Goal: Information Seeking & Learning: Learn about a topic

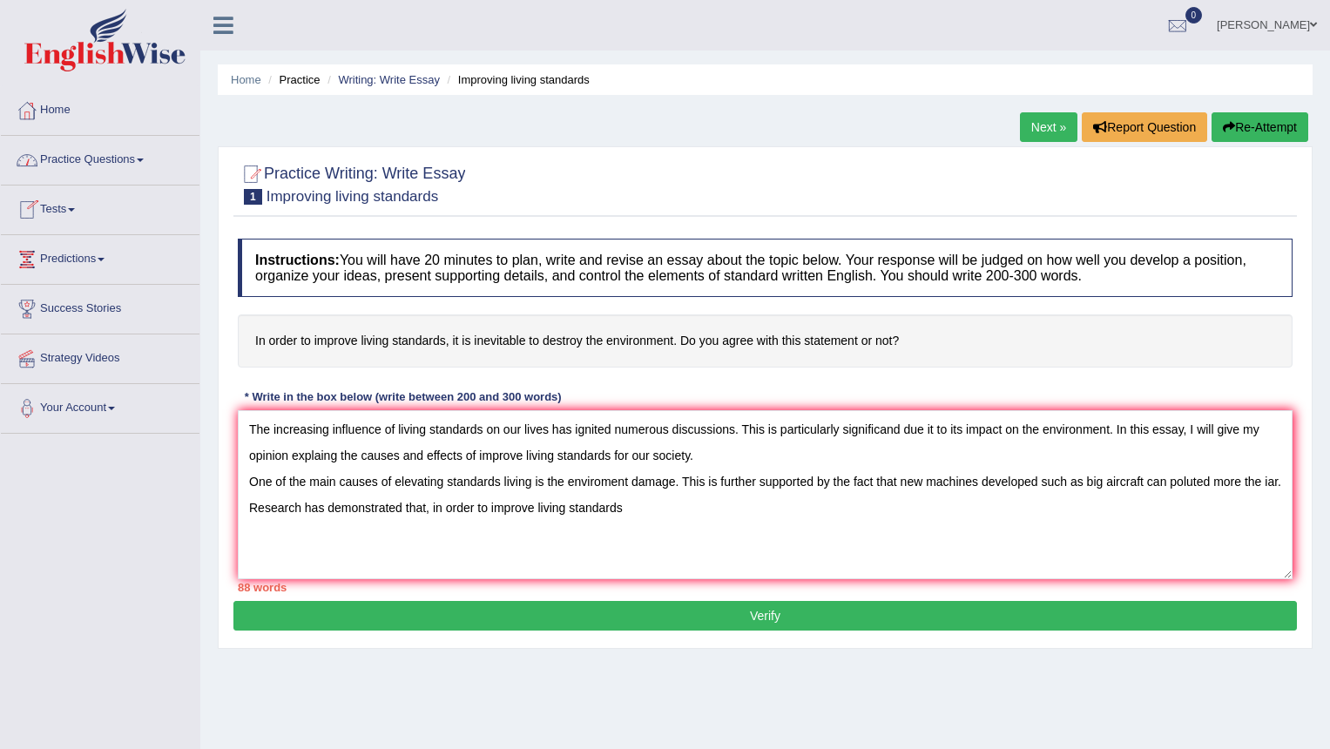
click at [87, 162] on link "Practice Questions" at bounding box center [100, 158] width 199 height 44
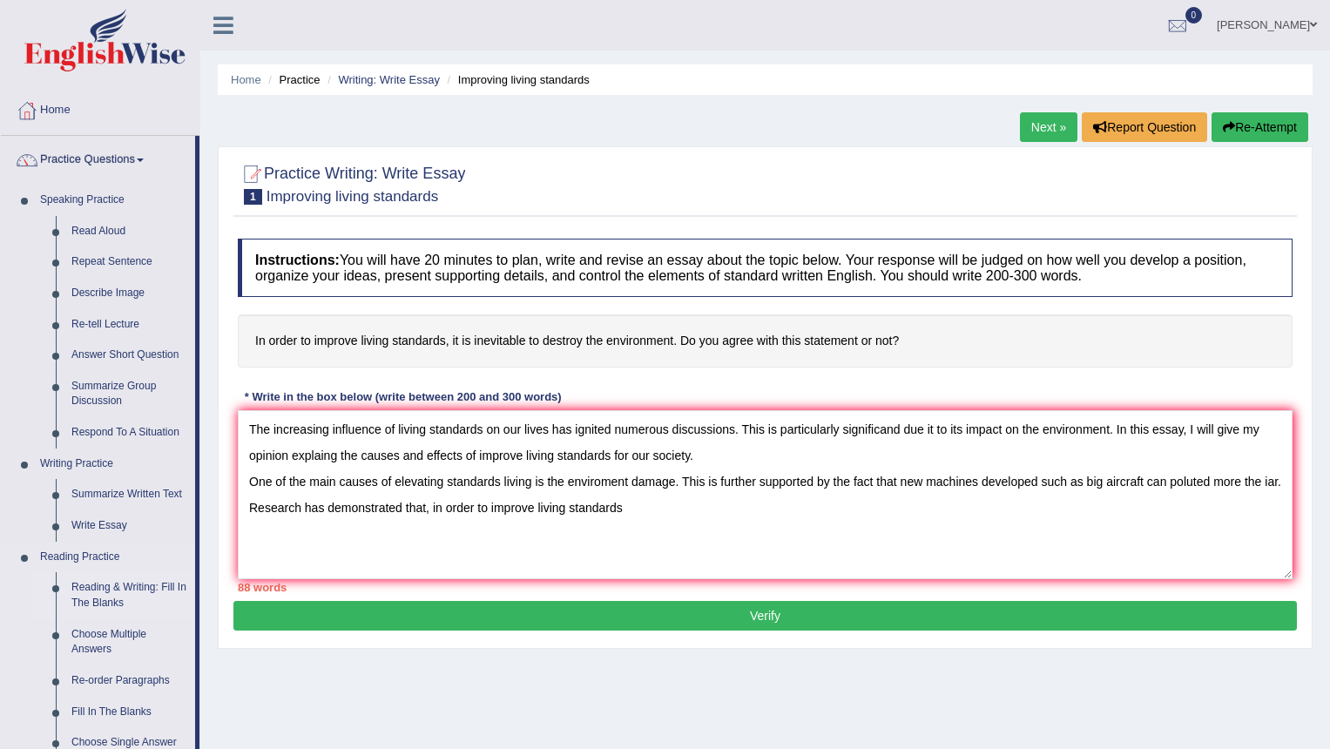
click at [113, 595] on link "Reading & Writing: Fill In The Blanks" at bounding box center [130, 595] width 132 height 46
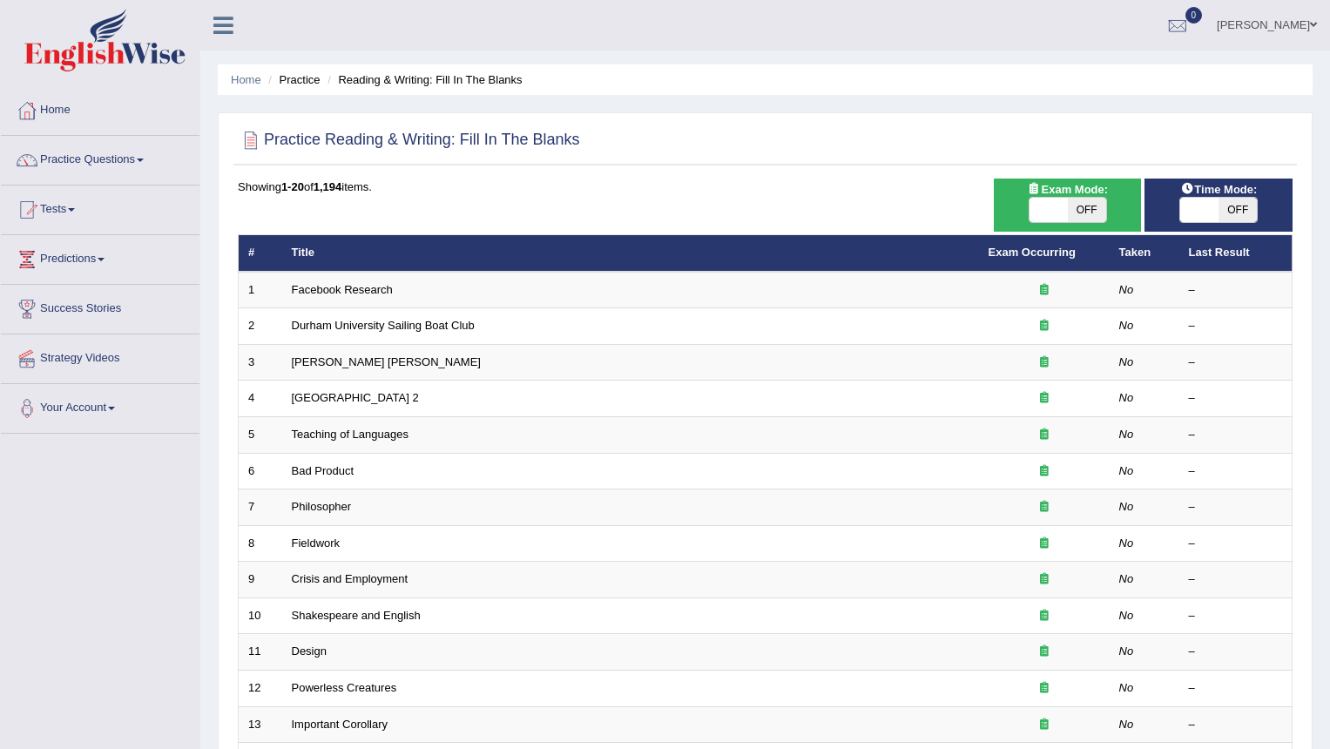
click at [1049, 206] on span at bounding box center [1049, 210] width 38 height 24
checkbox input "true"
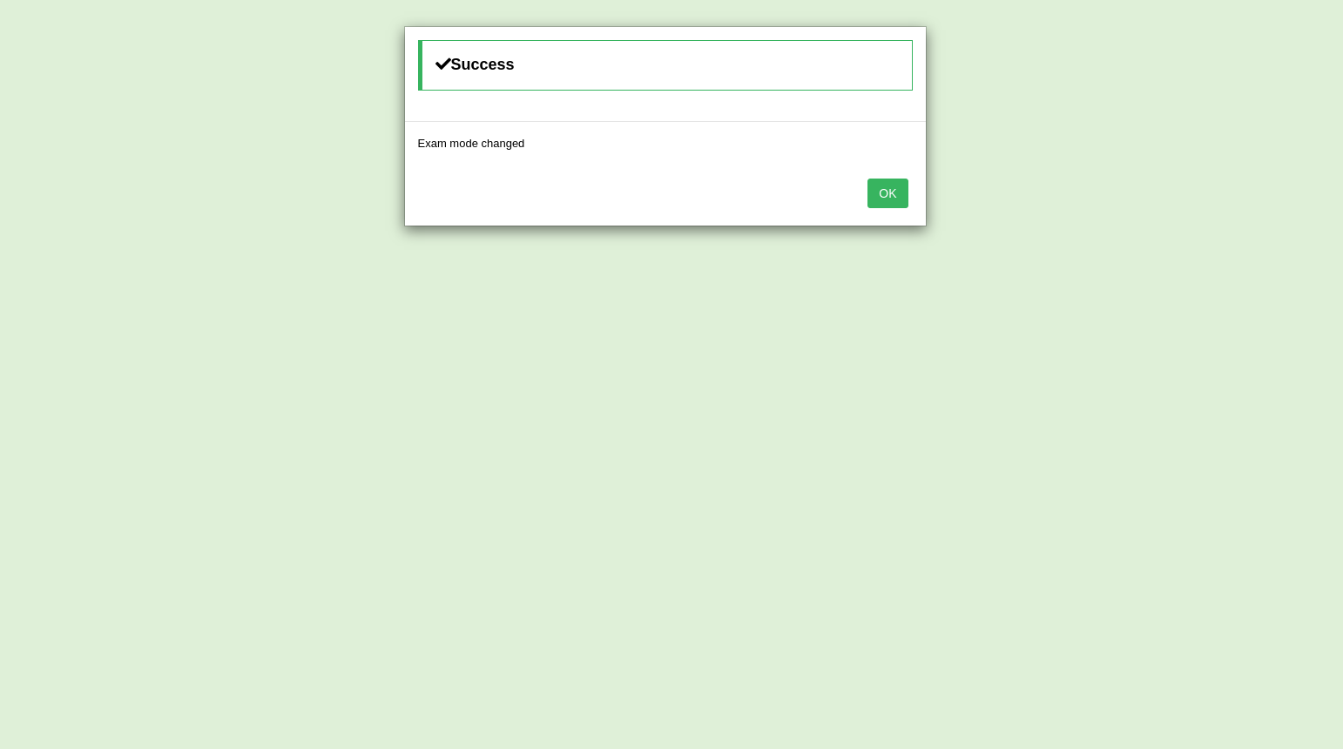
click at [898, 197] on button "OK" at bounding box center [888, 194] width 40 height 30
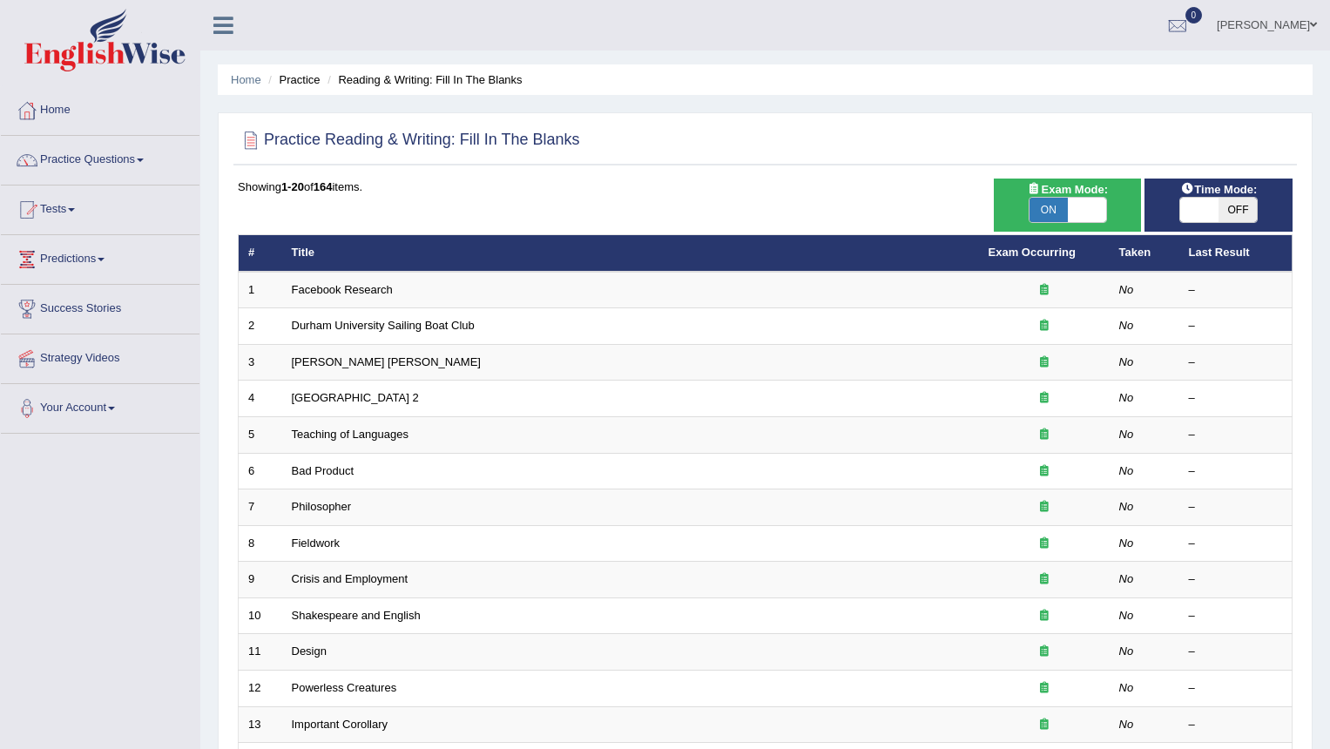
click at [1208, 211] on span at bounding box center [1200, 210] width 38 height 24
checkbox input "true"
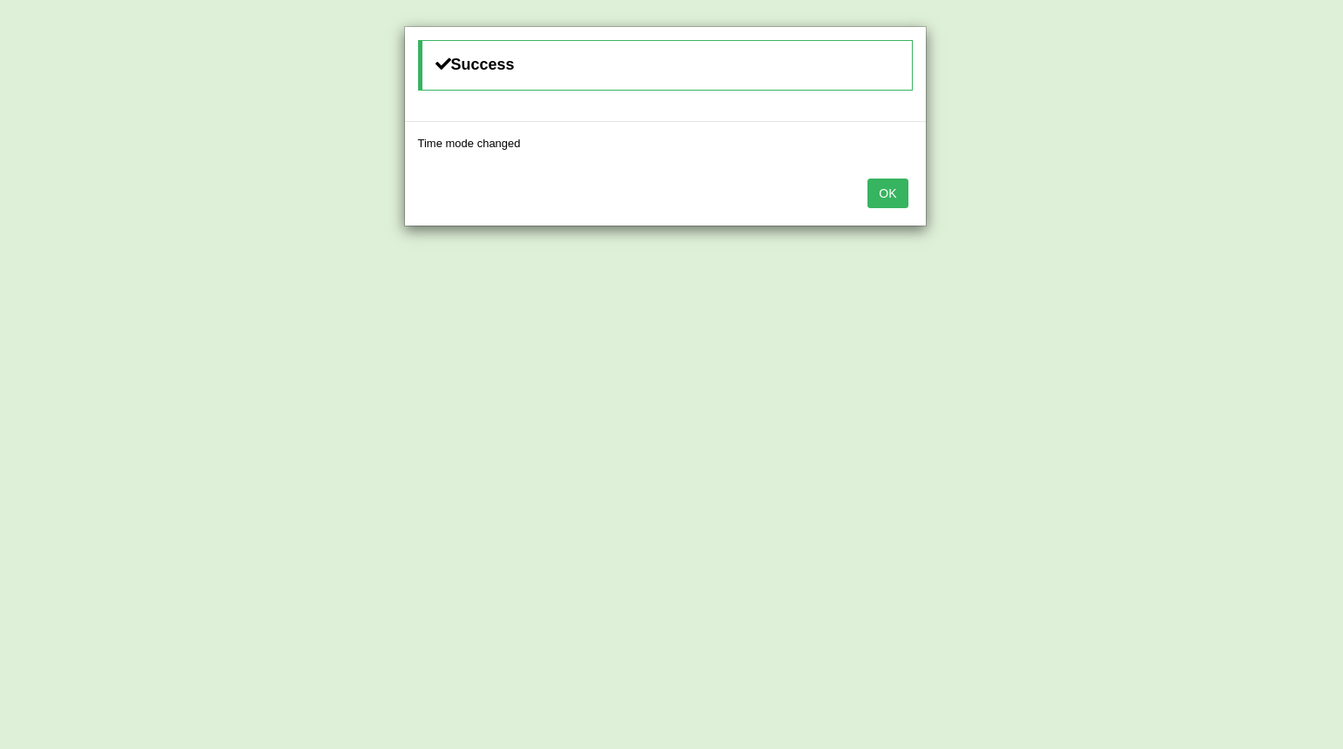
click at [896, 195] on button "OK" at bounding box center [888, 194] width 40 height 30
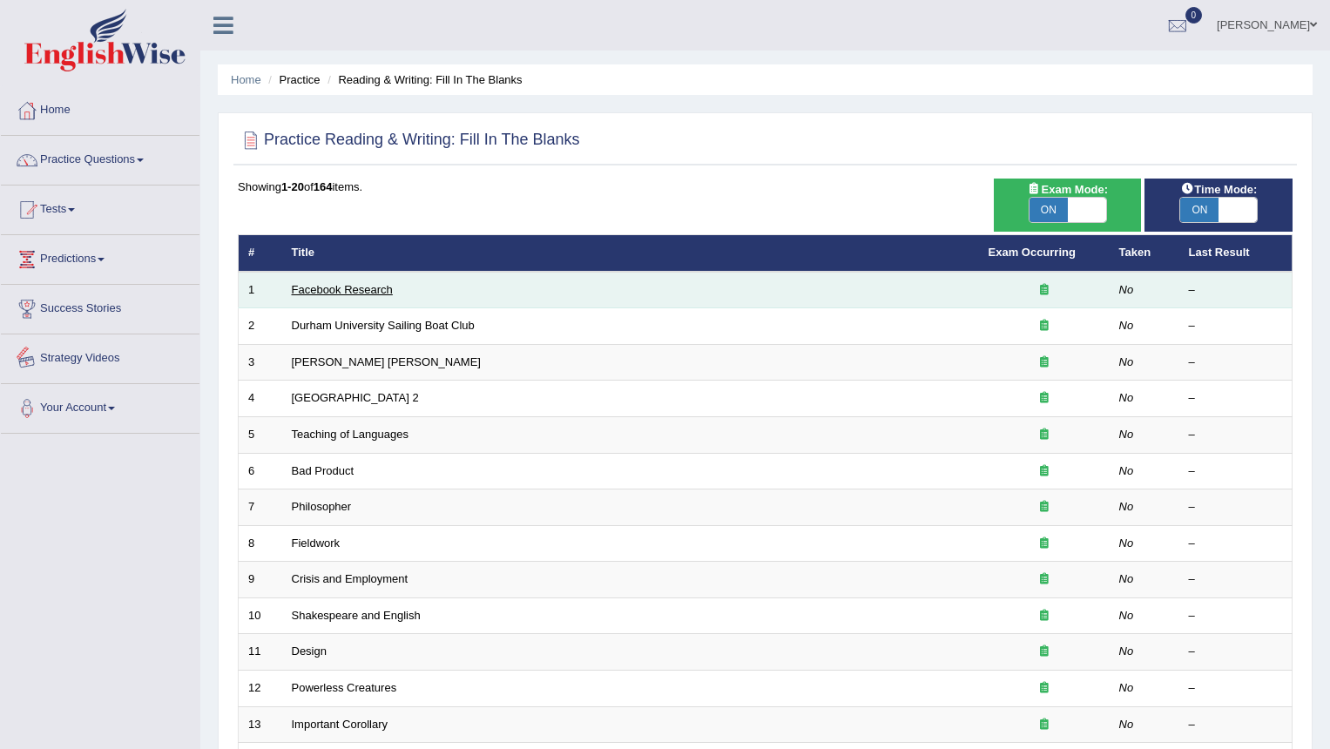
click at [382, 287] on link "Facebook Research" at bounding box center [342, 289] width 101 height 13
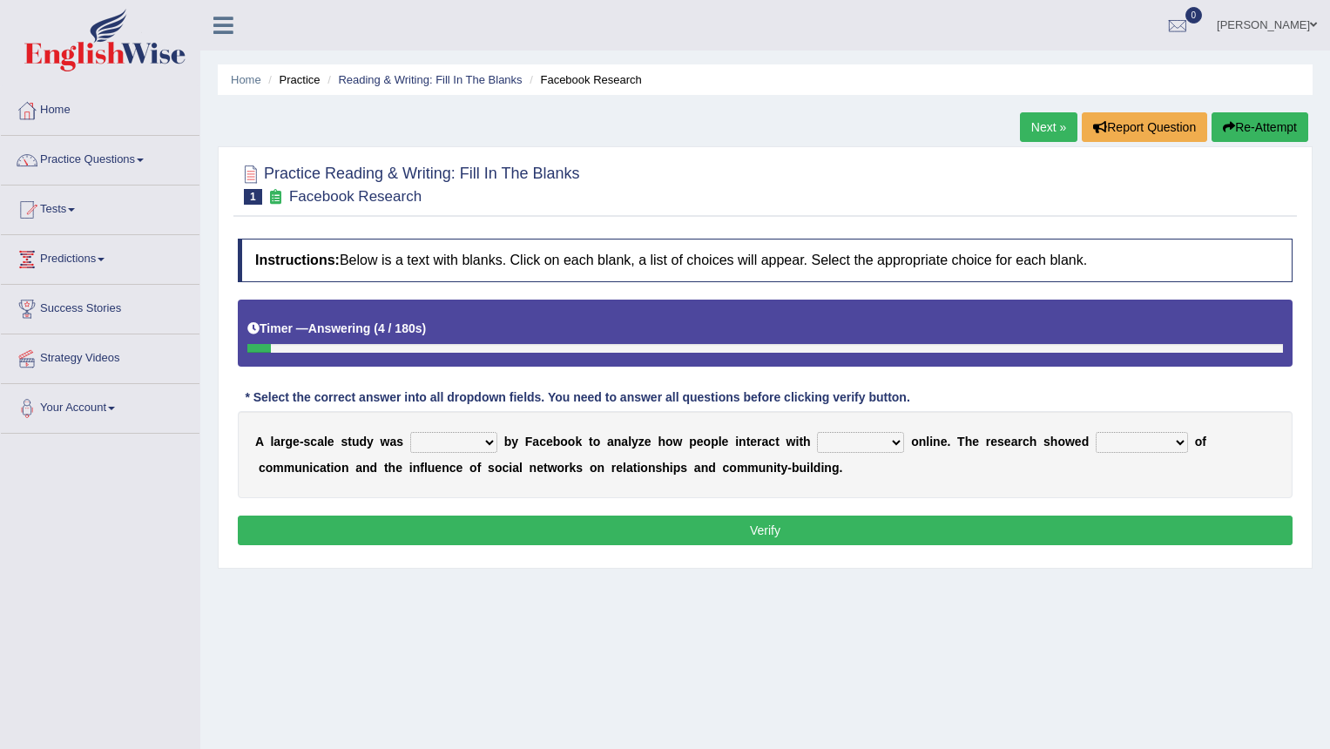
click at [485, 437] on select "surveyed had asked made" at bounding box center [453, 442] width 87 height 21
click at [486, 437] on select "surveyed had asked made" at bounding box center [453, 442] width 87 height 21
select select "made"
click at [410, 432] on select "surveyed had asked made" at bounding box center [453, 442] width 87 height 21
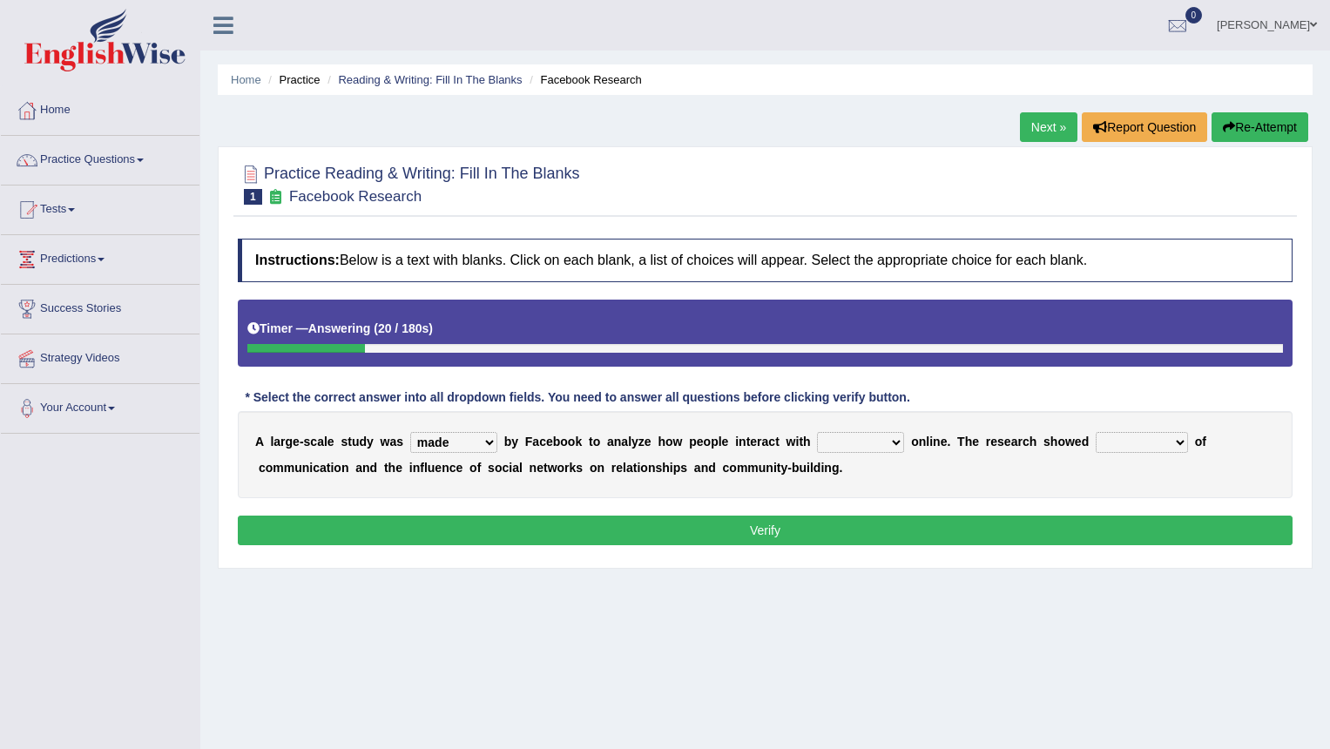
click at [889, 439] on select "together all each other another" at bounding box center [860, 442] width 87 height 21
select select "each other"
click at [817, 432] on select "together all each other another" at bounding box center [860, 442] width 87 height 21
click at [1147, 443] on select "advantages standards fellowships patterns" at bounding box center [1142, 442] width 92 height 21
select select "advantages"
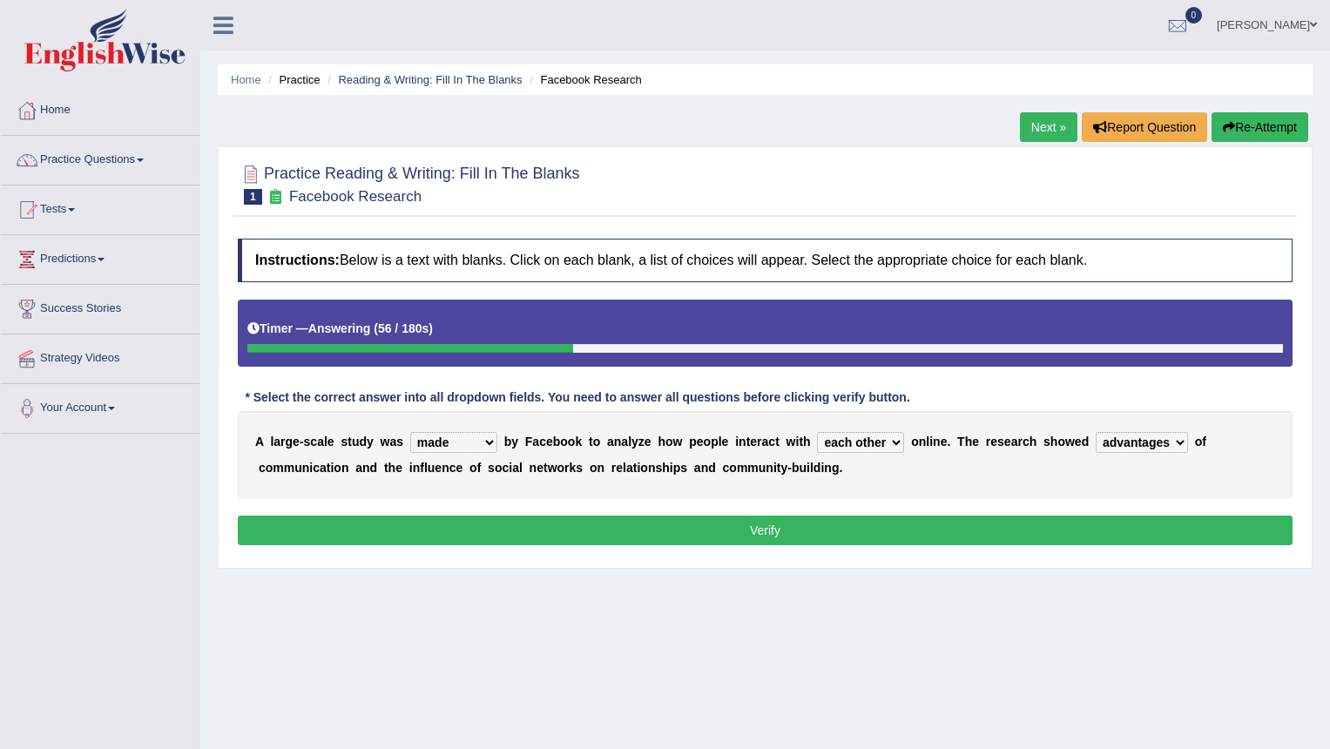
click at [1096, 432] on select "advantages standards fellowships patterns" at bounding box center [1142, 442] width 92 height 21
click at [951, 526] on button "Verify" at bounding box center [765, 531] width 1055 height 30
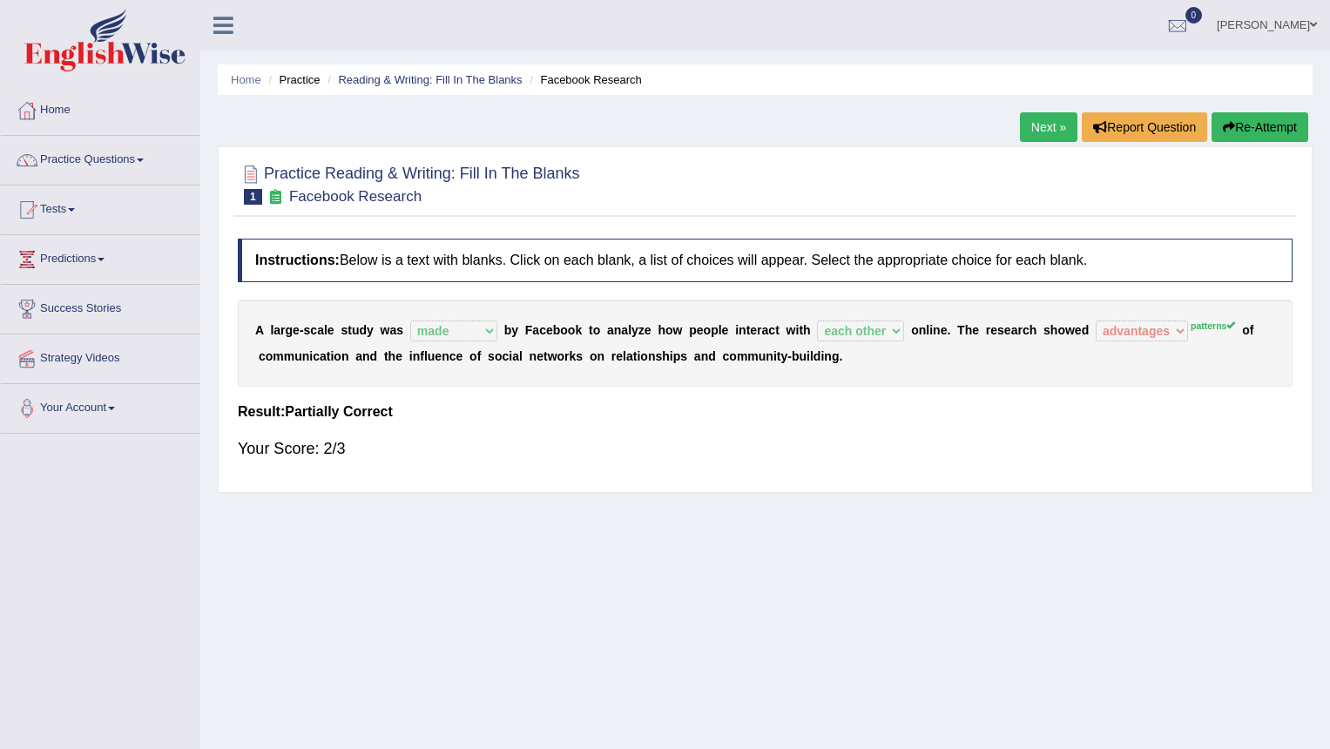
click at [1040, 126] on link "Next »" at bounding box center [1049, 127] width 58 height 30
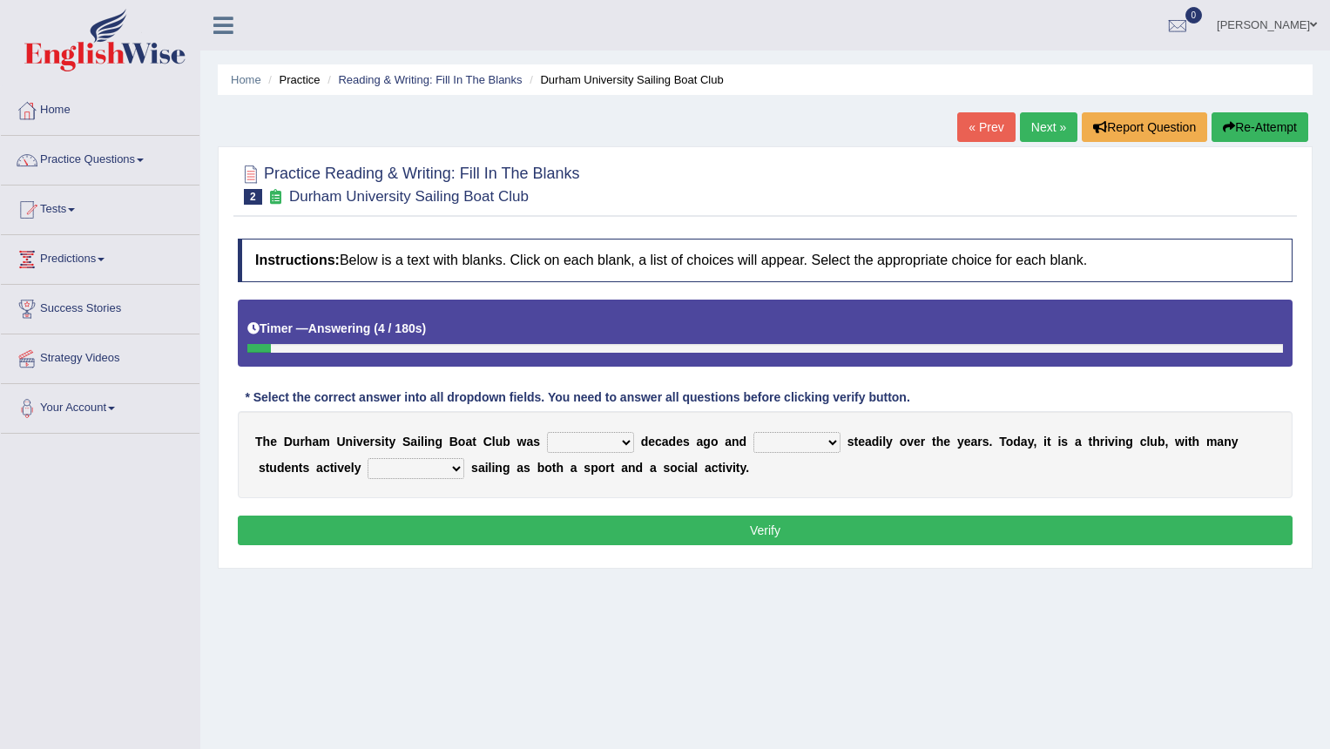
click at [619, 447] on select "found fund founded find" at bounding box center [590, 442] width 87 height 21
select select "founded"
click at [547, 432] on select "found fund founded find" at bounding box center [590, 442] width 87 height 21
click at [818, 436] on select "grow growing has grown grown" at bounding box center [797, 442] width 87 height 21
select select "has grown"
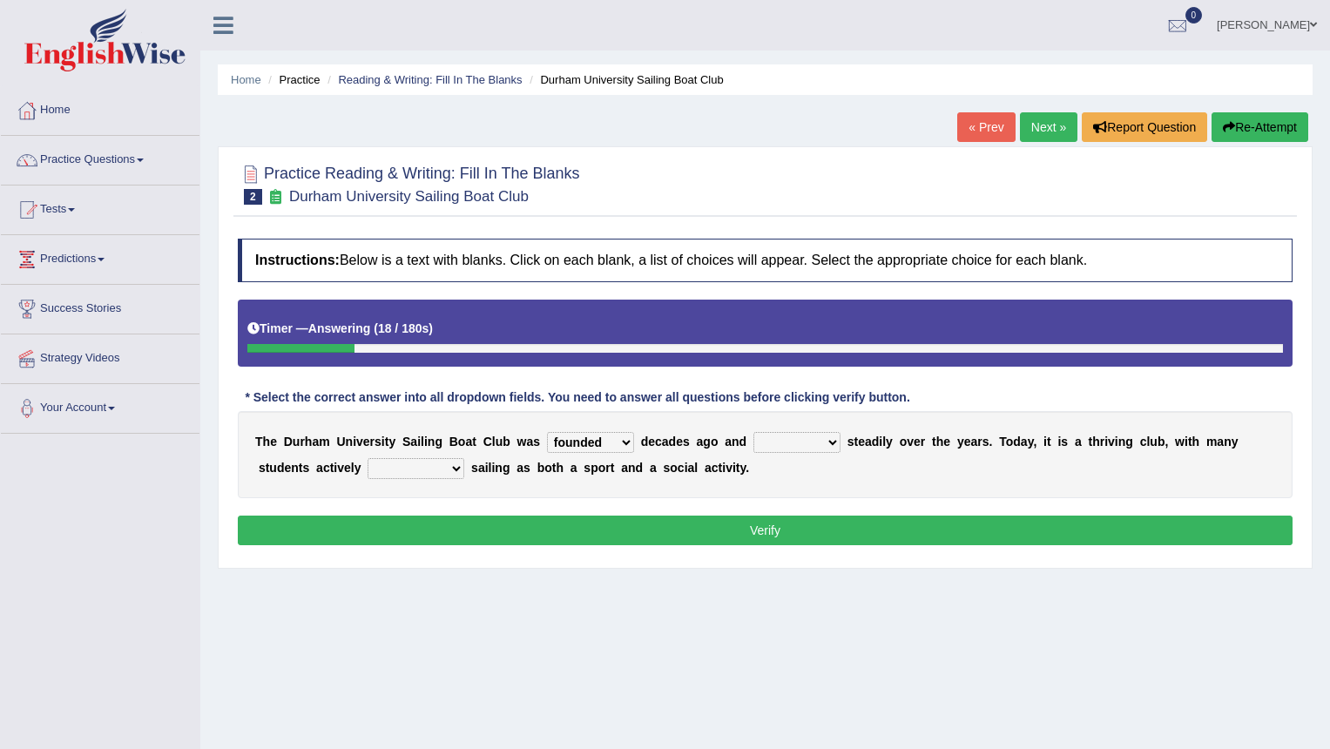
click at [754, 432] on select "grow growing has grown grown" at bounding box center [797, 442] width 87 height 21
click at [422, 471] on select "enjoy enjoyed are enjoying enjoying" at bounding box center [416, 468] width 97 height 21
select select "enjoy"
click at [368, 458] on select "enjoy enjoyed are enjoying enjoying" at bounding box center [416, 468] width 97 height 21
click at [619, 532] on button "Verify" at bounding box center [765, 531] width 1055 height 30
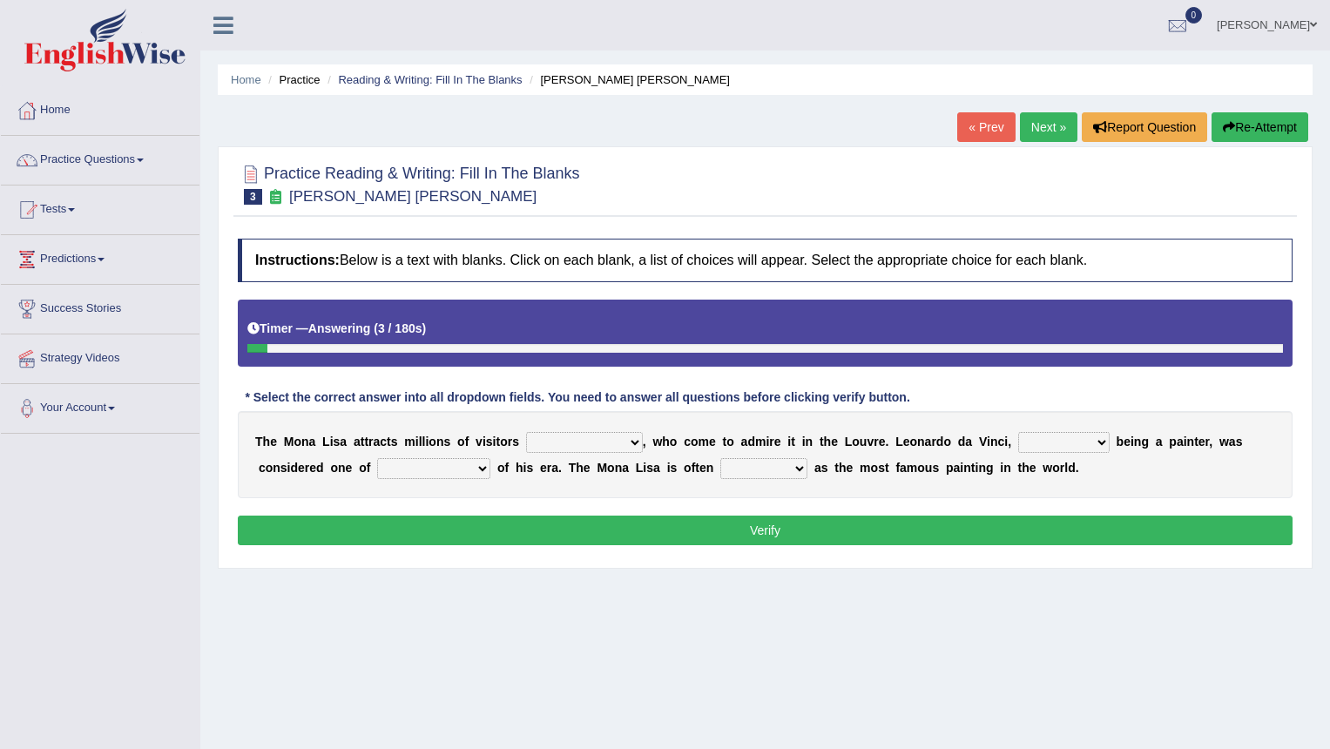
click at [615, 439] on select "around the year the all year all year round per year" at bounding box center [584, 442] width 117 height 21
click at [526, 432] on select "around the year the all year all year round per year" at bounding box center [584, 442] width 117 height 21
click at [611, 444] on select "around the year the all year all year round per year" at bounding box center [584, 442] width 117 height 21
select select "all year round"
click at [526, 432] on select "around the year the all year all year round per year" at bounding box center [584, 442] width 117 height 21
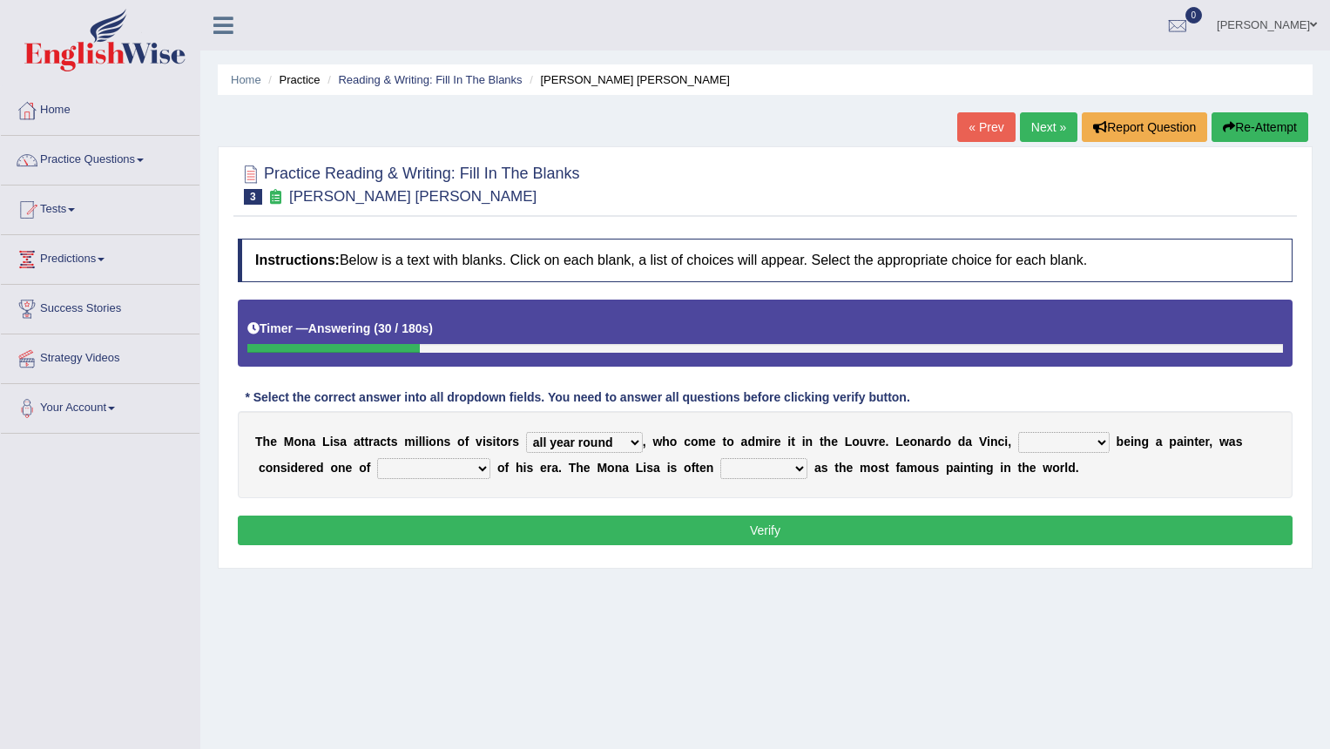
click at [1059, 437] on select "rather than as much as as well as as long as" at bounding box center [1063, 442] width 91 height 21
select select "as well as"
click at [1018, 432] on select "rather than as much as as well as as long as" at bounding box center [1063, 442] width 91 height 21
click at [470, 468] on select "better artists artist the better artist the best artists" at bounding box center [433, 468] width 113 height 21
select select "the best artists"
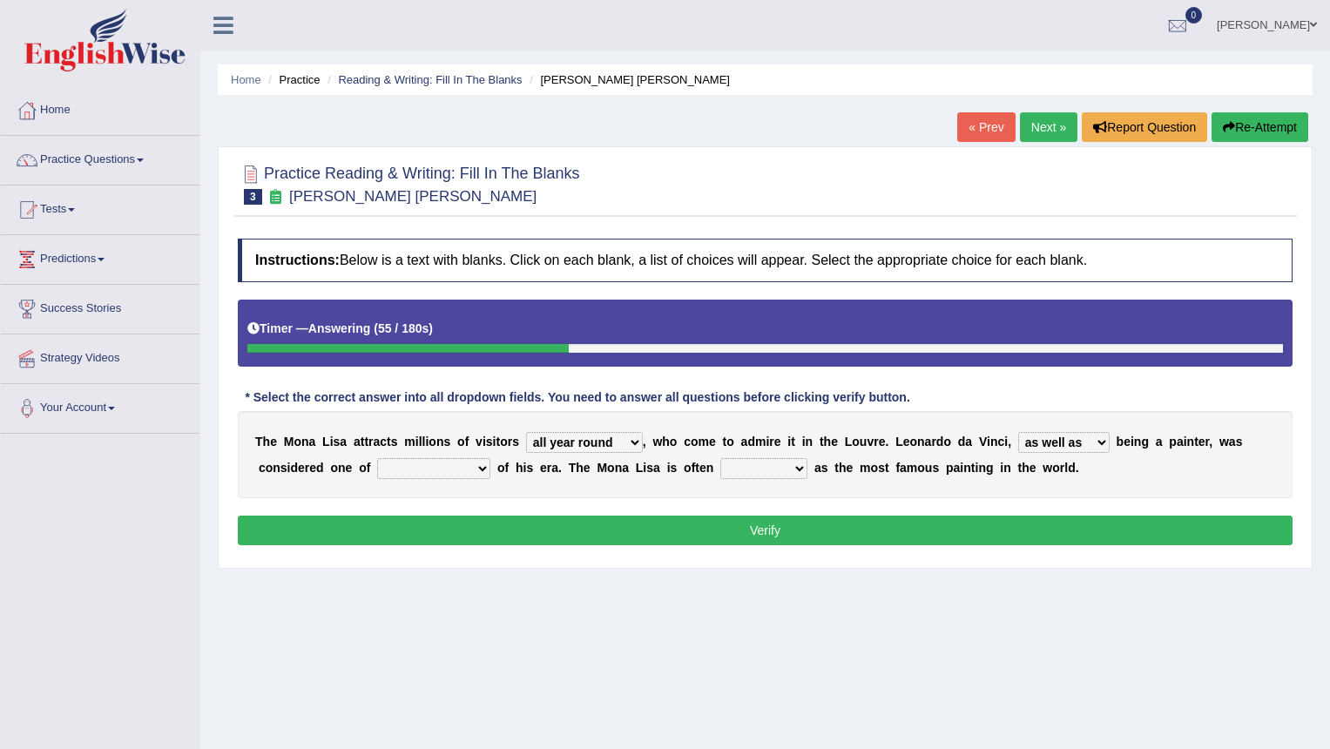
click at [377, 458] on select "better artists artist the better artist the best artists" at bounding box center [433, 468] width 113 height 21
click at [745, 467] on select "classified suggested predicted described" at bounding box center [764, 468] width 87 height 21
select select "classified"
click at [721, 458] on select "classified suggested predicted described" at bounding box center [764, 468] width 87 height 21
click at [748, 538] on button "Verify" at bounding box center [765, 531] width 1055 height 30
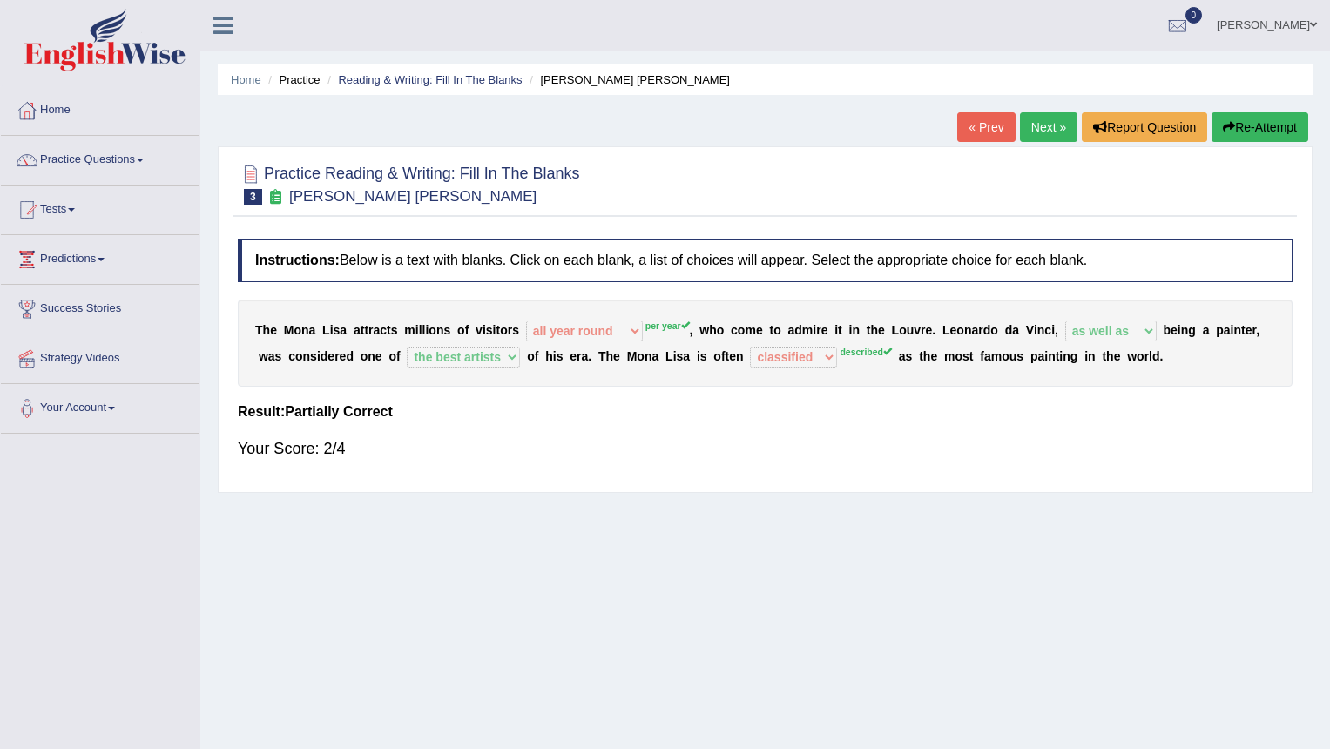
click at [1037, 132] on link "Next »" at bounding box center [1049, 127] width 58 height 30
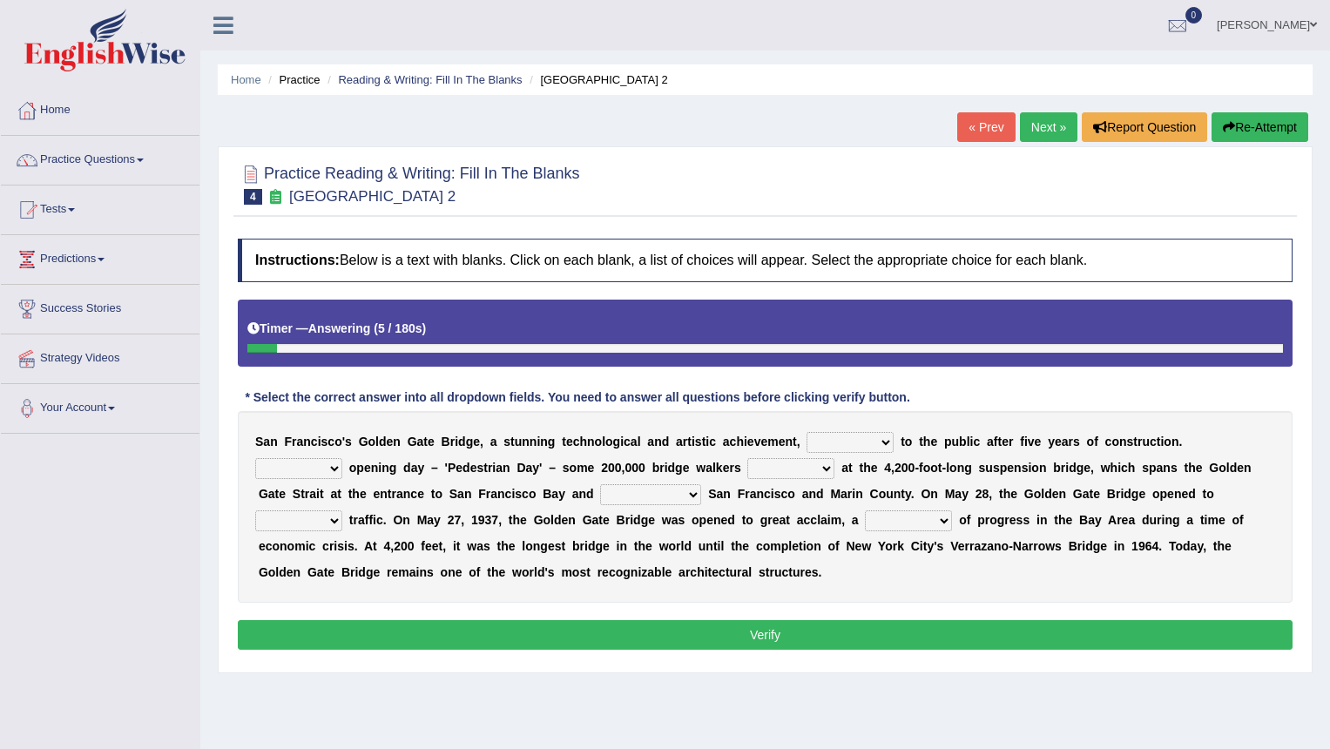
click at [841, 441] on select "opens closes appears equals" at bounding box center [850, 442] width 87 height 21
select select "opens"
click at [807, 432] on select "opens closes appears equals" at bounding box center [850, 442] width 87 height 21
click at [314, 470] on select "On During Since When" at bounding box center [298, 468] width 87 height 21
select select "During"
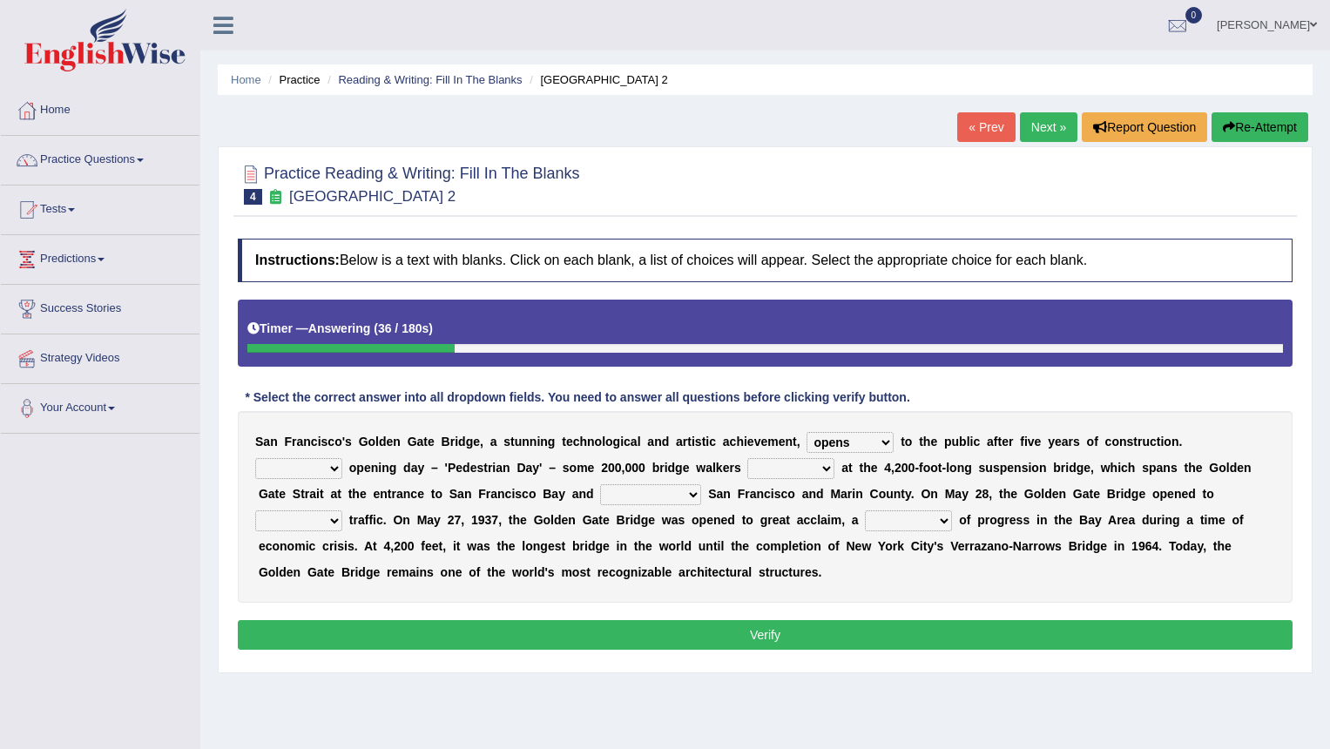
click at [255, 458] on select "On During Since When" at bounding box center [298, 468] width 87 height 21
click at [820, 469] on select "stationed looked marveled laughed" at bounding box center [791, 468] width 87 height 21
select select "marveled"
click at [748, 458] on select "stationed looked marveled laughed" at bounding box center [791, 468] width 87 height 21
click at [656, 498] on select "separates connects channels differentiates" at bounding box center [650, 494] width 101 height 21
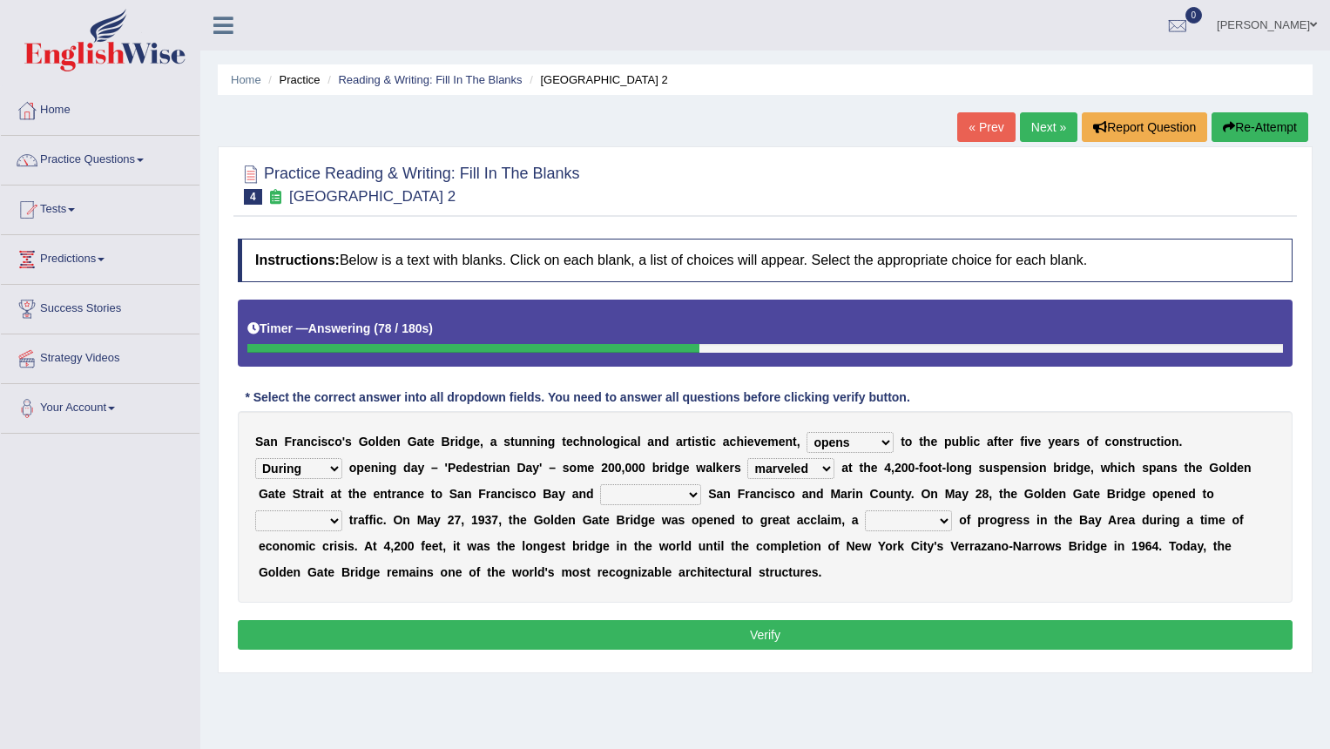
select select "separates"
click at [600, 484] on select "separates connects channels differentiates" at bounding box center [650, 494] width 101 height 21
click at [629, 494] on select "separates connects channels differentiates" at bounding box center [650, 494] width 101 height 21
click at [600, 484] on select "separates connects channels differentiates" at bounding box center [650, 494] width 101 height 21
click at [302, 519] on select "aquatic vehicular airborne watertight" at bounding box center [298, 521] width 87 height 21
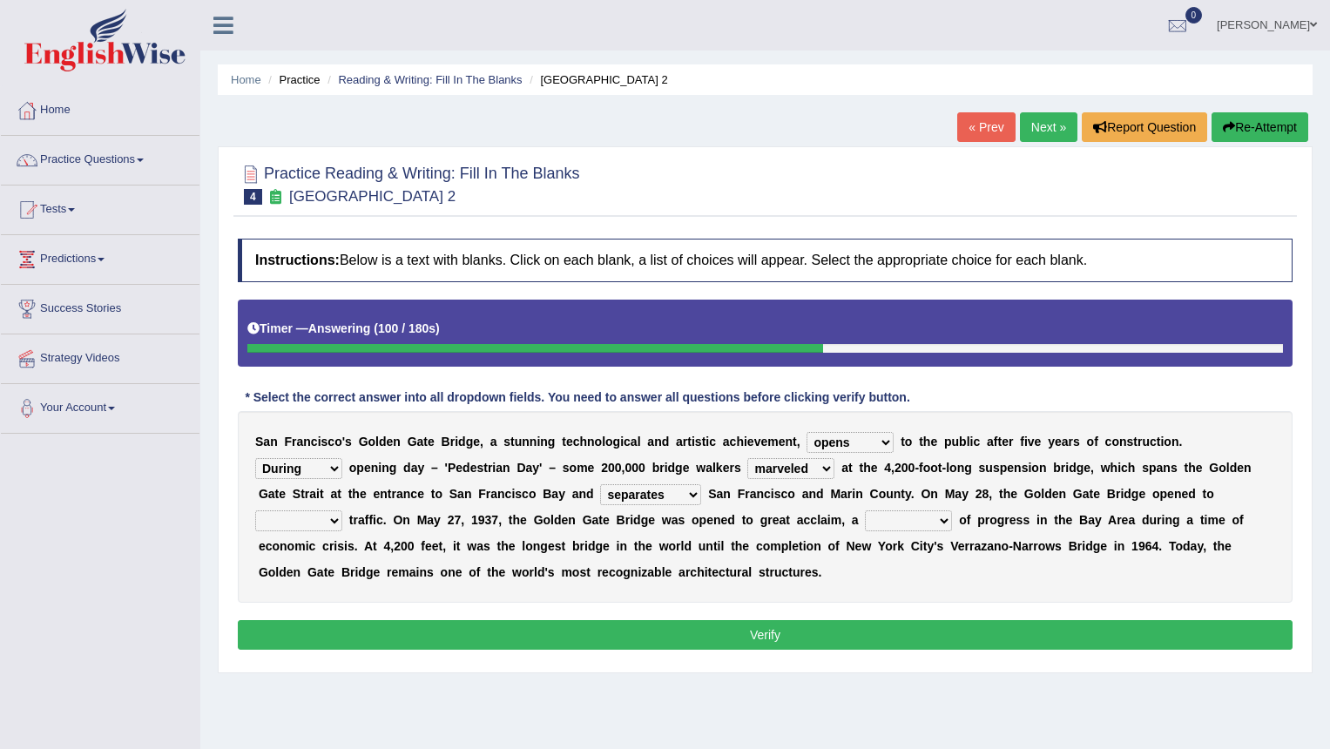
select select "vehicular"
click at [255, 511] on select "aquatic vehicular airborne watertight" at bounding box center [298, 521] width 87 height 21
click at [895, 522] on select "denial symbol technique yield" at bounding box center [908, 521] width 87 height 21
select select "symbol"
click at [865, 511] on select "denial symbol technique yield" at bounding box center [908, 521] width 87 height 21
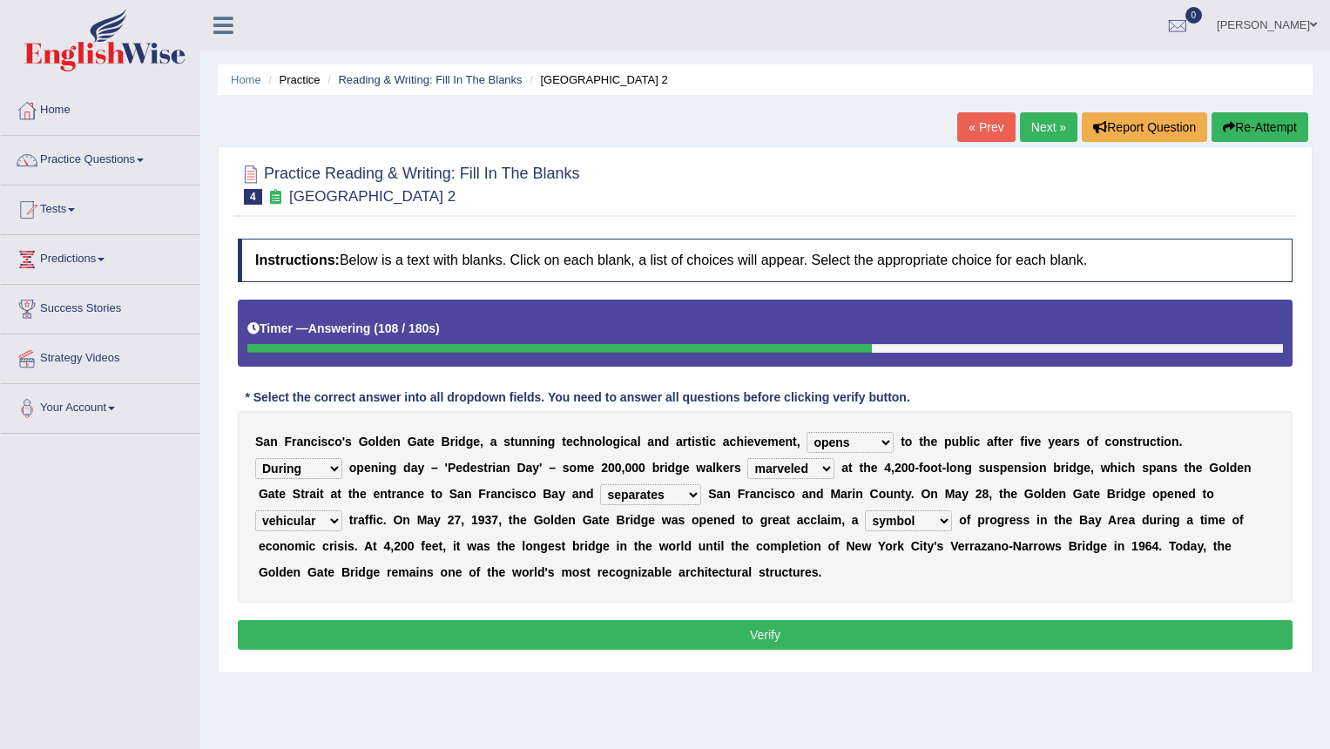
click at [864, 636] on button "Verify" at bounding box center [765, 635] width 1055 height 30
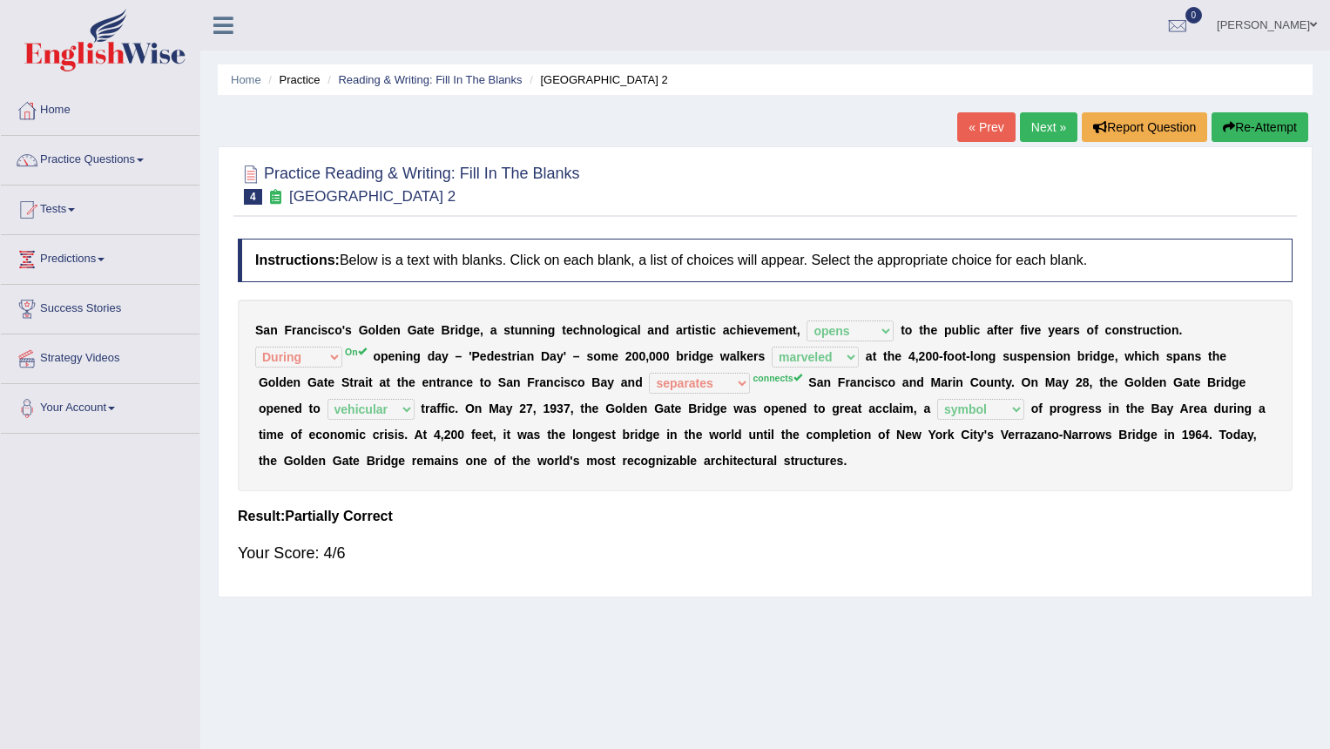
click at [1052, 115] on link "Next »" at bounding box center [1049, 127] width 58 height 30
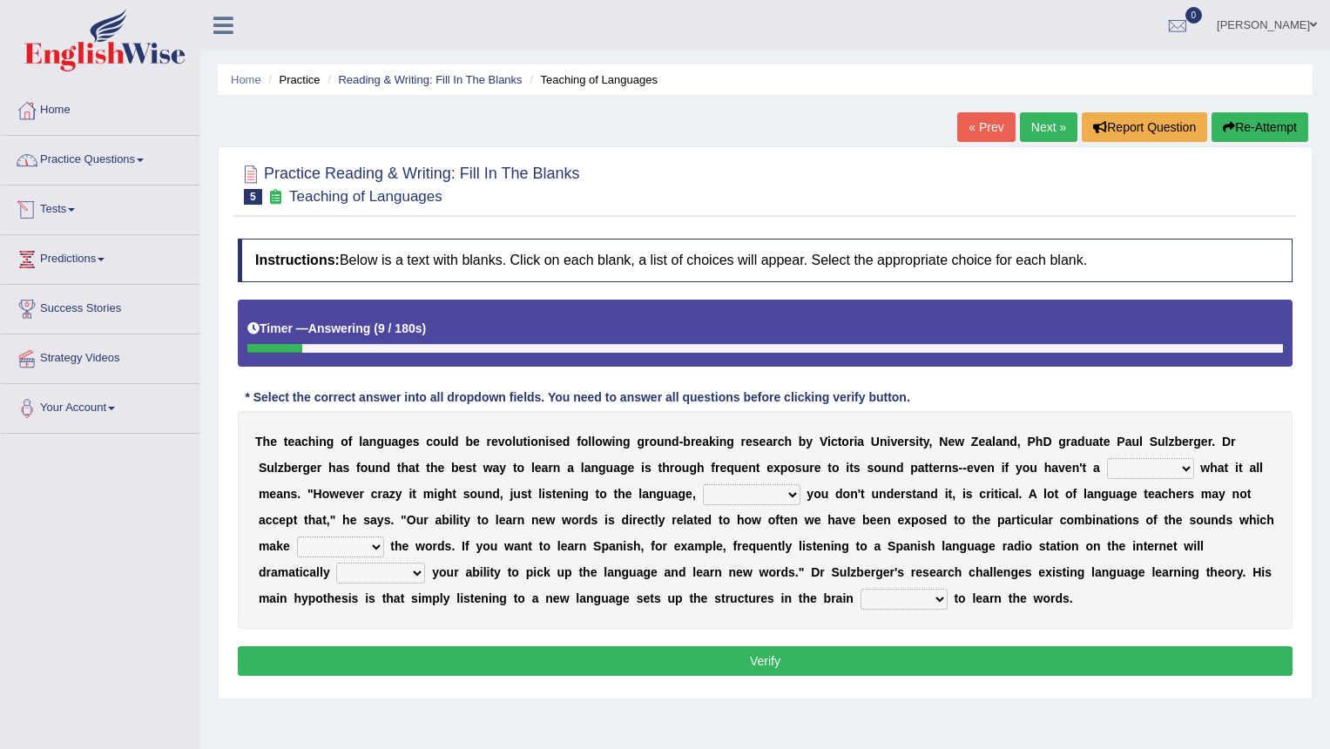
click at [110, 151] on link "Practice Questions" at bounding box center [100, 158] width 199 height 44
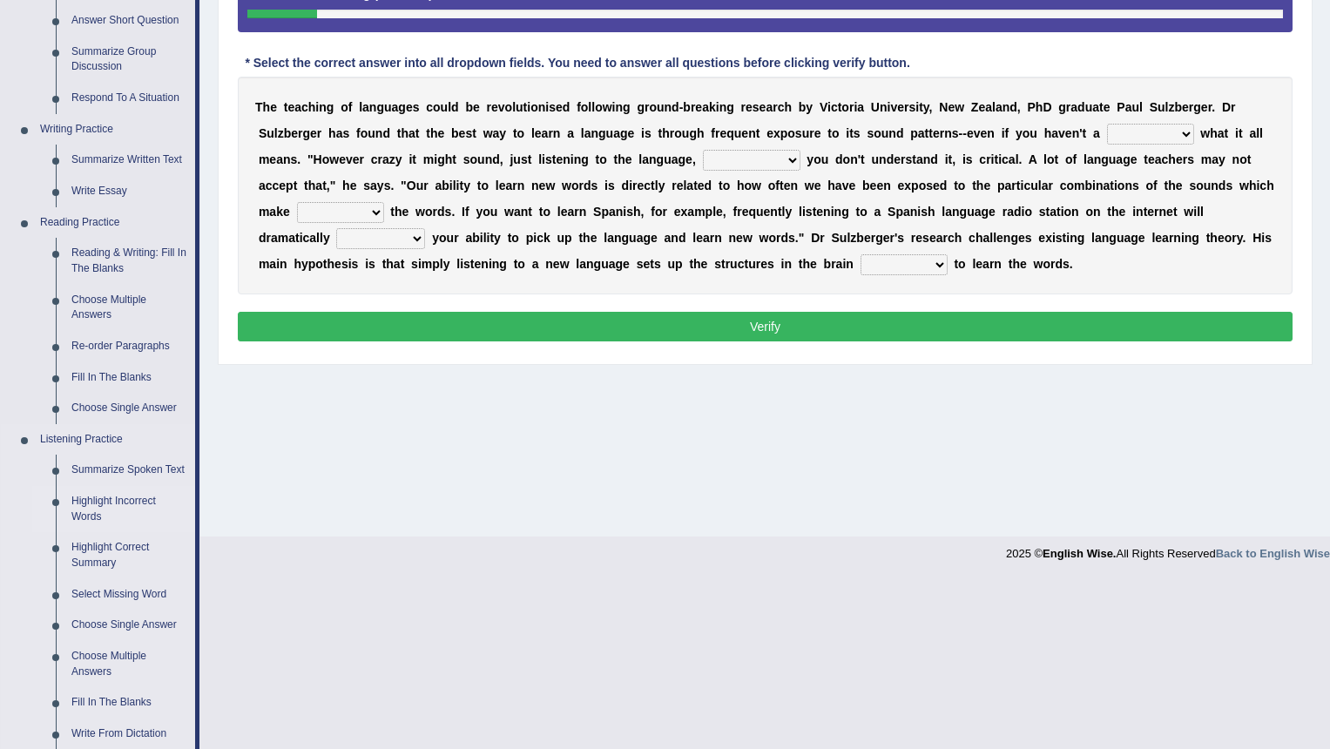
scroll to position [436, 0]
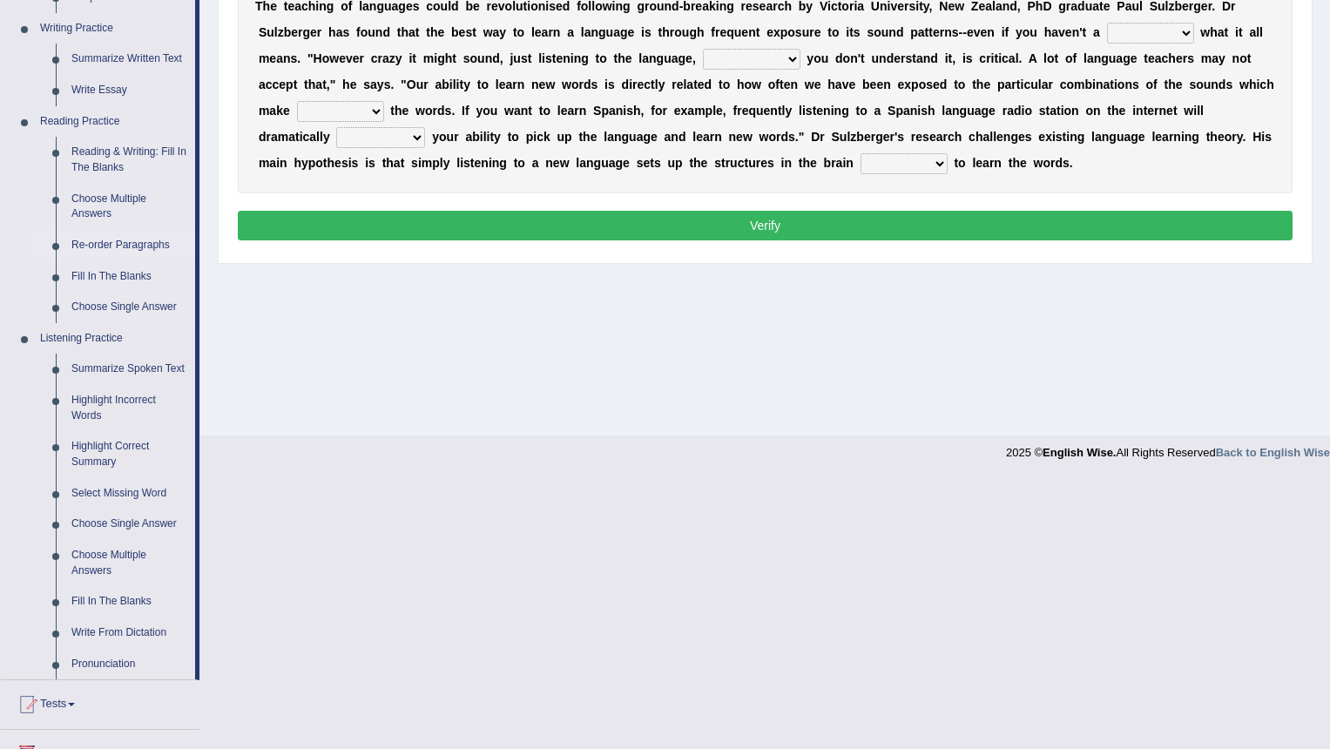
click at [143, 243] on link "Re-order Paragraphs" at bounding box center [130, 245] width 132 height 31
click at [143, 243] on link "Re-order Paragraphs" at bounding box center [130, 242] width 132 height 31
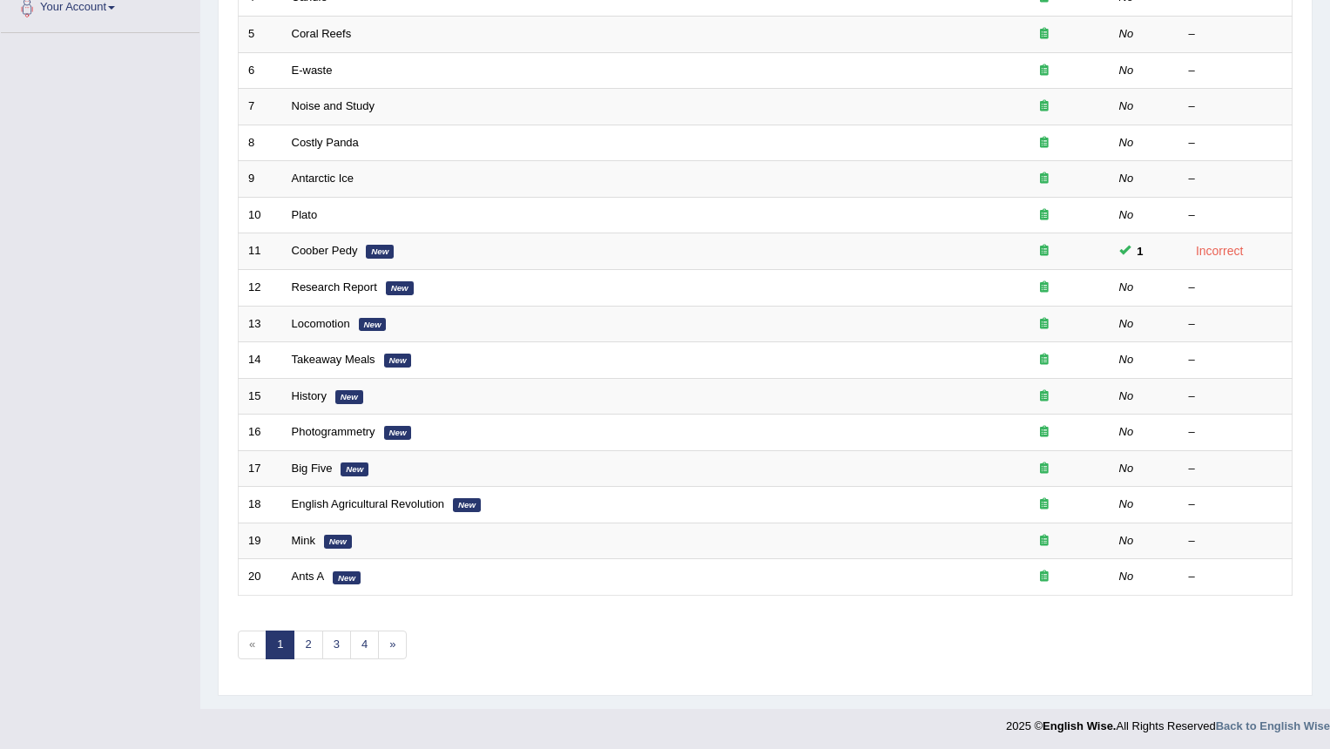
scroll to position [404, 0]
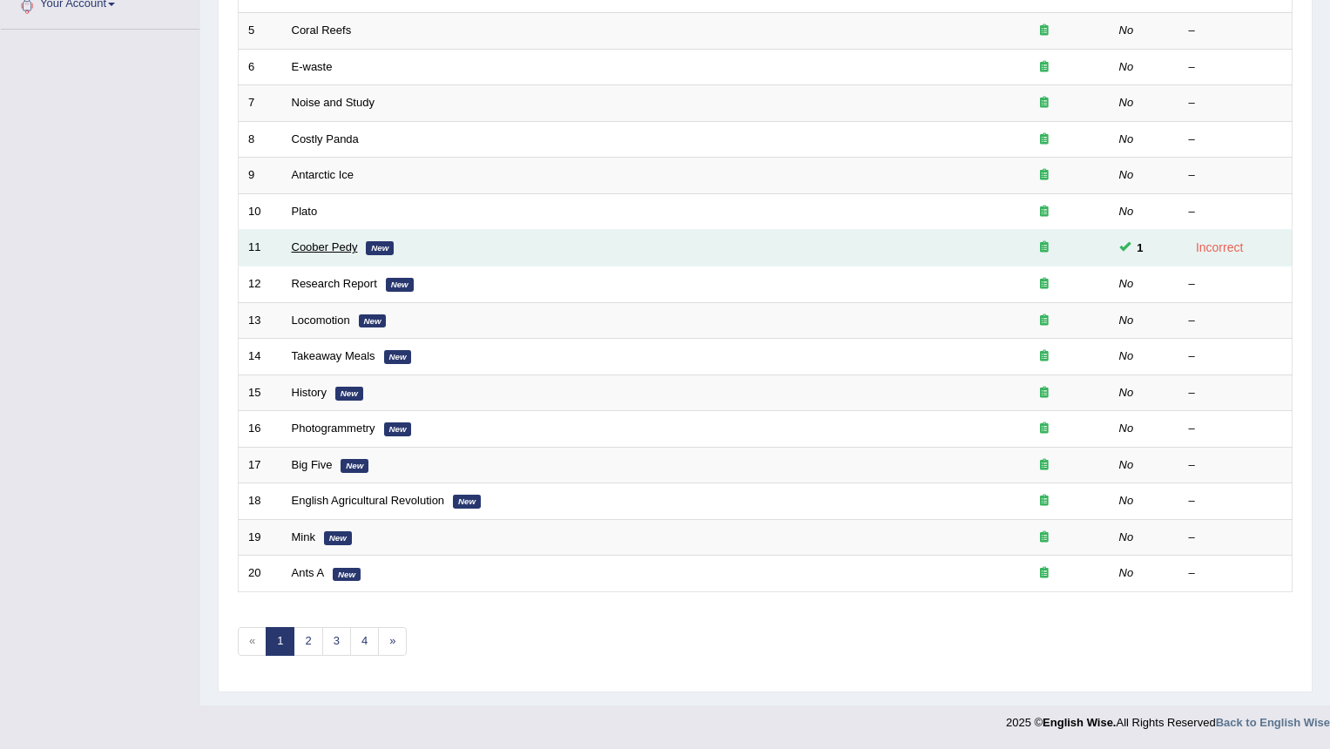
click at [338, 245] on link "Coober Pedy" at bounding box center [325, 246] width 66 height 13
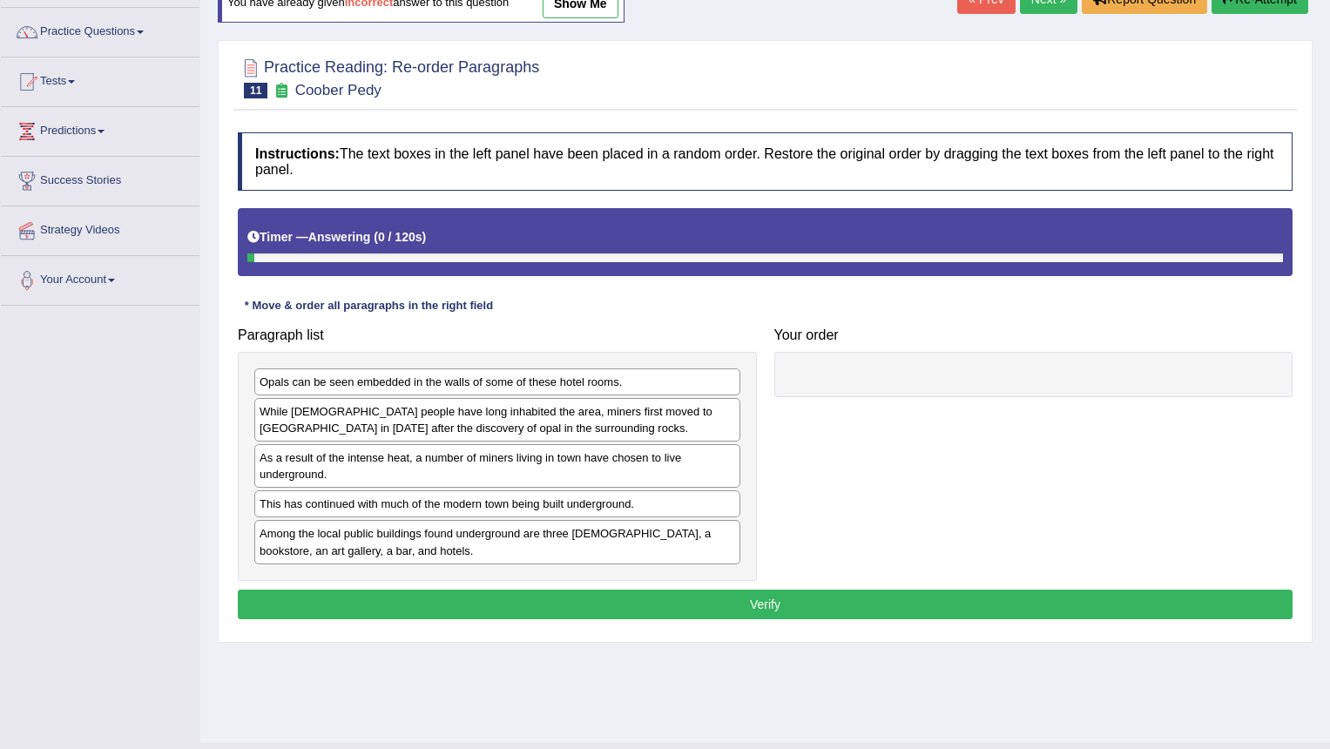
scroll to position [166, 0]
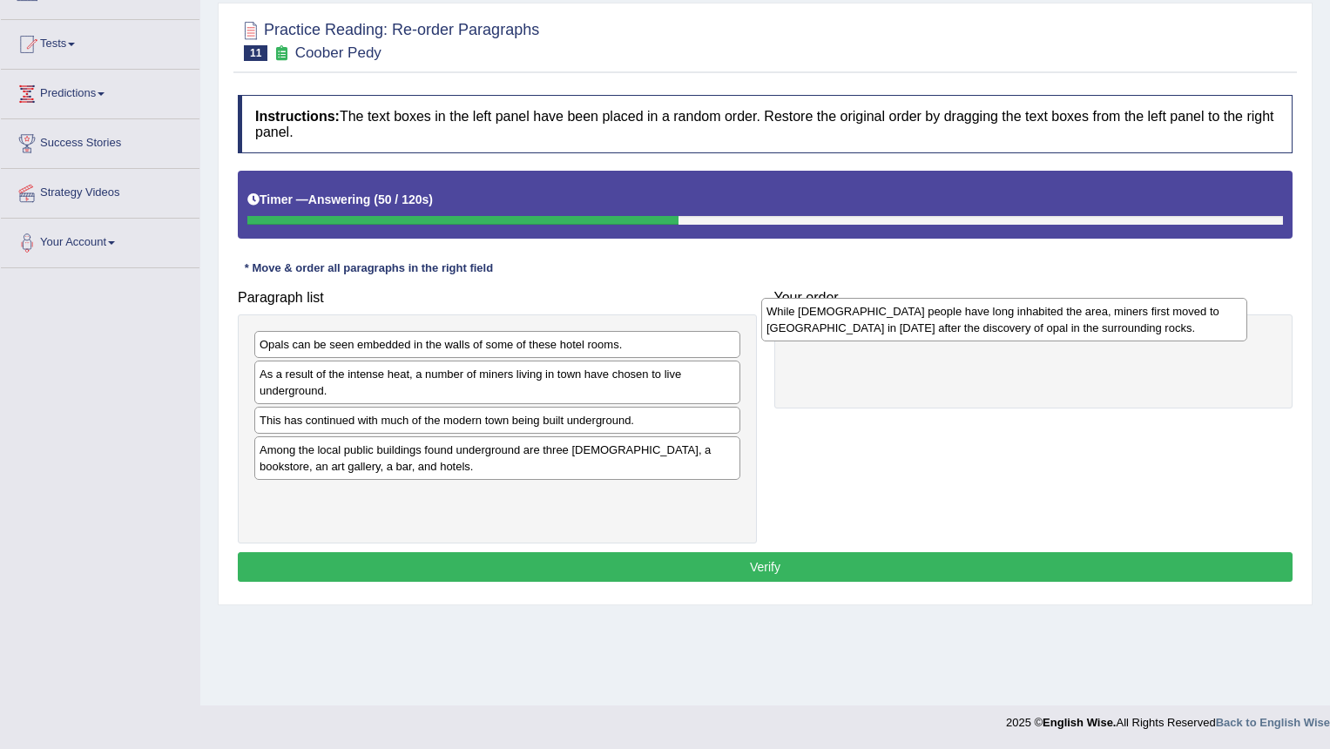
drag, startPoint x: 360, startPoint y: 376, endPoint x: 867, endPoint y: 313, distance: 510.9
click at [867, 313] on div "While [DEMOGRAPHIC_DATA] people have long inhabited the area, miners first move…" at bounding box center [1004, 320] width 486 height 44
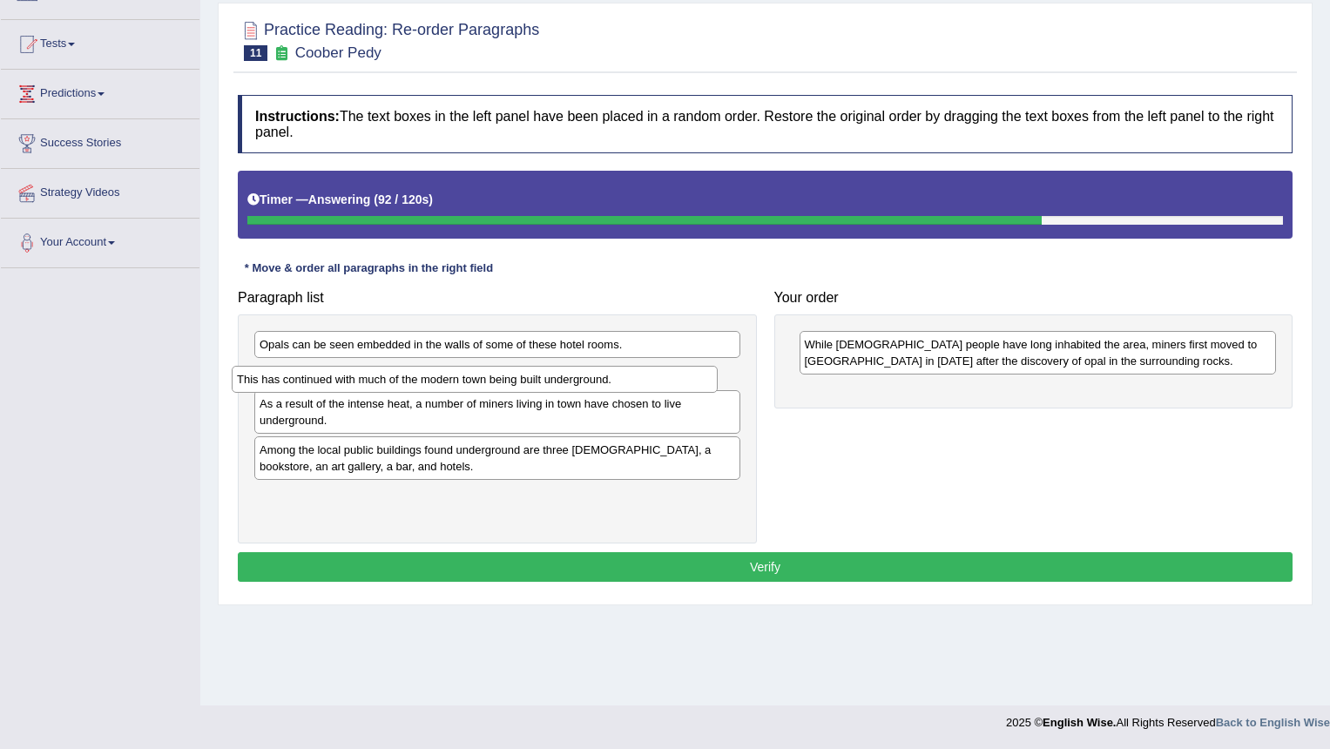
drag, startPoint x: 458, startPoint y: 424, endPoint x: 436, endPoint y: 383, distance: 46.8
click at [436, 383] on div "This has continued with much of the modern town being built underground." at bounding box center [475, 379] width 486 height 27
click at [434, 382] on div "This has continued with much of the modern town being built underground." at bounding box center [475, 379] width 486 height 27
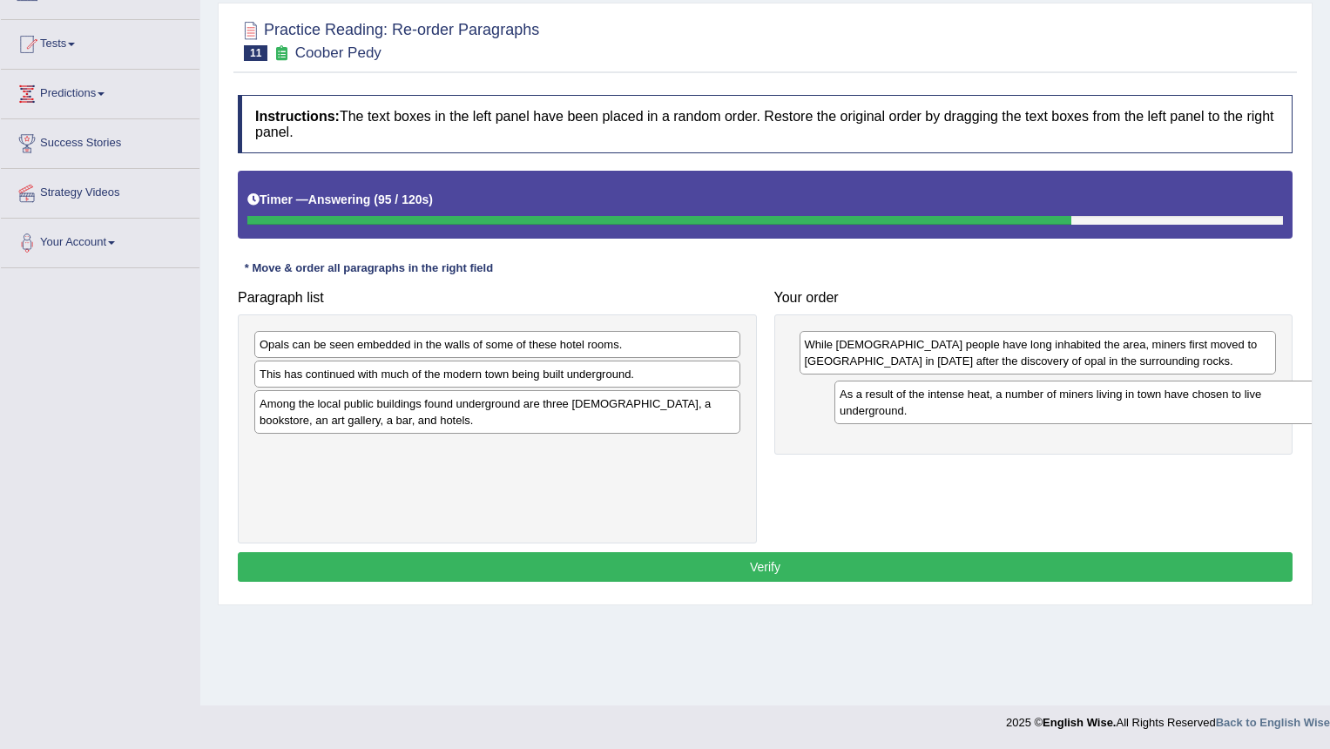
drag, startPoint x: 454, startPoint y: 416, endPoint x: 1033, endPoint y: 406, distance: 579.5
click at [1033, 406] on div "As a result of the intense heat, a number of miners living in town have chosen …" at bounding box center [1078, 403] width 486 height 44
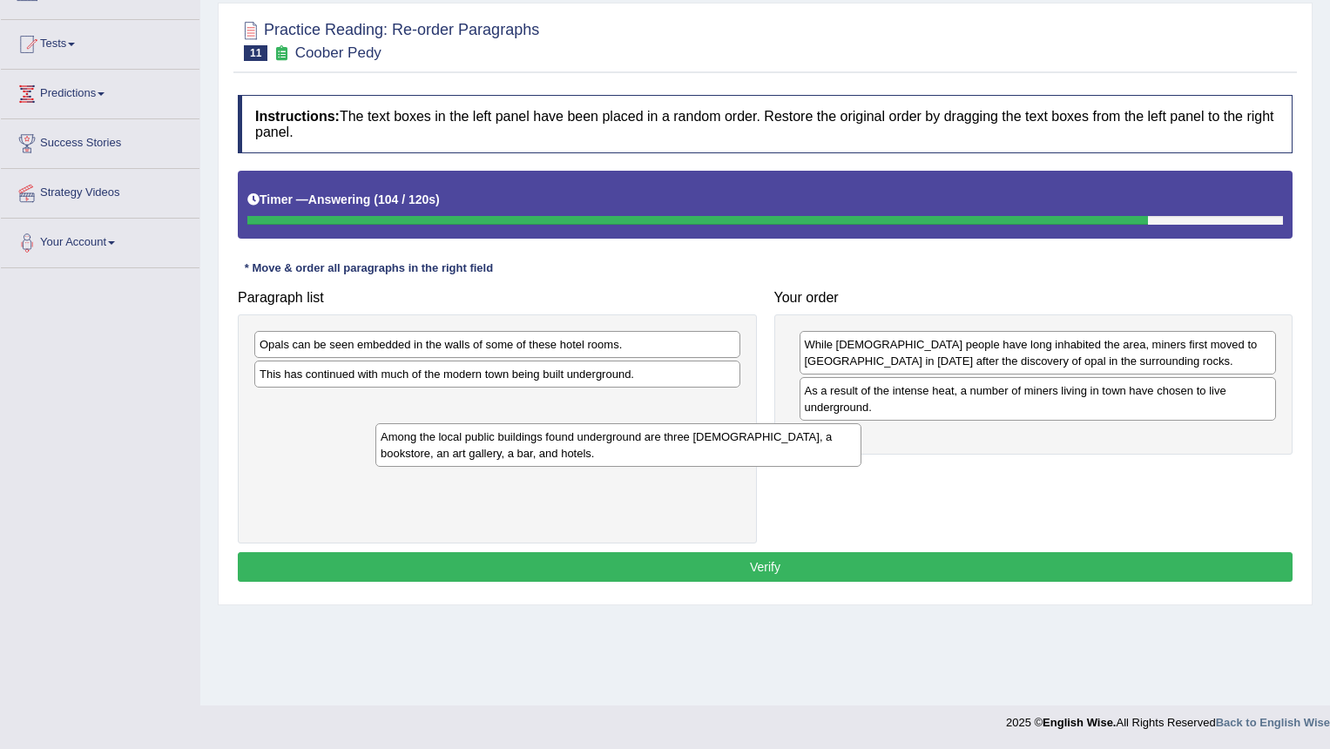
drag, startPoint x: 368, startPoint y: 409, endPoint x: 489, endPoint y: 443, distance: 125.5
click at [489, 443] on div "Among the local public buildings found underground are three [DEMOGRAPHIC_DATA]…" at bounding box center [619, 445] width 486 height 44
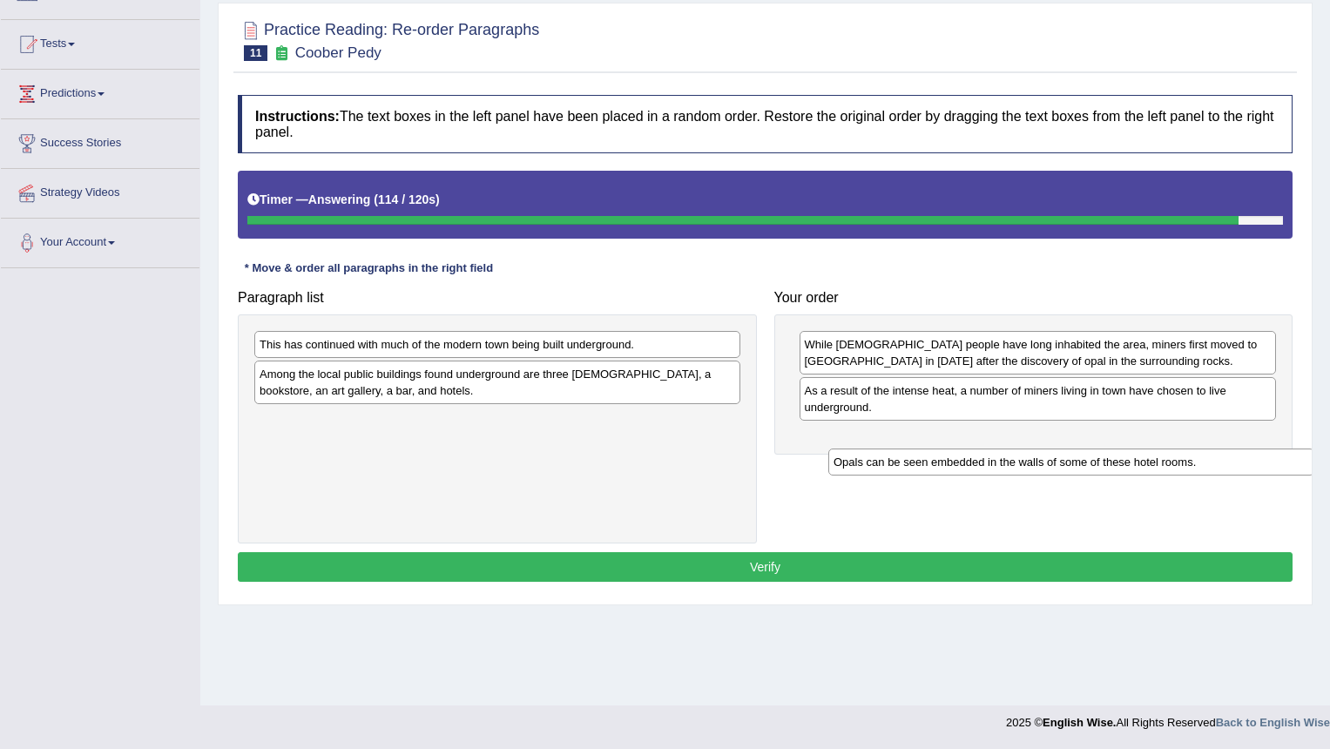
drag, startPoint x: 512, startPoint y: 342, endPoint x: 1086, endPoint y: 460, distance: 586.1
click at [1086, 460] on div "Opals can be seen embedded in the walls of some of these hotel rooms." at bounding box center [1072, 462] width 486 height 27
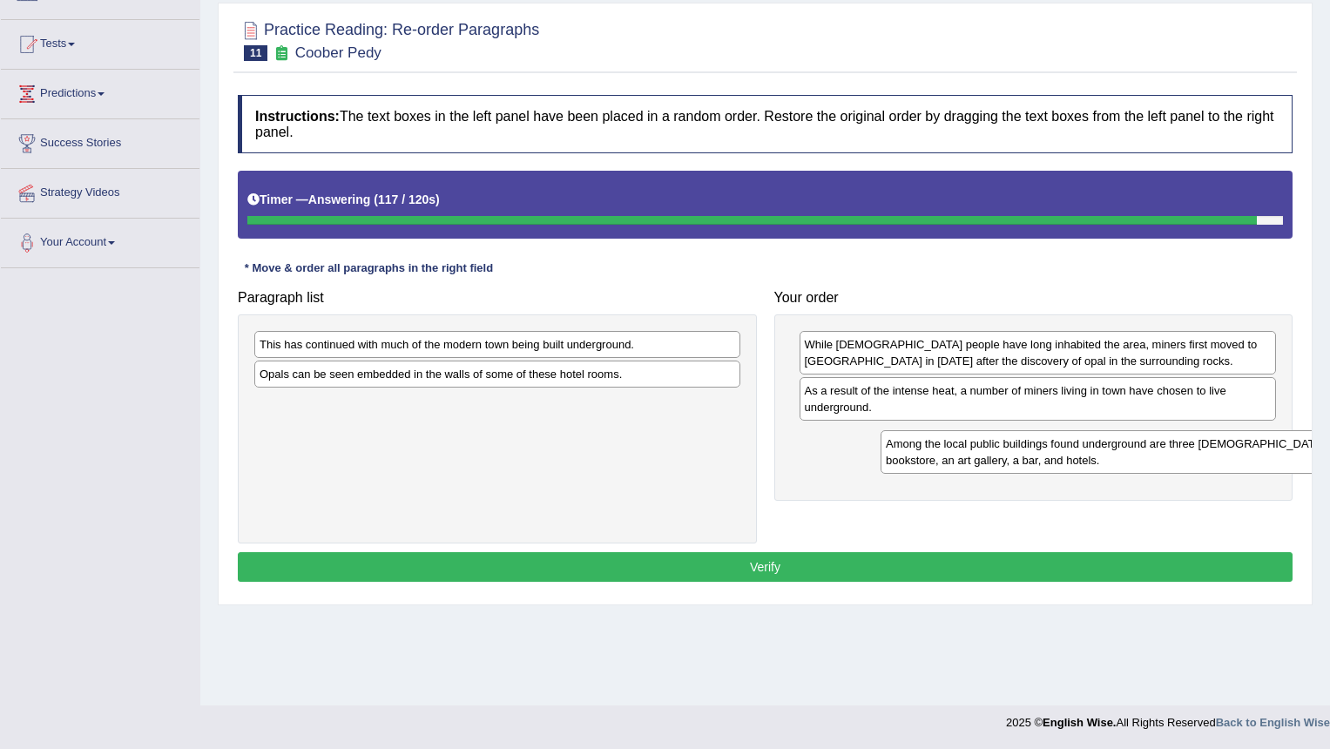
drag, startPoint x: 641, startPoint y: 408, endPoint x: 926, endPoint y: 445, distance: 287.4
click at [926, 445] on div "Among the local public buildings found underground are three churches, a bookst…" at bounding box center [1124, 452] width 486 height 44
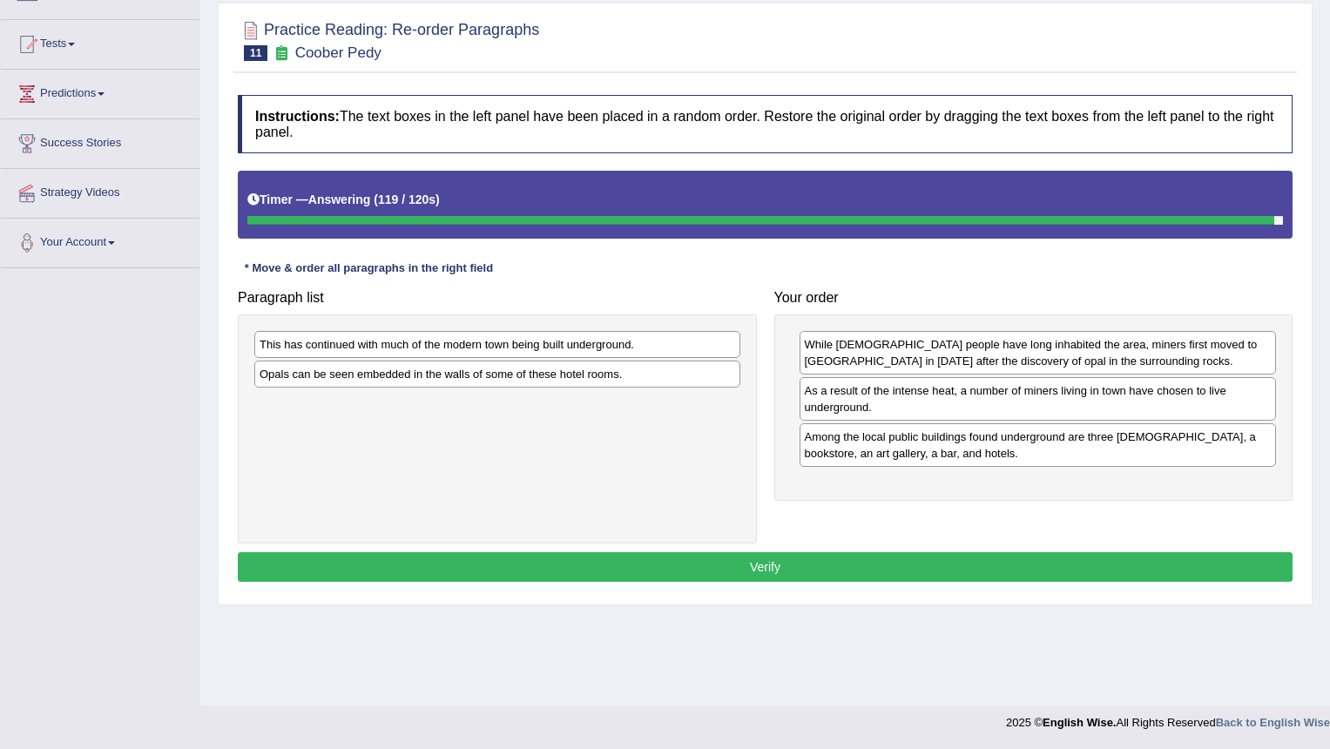
drag, startPoint x: 545, startPoint y: 358, endPoint x: 732, endPoint y: 427, distance: 199.6
click at [732, 427] on div "This has continued with much of the modern town being built underground. Opals …" at bounding box center [497, 429] width 519 height 229
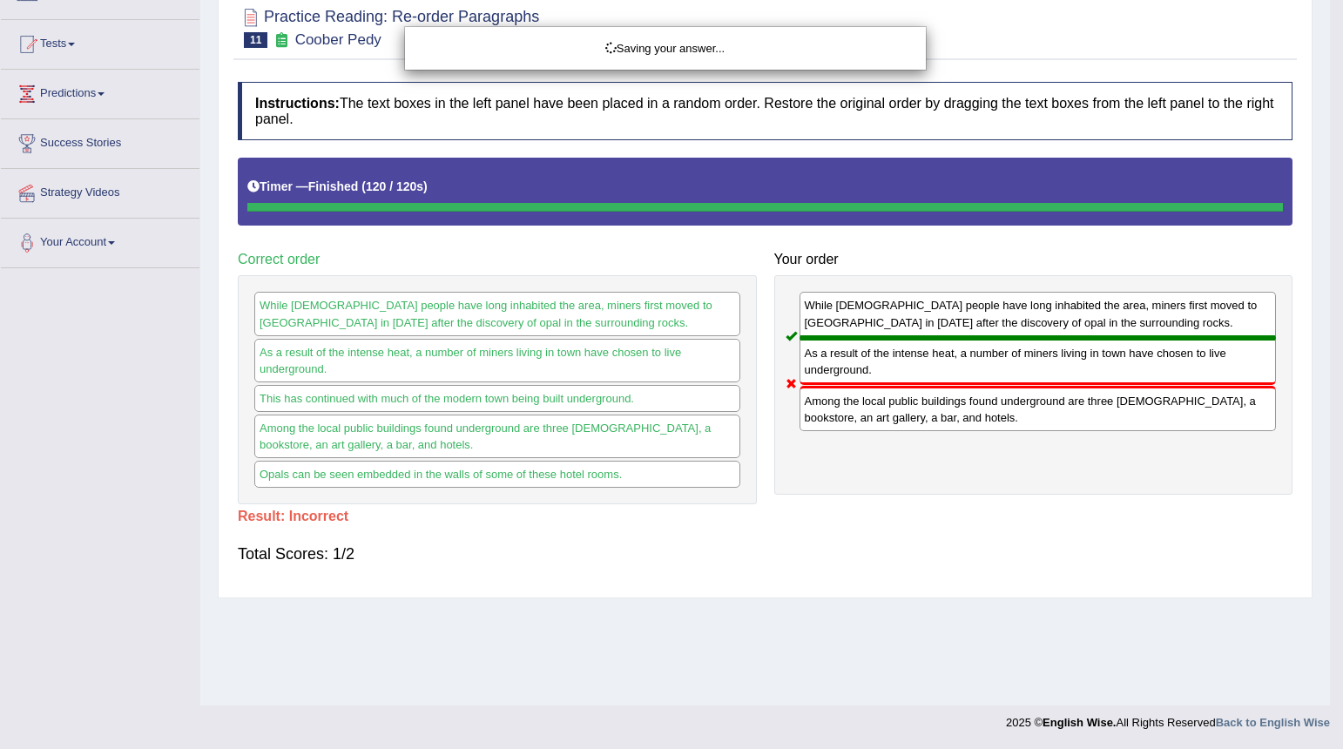
drag, startPoint x: 673, startPoint y: 352, endPoint x: 1038, endPoint y: 489, distance: 389.8
click at [1038, 489] on body "Toggle navigation Home Practice Questions Speaking Practice Read Aloud Repeat S…" at bounding box center [671, 208] width 1343 height 749
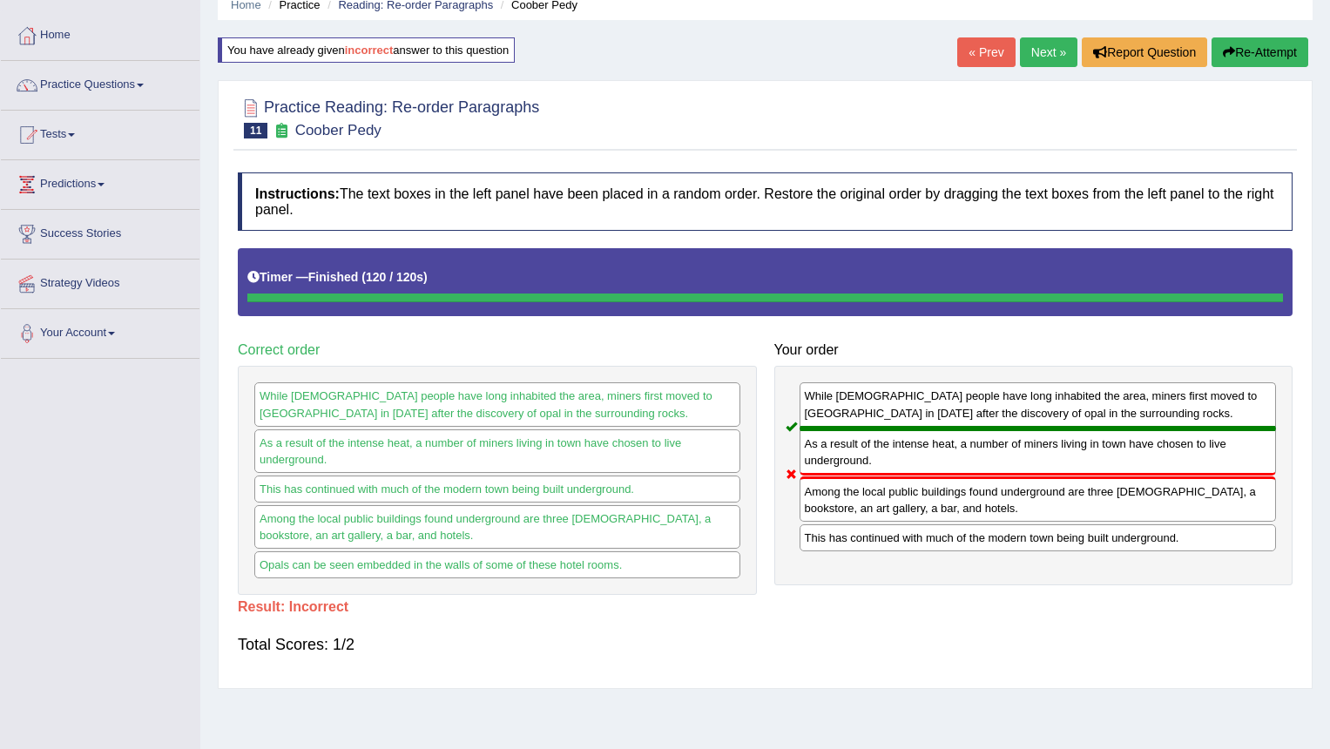
scroll to position [0, 0]
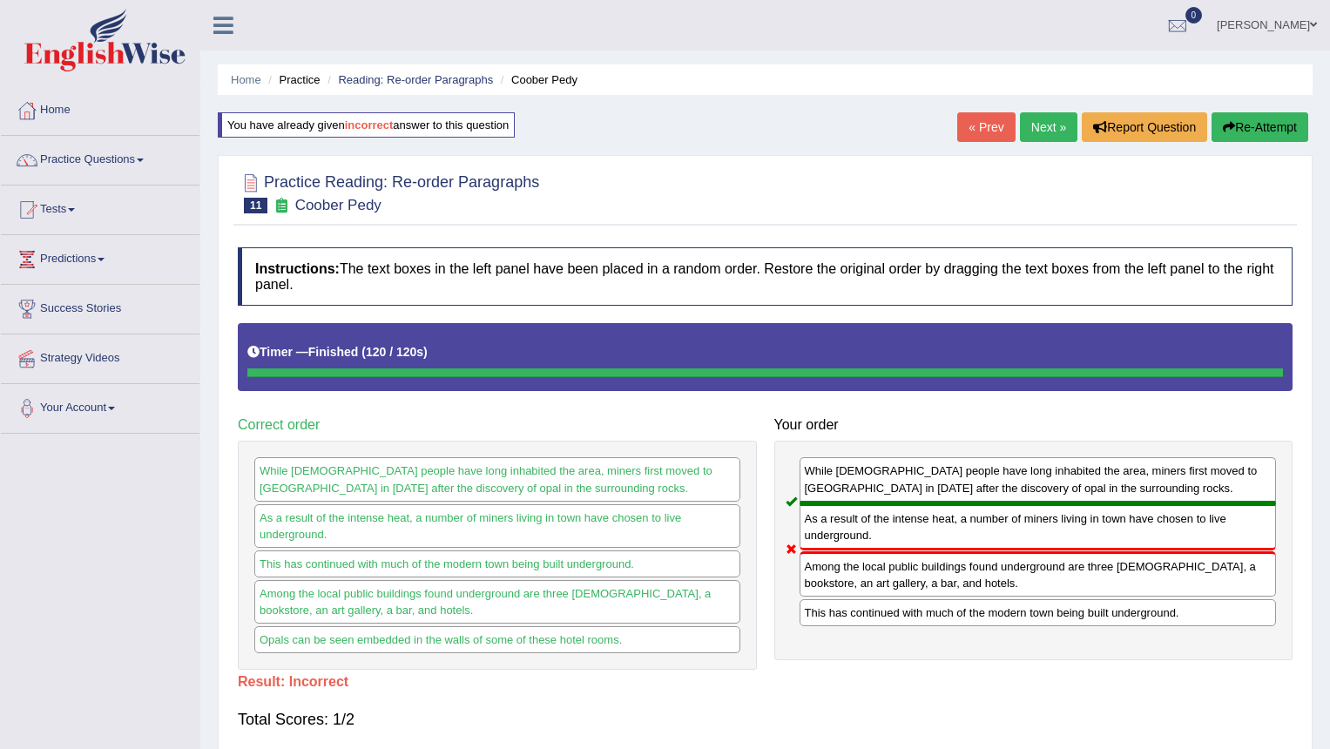
click at [1044, 116] on link "Next »" at bounding box center [1049, 127] width 58 height 30
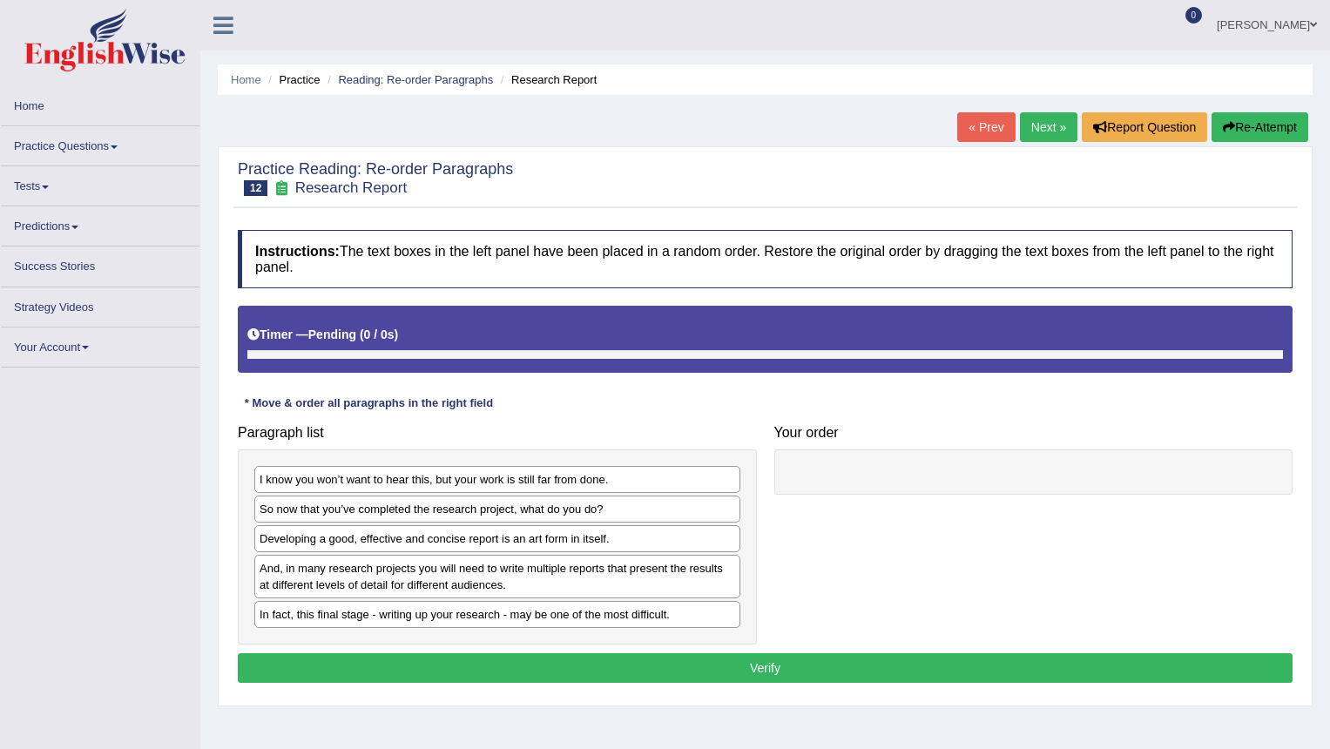
click at [1039, 132] on link "Next »" at bounding box center [1049, 127] width 58 height 30
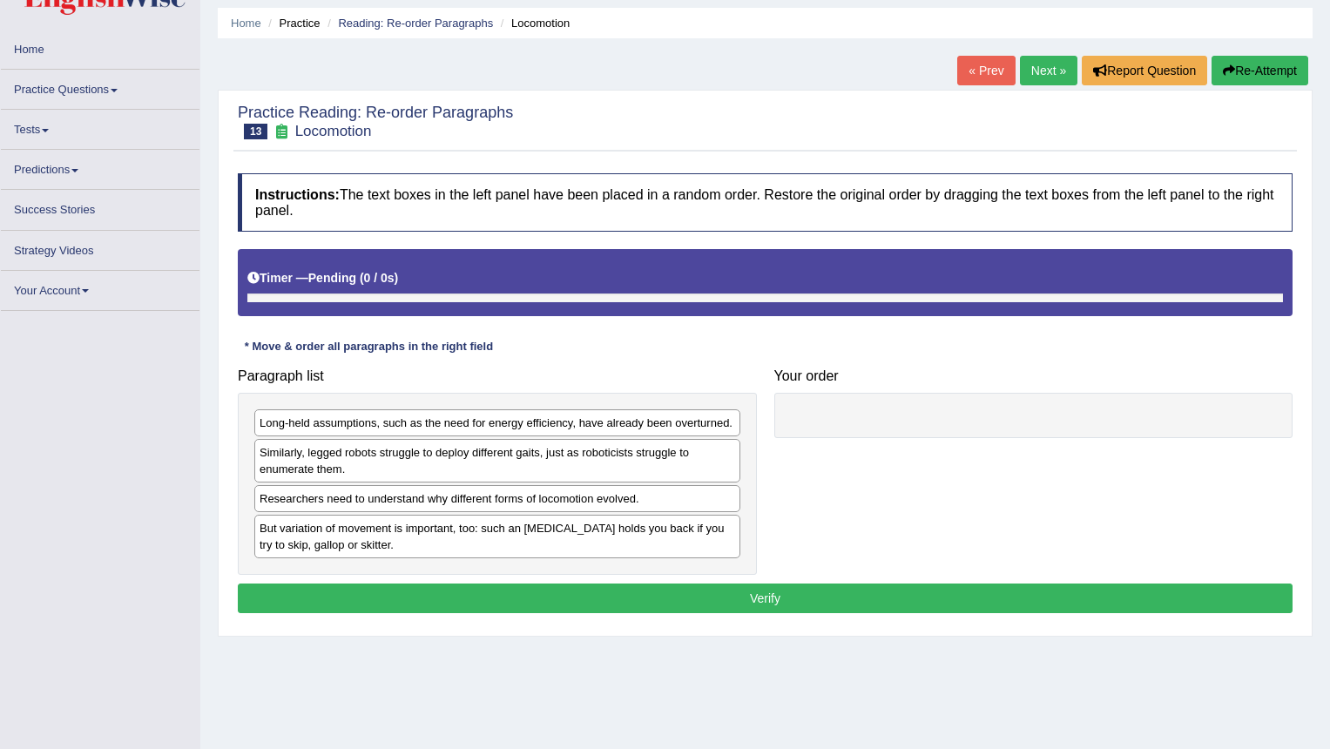
scroll to position [87, 0]
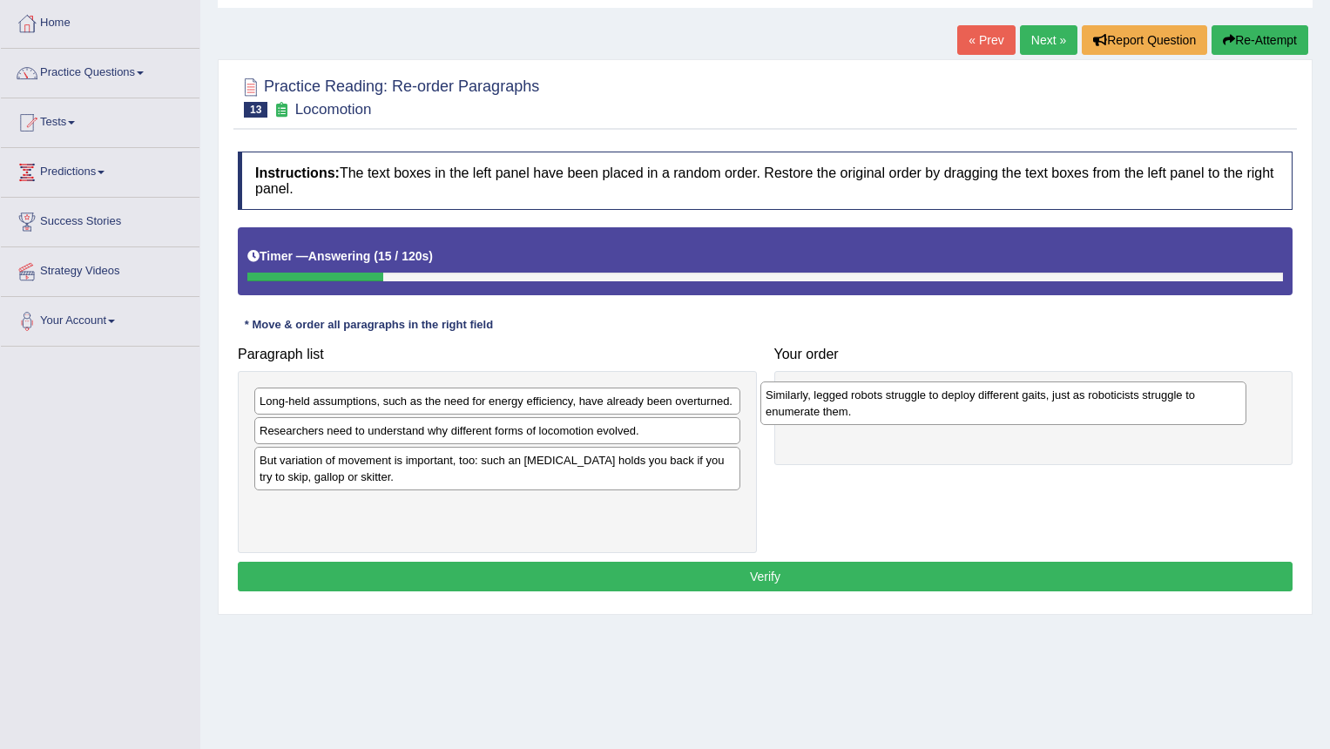
drag, startPoint x: 531, startPoint y: 442, endPoint x: 1037, endPoint y: 406, distance: 507.5
click at [1037, 406] on div "Similarly, legged robots struggle to deploy different gaits, just as roboticist…" at bounding box center [1004, 404] width 486 height 44
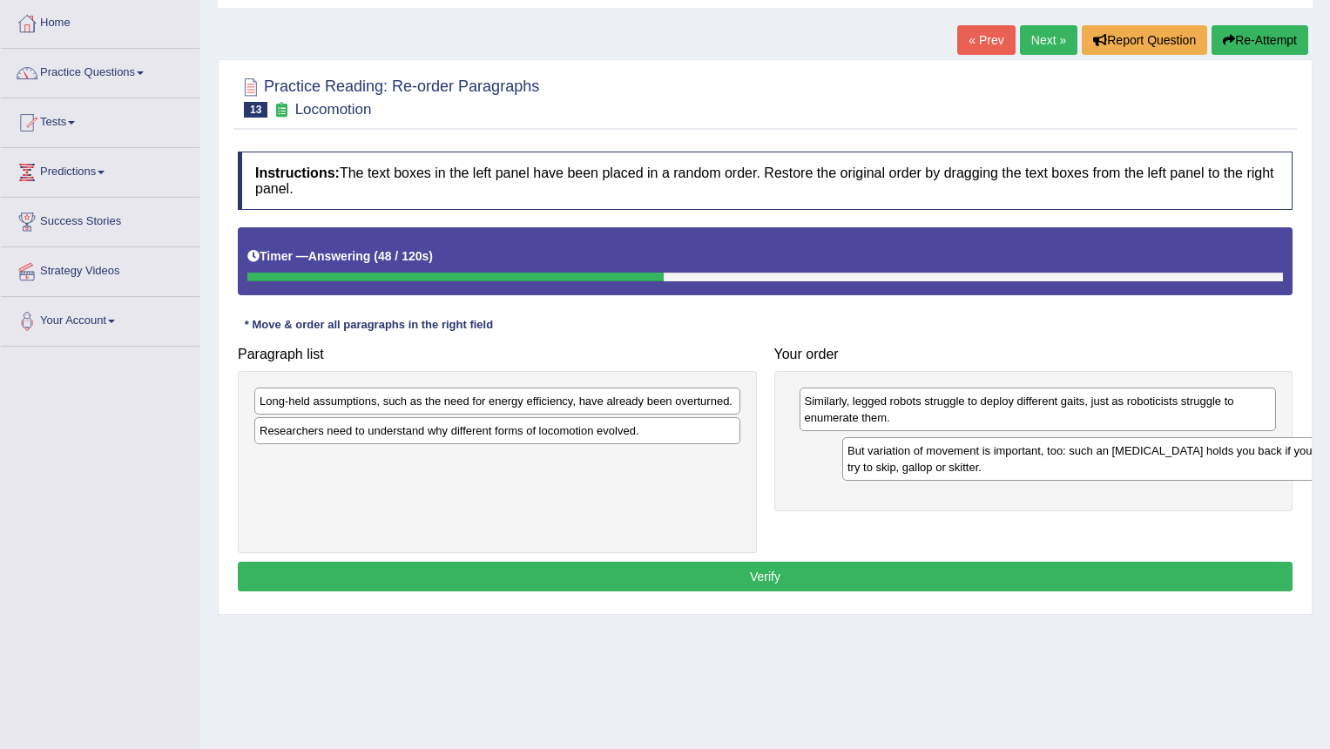
drag, startPoint x: 405, startPoint y: 474, endPoint x: 993, endPoint y: 464, distance: 588.2
click at [993, 464] on div "But variation of movement is important, too: such an ankle brace holds you back…" at bounding box center [1086, 459] width 486 height 44
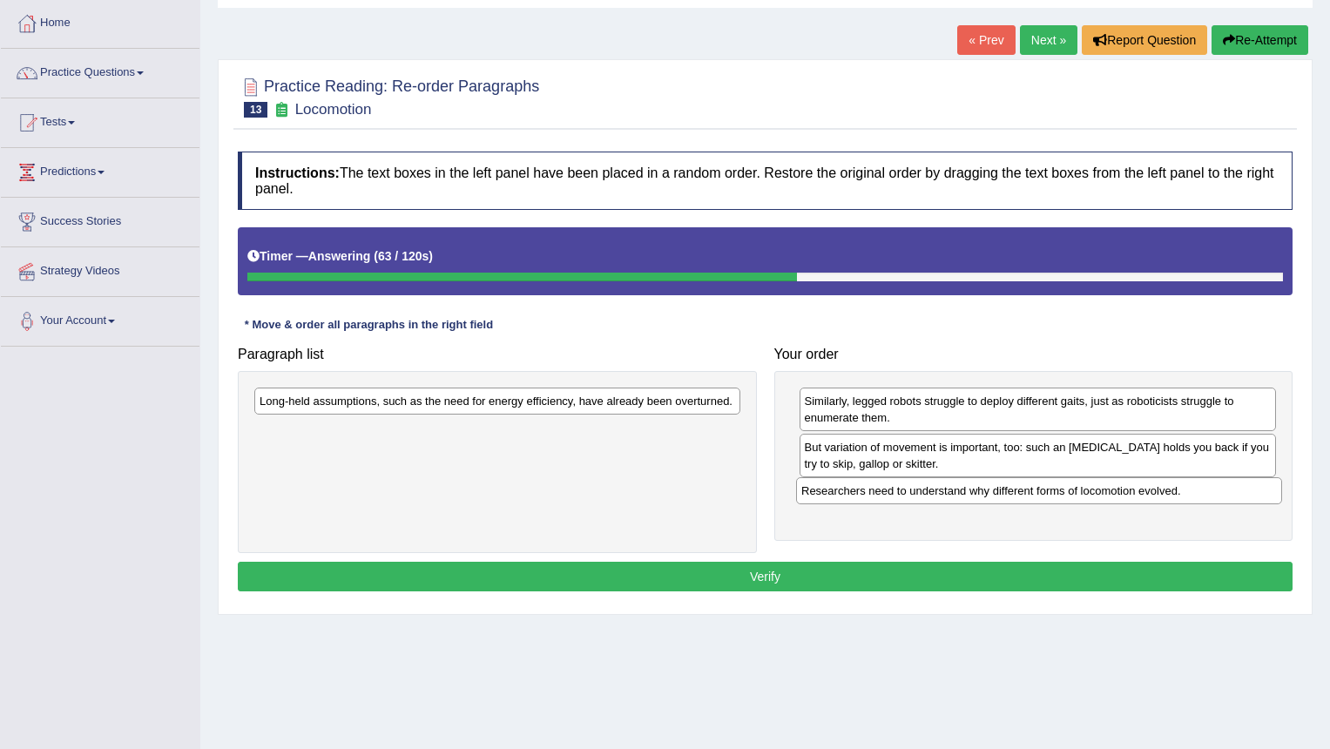
drag, startPoint x: 423, startPoint y: 436, endPoint x: 964, endPoint y: 497, distance: 545.2
click at [964, 497] on div "Researchers need to understand why different forms of locomotion evolved." at bounding box center [1039, 490] width 486 height 27
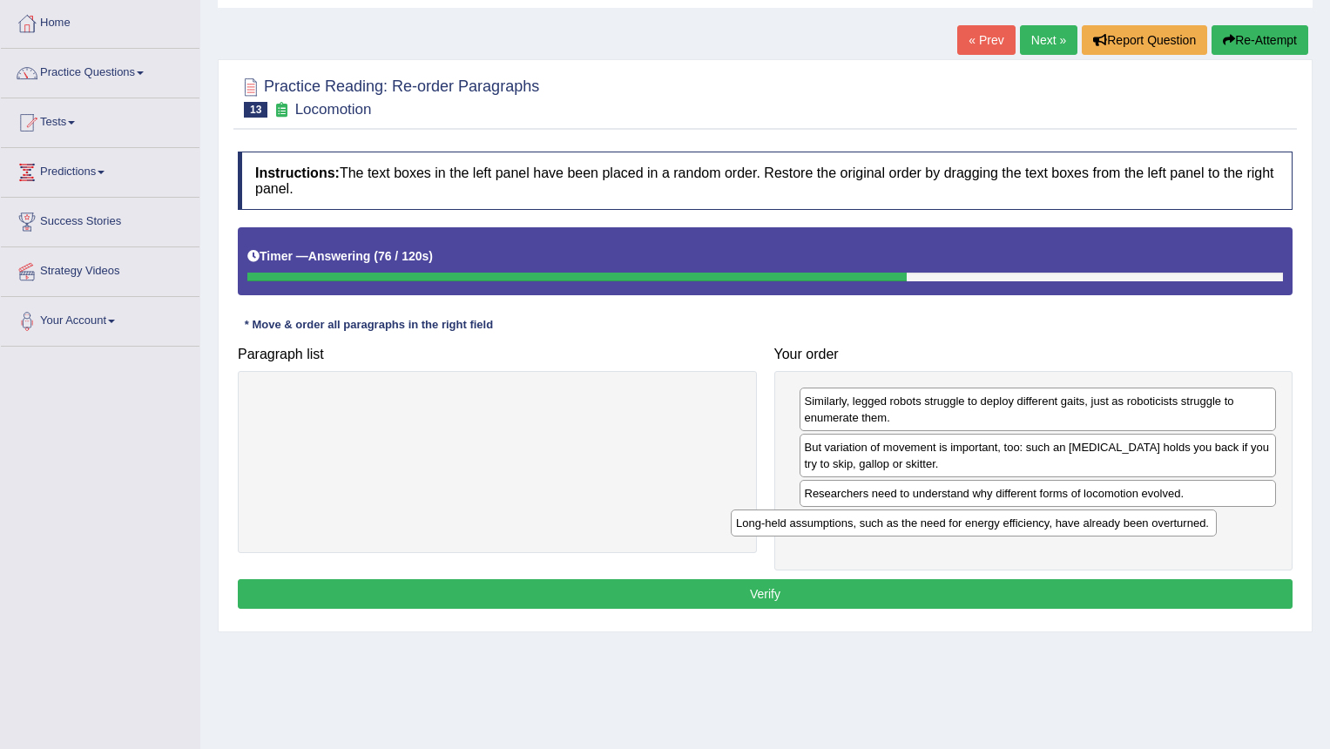
drag, startPoint x: 475, startPoint y: 404, endPoint x: 953, endPoint y: 526, distance: 493.6
click at [953, 526] on div "Long-held assumptions, such as the need for energy efficiency, have already bee…" at bounding box center [974, 523] width 486 height 27
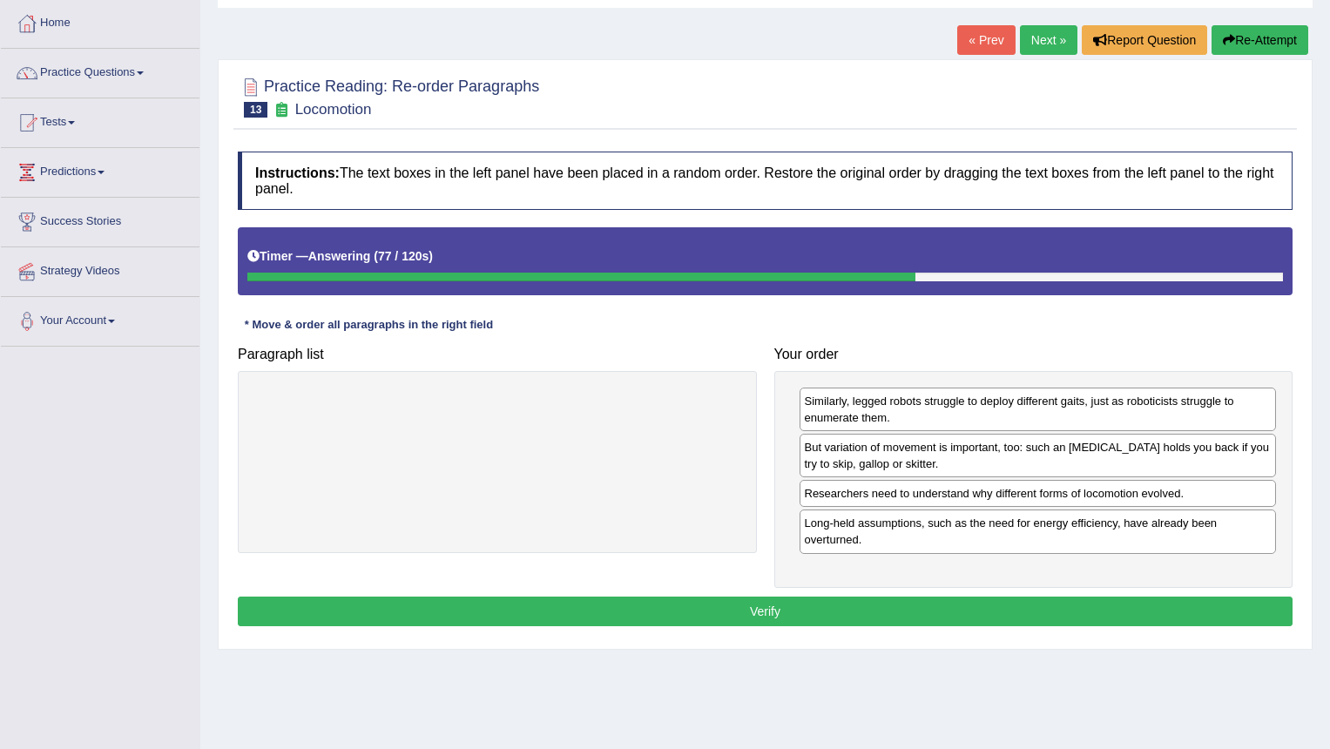
click at [887, 603] on button "Verify" at bounding box center [765, 612] width 1055 height 30
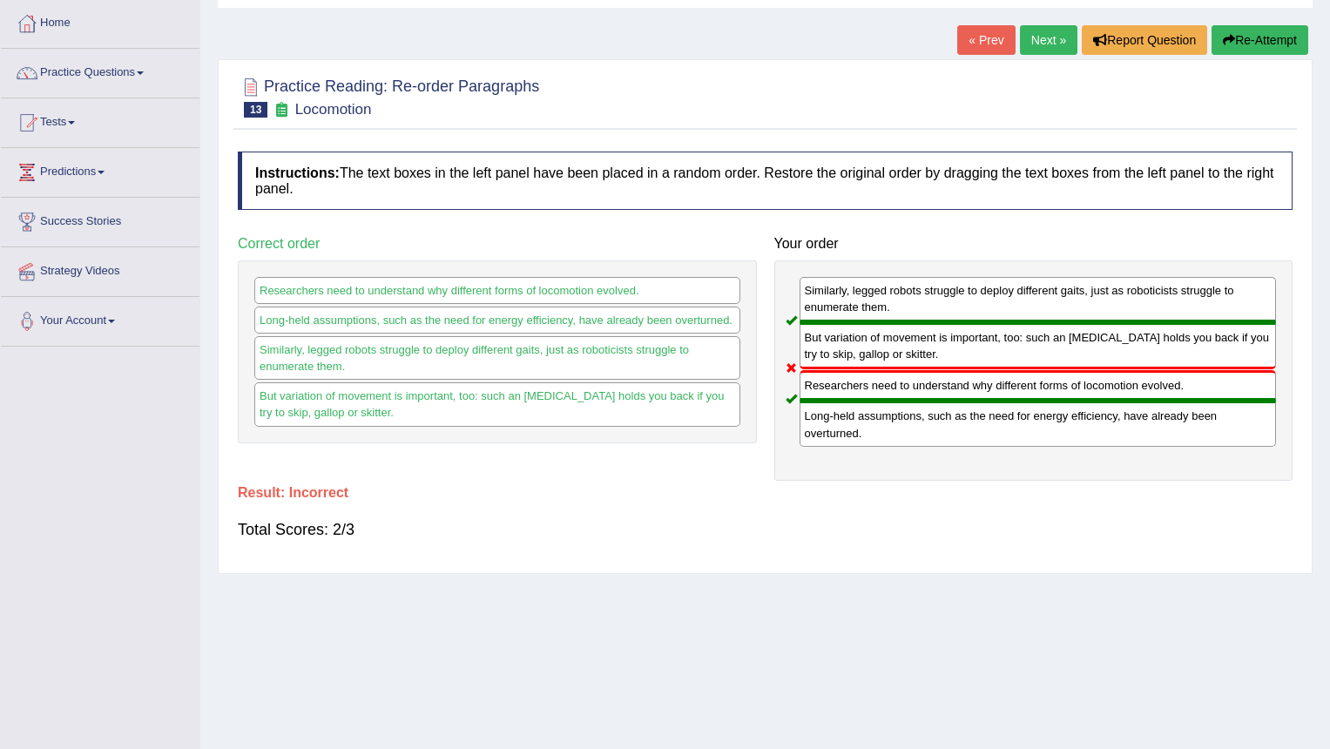
drag, startPoint x: 392, startPoint y: 421, endPoint x: 274, endPoint y: 257, distance: 201.7
click at [274, 257] on div "Correct order Researchers need to understand why different forms of locomotion …" at bounding box center [497, 334] width 537 height 215
click at [1025, 41] on link "Next »" at bounding box center [1049, 40] width 58 height 30
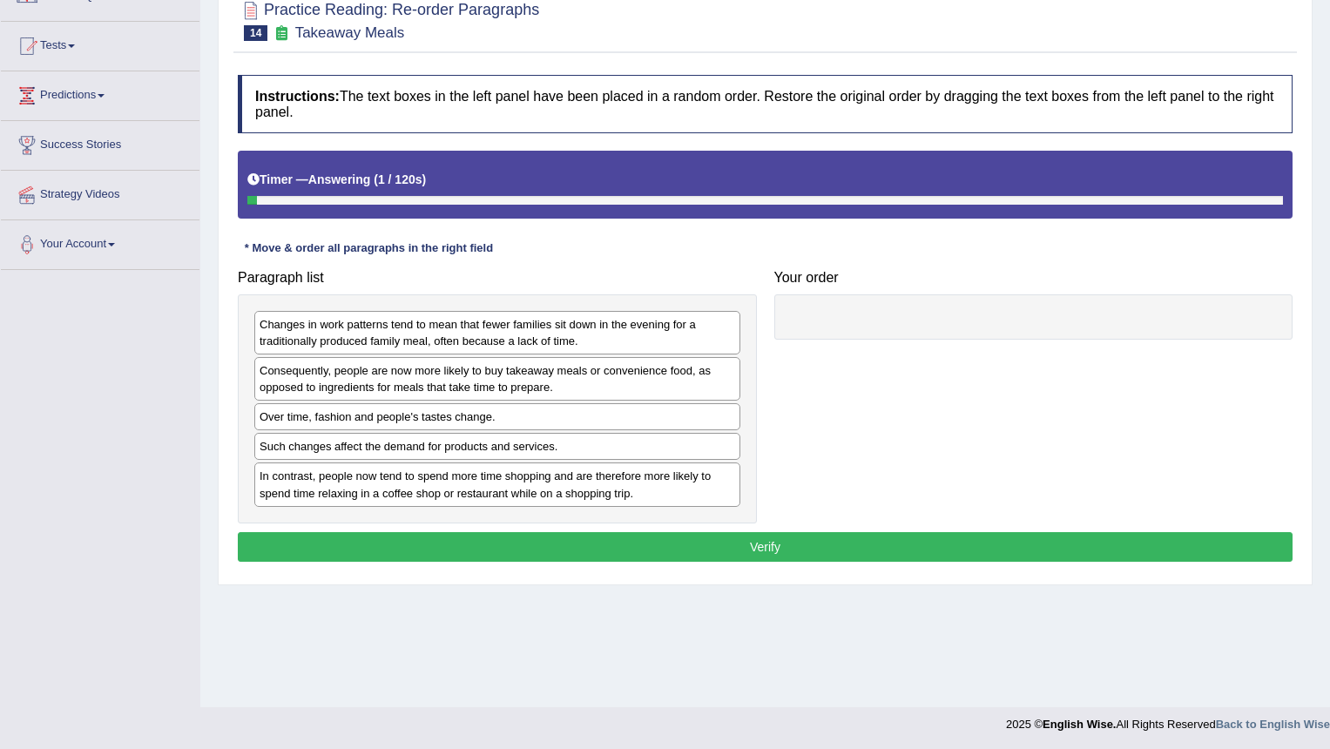
scroll to position [166, 0]
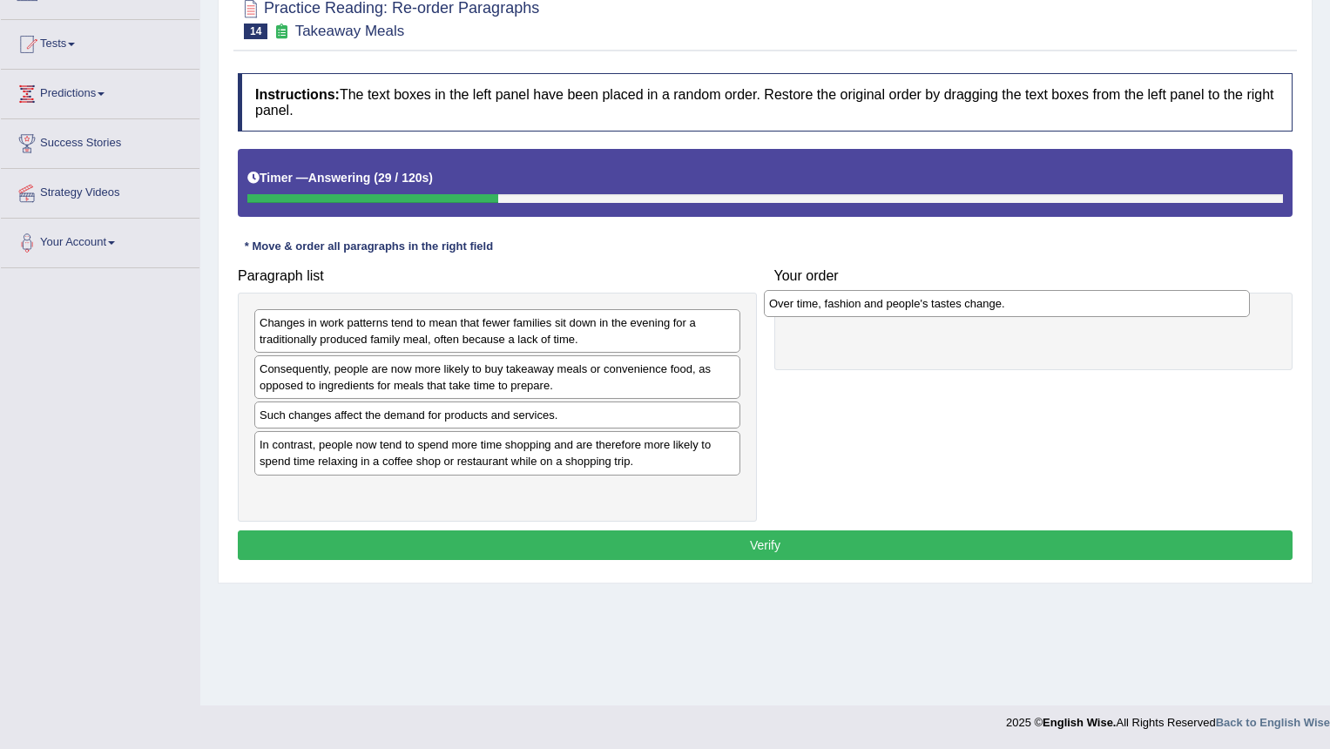
drag, startPoint x: 371, startPoint y: 415, endPoint x: 881, endPoint y: 303, distance: 521.7
click at [881, 303] on div "Over time, fashion and people's tastes change." at bounding box center [1007, 303] width 486 height 27
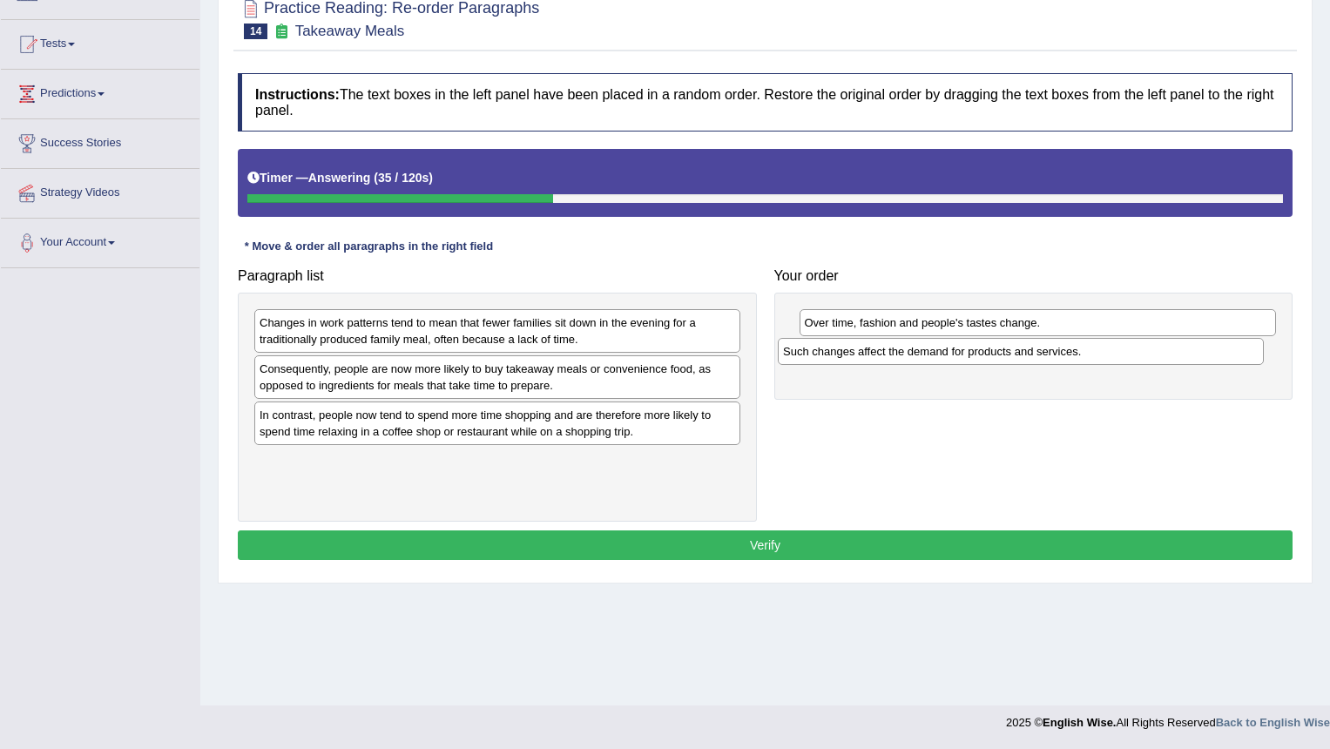
drag, startPoint x: 332, startPoint y: 417, endPoint x: 856, endPoint y: 354, distance: 527.5
click at [856, 354] on div "Such changes affect the demand for products and services." at bounding box center [1021, 351] width 486 height 27
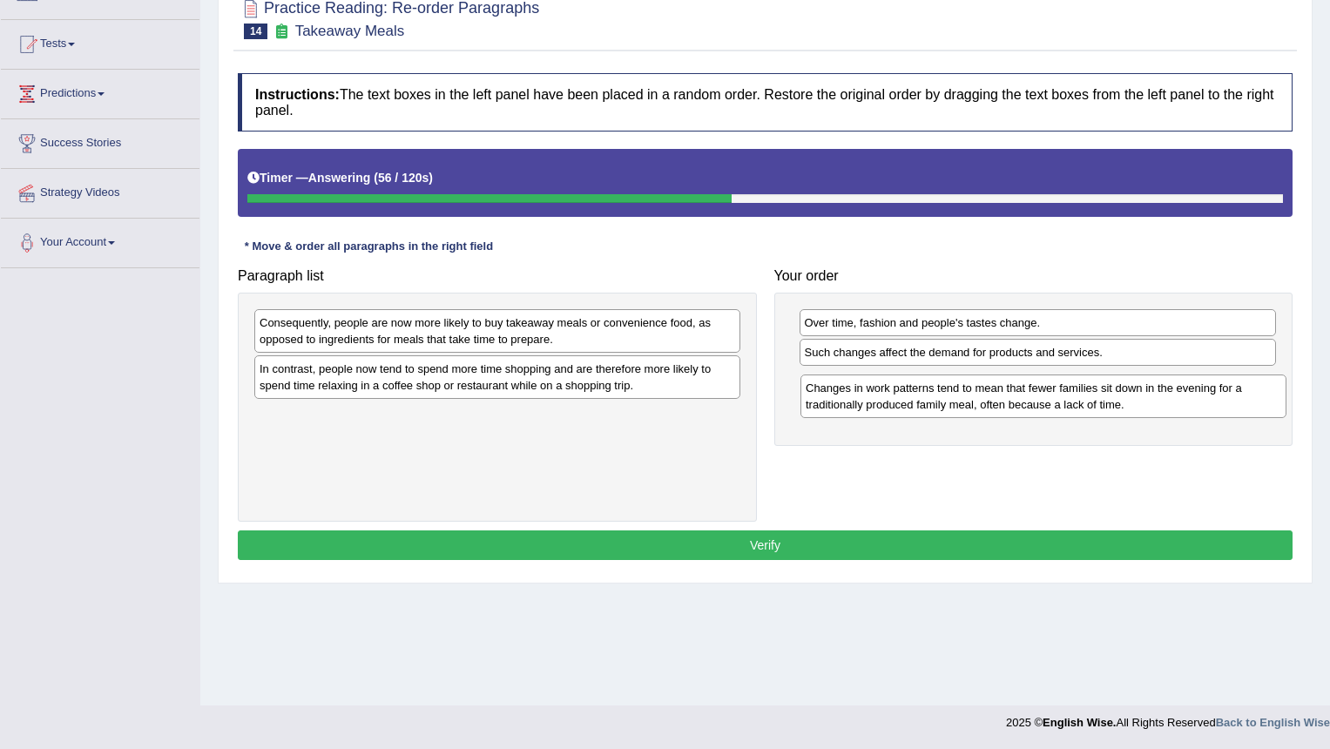
drag, startPoint x: 426, startPoint y: 339, endPoint x: 972, endPoint y: 404, distance: 550.2
click at [972, 404] on div "Changes in work patterns tend to mean that fewer families sit down in the eveni…" at bounding box center [1044, 397] width 486 height 44
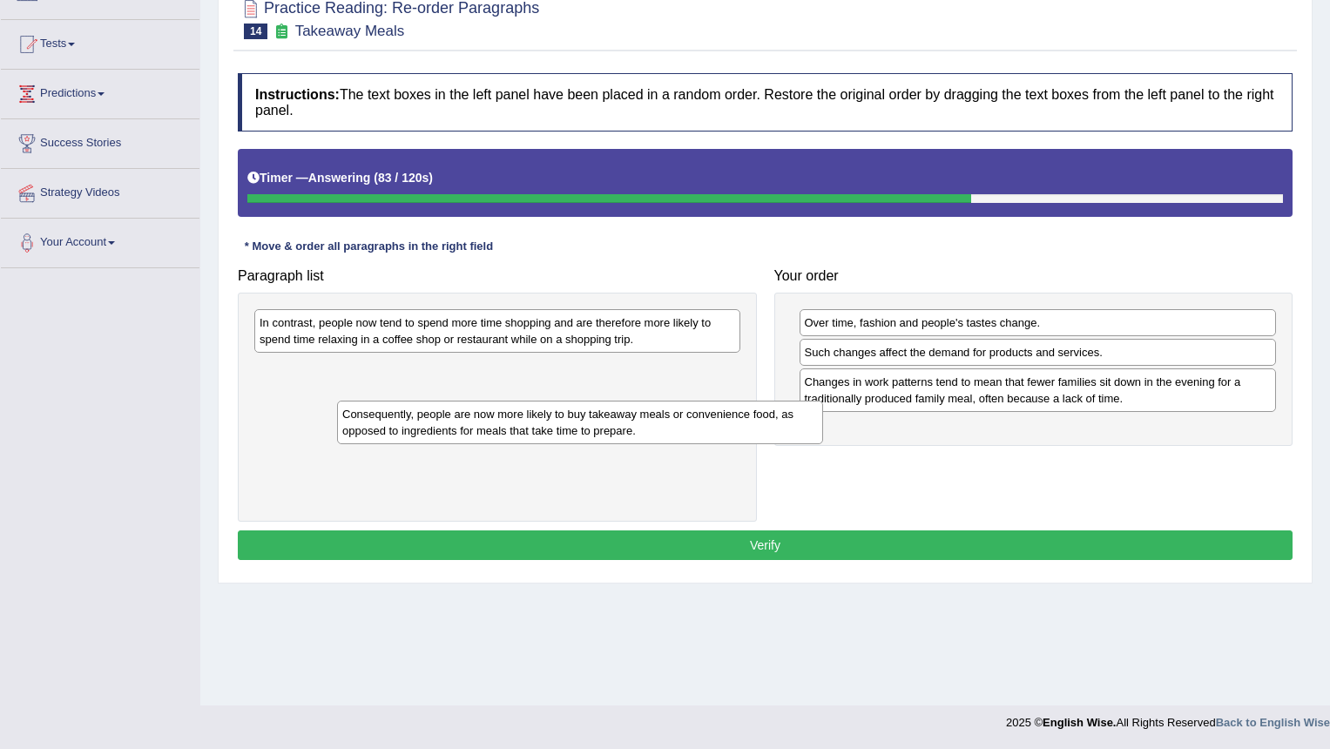
drag, startPoint x: 403, startPoint y: 335, endPoint x: 475, endPoint y: 416, distance: 108.7
click at [475, 416] on div "Consequently, people are now more likely to buy takeaway meals or convenience f…" at bounding box center [580, 423] width 486 height 44
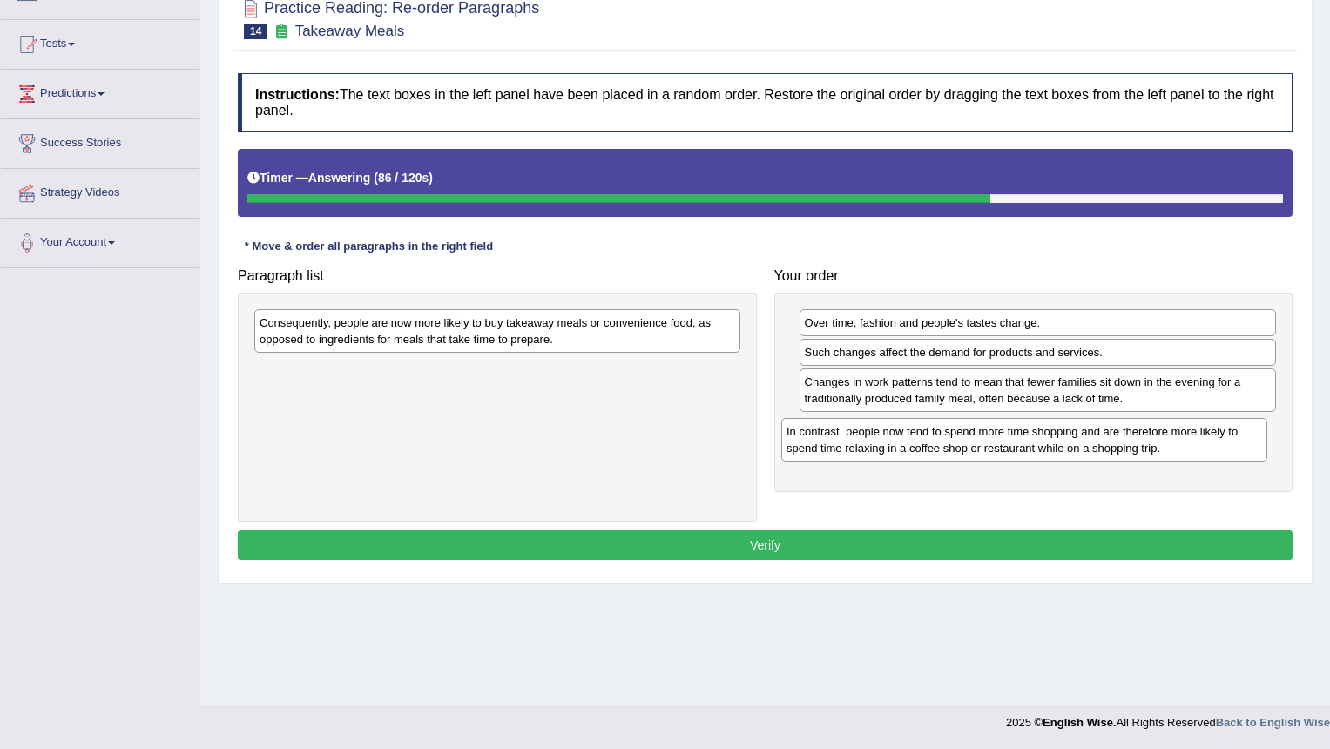
drag, startPoint x: 444, startPoint y: 332, endPoint x: 971, endPoint y: 441, distance: 538.2
click at [971, 441] on div "In contrast, people now tend to spend more time shopping and are therefore more…" at bounding box center [1025, 440] width 486 height 44
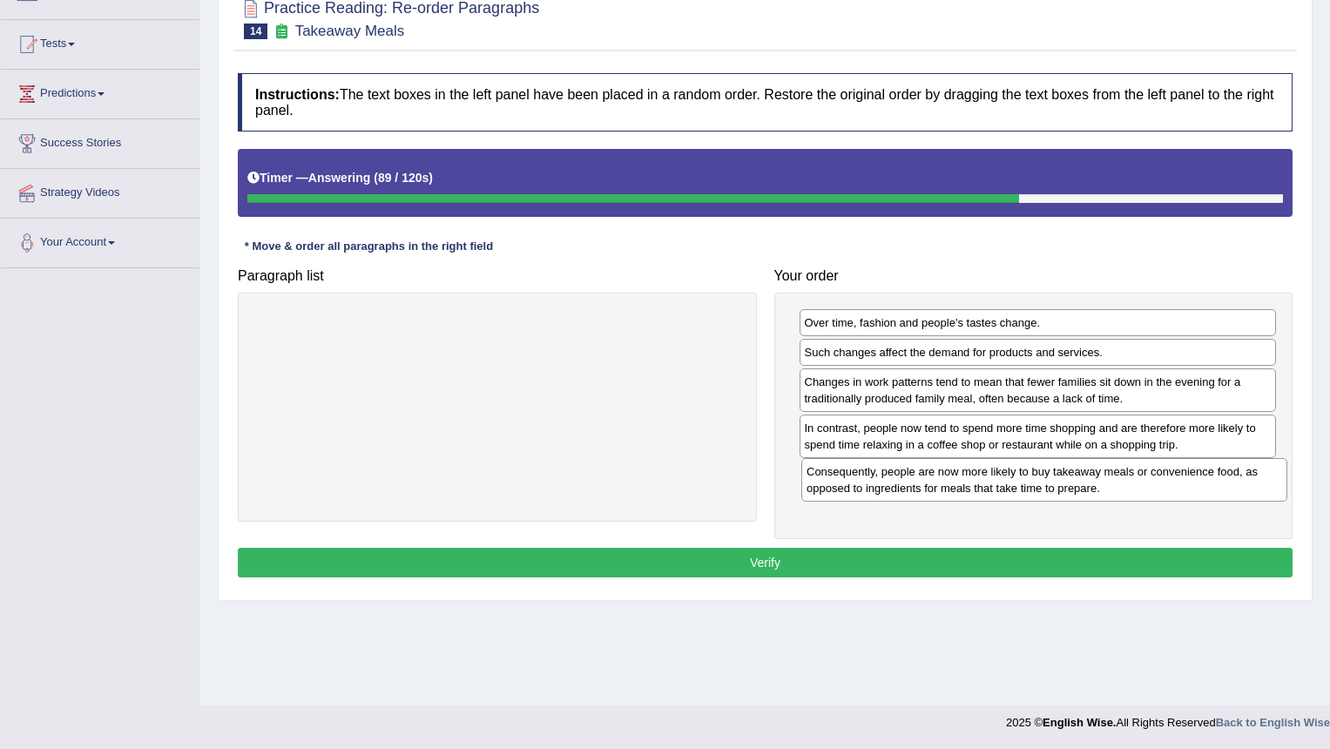
drag, startPoint x: 492, startPoint y: 325, endPoint x: 1039, endPoint y: 474, distance: 567.1
click at [1039, 474] on div "Consequently, people are now more likely to buy takeaway meals or convenience f…" at bounding box center [1045, 480] width 486 height 44
click at [778, 557] on button "Verify" at bounding box center [765, 563] width 1055 height 30
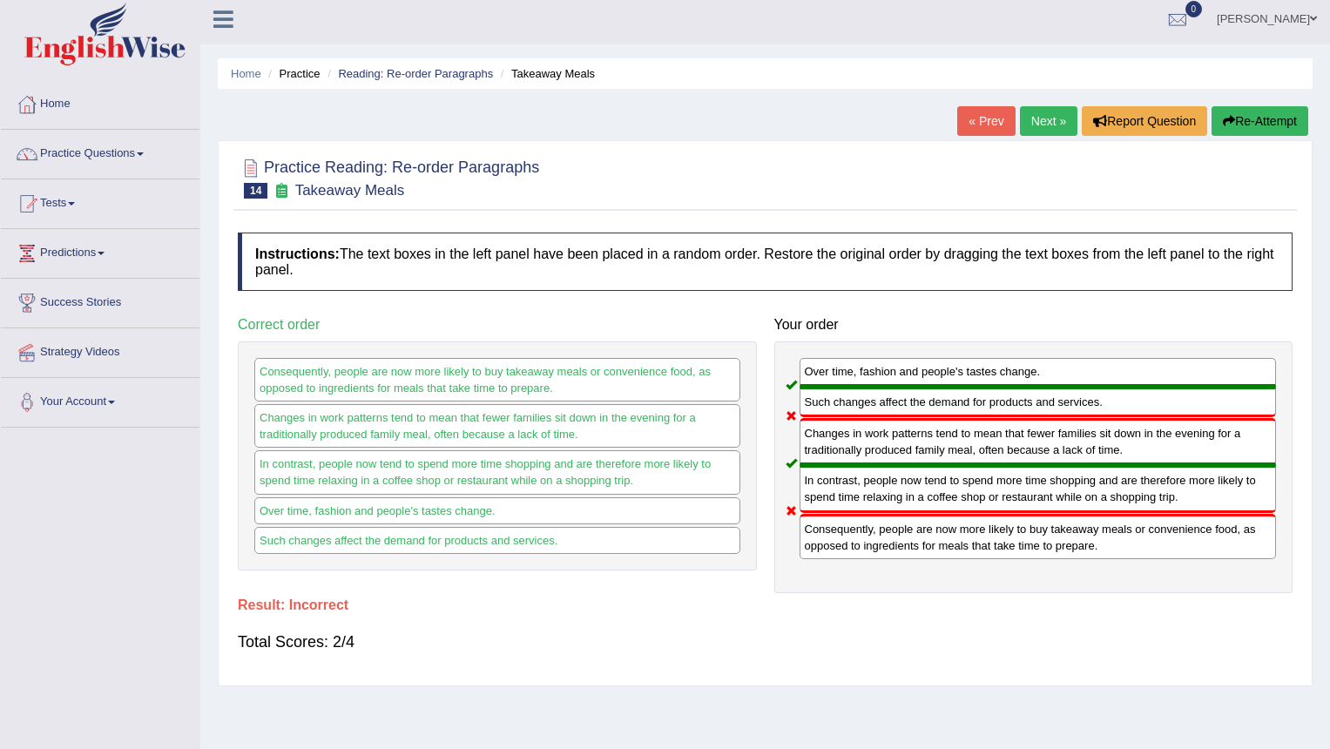
scroll to position [0, 0]
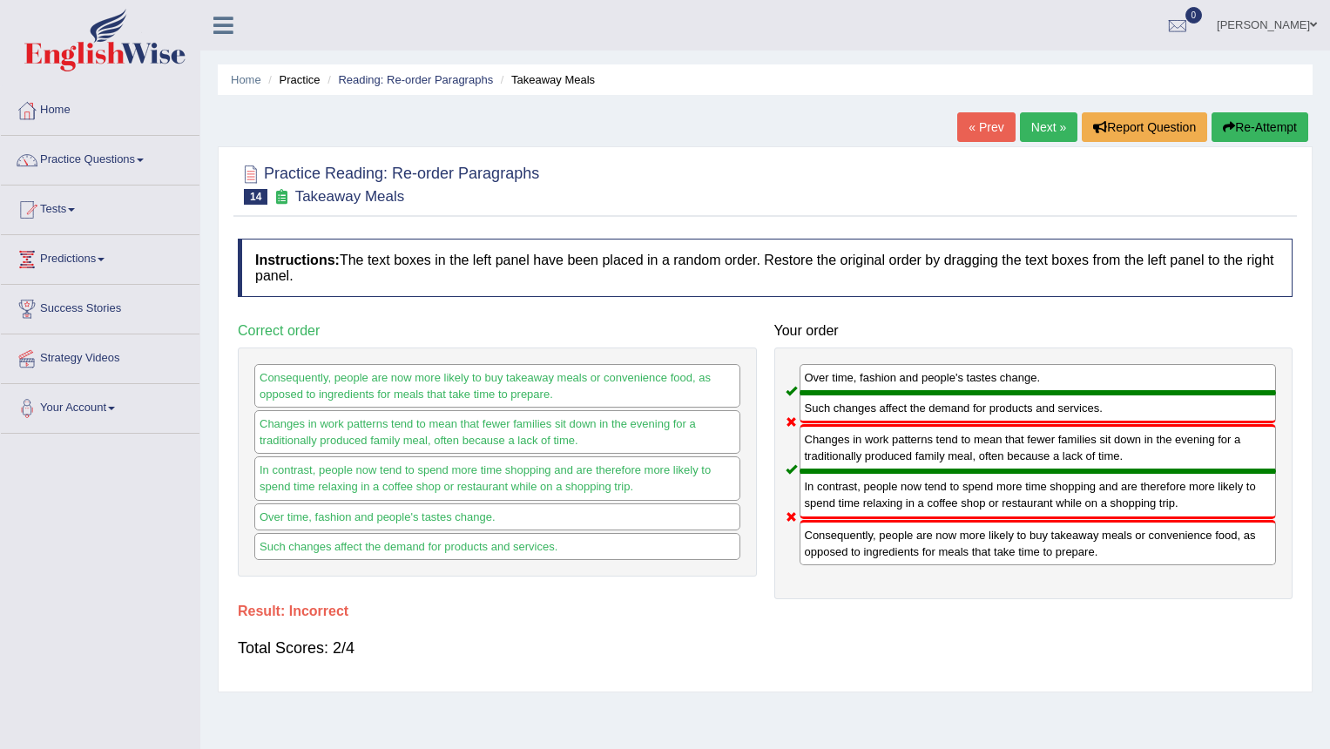
click at [288, 201] on icon at bounding box center [281, 196] width 18 height 15
click at [281, 196] on icon at bounding box center [281, 196] width 18 height 15
click at [1023, 125] on link "Next »" at bounding box center [1049, 127] width 58 height 30
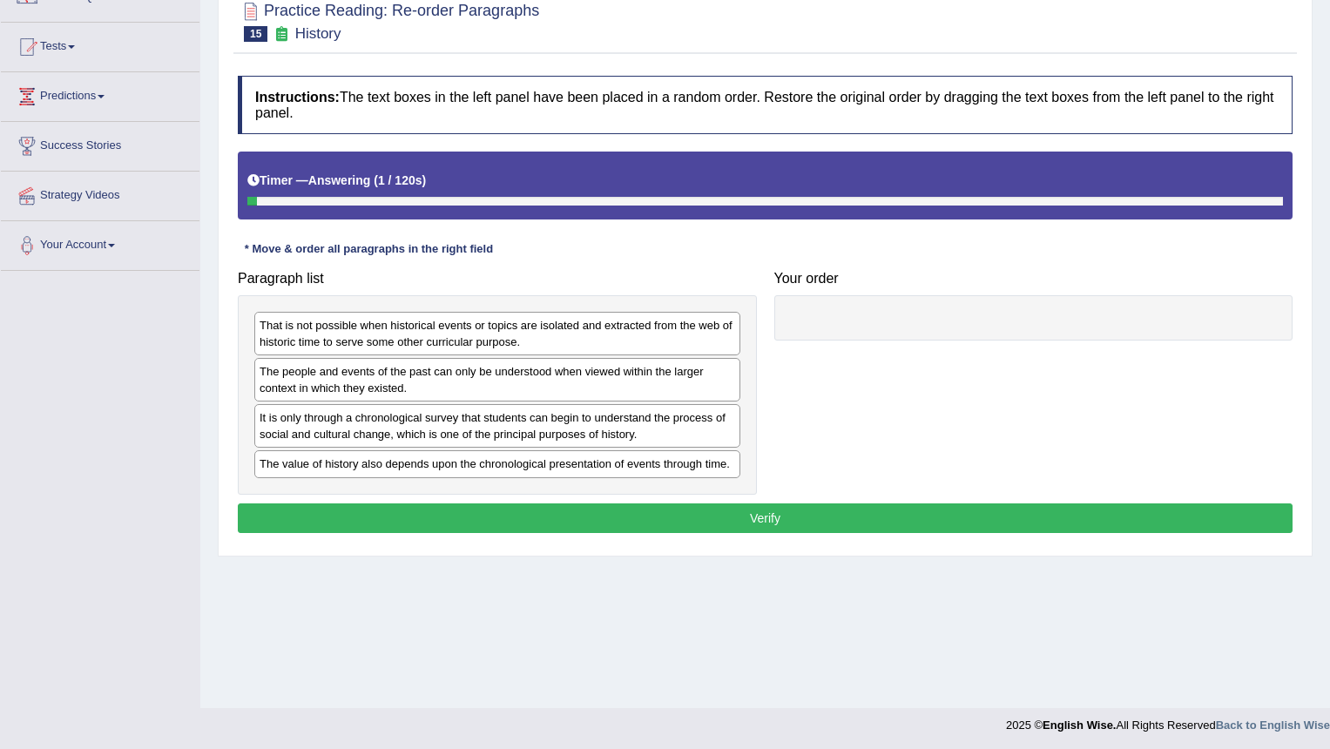
scroll to position [166, 0]
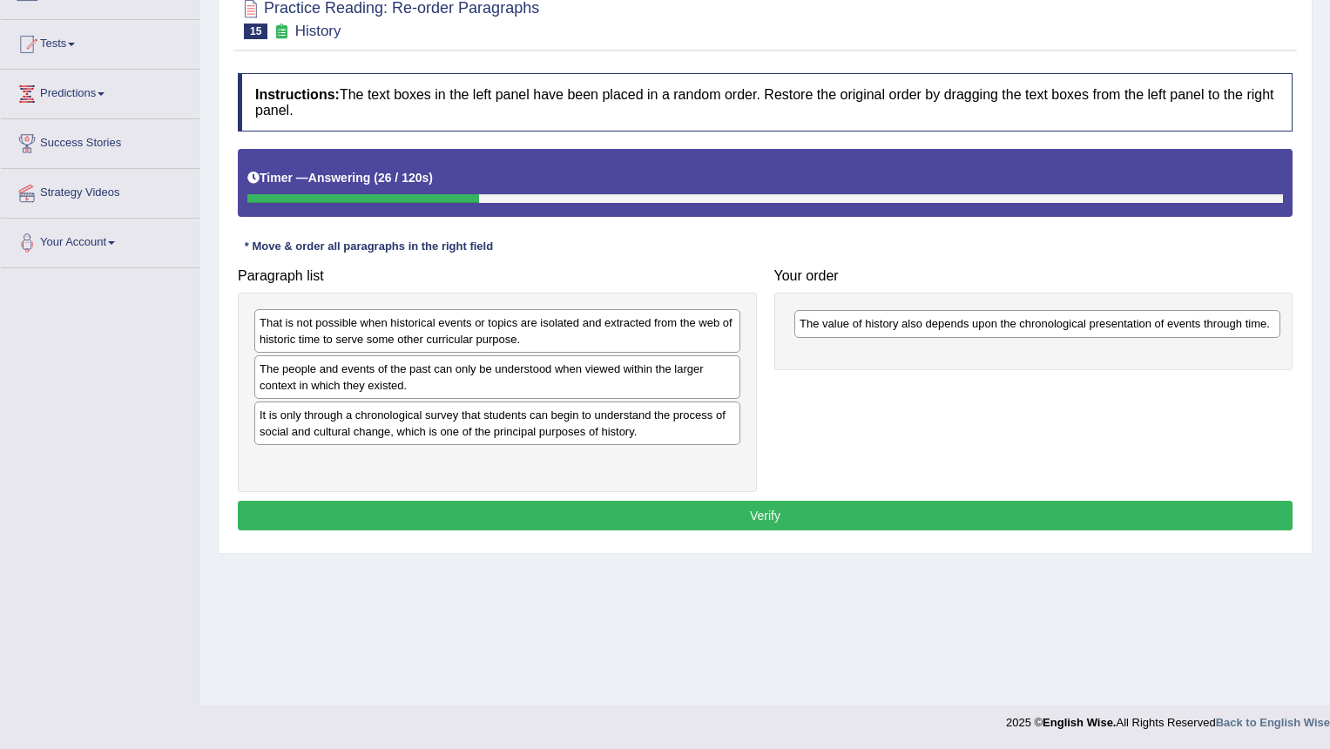
drag, startPoint x: 436, startPoint y: 468, endPoint x: 977, endPoint y: 330, distance: 557.4
click at [977, 330] on div "The value of history also depends upon the chronological presentation of events…" at bounding box center [1038, 323] width 486 height 27
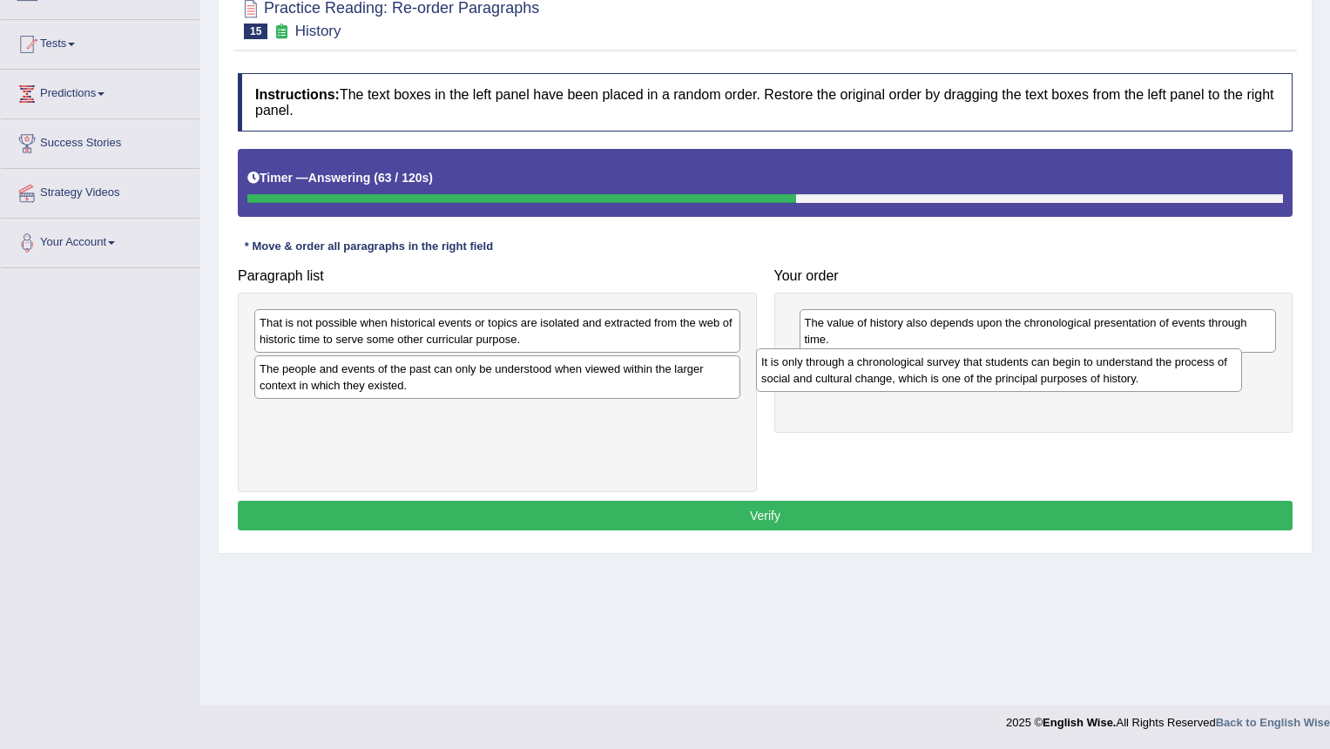
drag, startPoint x: 577, startPoint y: 420, endPoint x: 948, endPoint y: 376, distance: 373.8
click at [948, 376] on div "It is only through a chronological survey that students can begin to understand…" at bounding box center [999, 371] width 486 height 44
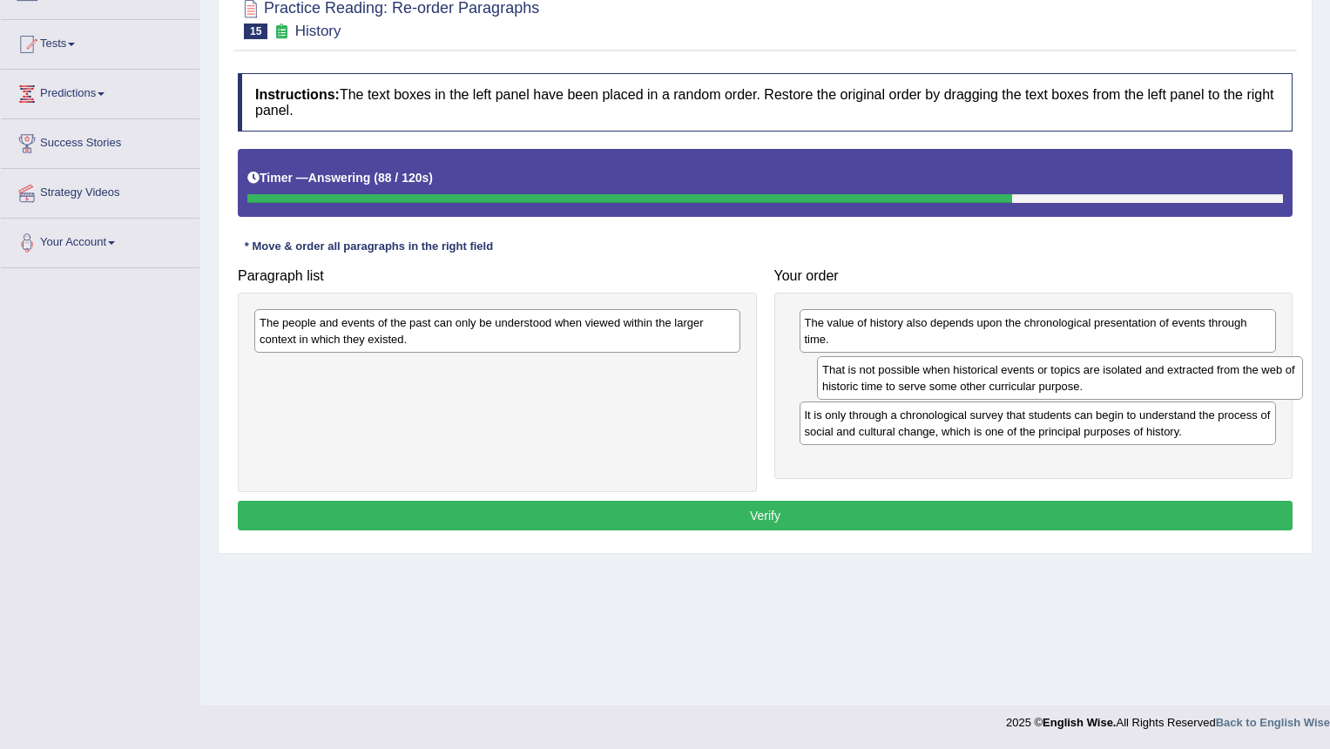
drag, startPoint x: 430, startPoint y: 338, endPoint x: 992, endPoint y: 385, distance: 564.8
click at [992, 385] on div "That is not possible when historical events or topics are isolated and extracte…" at bounding box center [1060, 378] width 486 height 44
click at [992, 385] on div "That is not possible when historical events or topics are isolated and extracte…" at bounding box center [1059, 378] width 486 height 44
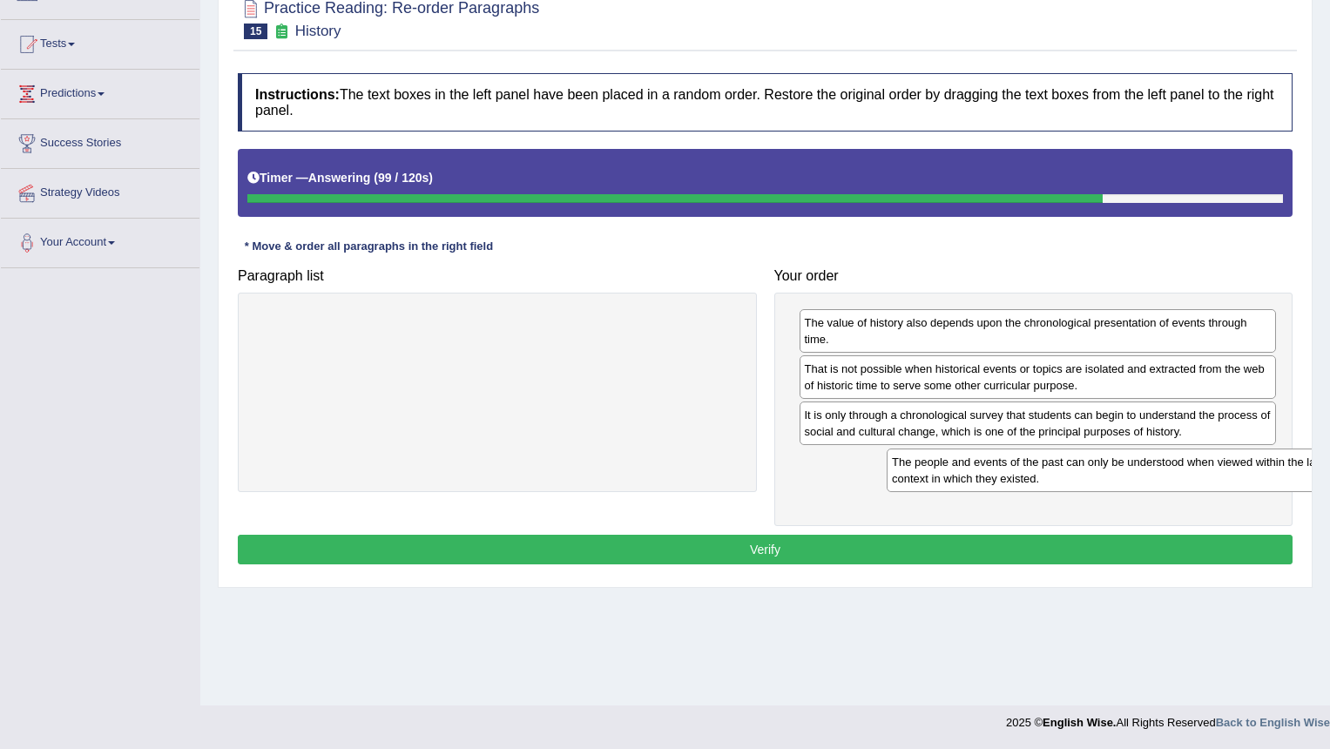
drag, startPoint x: 435, startPoint y: 344, endPoint x: 1067, endPoint y: 484, distance: 647.7
click at [1067, 484] on div "The people and events of the past can only be understood when viewed within the…" at bounding box center [1130, 471] width 486 height 44
click at [1009, 548] on button "Verify" at bounding box center [765, 550] width 1055 height 30
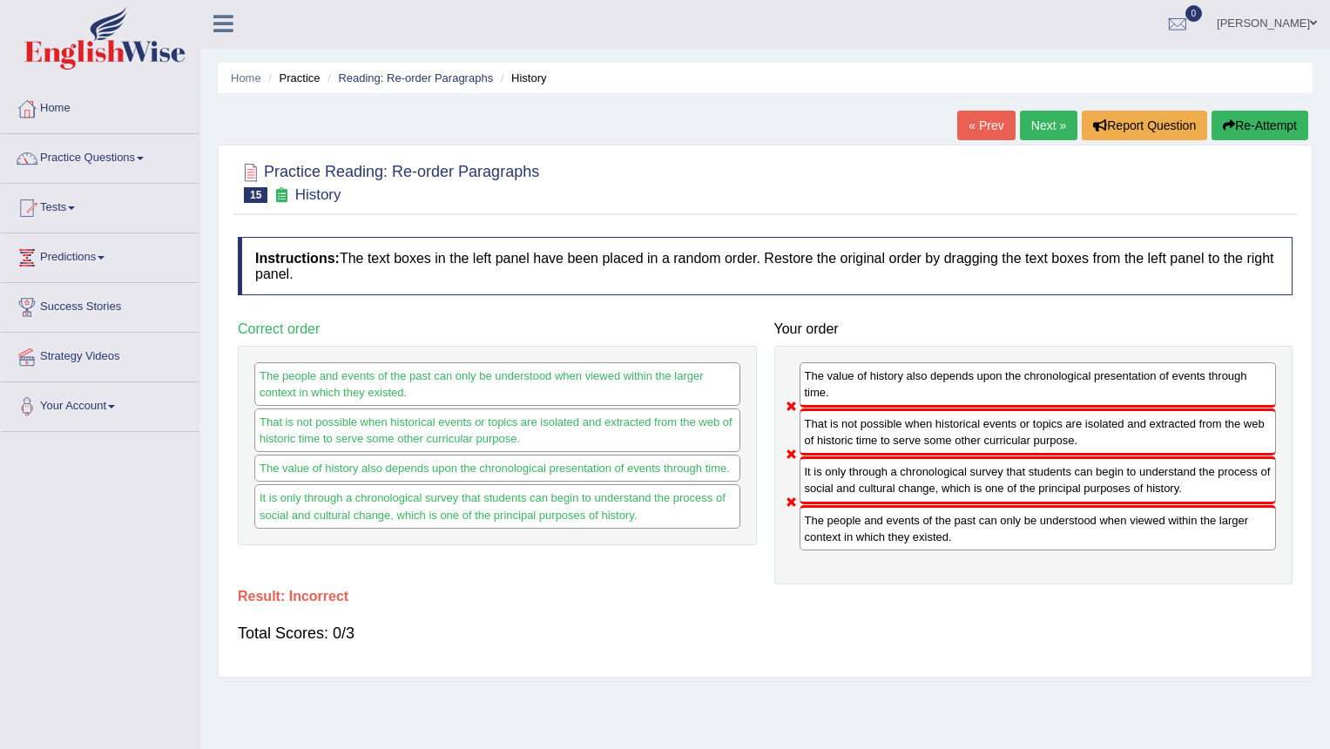
scroll to position [0, 0]
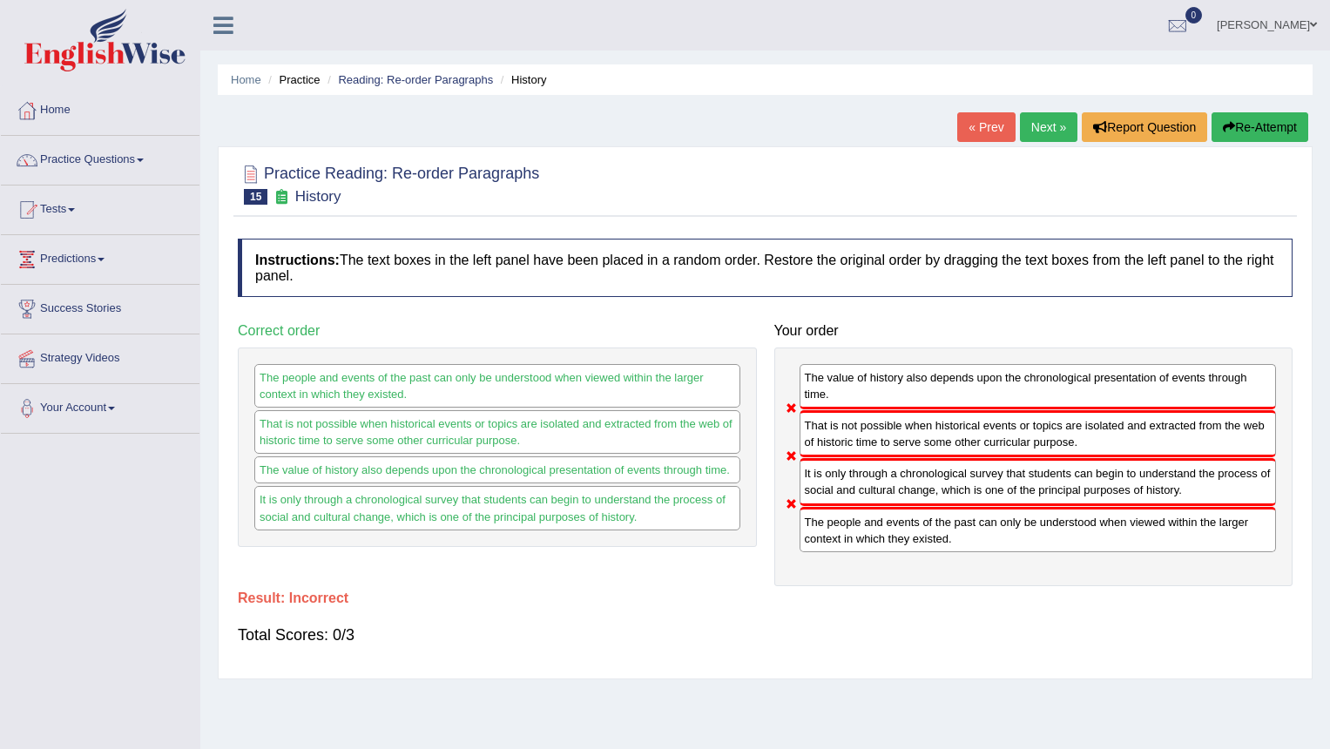
click at [1047, 132] on link "Next »" at bounding box center [1049, 127] width 58 height 30
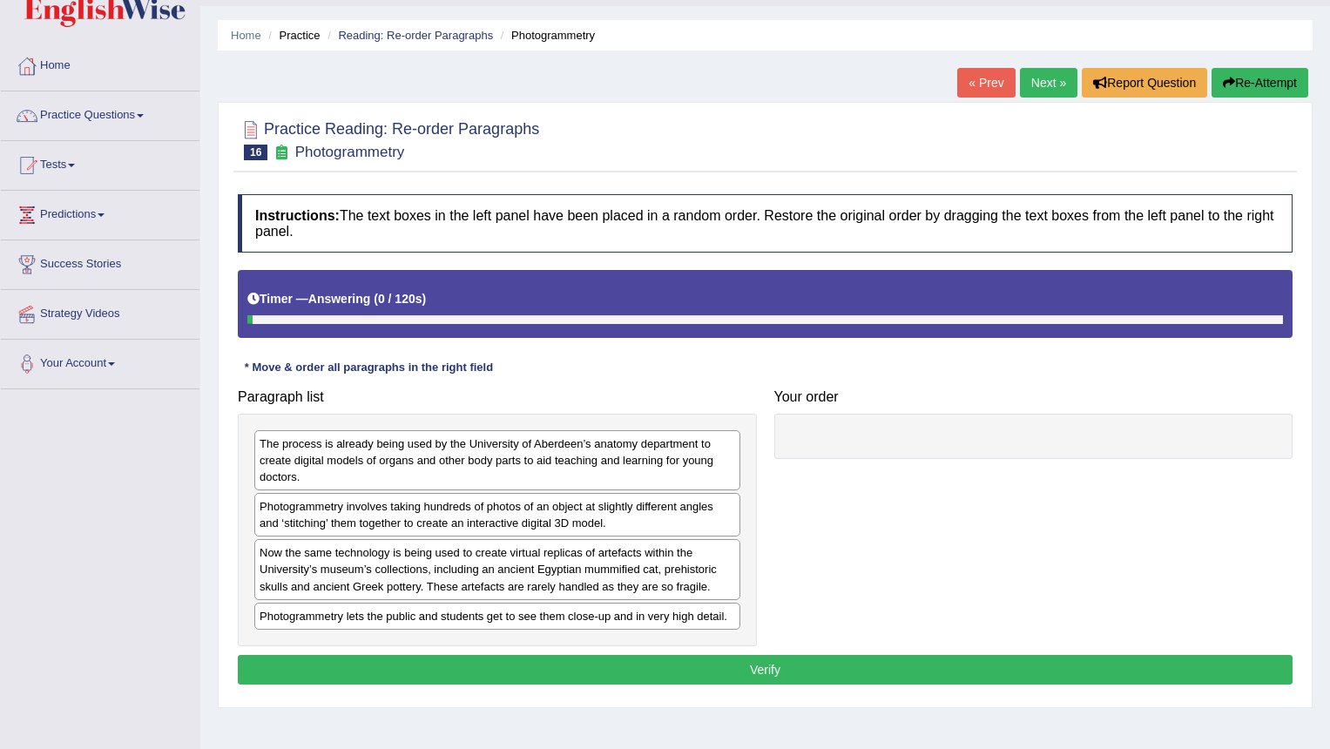
scroll to position [87, 0]
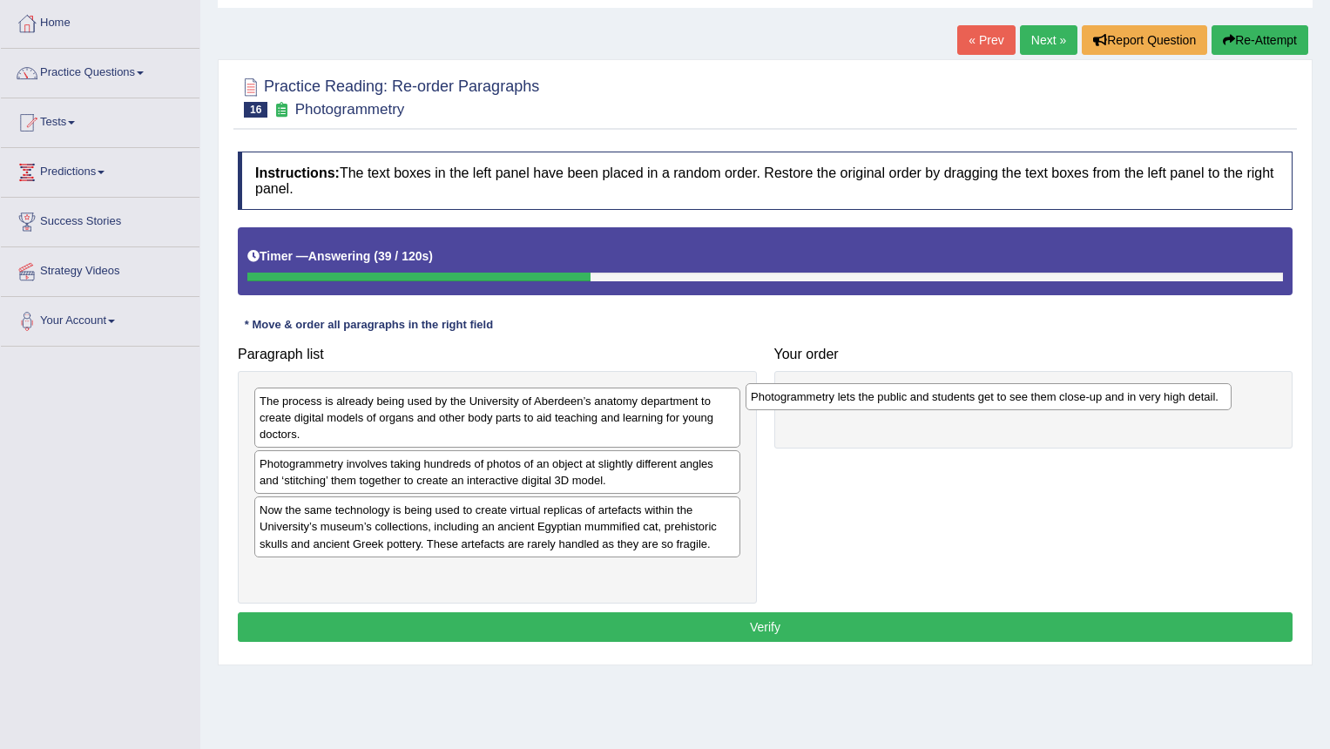
drag, startPoint x: 501, startPoint y: 574, endPoint x: 992, endPoint y: 397, distance: 522.2
click at [992, 397] on div "Photogrammetry lets the public and students get to see them close-up and in ver…" at bounding box center [989, 396] width 486 height 27
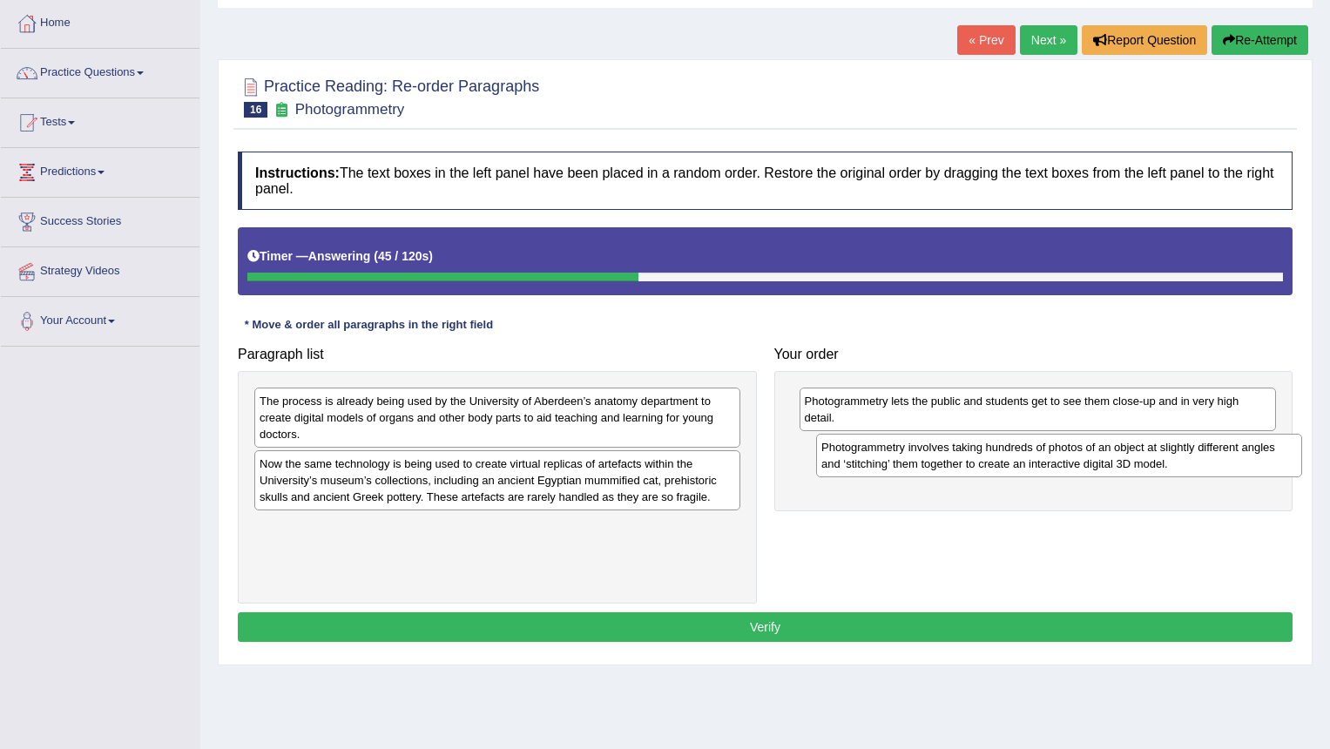
drag, startPoint x: 443, startPoint y: 477, endPoint x: 1005, endPoint y: 461, distance: 562.2
click at [1005, 461] on div "Photogrammetry involves taking hundreds of photos of an object at slightly diff…" at bounding box center [1059, 456] width 486 height 44
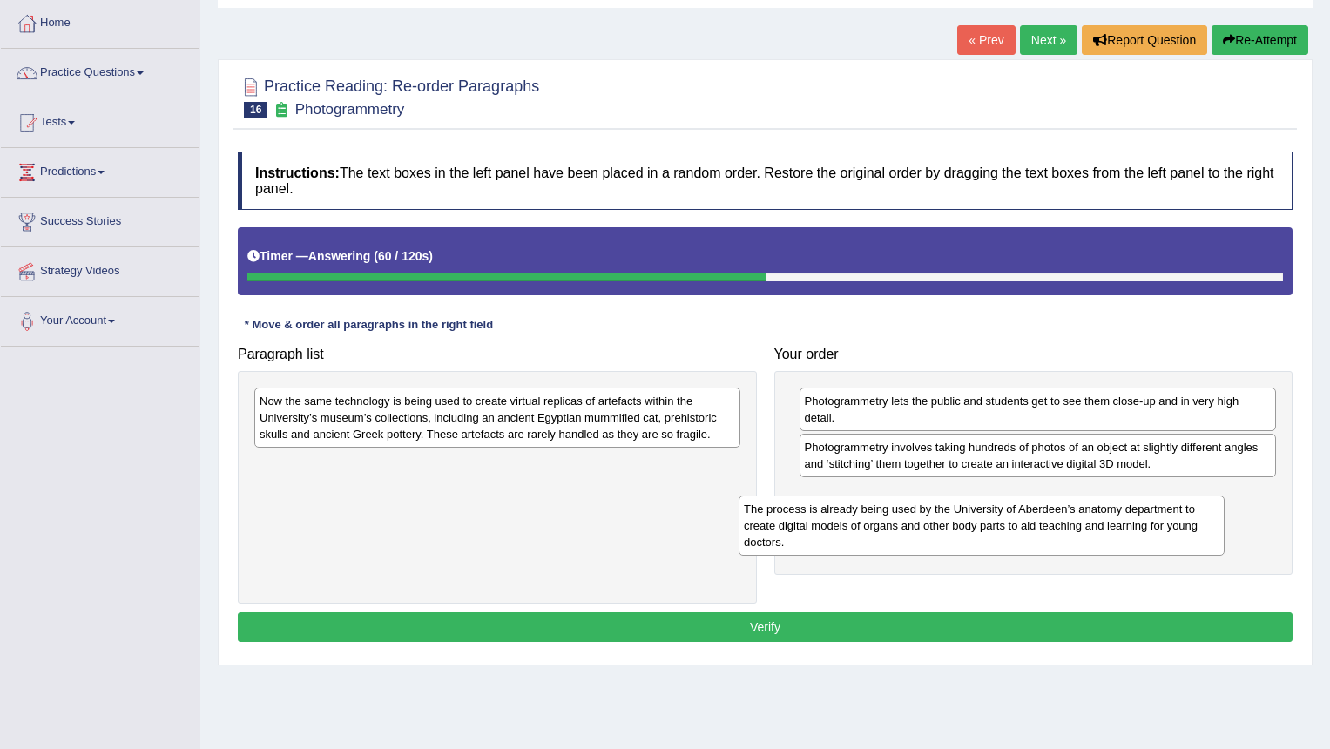
drag, startPoint x: 450, startPoint y: 430, endPoint x: 977, endPoint y: 541, distance: 538.8
click at [977, 541] on div "The process is already being used by the University of Aberdeen’s anatomy depar…" at bounding box center [982, 526] width 486 height 60
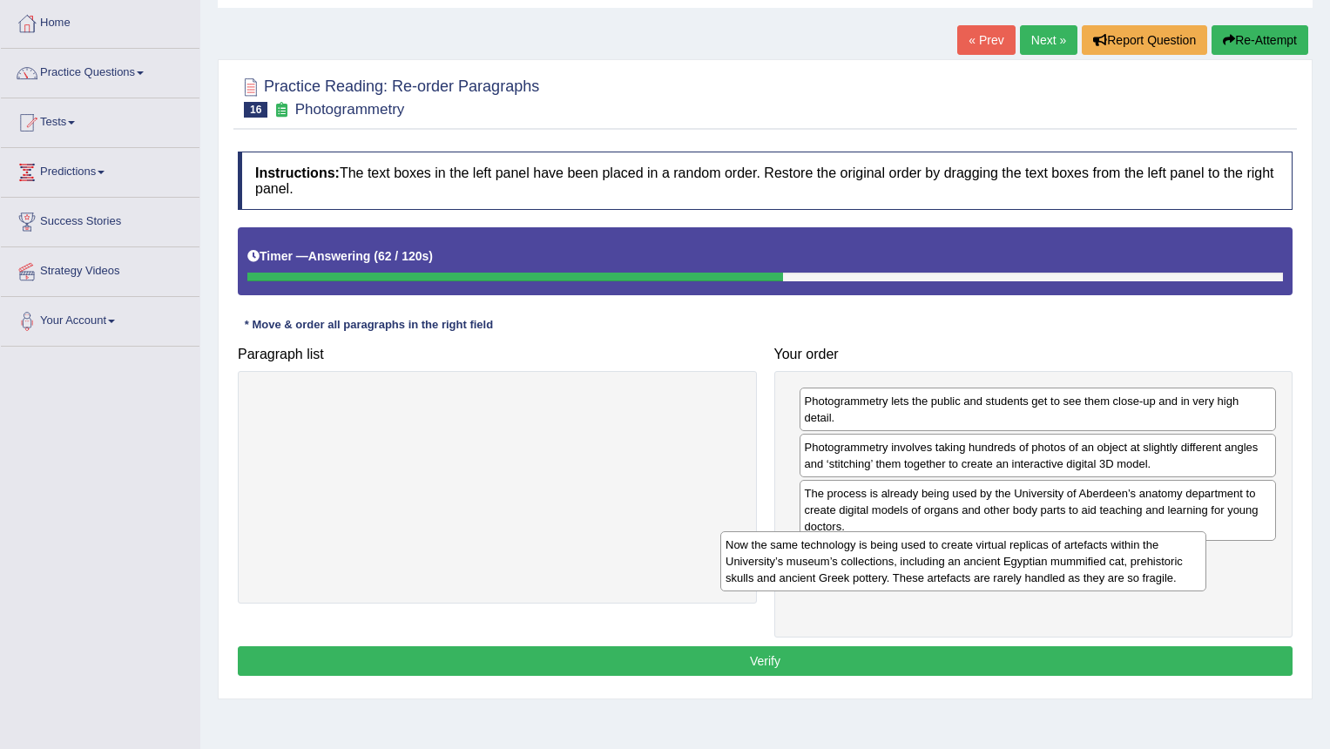
drag, startPoint x: 640, startPoint y: 418, endPoint x: 1106, endPoint y: 562, distance: 487.8
click at [1106, 562] on div "Now the same technology is being used to create virtual replicas of artefacts w…" at bounding box center [964, 561] width 486 height 60
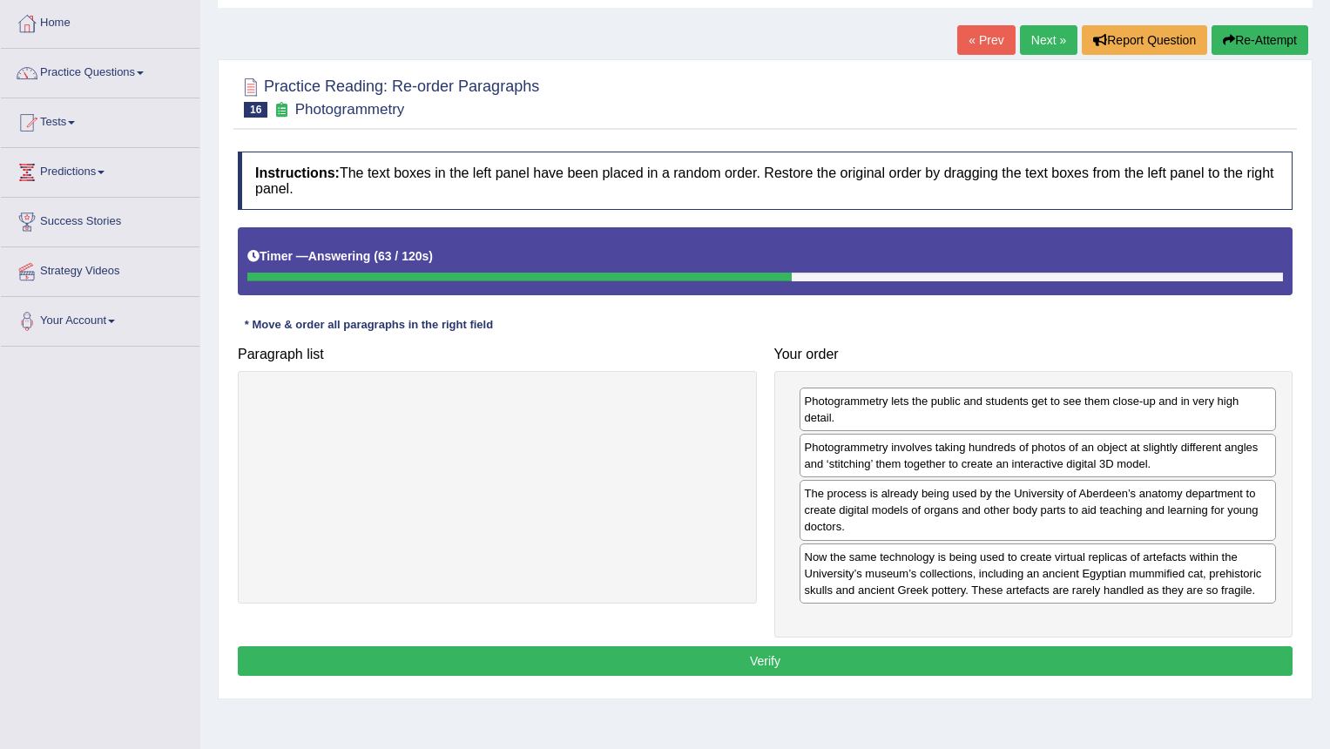
click at [903, 661] on button "Verify" at bounding box center [765, 661] width 1055 height 30
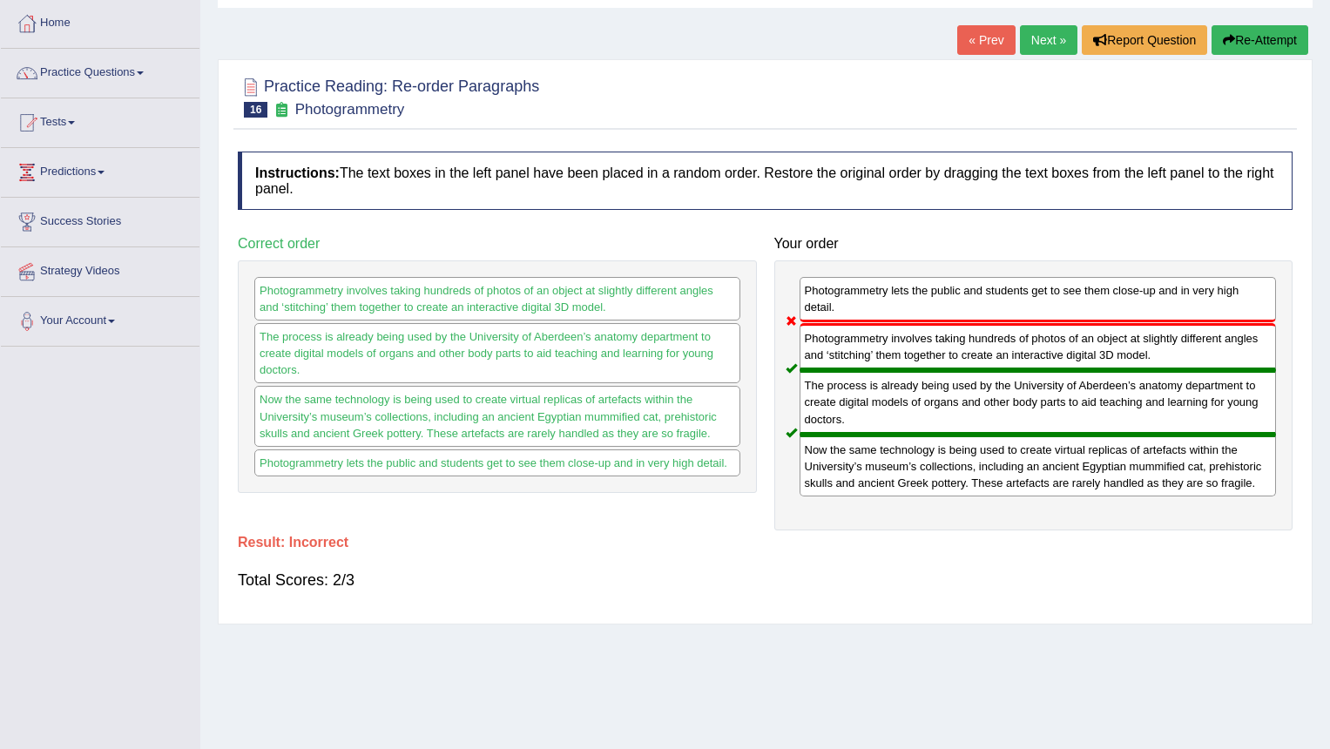
click at [1043, 45] on link "Next »" at bounding box center [1049, 40] width 58 height 30
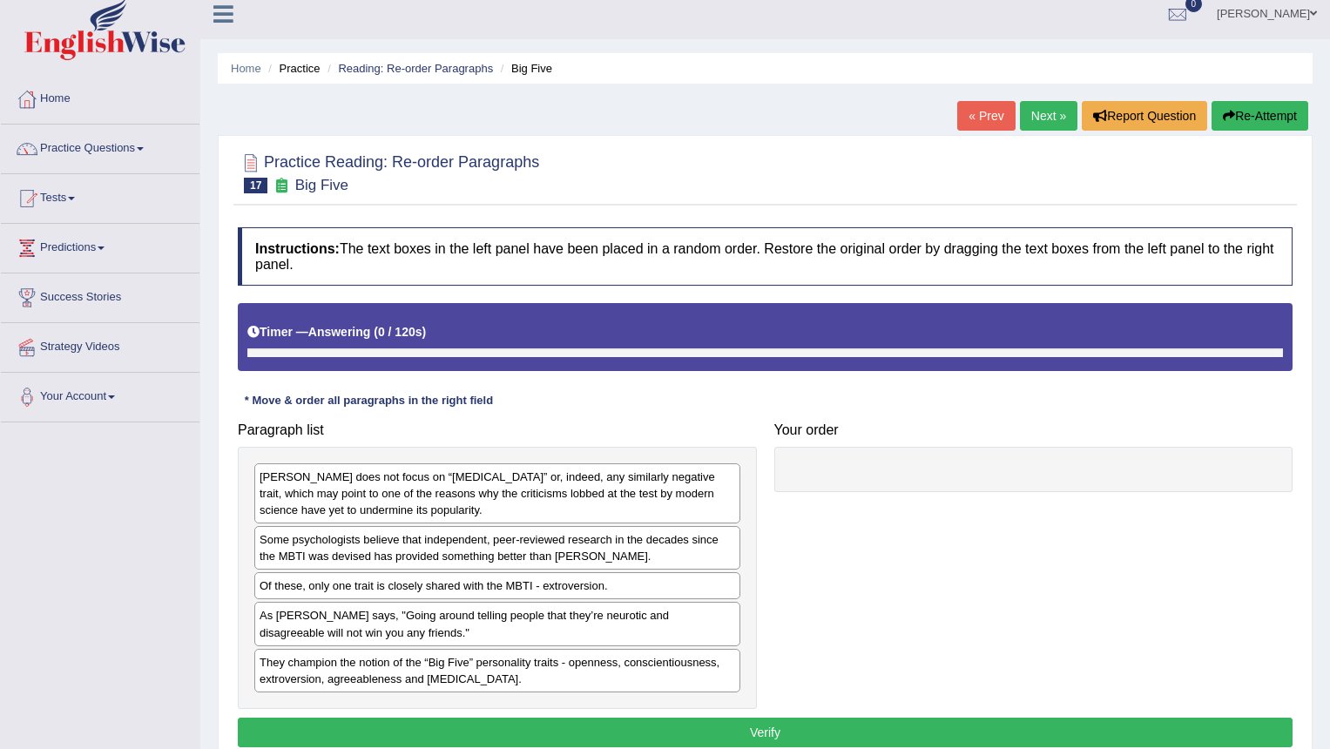
scroll to position [166, 0]
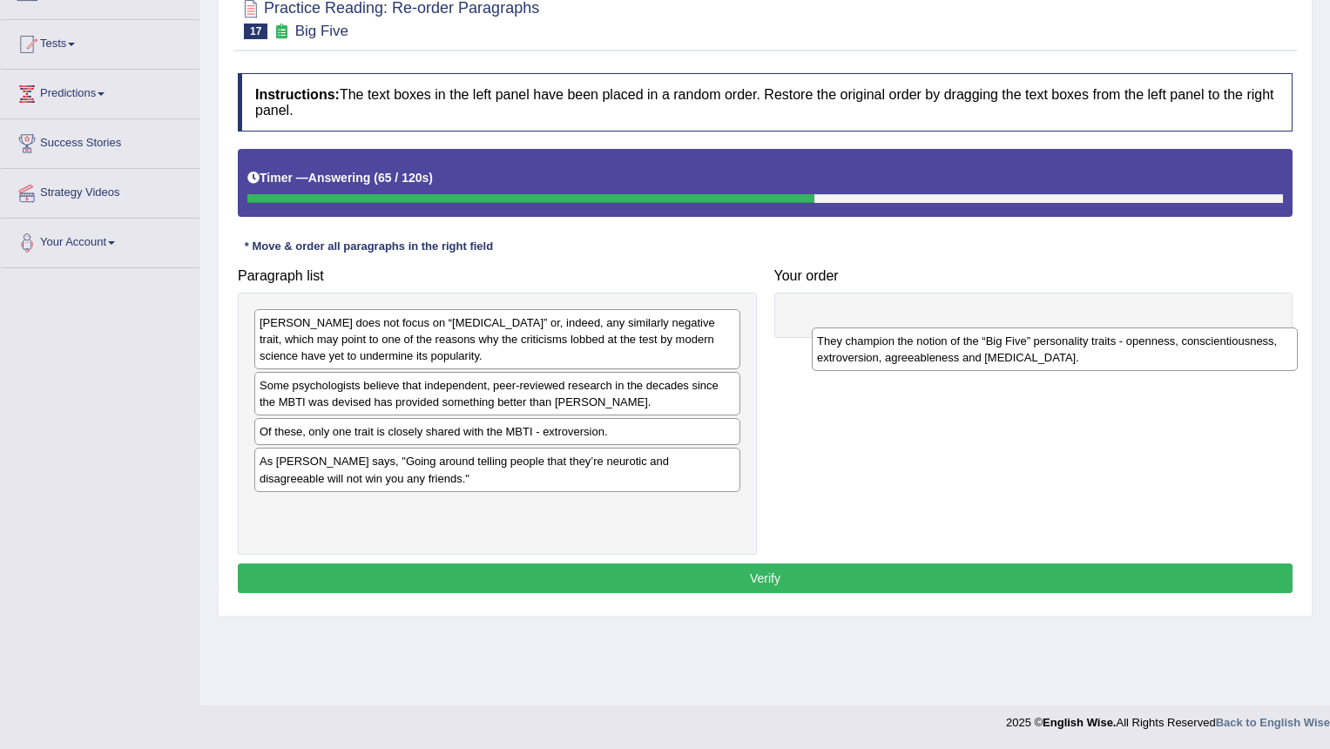
drag, startPoint x: 491, startPoint y: 520, endPoint x: 1049, endPoint y: 353, distance: 582.2
click at [1049, 353] on div "They champion the notion of the “Big Five” personality traits - openness, consc…" at bounding box center [1055, 350] width 486 height 44
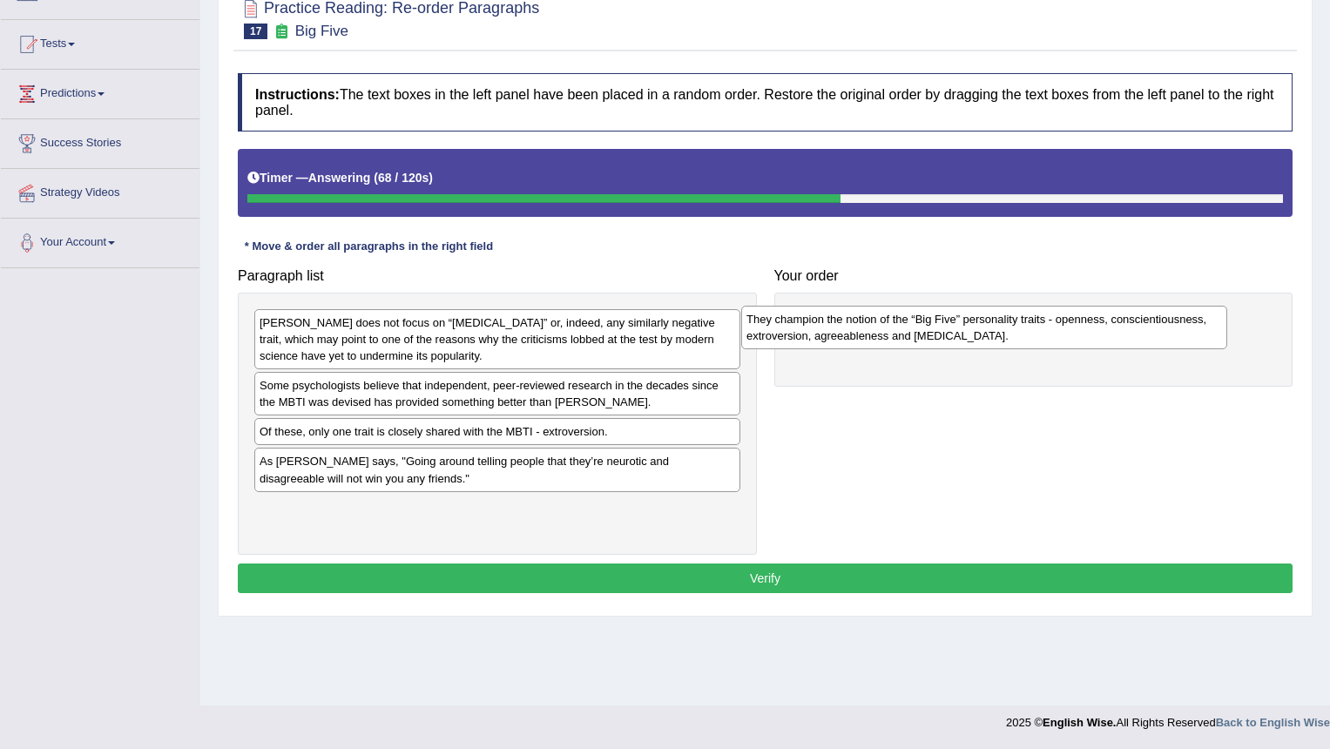
drag, startPoint x: 1103, startPoint y: 475, endPoint x: 1000, endPoint y: 326, distance: 181.0
click at [1000, 326] on div "They champion the notion of the “Big Five” personality traits - openness, consc…" at bounding box center [984, 328] width 486 height 44
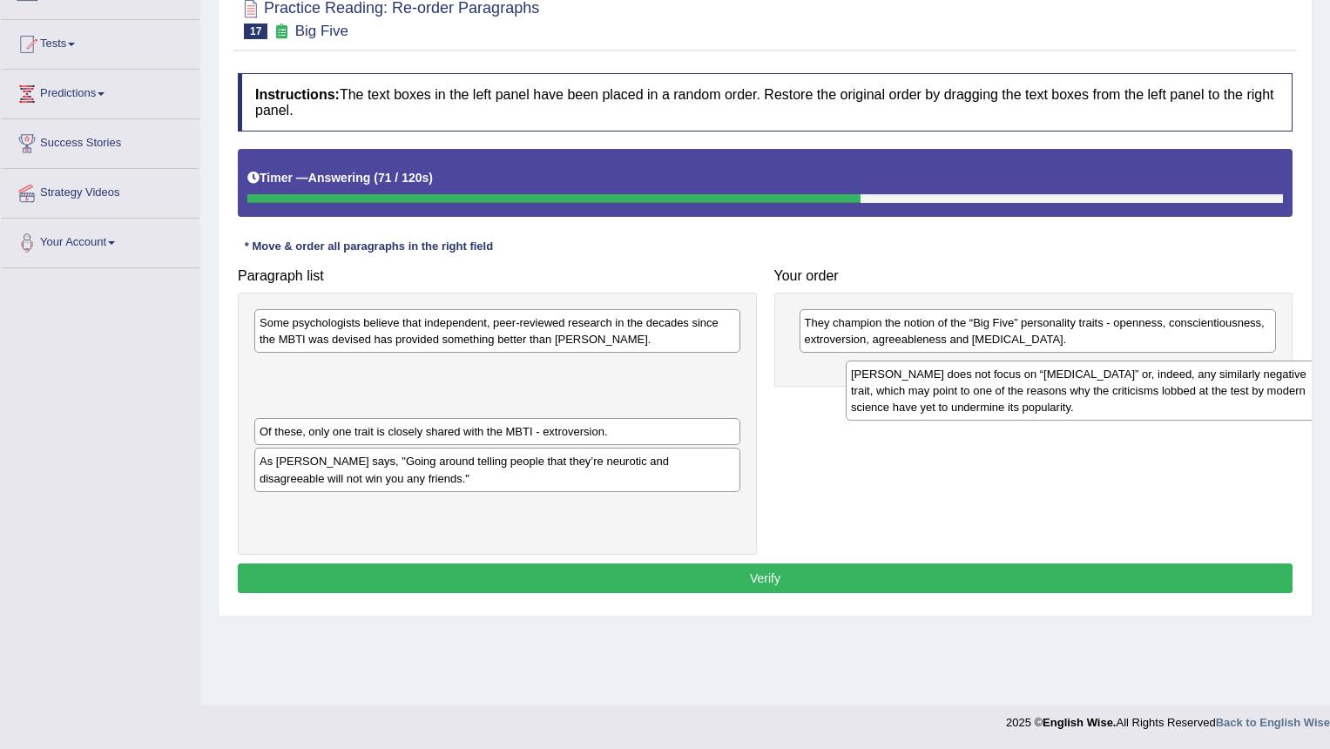
drag, startPoint x: 386, startPoint y: 337, endPoint x: 978, endPoint y: 389, distance: 593.8
click at [978, 389] on div "Myers-Briggs does not focus on “neuroticism” or, indeed, any similarly negative…" at bounding box center [1089, 391] width 486 height 60
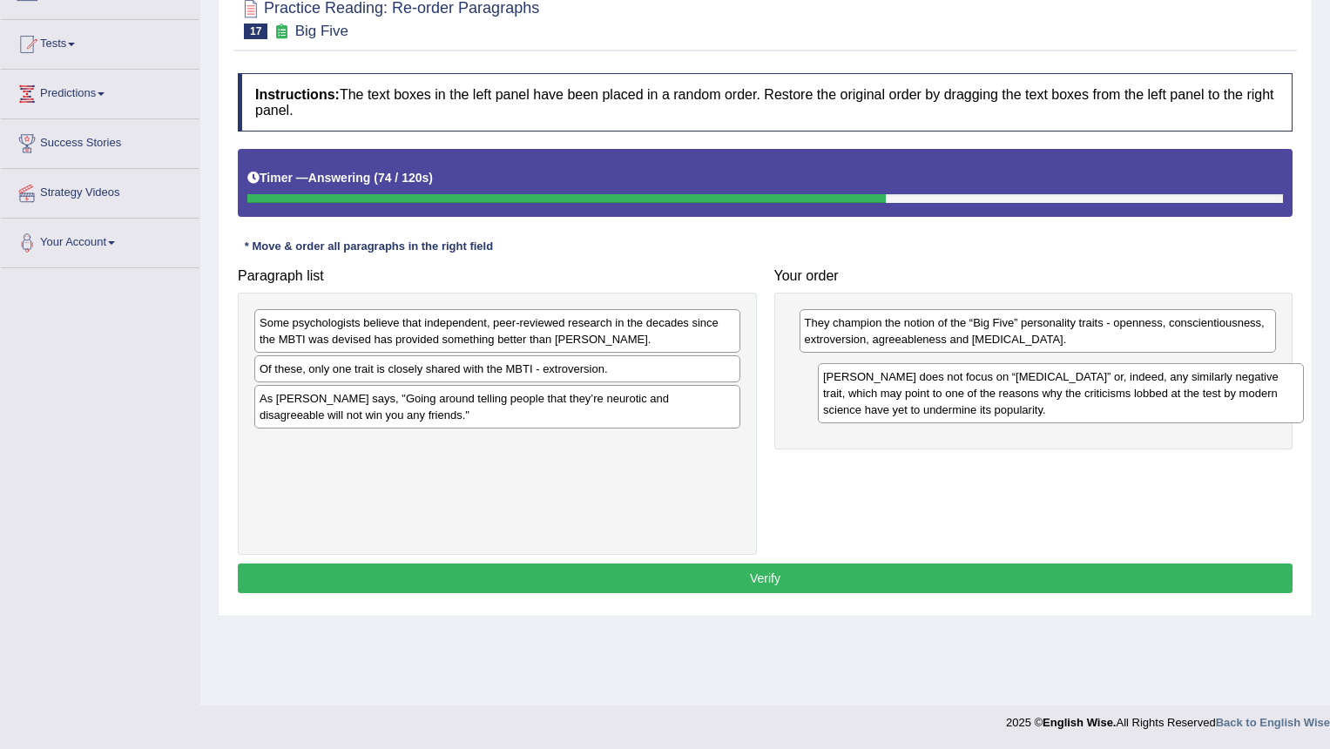
drag, startPoint x: 455, startPoint y: 377, endPoint x: 1017, endPoint y: 384, distance: 562.0
click at [1017, 384] on div "Myers-Briggs does not focus on “neuroticism” or, indeed, any similarly negative…" at bounding box center [1061, 393] width 486 height 60
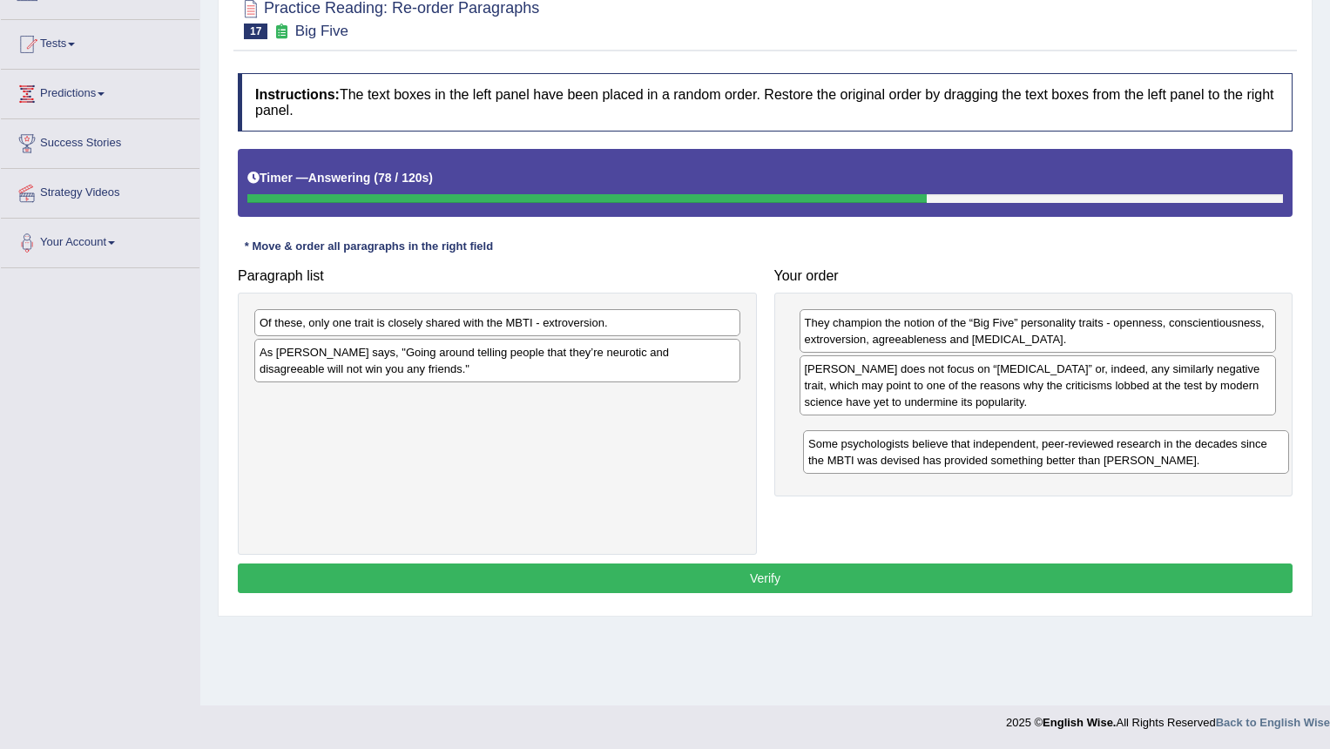
drag, startPoint x: 547, startPoint y: 332, endPoint x: 1096, endPoint y: 453, distance: 562.1
click at [1096, 453] on div "Some psychologists believe that independent, peer-reviewed research in the deca…" at bounding box center [1046, 452] width 486 height 44
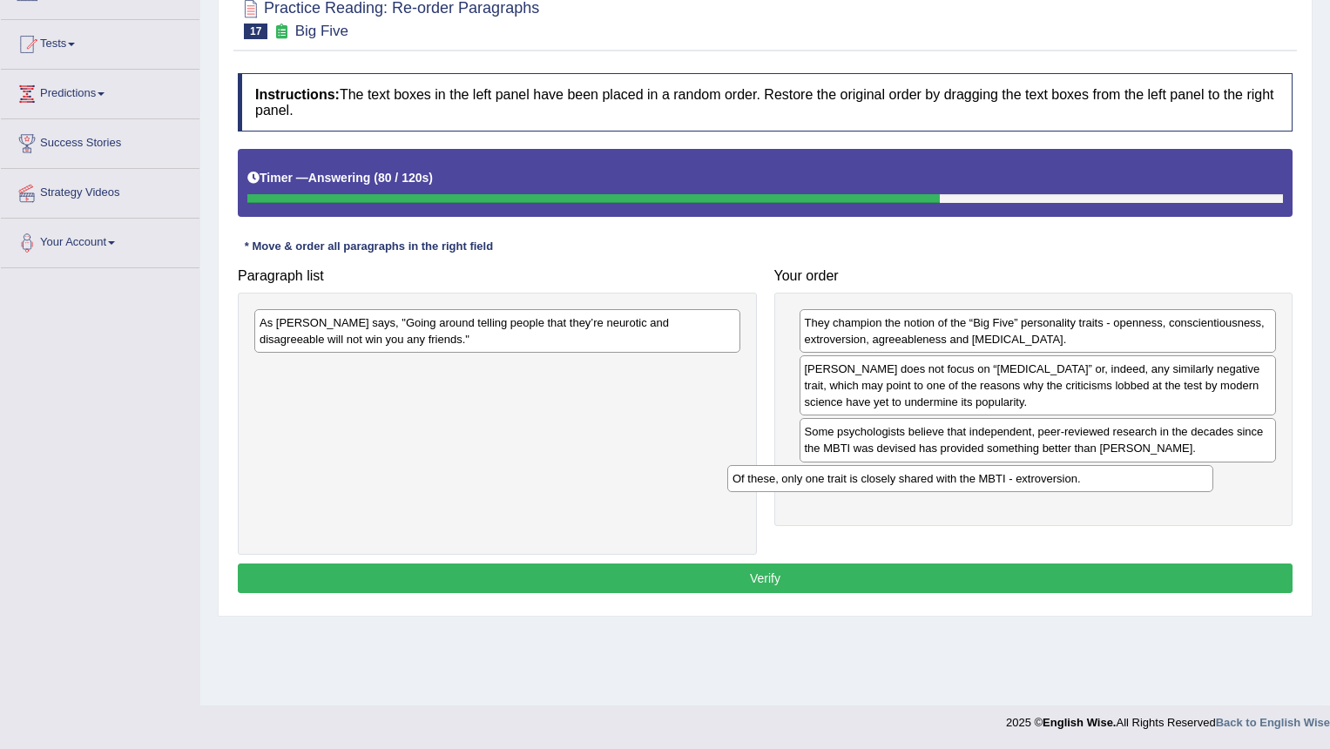
drag, startPoint x: 691, startPoint y: 326, endPoint x: 1188, endPoint y: 482, distance: 520.5
click at [1188, 482] on div "Of these, only one trait is closely shared with the MBTI - extroversion." at bounding box center [970, 478] width 486 height 27
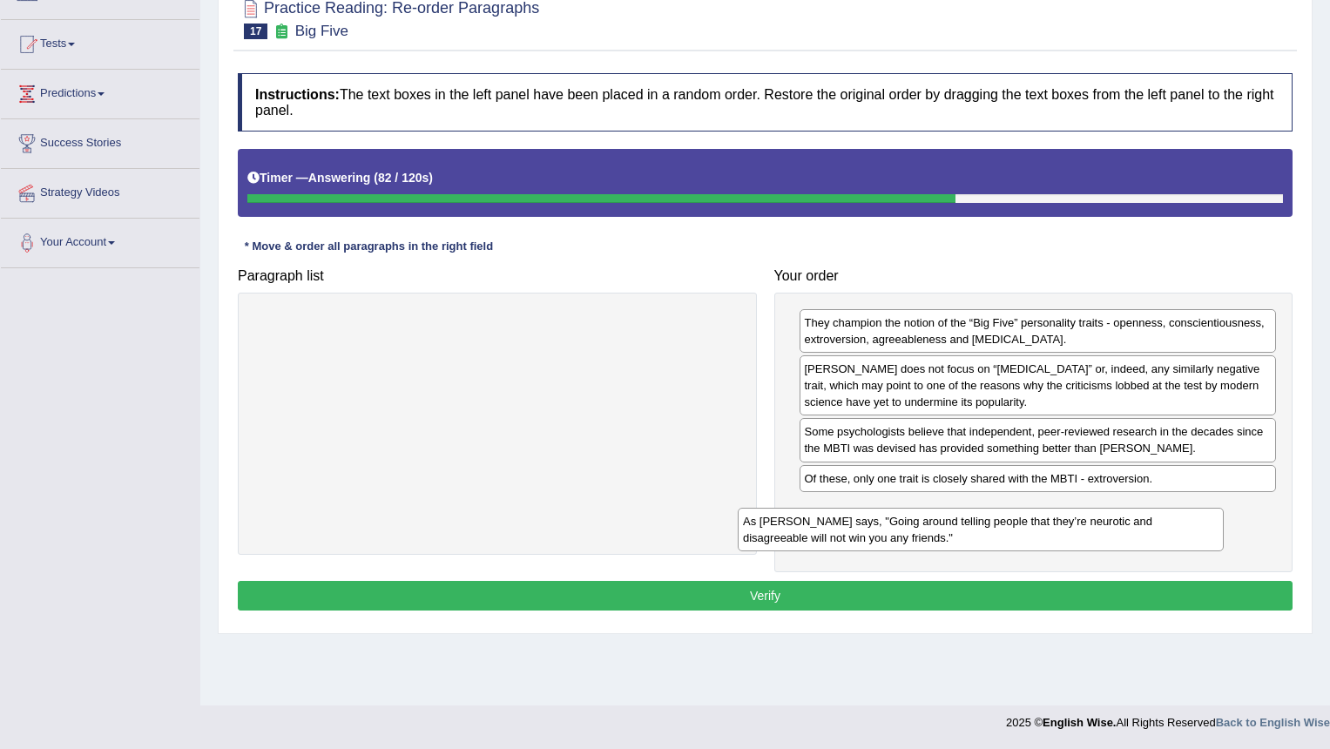
drag, startPoint x: 870, startPoint y: 492, endPoint x: 1148, endPoint y: 535, distance: 282.1
click at [1148, 535] on div "As Adam Grant says, "Going around telling people that they’re neurotic and disa…" at bounding box center [981, 530] width 486 height 44
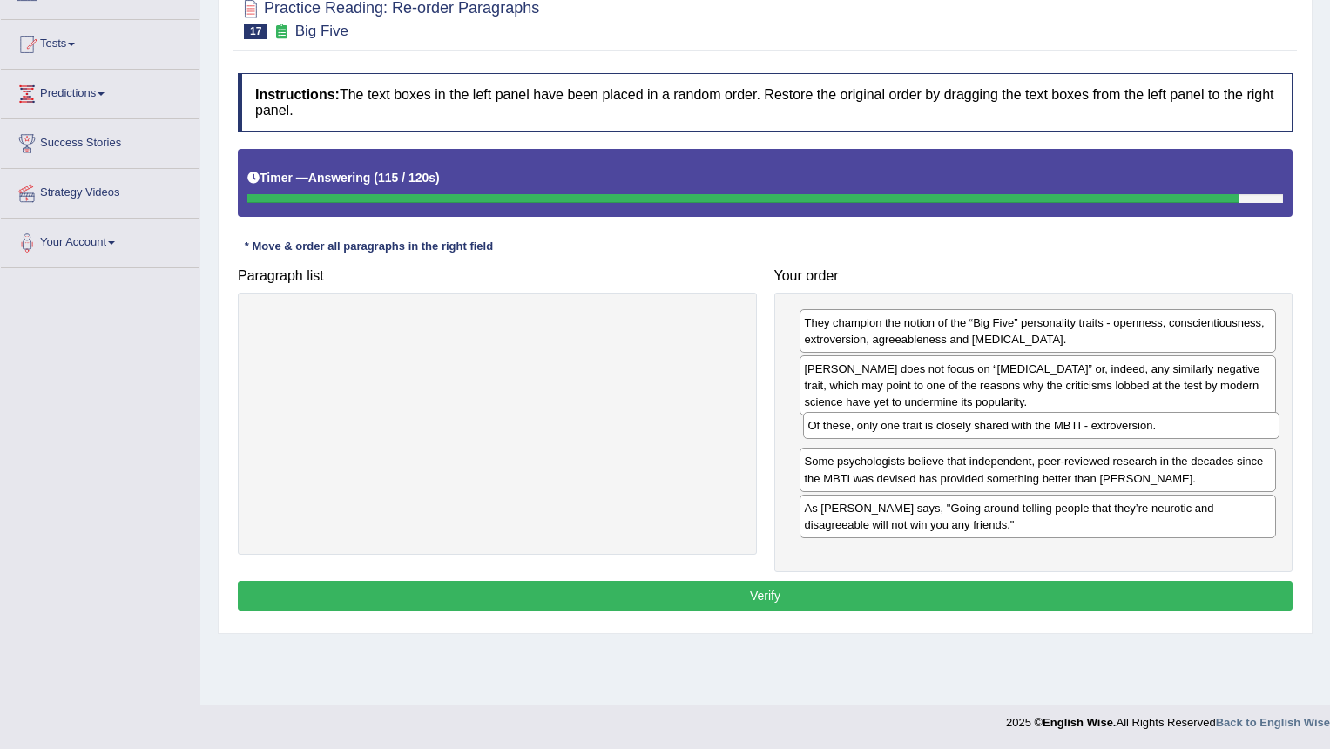
drag, startPoint x: 991, startPoint y: 480, endPoint x: 995, endPoint y: 430, distance: 49.8
click at [995, 430] on div "Of these, only one trait is closely shared with the MBTI - extroversion." at bounding box center [1041, 425] width 477 height 27
click at [995, 430] on div "Of these, only one trait is closely shared with the MBTI - extroversion." at bounding box center [1040, 429] width 477 height 27
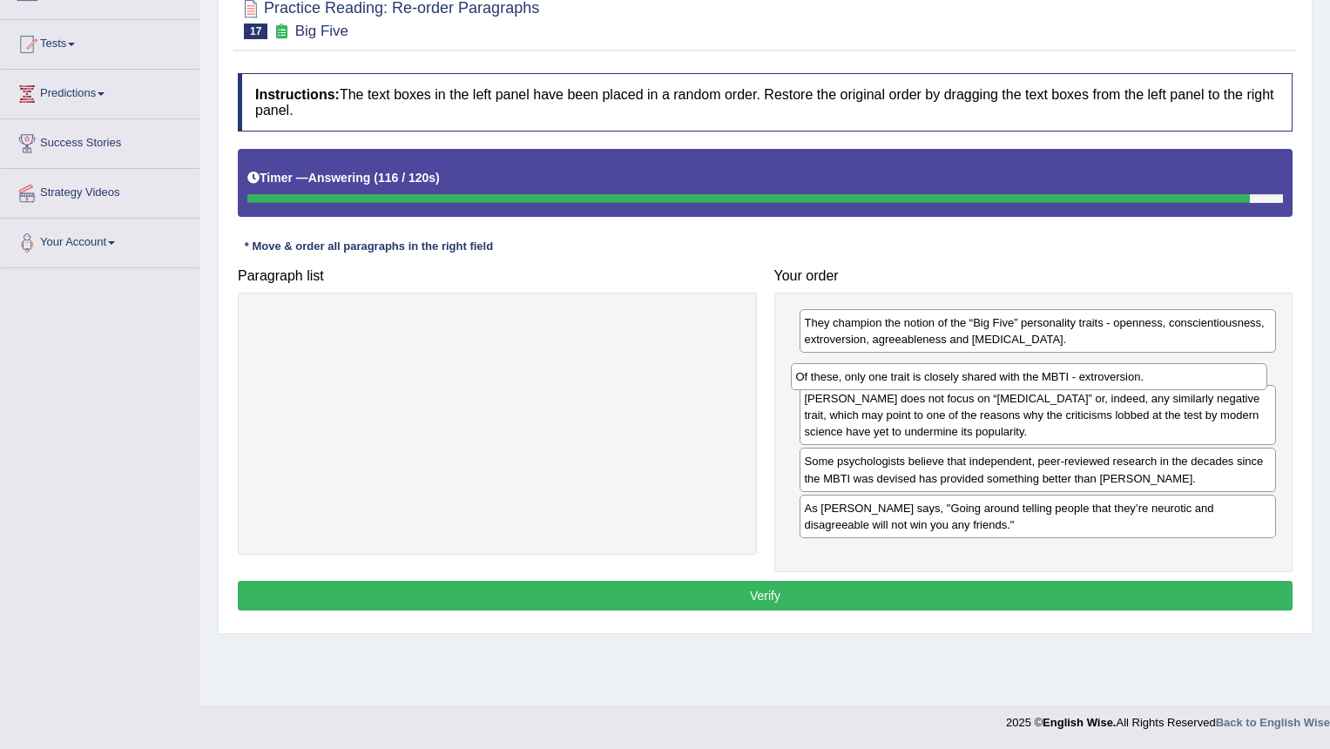
drag, startPoint x: 994, startPoint y: 430, endPoint x: 993, endPoint y: 370, distance: 60.1
click at [993, 370] on div "Of these, only one trait is closely shared with the MBTI - extroversion." at bounding box center [1029, 376] width 477 height 27
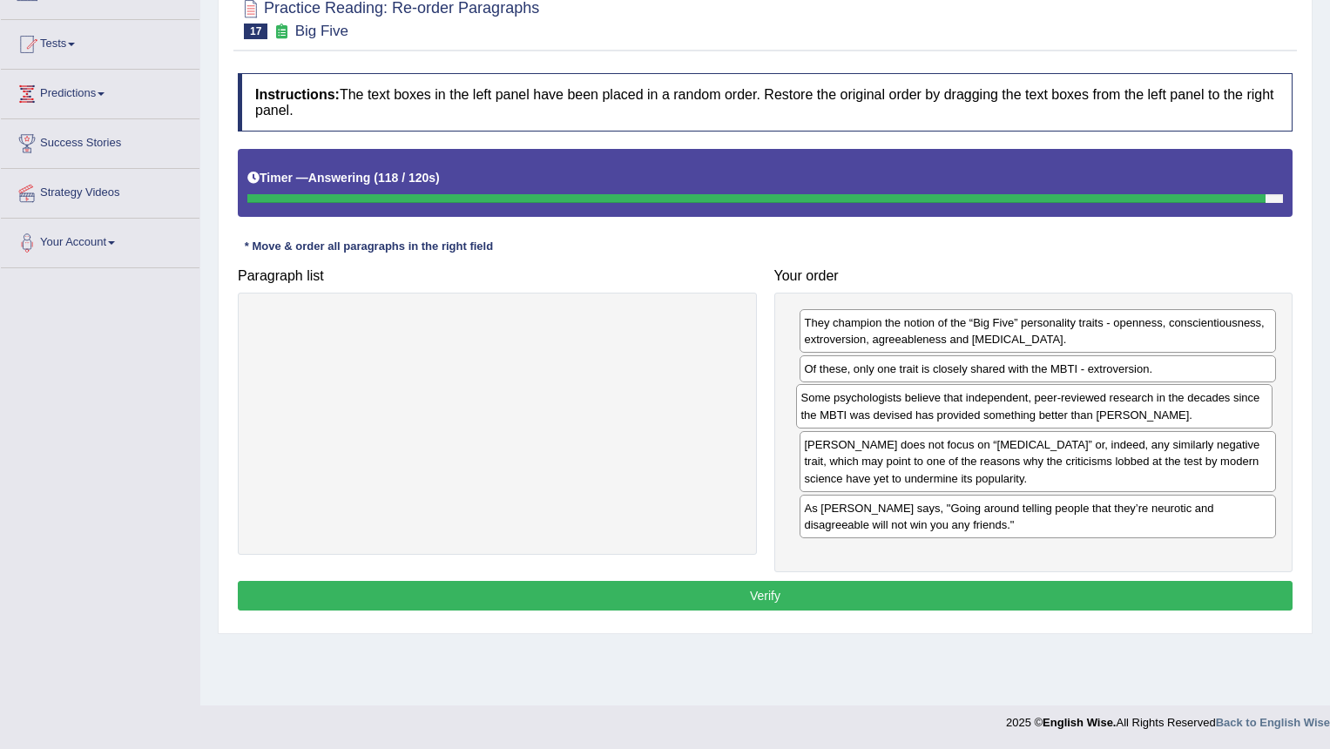
drag, startPoint x: 943, startPoint y: 477, endPoint x: 939, endPoint y: 413, distance: 63.7
click at [939, 413] on div "Some psychologists believe that independent, peer-reviewed research in the deca…" at bounding box center [1034, 406] width 477 height 44
click at [863, 594] on button "Verify" at bounding box center [765, 596] width 1055 height 30
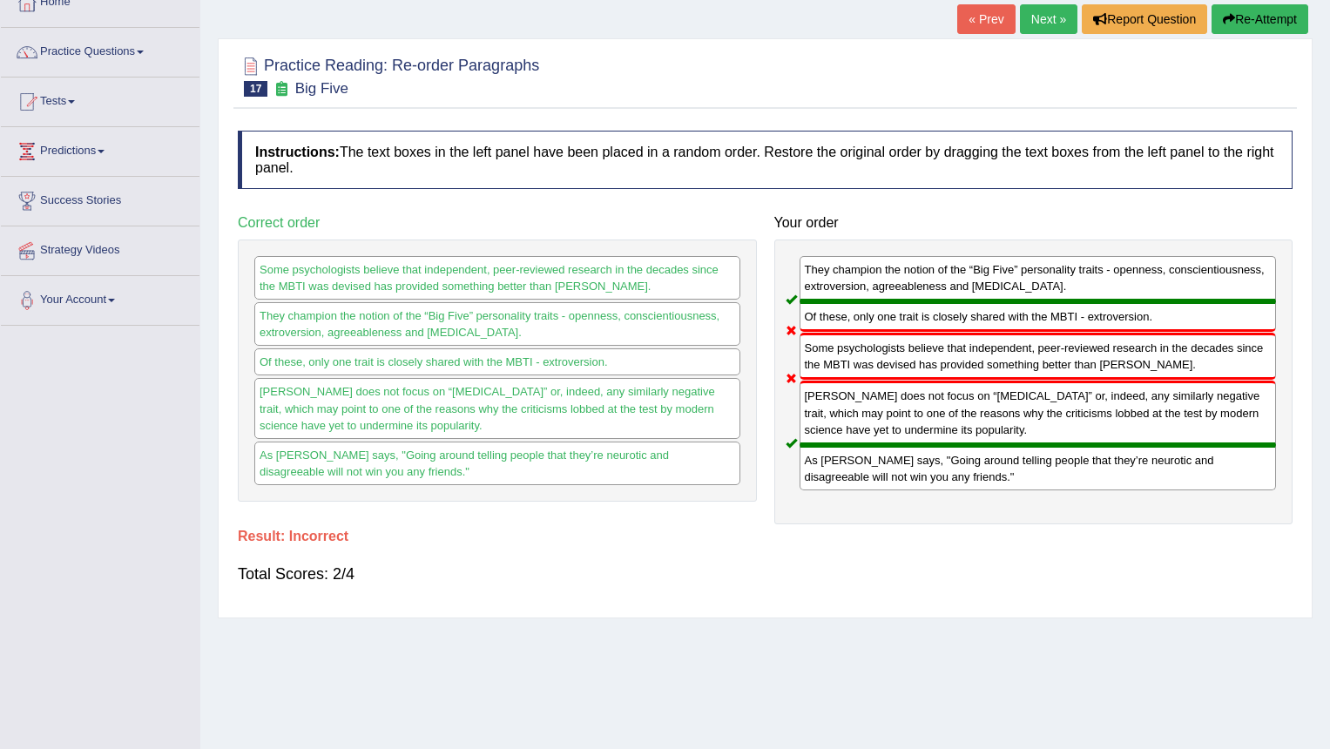
scroll to position [78, 0]
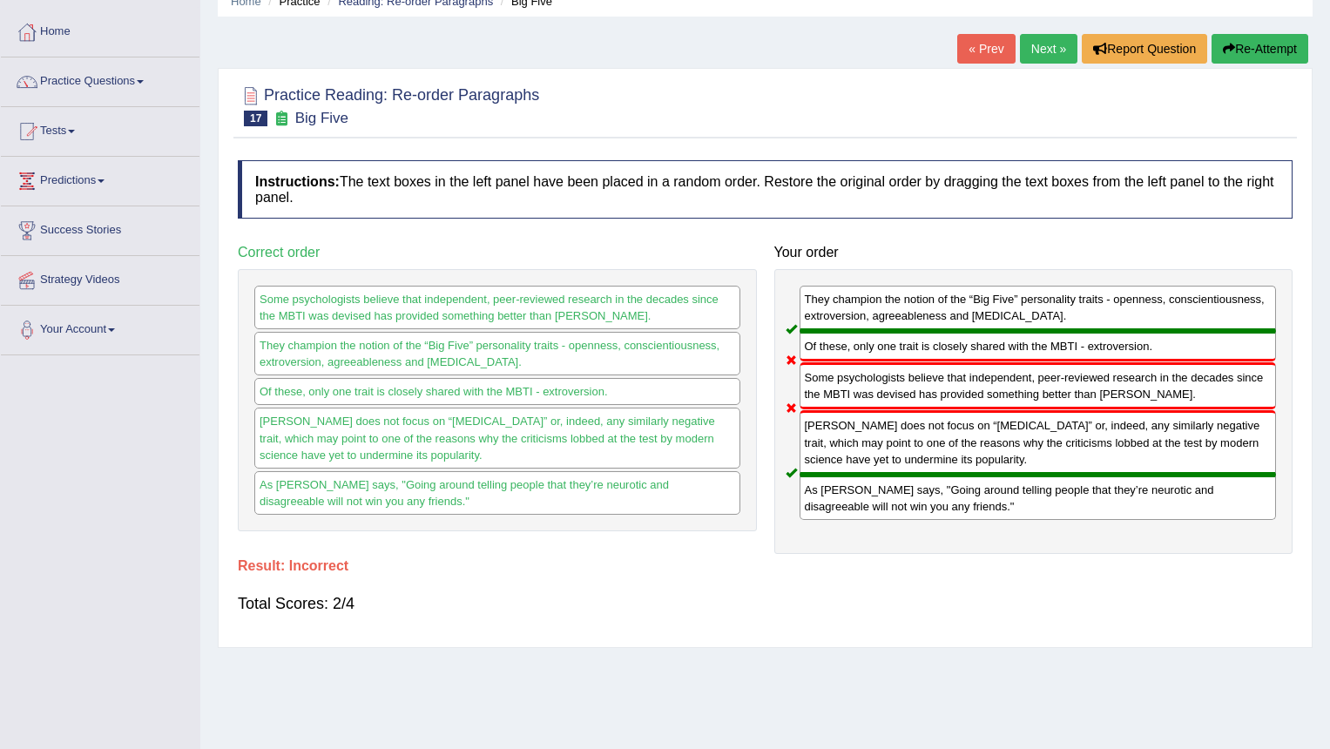
click at [1045, 44] on link "Next »" at bounding box center [1049, 49] width 58 height 30
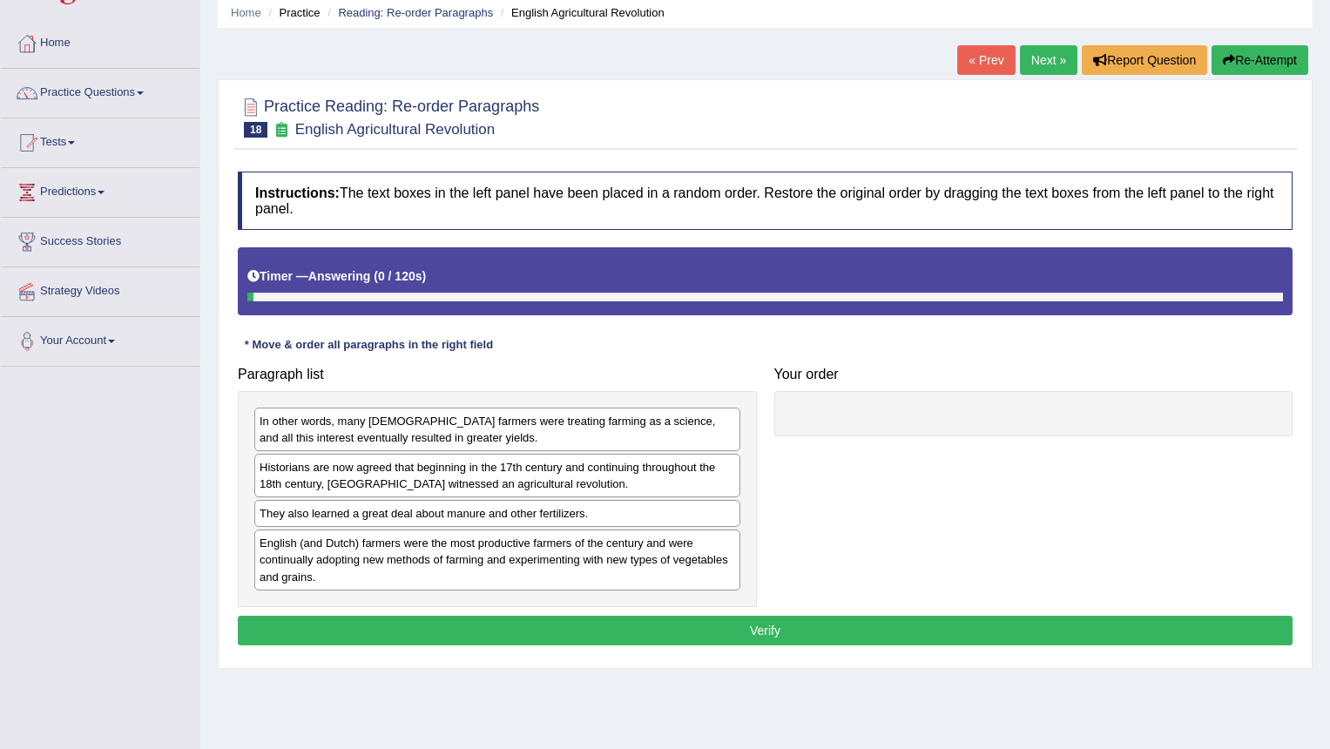
scroll to position [87, 0]
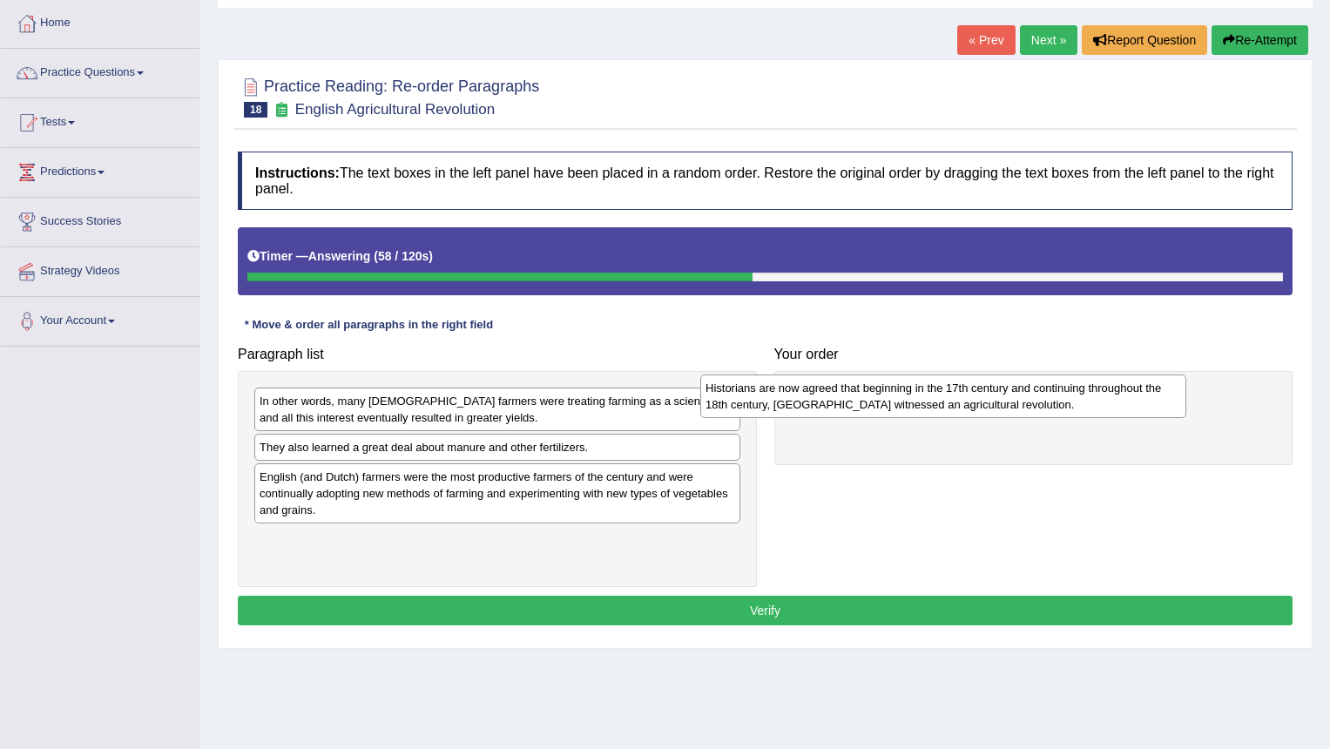
drag, startPoint x: 518, startPoint y: 464, endPoint x: 971, endPoint y: 406, distance: 457.7
click at [971, 406] on div "Historians are now agreed that beginning in the 17th century and continuing thr…" at bounding box center [943, 397] width 486 height 44
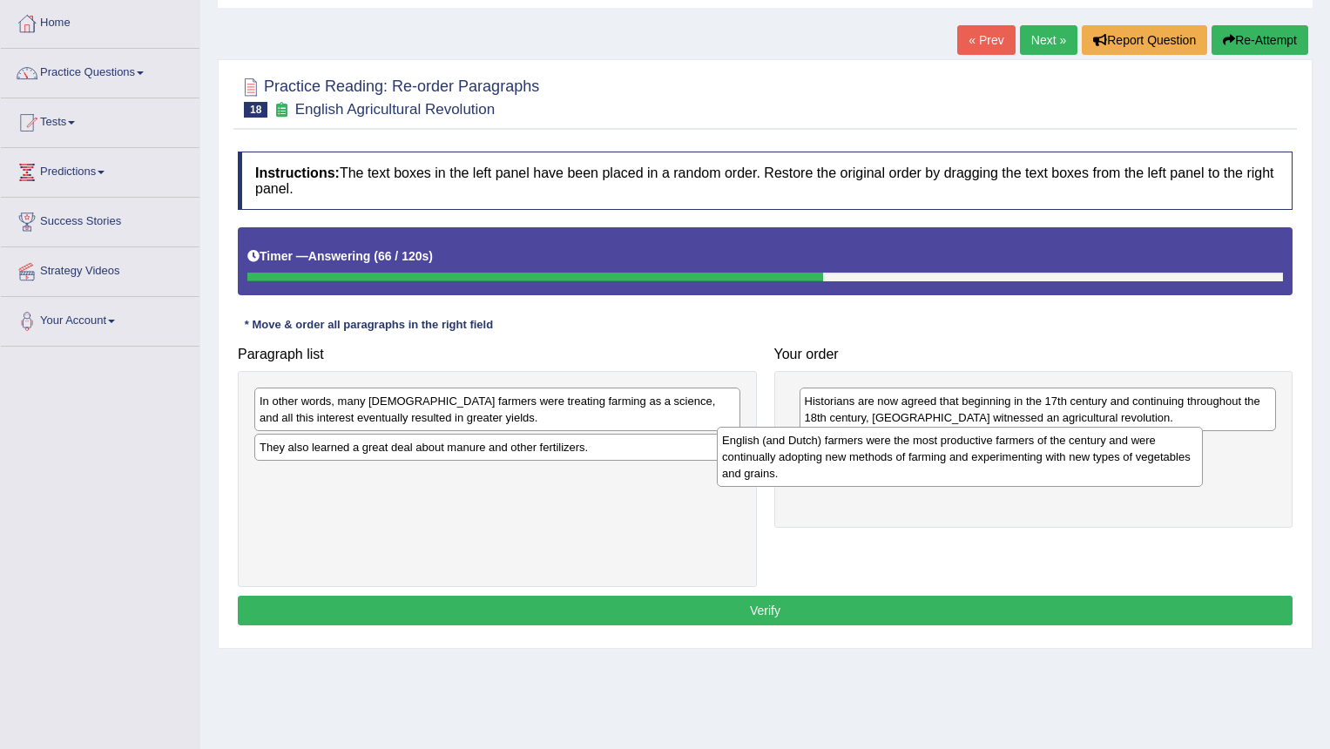
drag, startPoint x: 456, startPoint y: 484, endPoint x: 920, endPoint y: 447, distance: 465.8
click at [920, 447] on div "English (and Dutch) farmers were the most productive farmers of the century and…" at bounding box center [960, 457] width 486 height 60
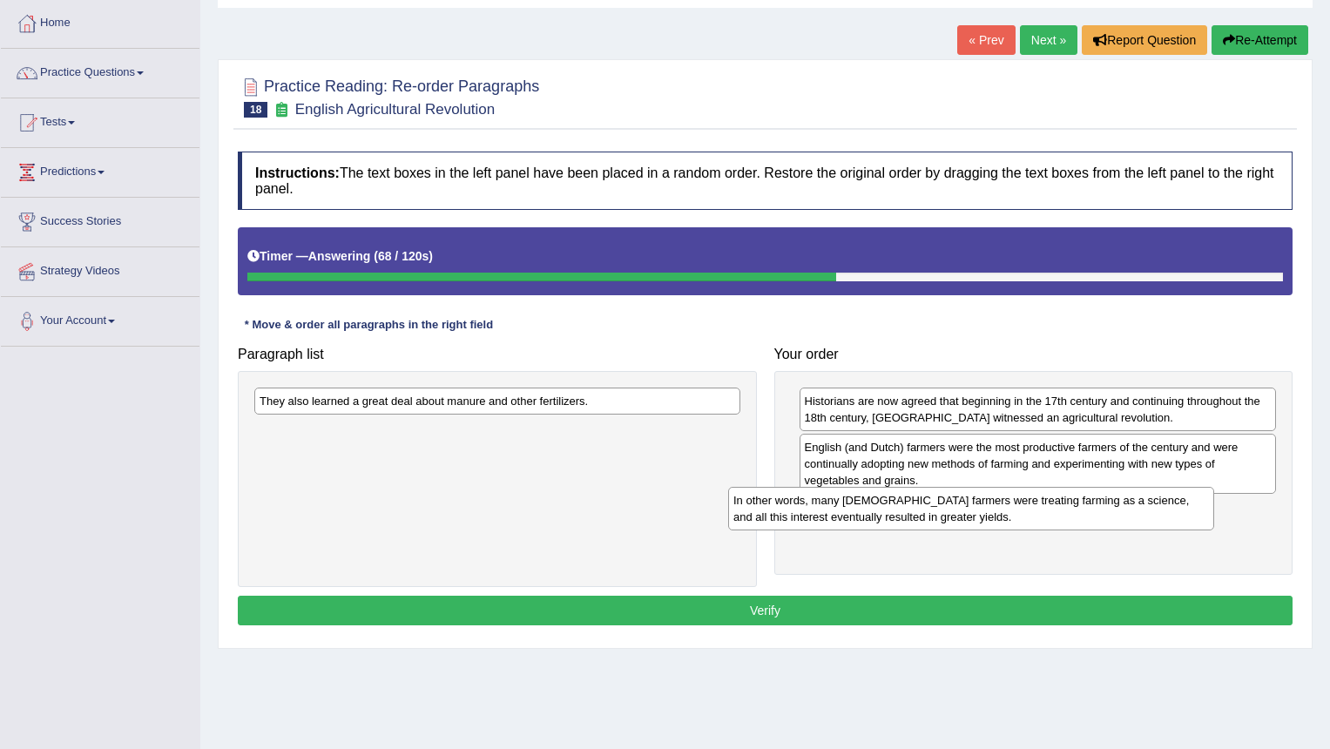
drag, startPoint x: 408, startPoint y: 429, endPoint x: 887, endPoint y: 519, distance: 487.7
click at [887, 522] on div "In other words, many [DEMOGRAPHIC_DATA] farmers were treating farming as a scie…" at bounding box center [971, 509] width 486 height 44
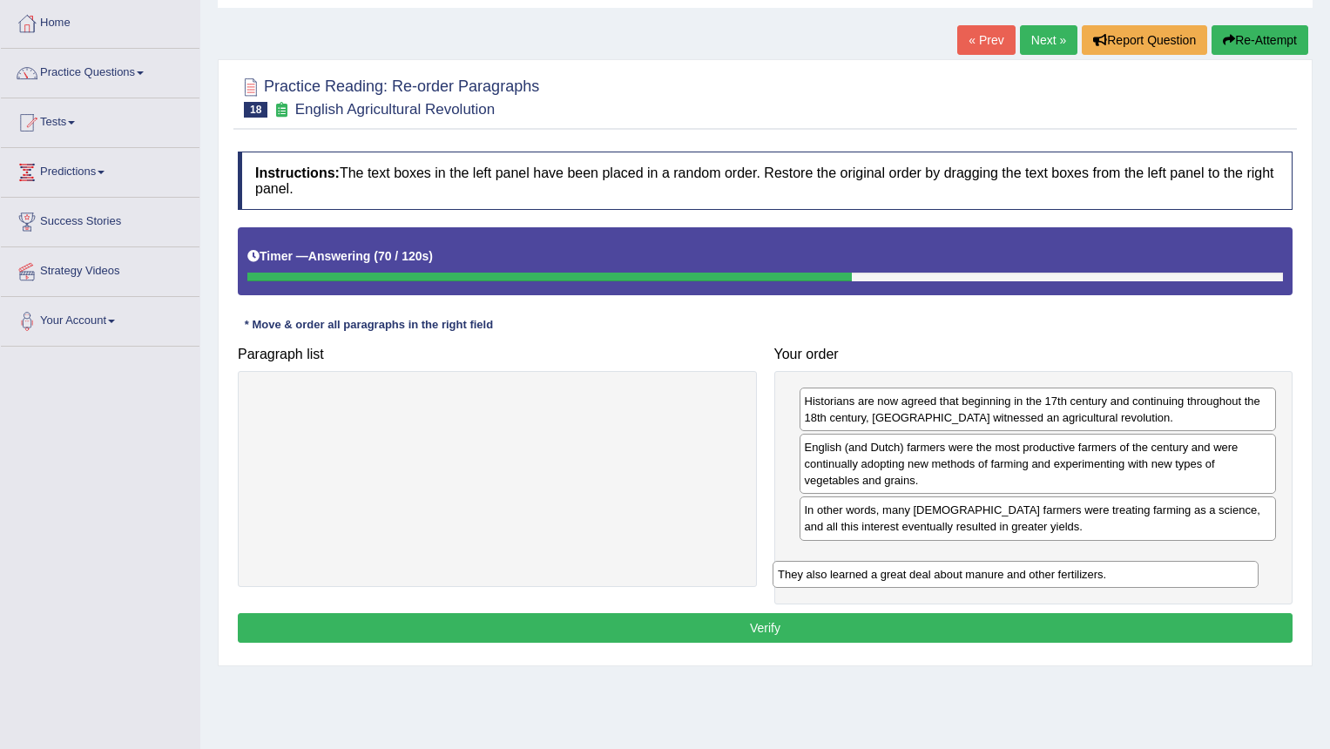
drag, startPoint x: 511, startPoint y: 423, endPoint x: 999, endPoint y: 559, distance: 507.6
click at [1001, 563] on div "They also learned a great deal about manure and other fertilizers." at bounding box center [1016, 574] width 486 height 27
click at [999, 561] on div "They also learned a great deal about manure and other fertilizers." at bounding box center [1016, 574] width 486 height 27
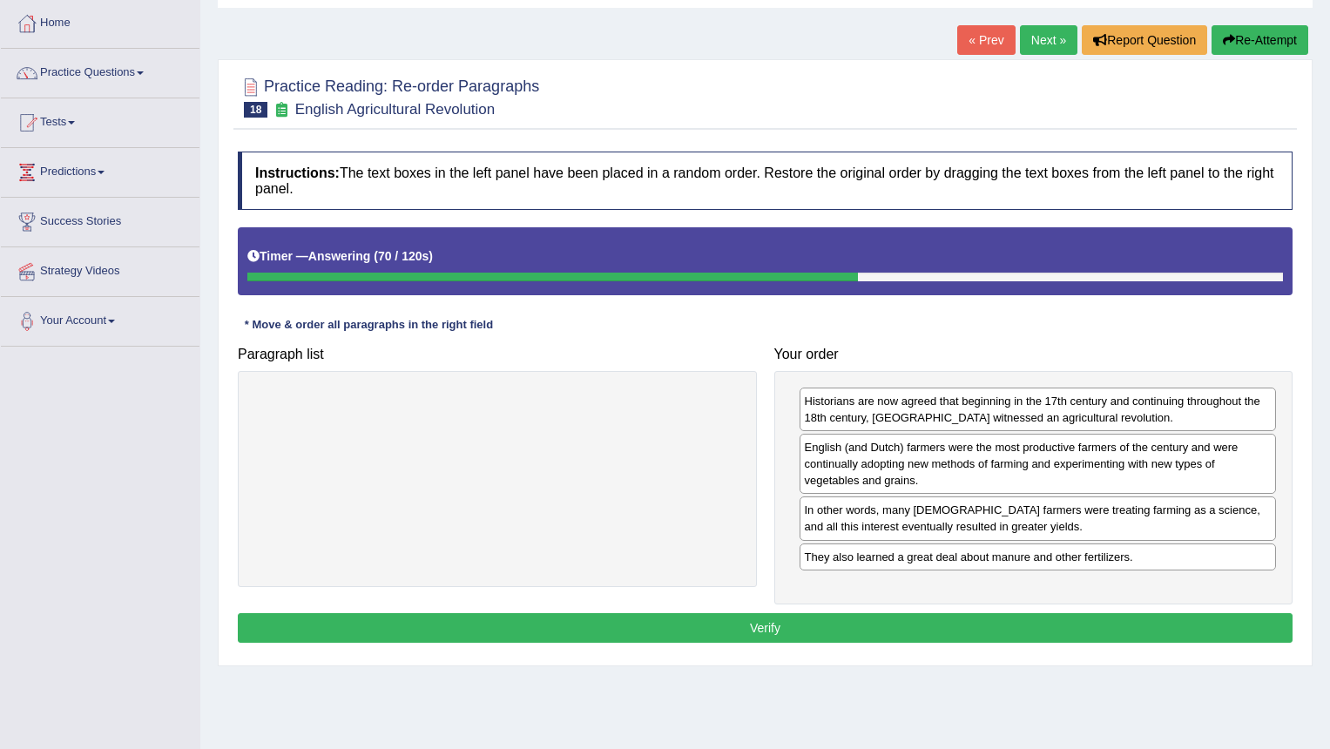
click at [892, 626] on button "Verify" at bounding box center [765, 628] width 1055 height 30
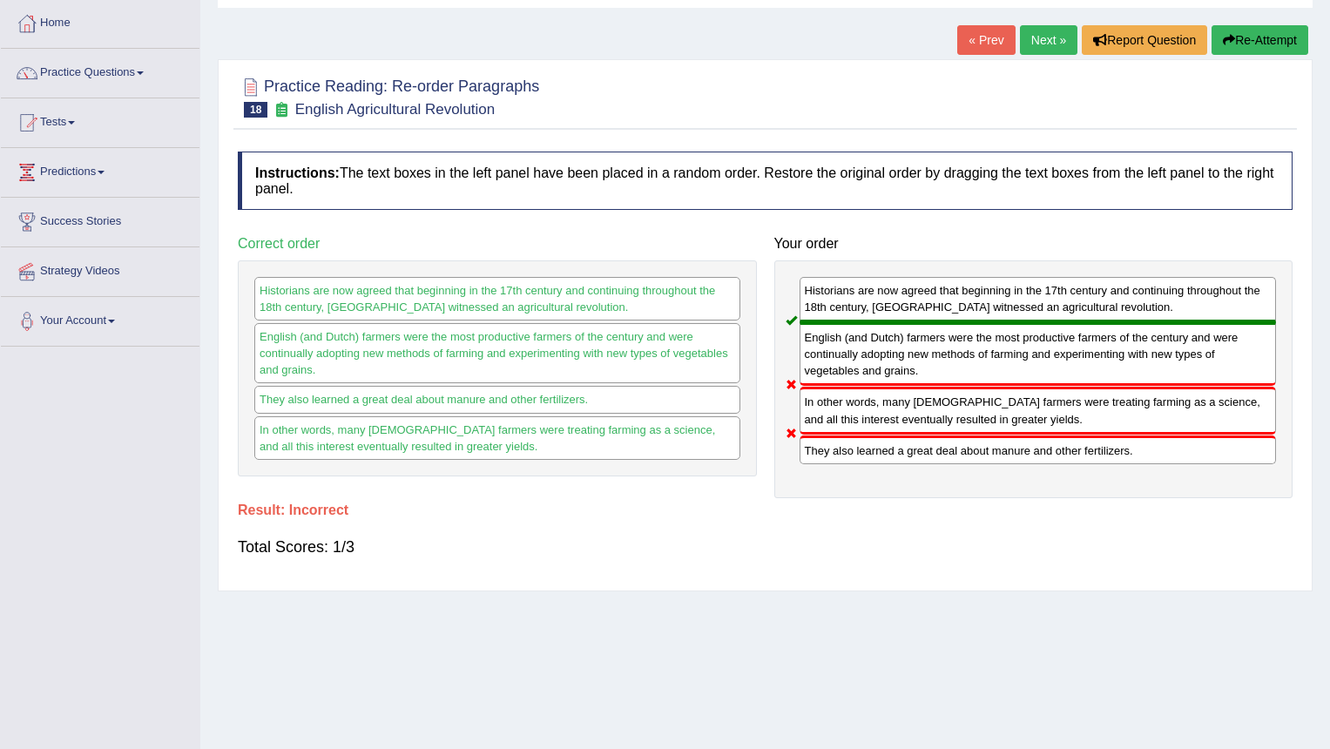
click at [1051, 36] on link "Next »" at bounding box center [1049, 40] width 58 height 30
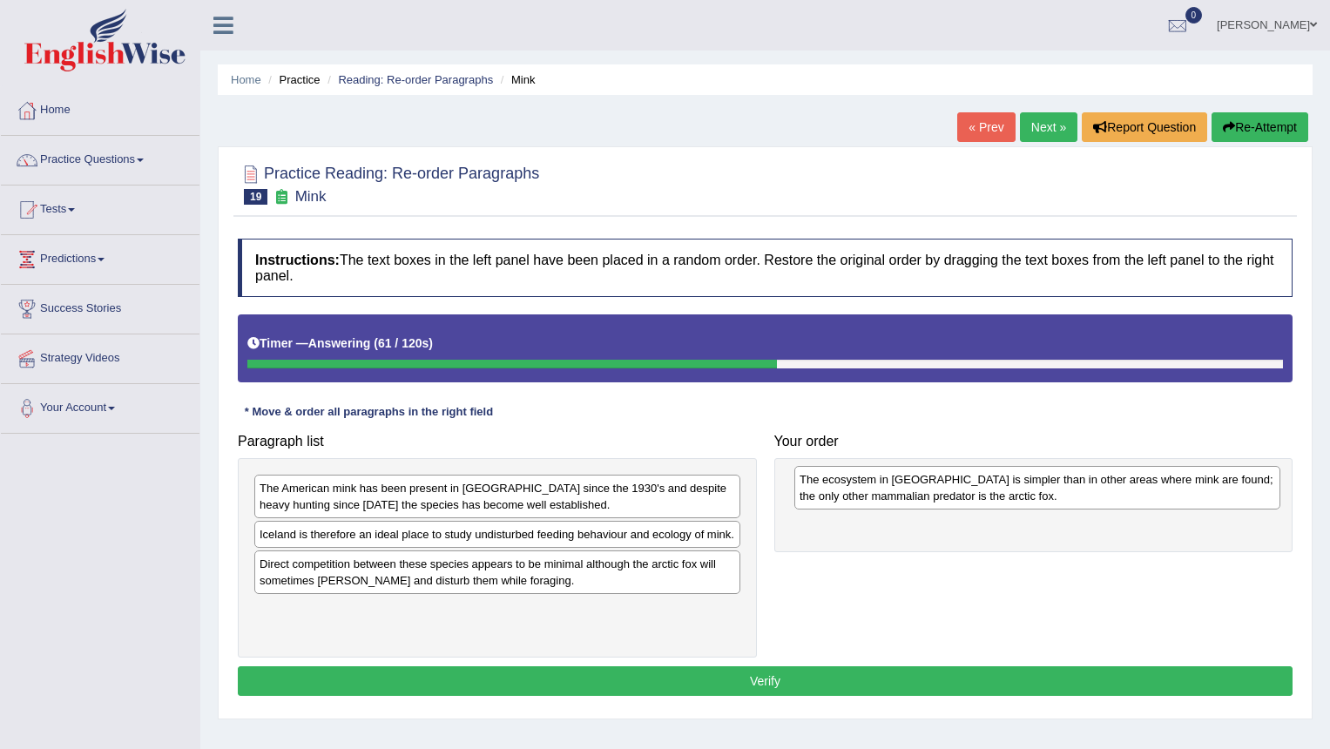
drag, startPoint x: 442, startPoint y: 579, endPoint x: 982, endPoint y: 495, distance: 546.7
click at [982, 495] on div "The ecosystem in Iceland is simpler than in other areas where mink are found; t…" at bounding box center [1038, 488] width 486 height 44
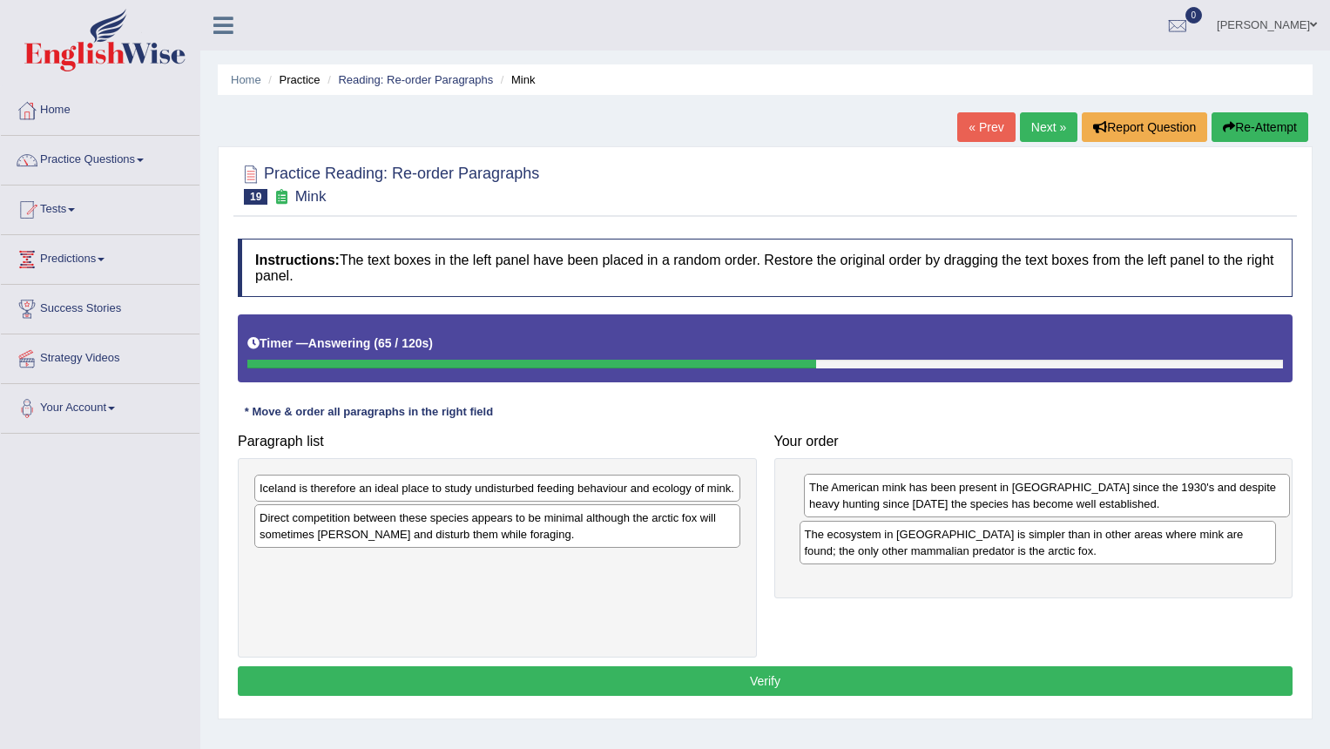
drag, startPoint x: 557, startPoint y: 510, endPoint x: 963, endPoint y: 517, distance: 406.1
click at [963, 517] on div "The American mink has been present in Iceland since the 1930's and despite heav…" at bounding box center [1047, 496] width 486 height 44
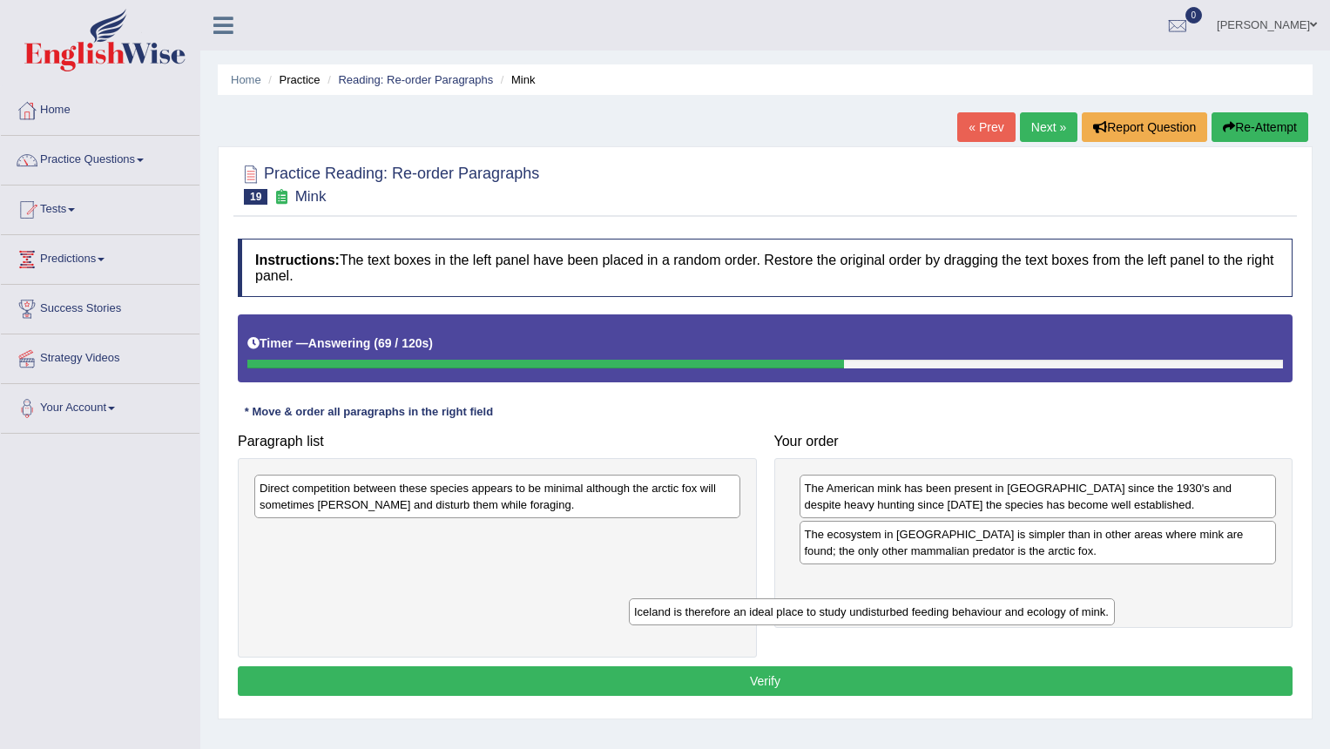
drag, startPoint x: 563, startPoint y: 524, endPoint x: 870, endPoint y: 596, distance: 315.7
click at [876, 606] on div "Iceland is therefore an ideal place to study undisturbed feeding behaviour and …" at bounding box center [872, 612] width 486 height 27
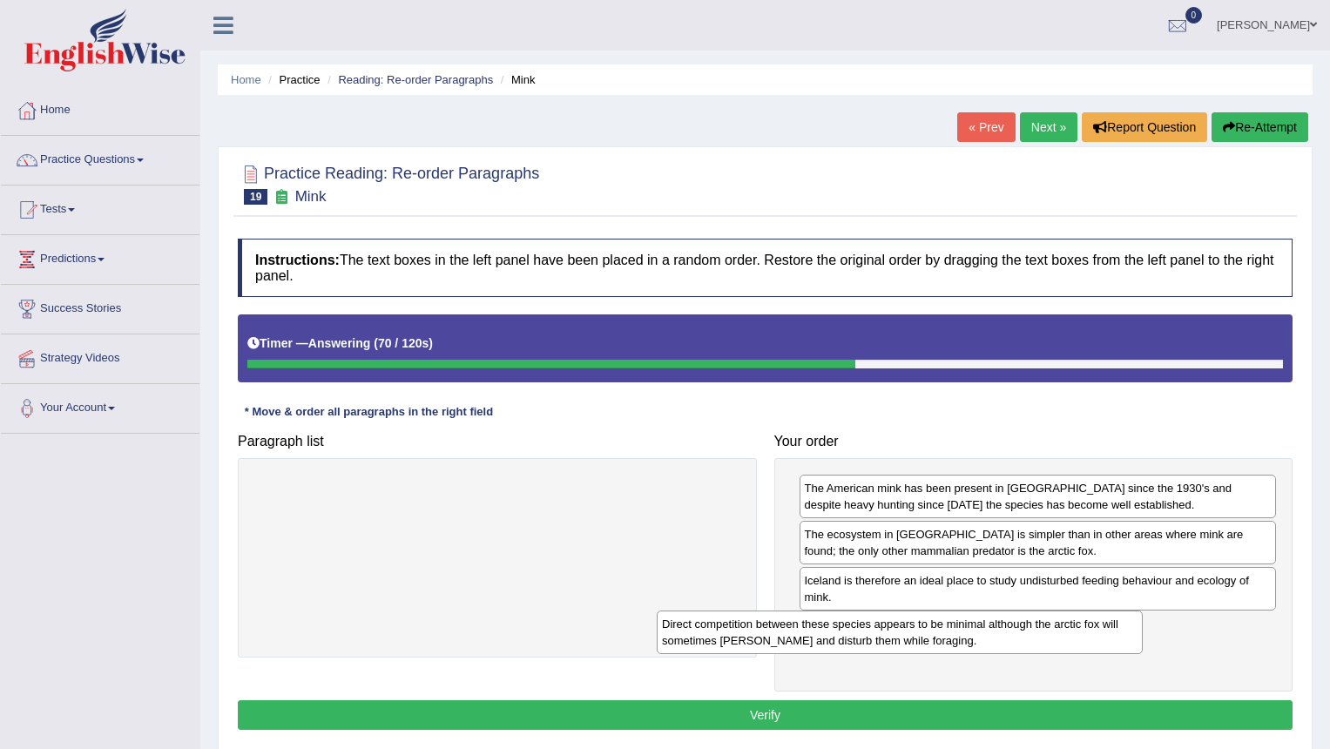
drag, startPoint x: 587, startPoint y: 496, endPoint x: 989, endPoint y: 631, distance: 423.7
click at [989, 631] on div "Direct competition between these species appears to be minimal although the arc…" at bounding box center [900, 633] width 486 height 44
click at [897, 708] on button "Verify" at bounding box center [765, 715] width 1055 height 30
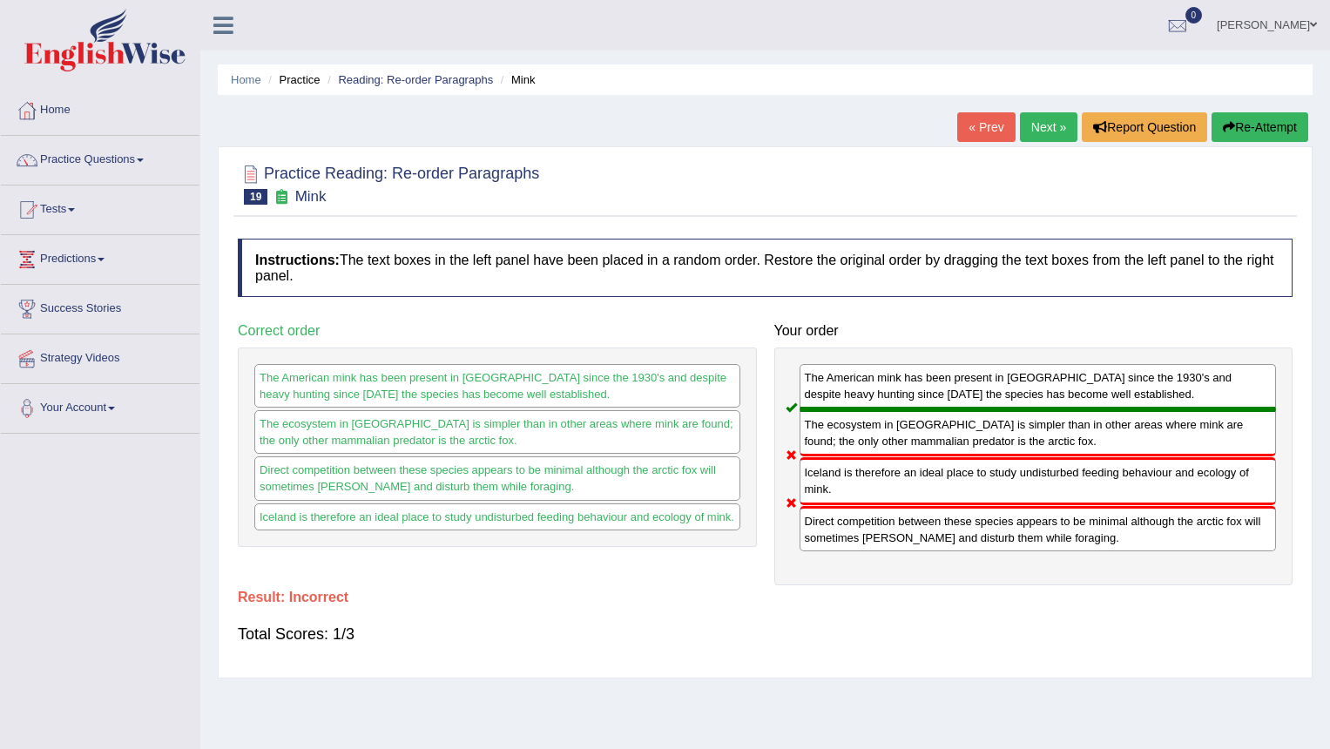
click at [1051, 115] on link "Next »" at bounding box center [1049, 127] width 58 height 30
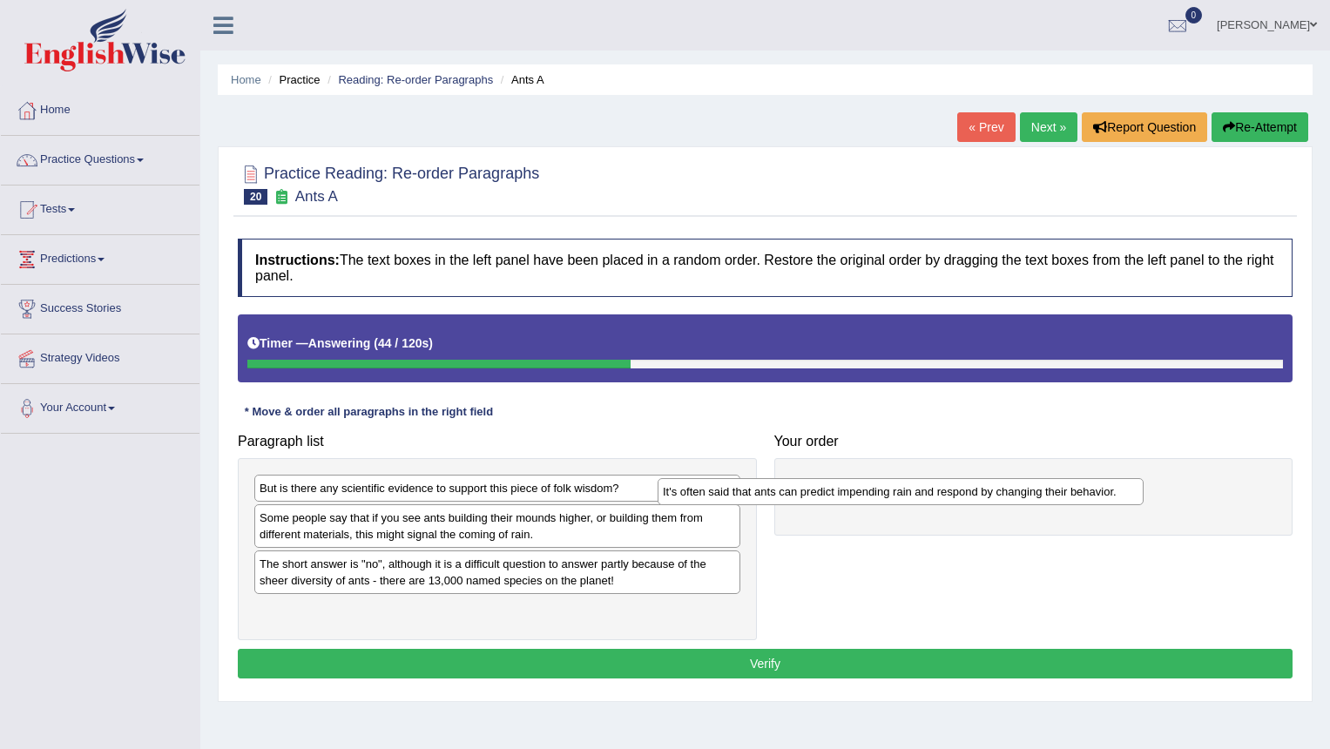
drag, startPoint x: 416, startPoint y: 494, endPoint x: 820, endPoint y: 497, distance: 403.4
click at [820, 497] on div "It's often said that ants can predict impending rain and respond by changing th…" at bounding box center [901, 491] width 486 height 27
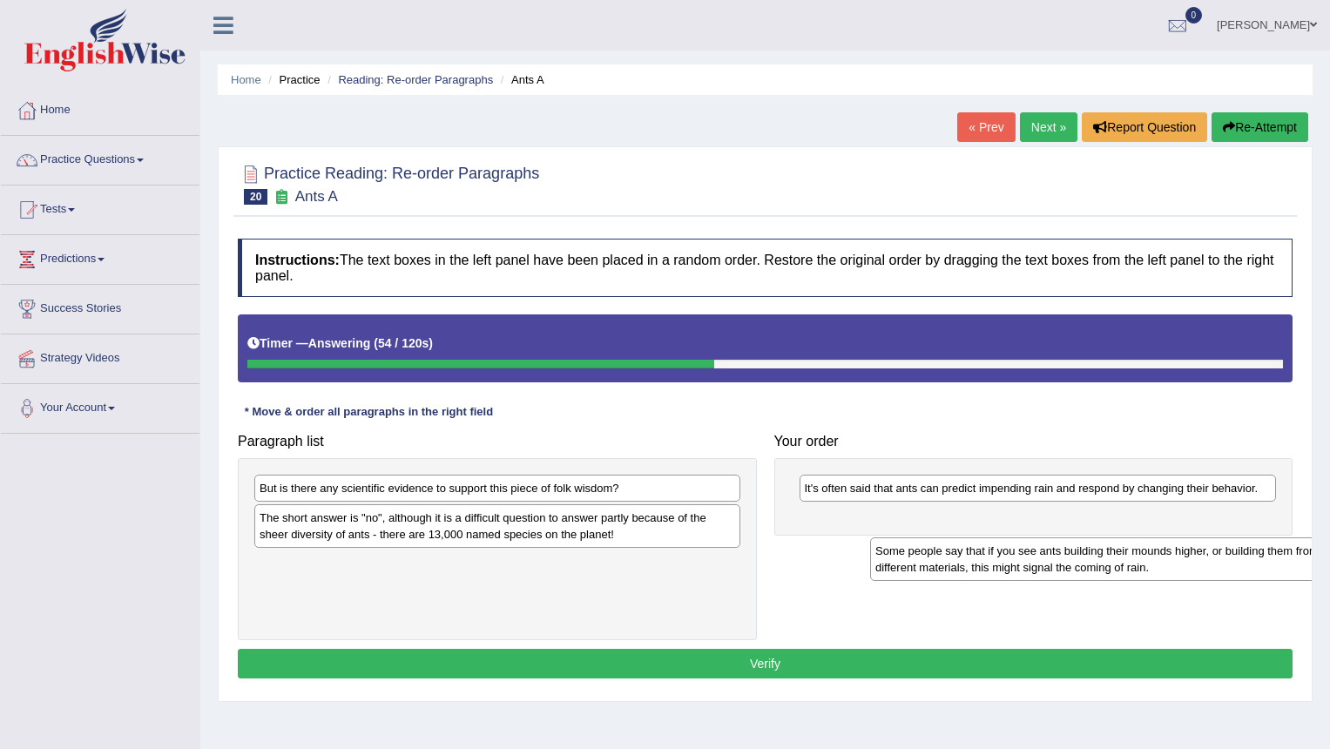
drag, startPoint x: 346, startPoint y: 545, endPoint x: 976, endPoint y: 562, distance: 630.2
click at [976, 562] on div "Some people say that if you see ants building their mounds higher, or building …" at bounding box center [1113, 560] width 486 height 44
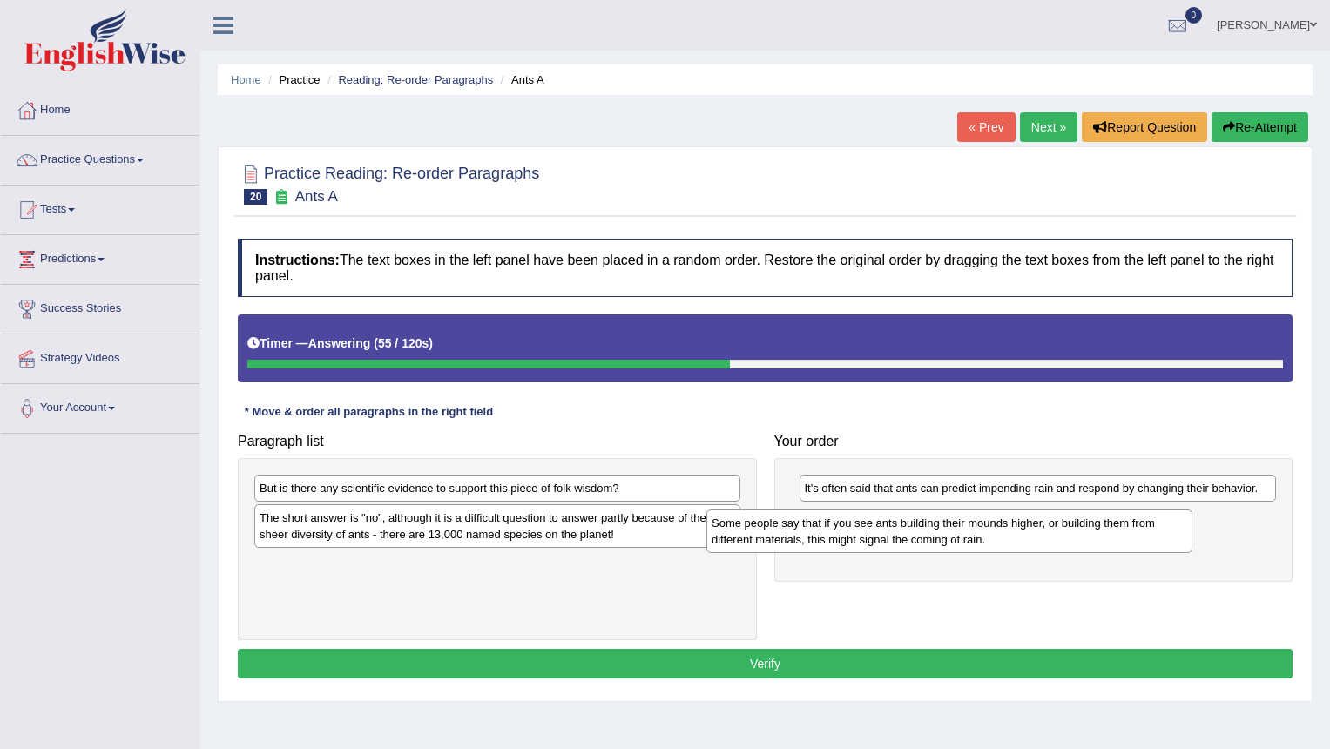
drag, startPoint x: 778, startPoint y: 583, endPoint x: 1113, endPoint y: 524, distance: 340.6
click at [1113, 524] on div "Some people say that if you see ants building their mounds higher, or building …" at bounding box center [950, 532] width 486 height 44
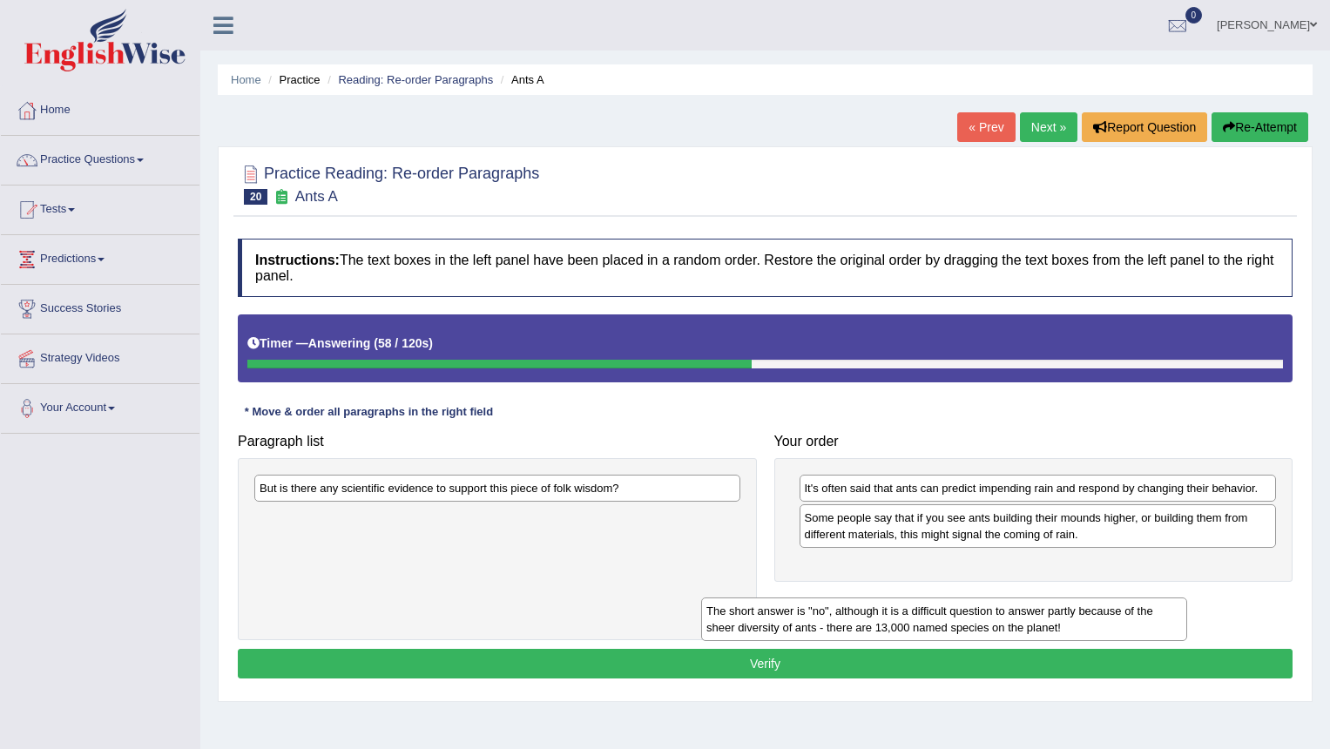
drag, startPoint x: 518, startPoint y: 516, endPoint x: 541, endPoint y: 608, distance: 95.1
click at [701, 603] on div "The short answer is "no", although it is a difficult question to answer partly …" at bounding box center [944, 620] width 486 height 44
click at [701, 608] on div "The short answer is "no", although it is a difficult question to answer partly …" at bounding box center [944, 620] width 486 height 44
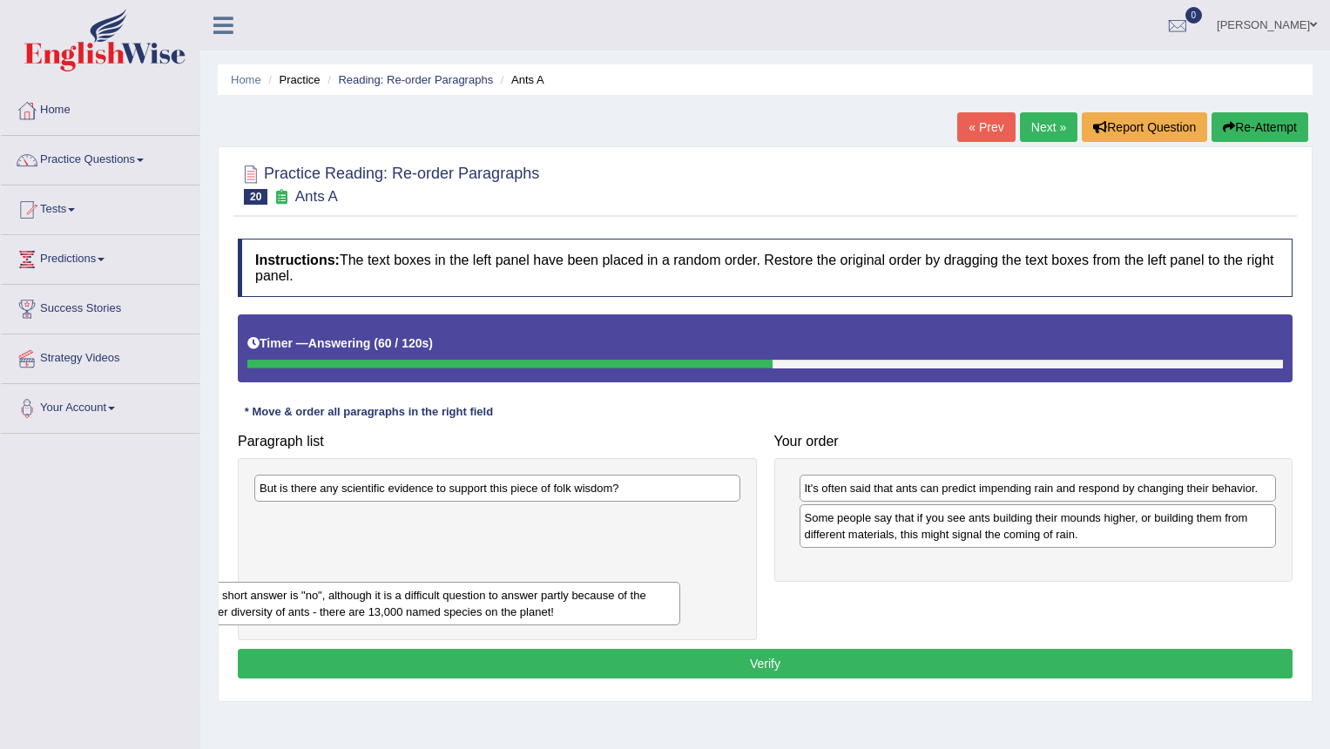
drag, startPoint x: 485, startPoint y: 509, endPoint x: 423, endPoint y: 585, distance: 98.4
click at [423, 585] on div "The short answer is "no", although it is a difficult question to answer partly …" at bounding box center [437, 604] width 486 height 44
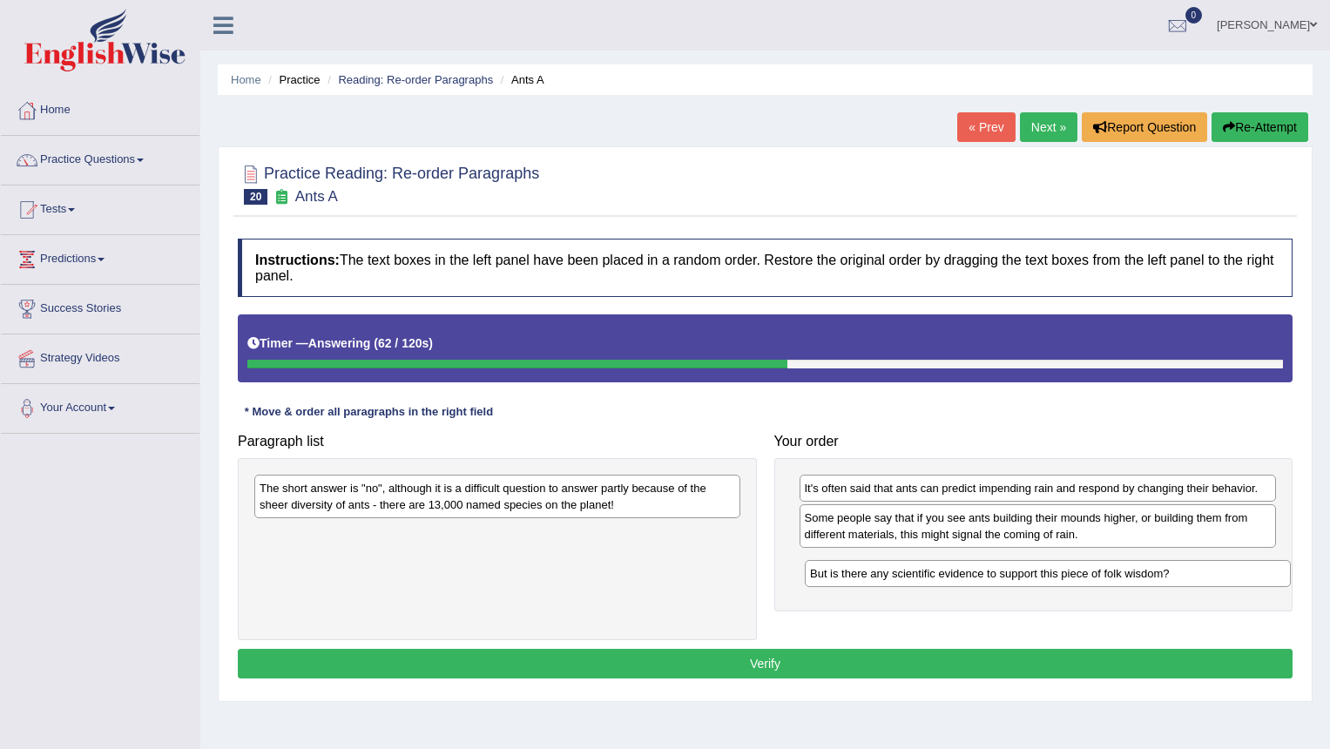
drag, startPoint x: 394, startPoint y: 488, endPoint x: 944, endPoint y: 573, distance: 557.2
click at [944, 573] on div "But is there any scientific evidence to support this piece of folk wisdom?" at bounding box center [1048, 573] width 486 height 27
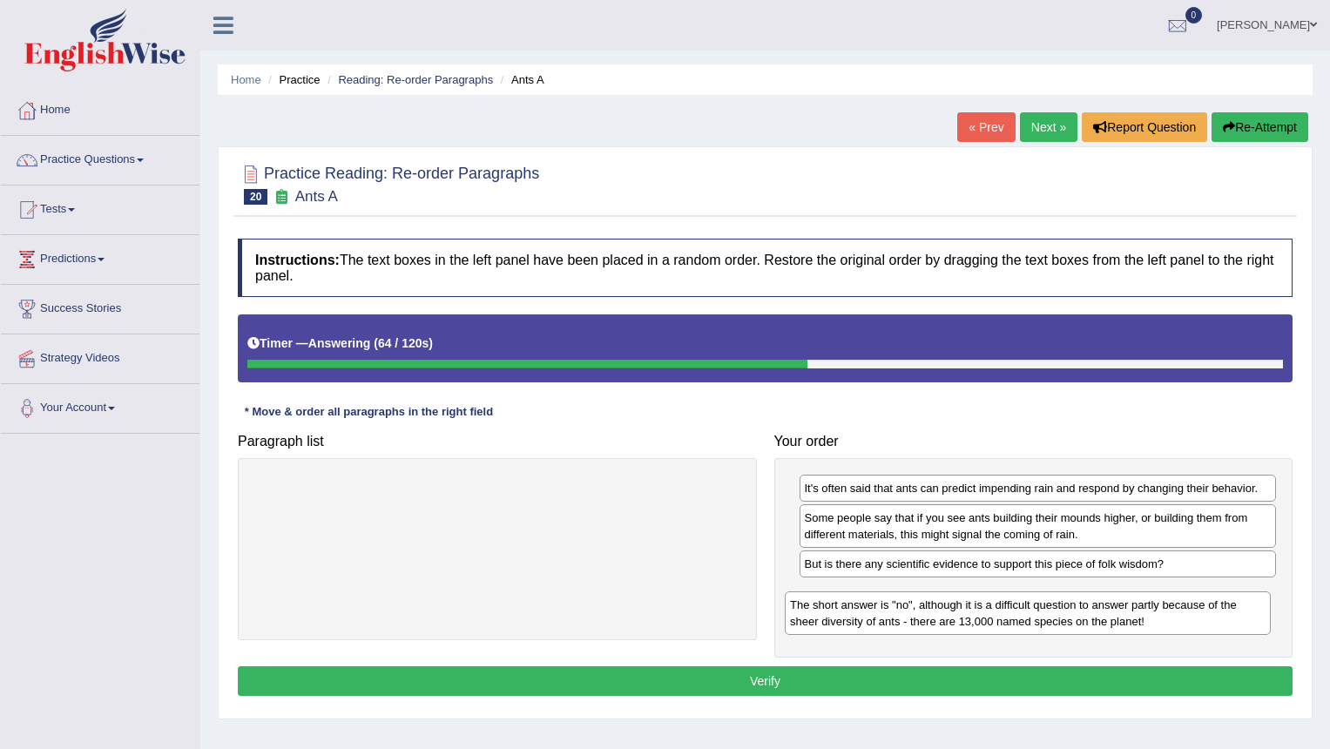
drag, startPoint x: 555, startPoint y: 509, endPoint x: 1074, endPoint y: 624, distance: 531.9
click at [1074, 624] on div "The short answer is "no", although it is a difficult question to answer partly …" at bounding box center [1028, 614] width 486 height 44
click at [765, 675] on button "Verify" at bounding box center [765, 682] width 1055 height 30
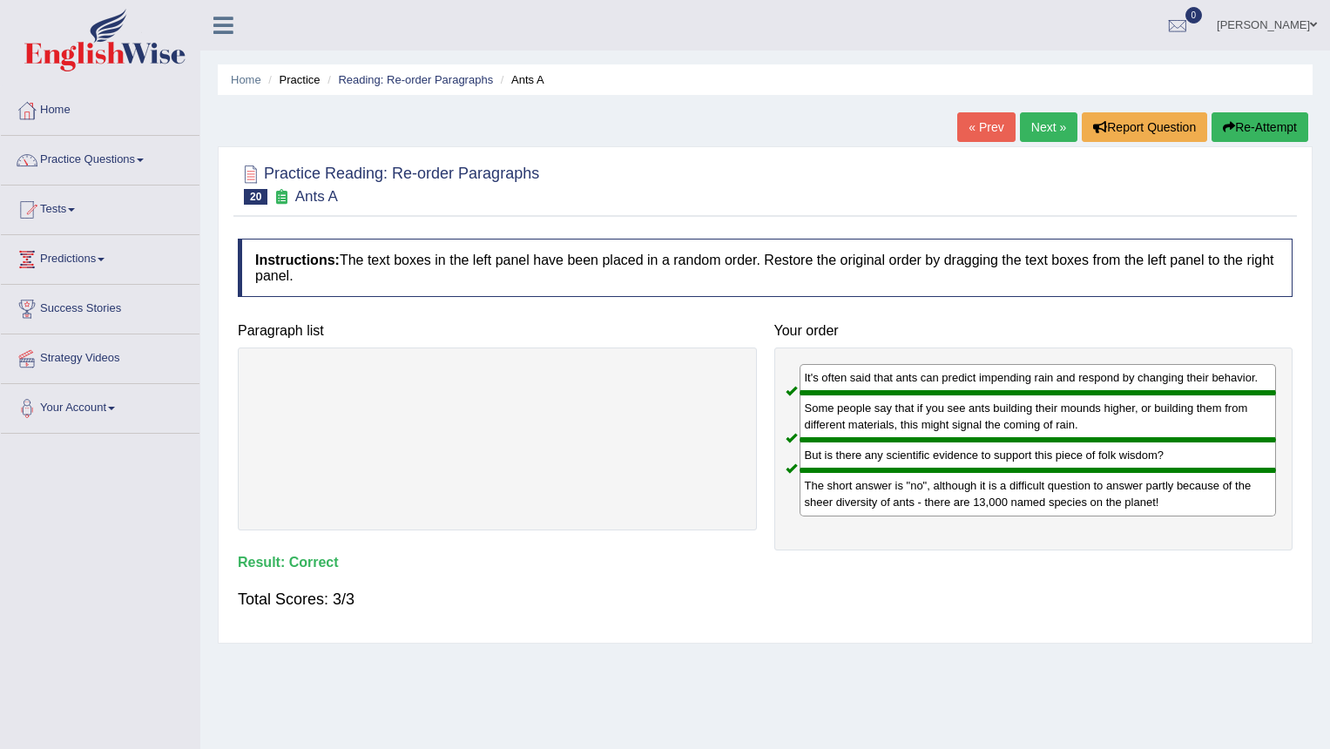
click at [1054, 127] on link "Next »" at bounding box center [1049, 127] width 58 height 30
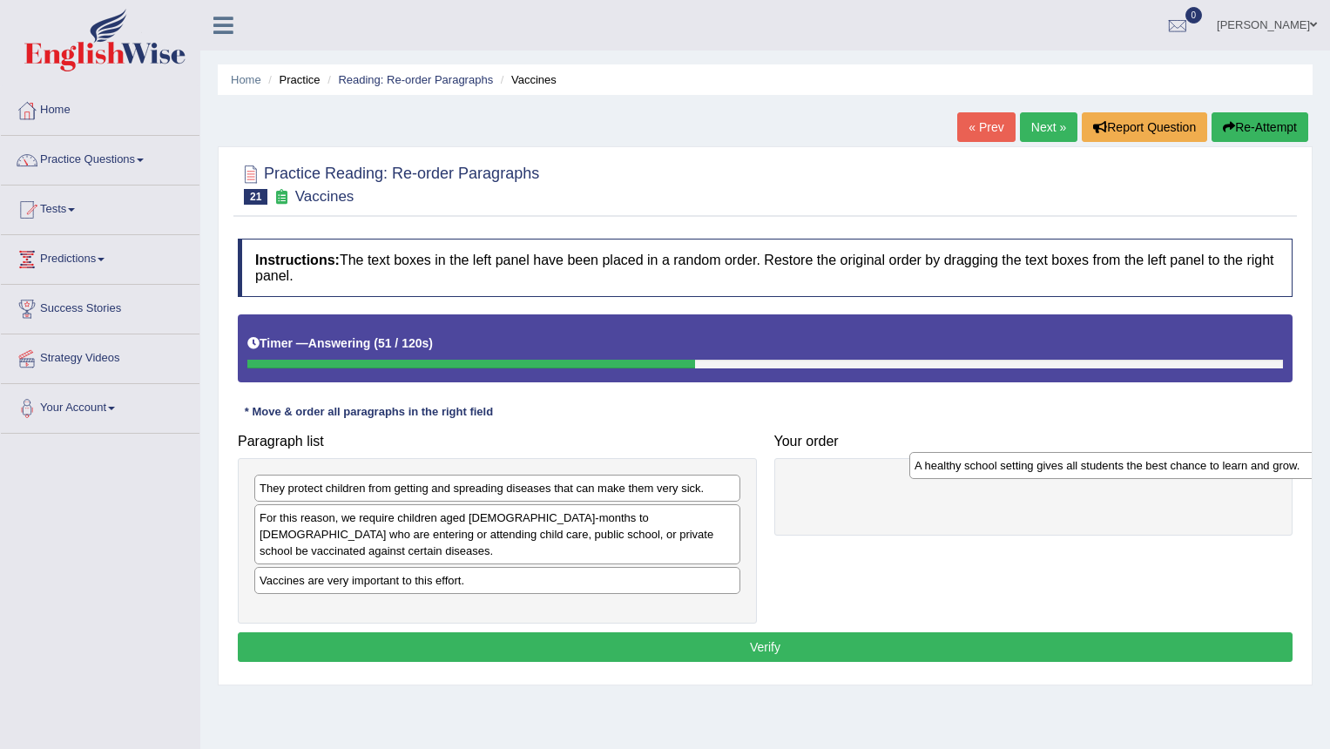
drag, startPoint x: 414, startPoint y: 571, endPoint x: 1054, endPoint y: 472, distance: 647.9
click at [1054, 472] on div "A healthy school setting gives all students the best chance to learn and grow." at bounding box center [1153, 465] width 486 height 27
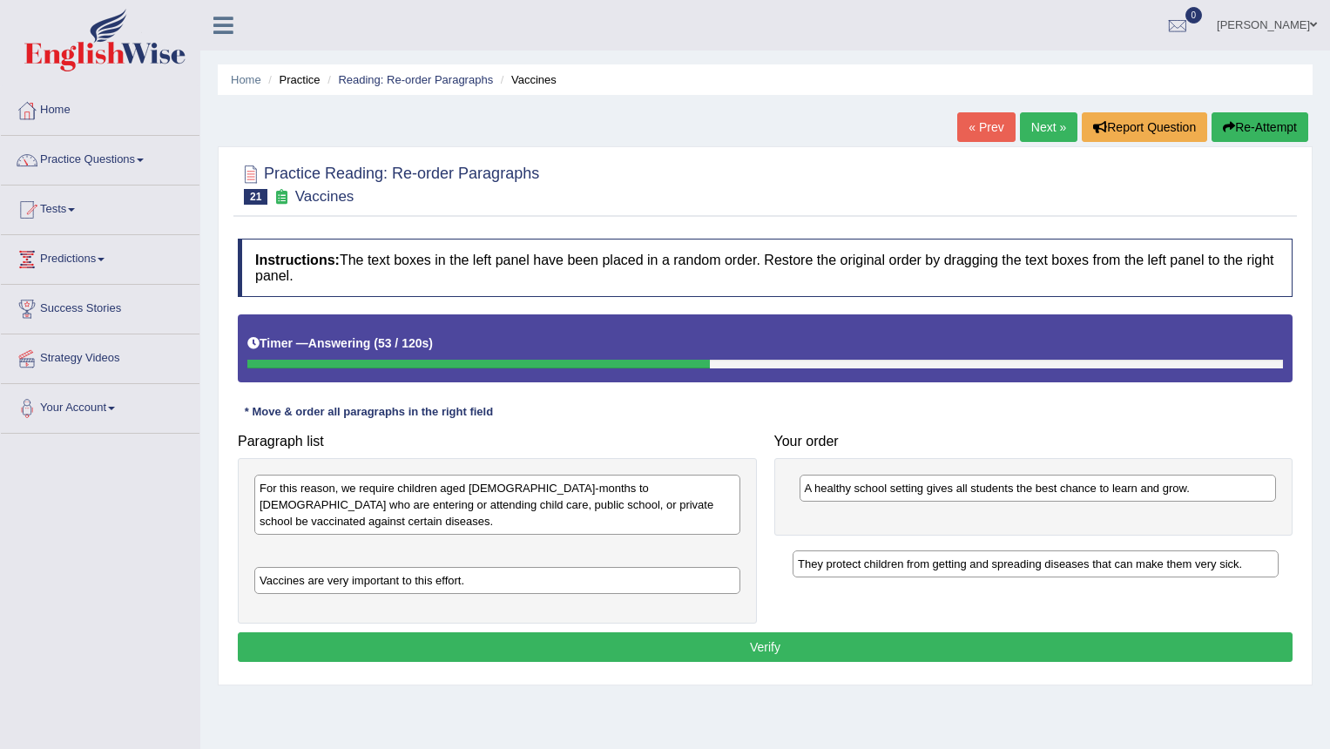
drag, startPoint x: 399, startPoint y: 488, endPoint x: 935, endPoint y: 563, distance: 541.0
click at [935, 563] on div "They protect children from getting and spreading diseases that can make them ve…" at bounding box center [1036, 564] width 486 height 27
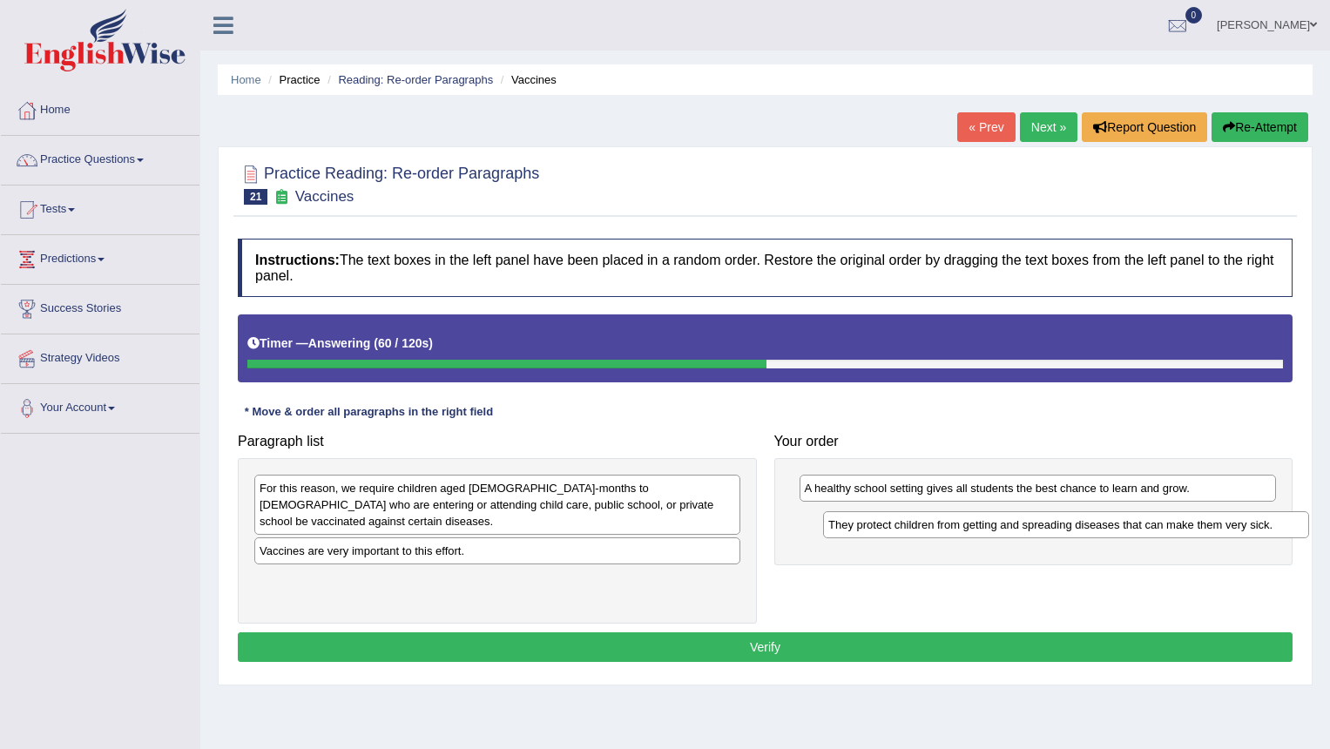
drag, startPoint x: 473, startPoint y: 536, endPoint x: 1039, endPoint y: 525, distance: 566.4
click at [1039, 525] on div "They protect children from getting and spreading diseases that can make them ve…" at bounding box center [1066, 524] width 486 height 27
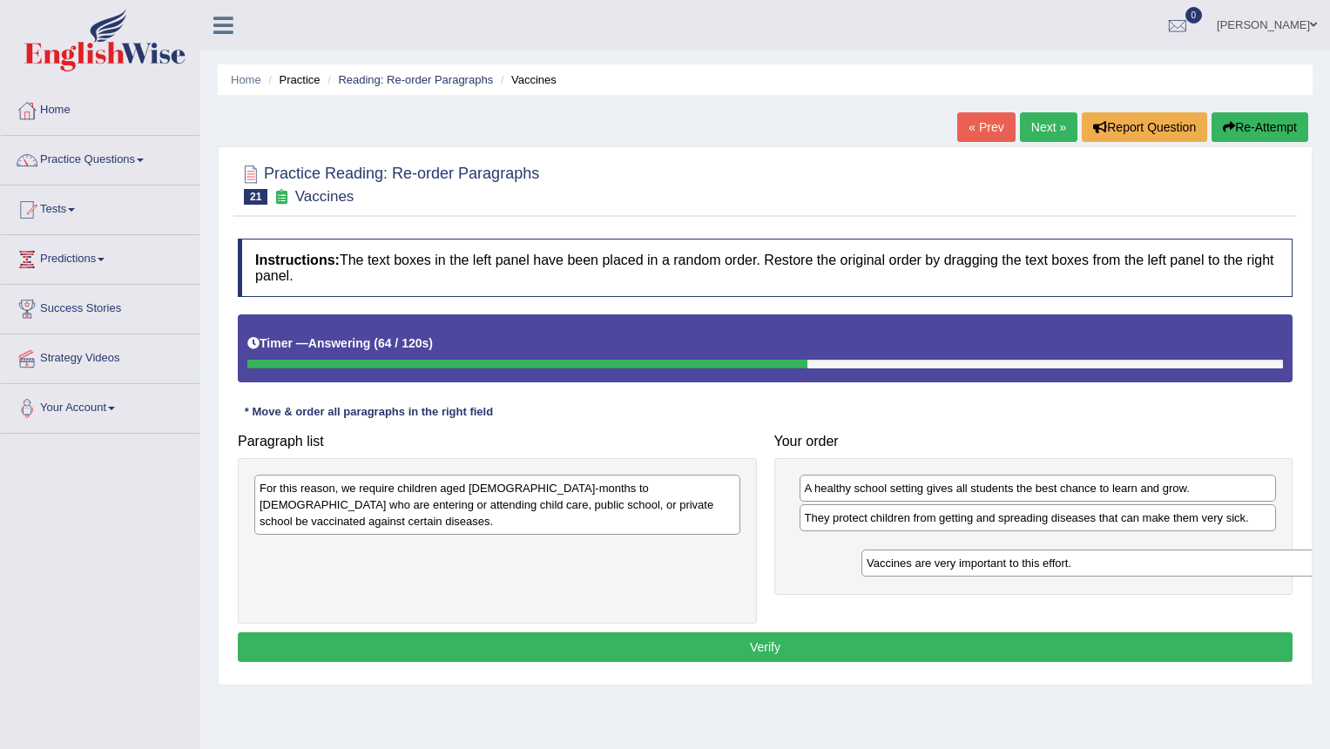
drag, startPoint x: 351, startPoint y: 538, endPoint x: 958, endPoint y: 566, distance: 607.9
click at [958, 566] on div "Vaccines are very important to this effort." at bounding box center [1105, 563] width 486 height 27
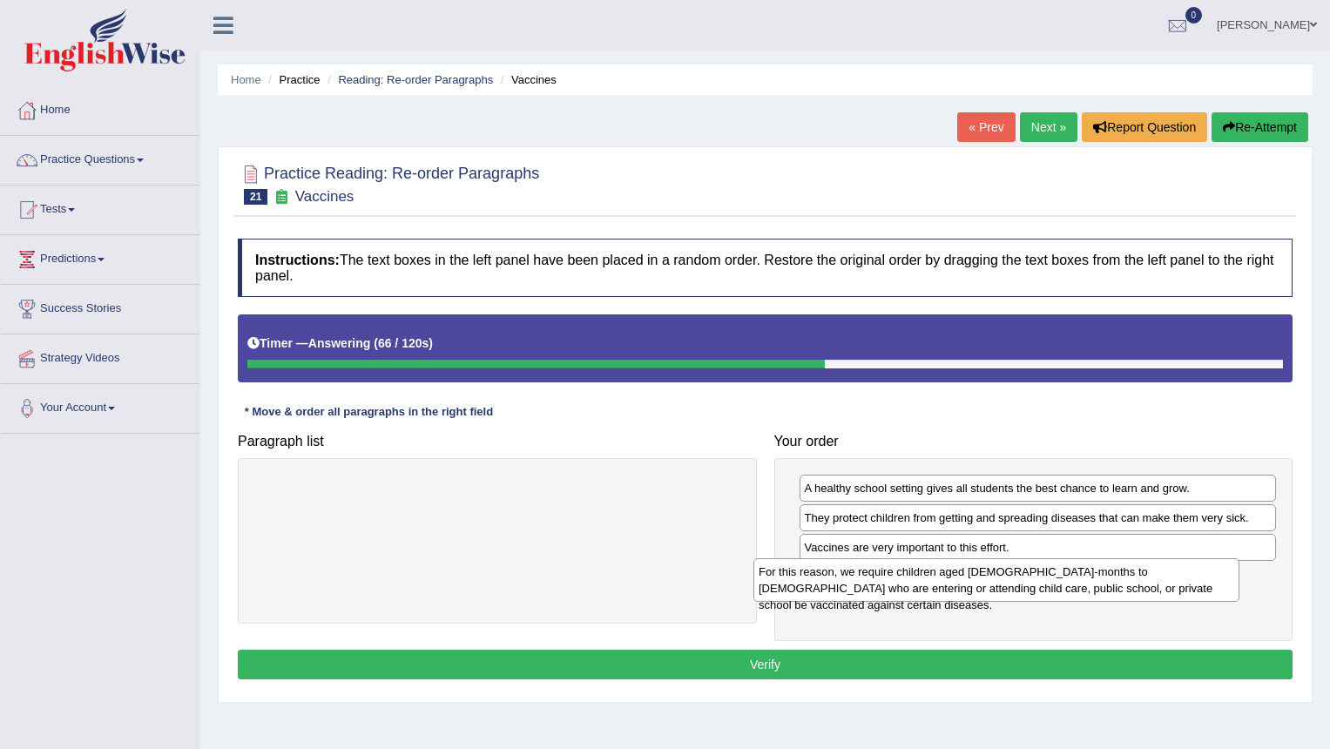
drag, startPoint x: 653, startPoint y: 503, endPoint x: 1152, endPoint y: 586, distance: 506.2
click at [1152, 586] on div "For this reason, we require children aged 2-months to 18-years old who are ente…" at bounding box center [997, 580] width 486 height 44
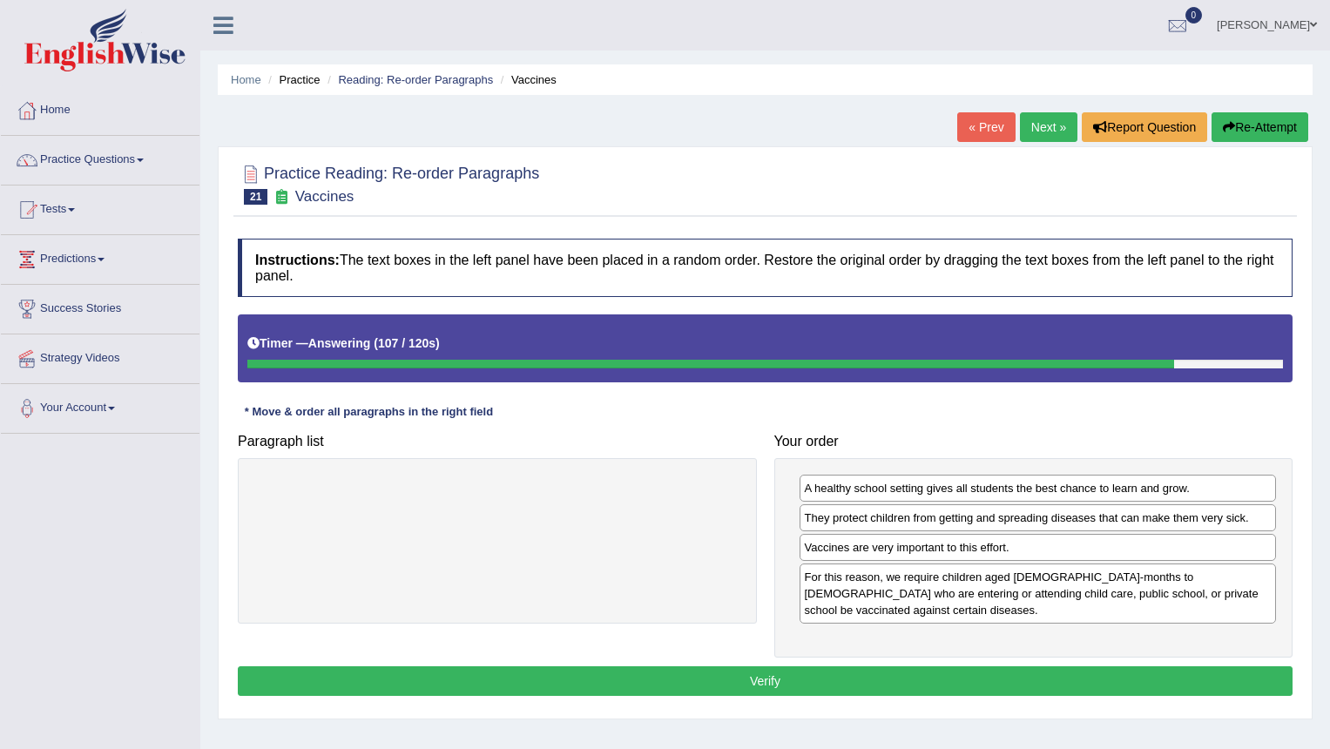
click at [826, 649] on div "Instructions: The text boxes in the left panel have been placed in a random ord…" at bounding box center [765, 470] width 1064 height 480
click at [828, 667] on button "Verify" at bounding box center [765, 682] width 1055 height 30
click at [826, 657] on div "Home Practice Reading: Re-order Paragraphs Vaccines « Prev Next » Report Questi…" at bounding box center [765, 435] width 1130 height 871
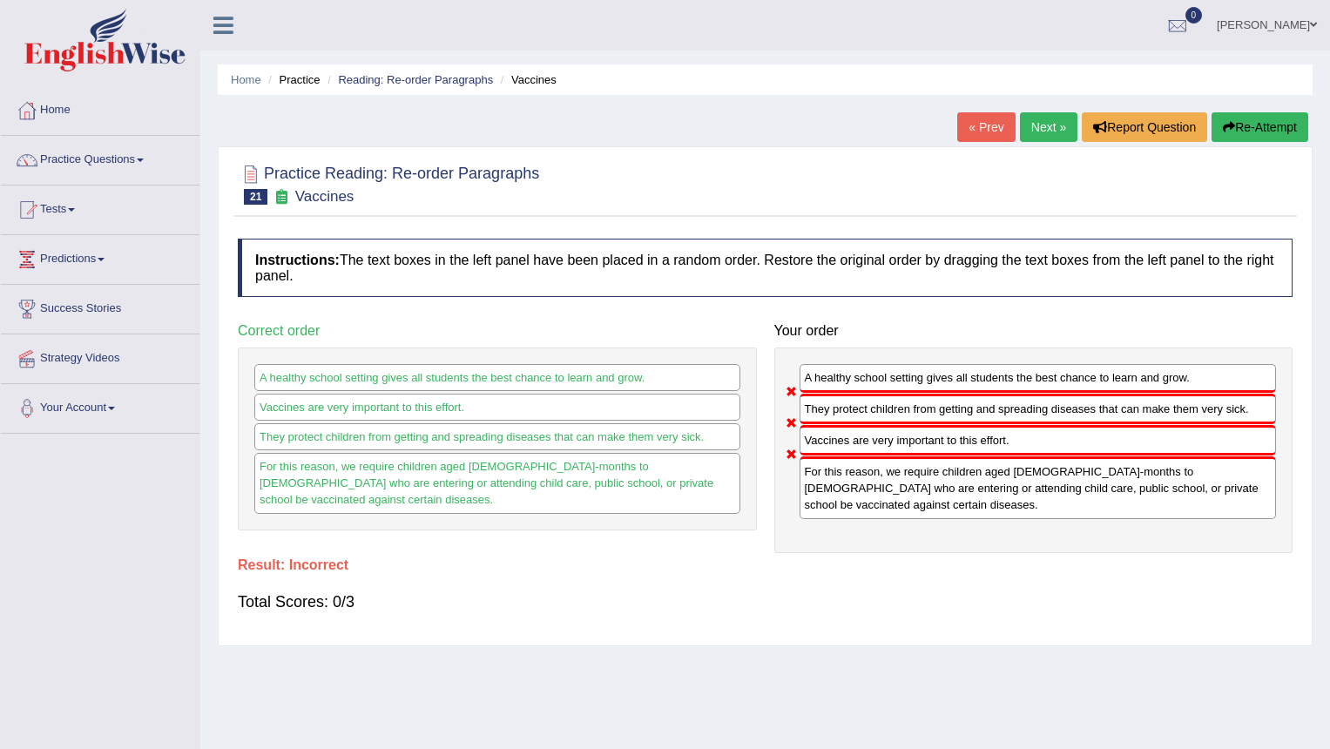
click at [1029, 119] on link "Next »" at bounding box center [1049, 127] width 58 height 30
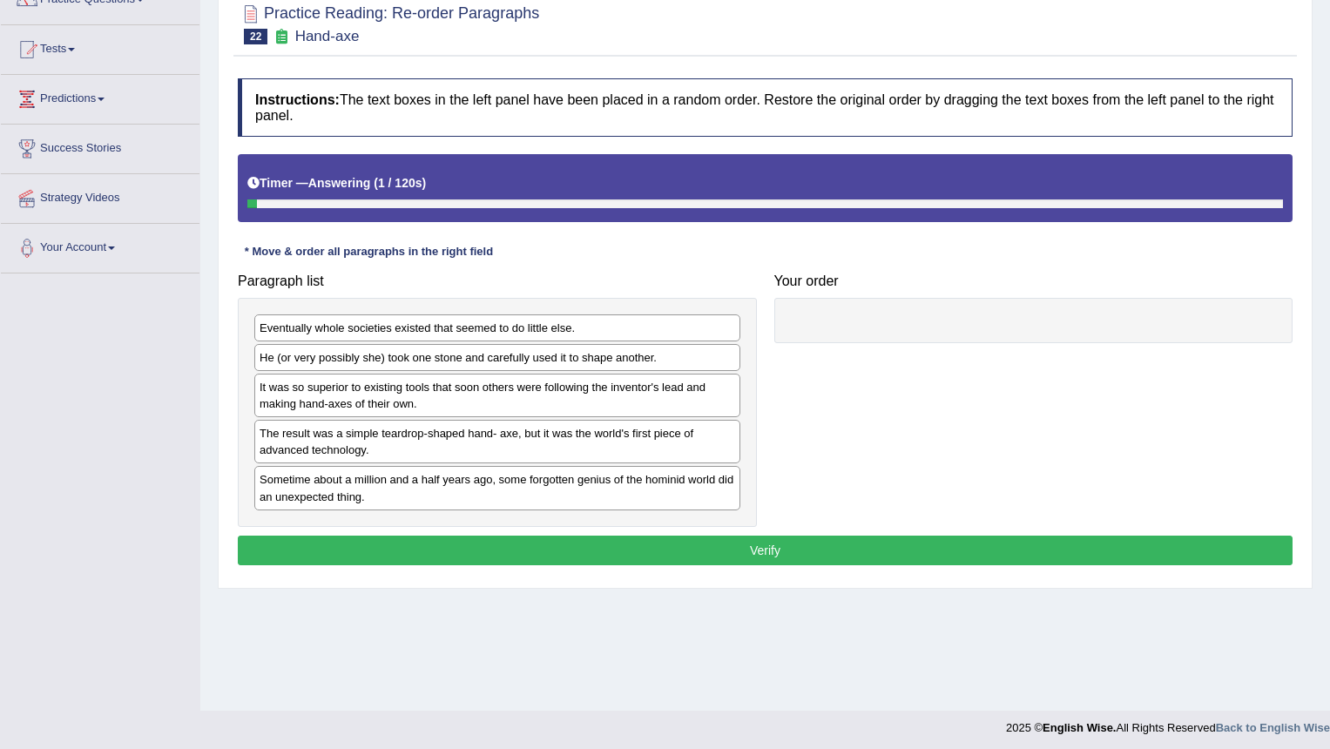
scroll to position [166, 0]
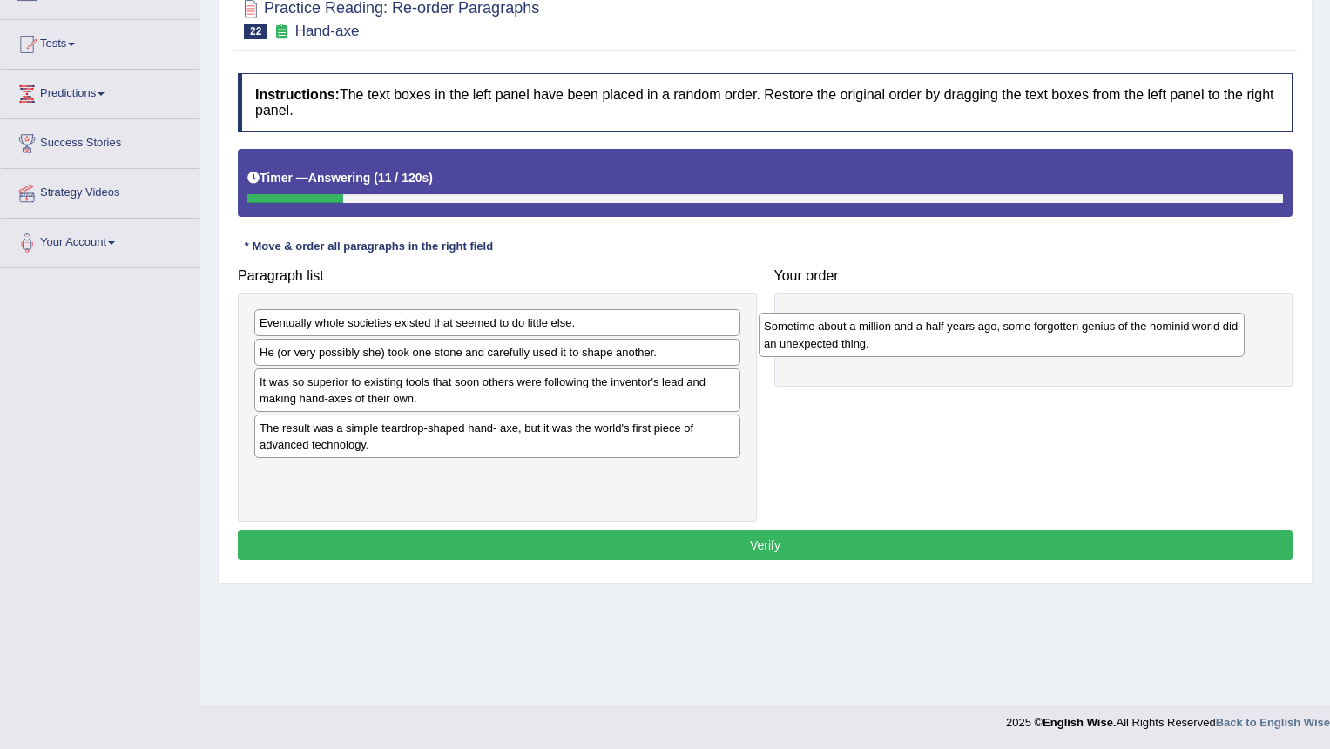
drag, startPoint x: 450, startPoint y: 486, endPoint x: 899, endPoint y: 345, distance: 471.2
click at [899, 345] on div "Sometime about a million and a half years ago, some forgotten genius of the hom…" at bounding box center [1002, 335] width 486 height 44
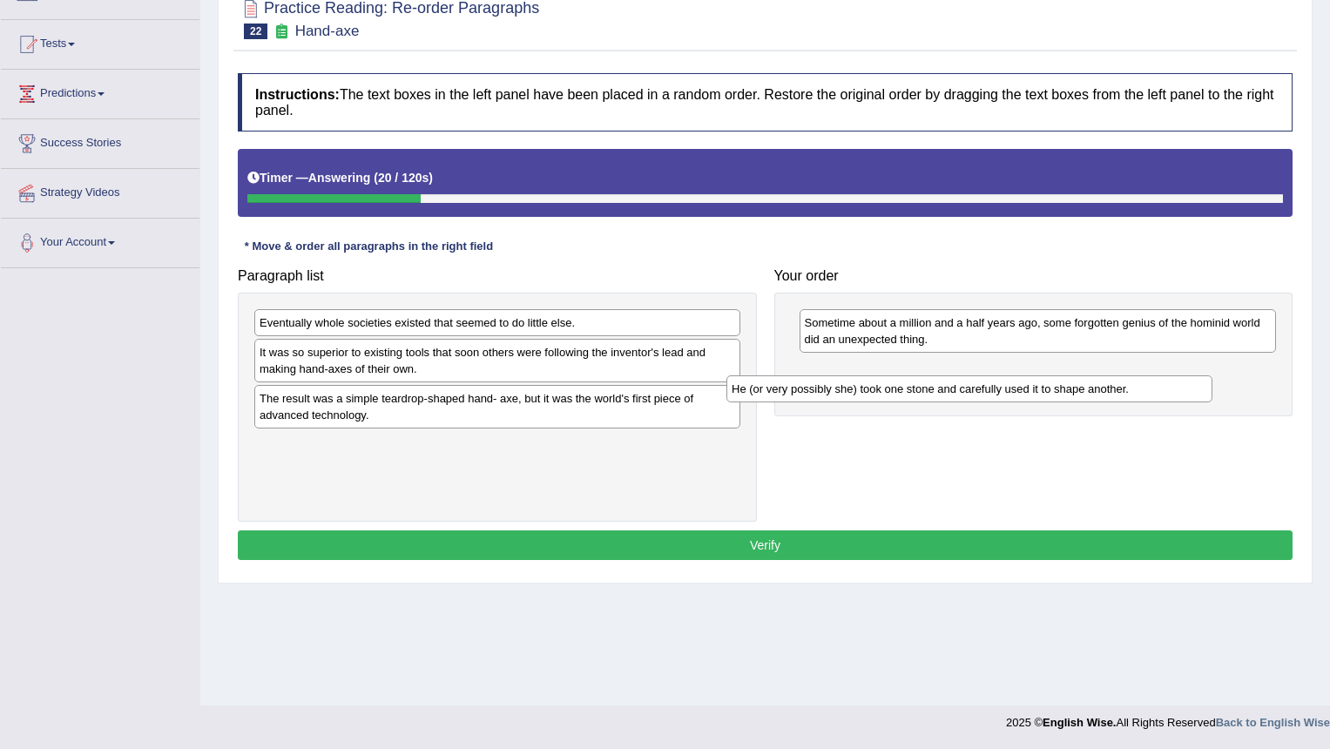
drag, startPoint x: 460, startPoint y: 355, endPoint x: 932, endPoint y: 392, distance: 473.6
click at [932, 392] on div "He (or very possibly she) took one stone and carefully used it to shape another." at bounding box center [970, 389] width 486 height 27
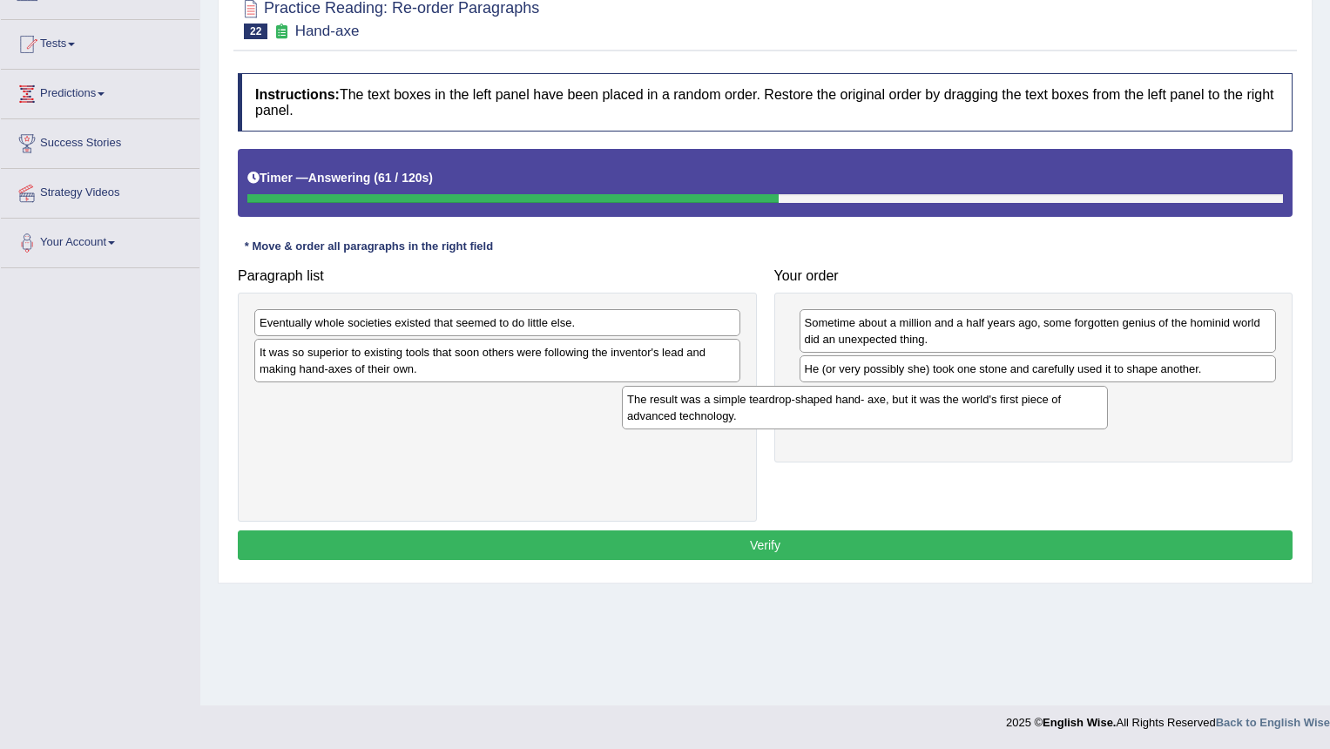
drag, startPoint x: 540, startPoint y: 409, endPoint x: 908, endPoint y: 409, distance: 367.7
click at [908, 409] on div "The result was a simple teardrop-shaped hand- axe, but it was the world's first…" at bounding box center [865, 408] width 486 height 44
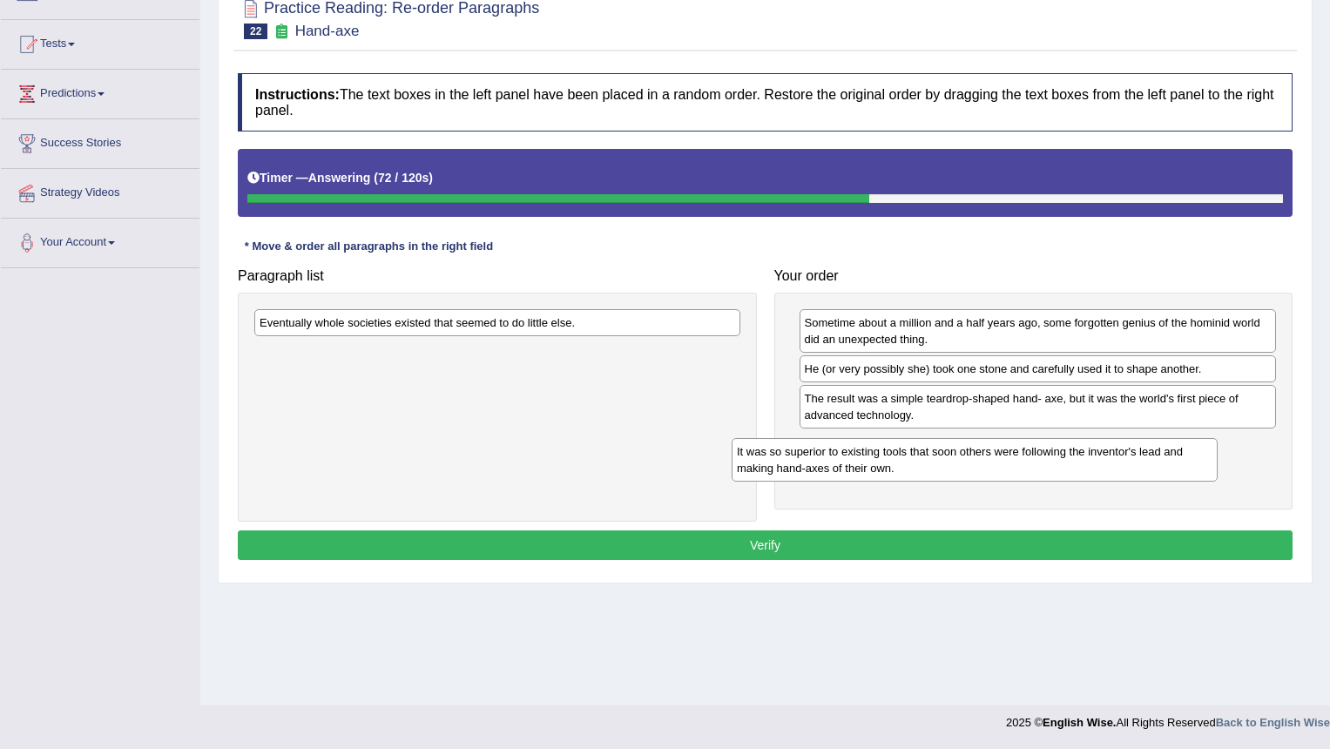
drag, startPoint x: 517, startPoint y: 370, endPoint x: 994, endPoint y: 470, distance: 487.7
click at [994, 470] on div "It was so superior to existing tools that soon others were following the invent…" at bounding box center [975, 460] width 486 height 44
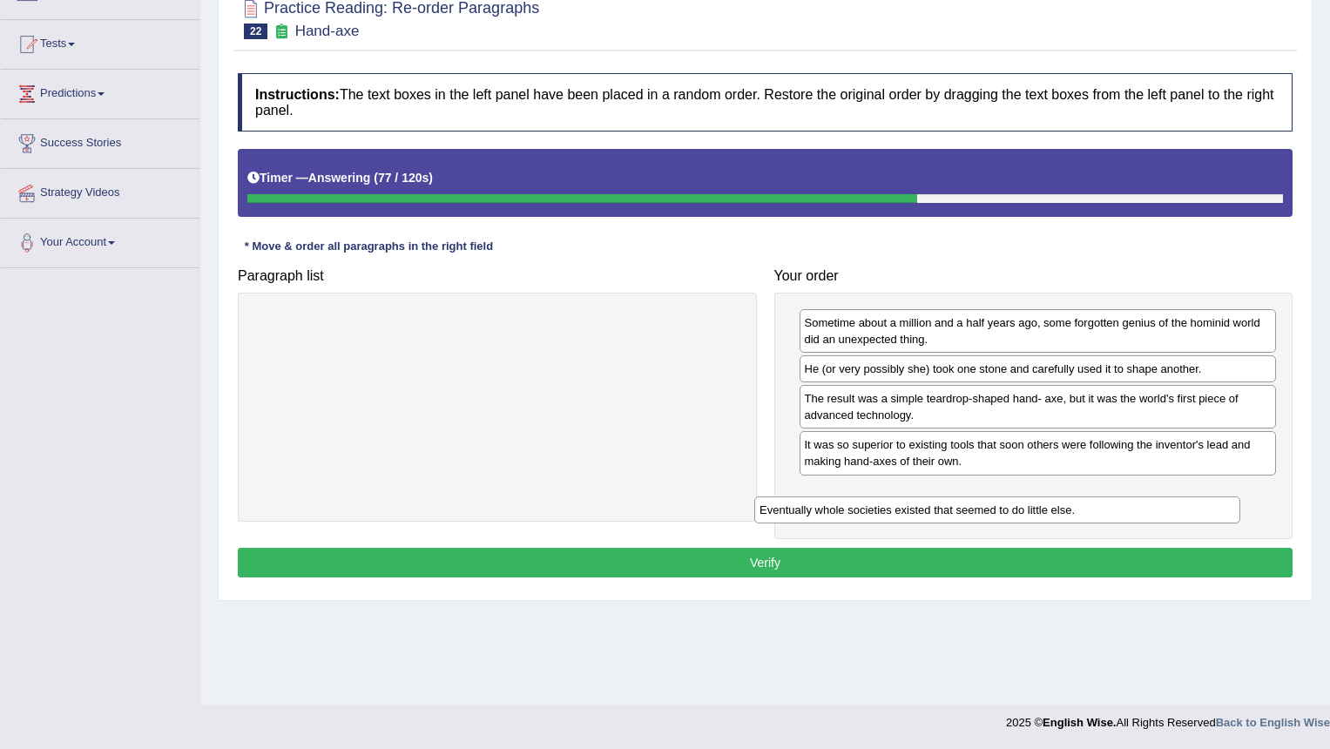
drag, startPoint x: 499, startPoint y: 328, endPoint x: 1000, endPoint y: 515, distance: 534.8
click at [1000, 515] on div "Eventually whole societies existed that seemed to do little else." at bounding box center [998, 510] width 486 height 27
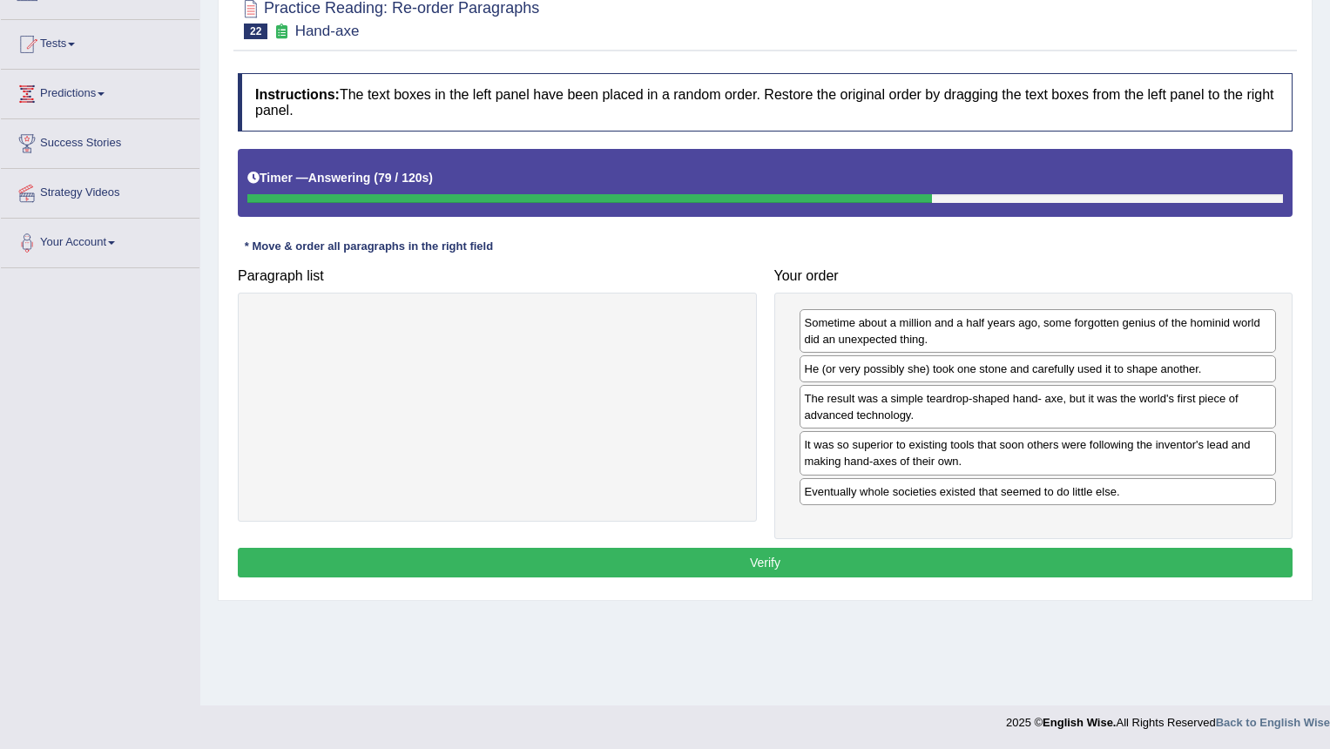
click at [831, 563] on button "Verify" at bounding box center [765, 563] width 1055 height 30
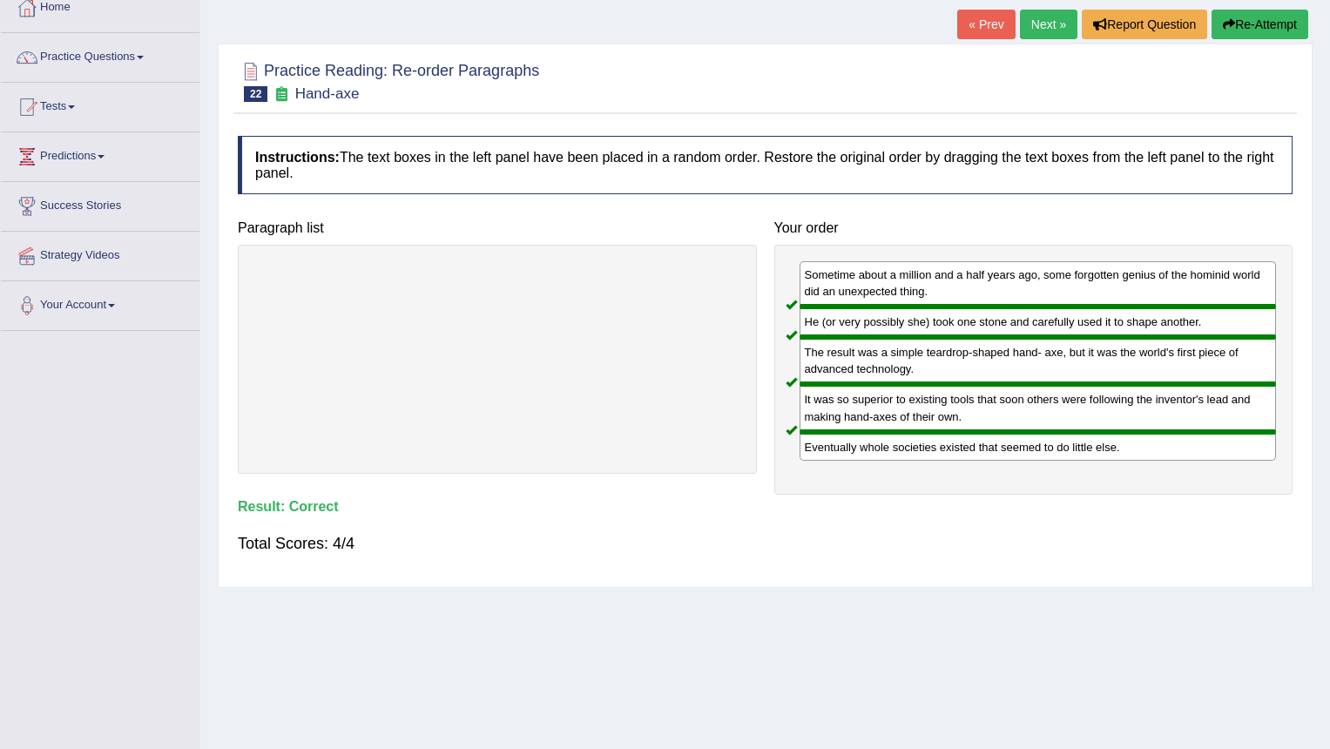
scroll to position [0, 0]
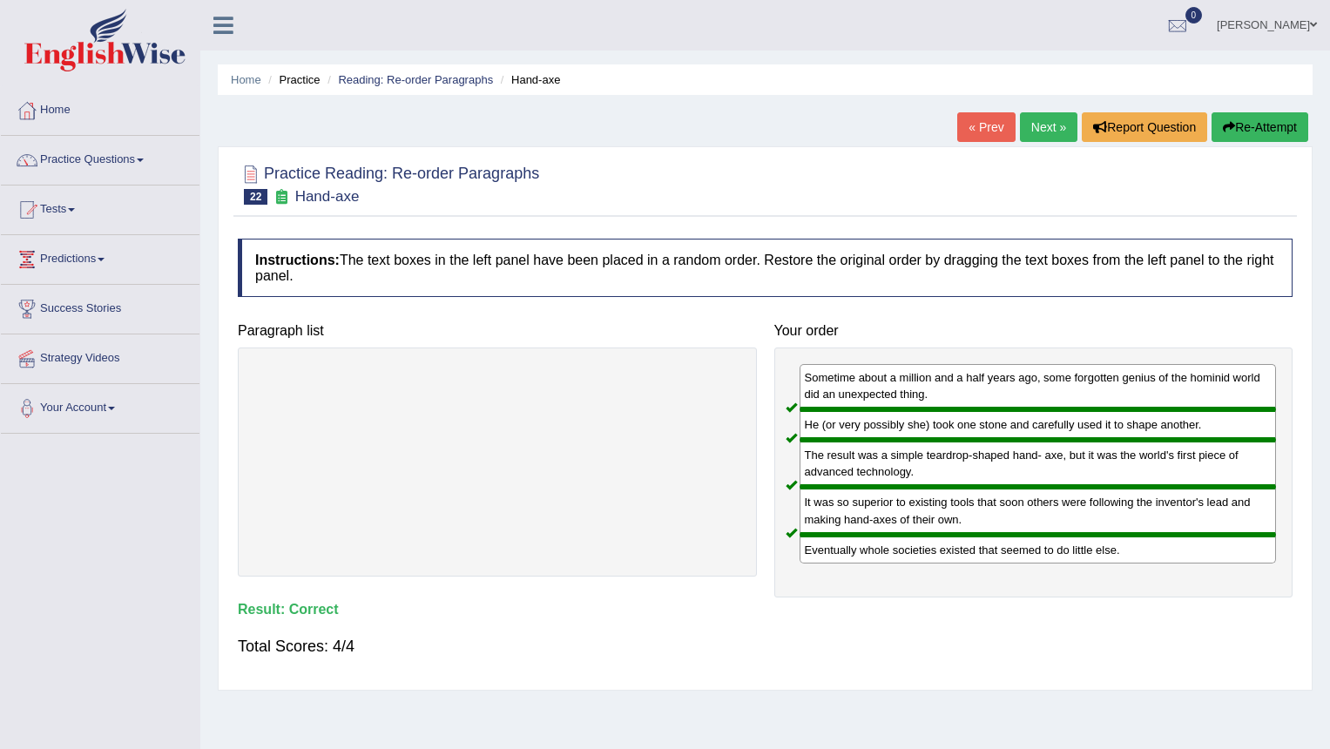
click at [1053, 118] on link "Next »" at bounding box center [1049, 127] width 58 height 30
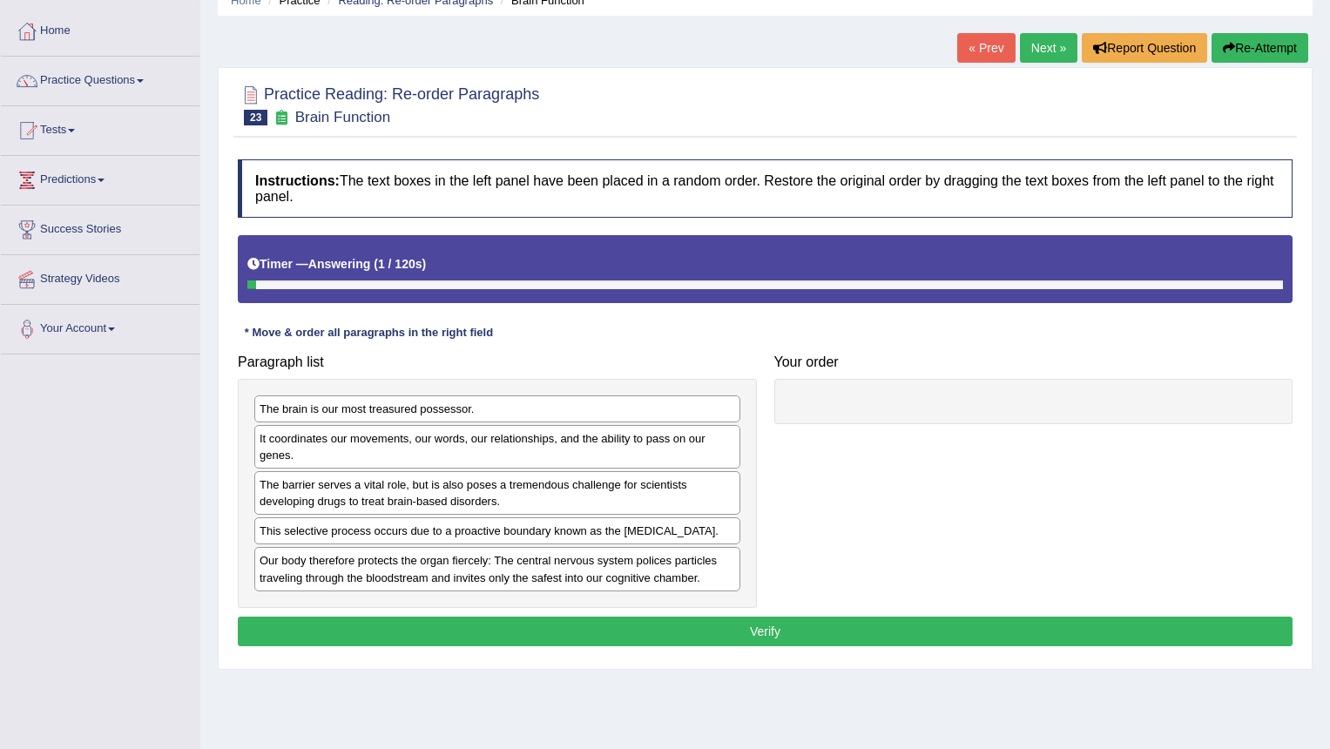
scroll to position [166, 0]
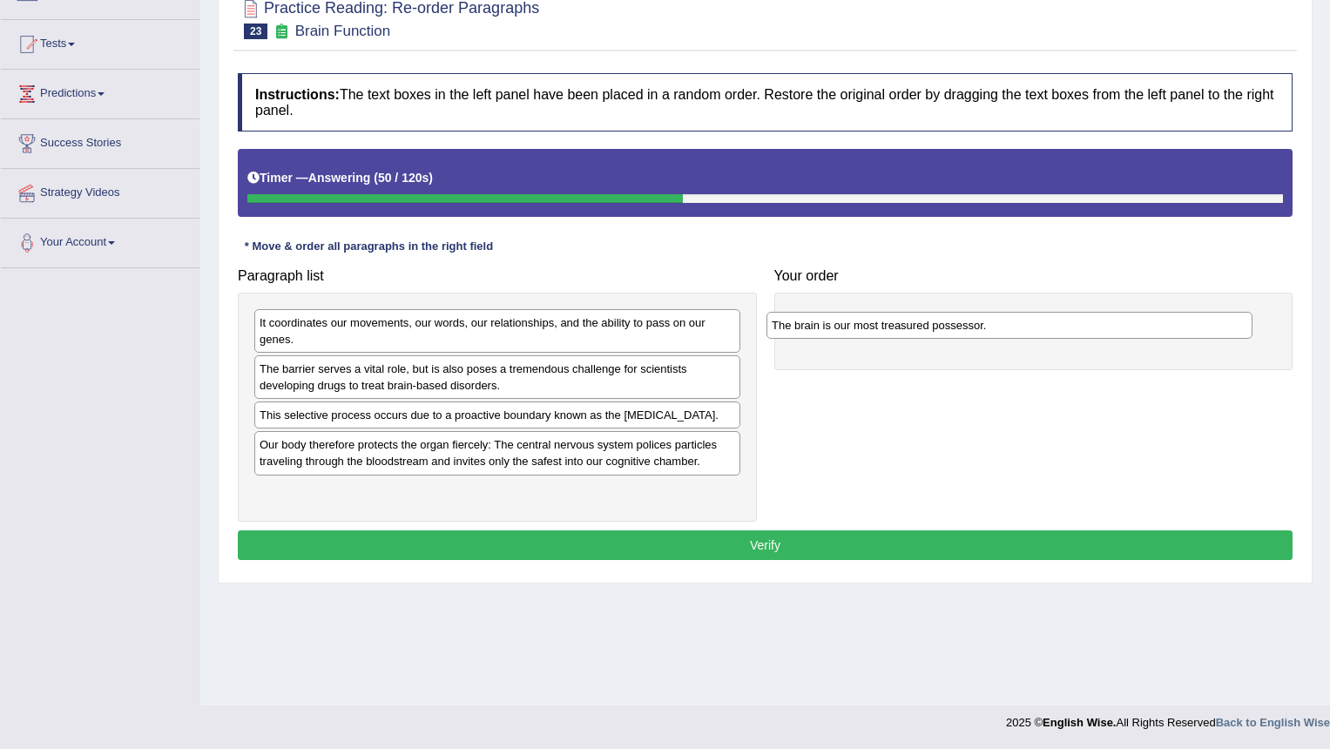
drag, startPoint x: 381, startPoint y: 330, endPoint x: 893, endPoint y: 333, distance: 512.3
click at [893, 333] on div "The brain is our most treasured possessor." at bounding box center [1010, 325] width 486 height 27
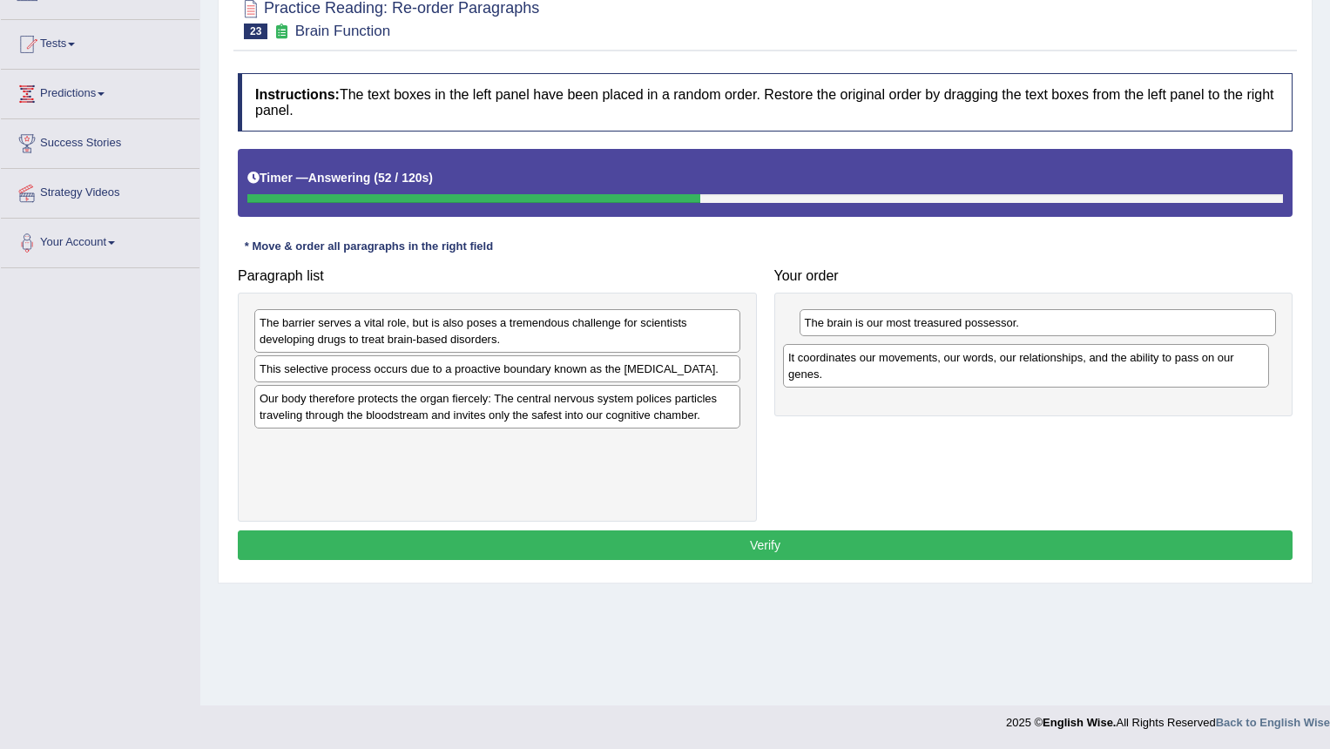
drag, startPoint x: 705, startPoint y: 333, endPoint x: 1235, endPoint y: 366, distance: 531.6
click at [1235, 366] on div "It coordinates our movements, our words, our relationships, and the ability to …" at bounding box center [1026, 366] width 486 height 44
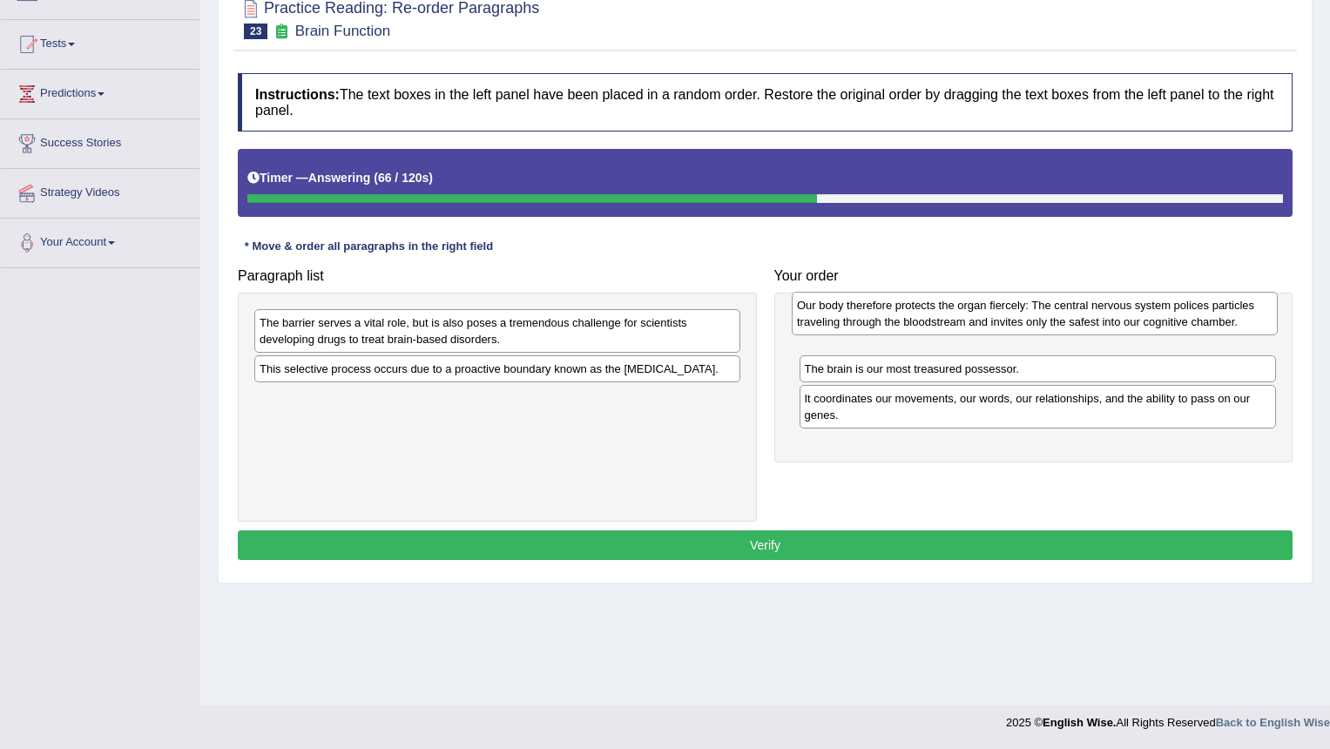
drag, startPoint x: 477, startPoint y: 421, endPoint x: 1014, endPoint y: 329, distance: 545.3
click at [1014, 329] on div "Our body therefore protects the organ fiercely: The central nervous system poli…" at bounding box center [1035, 314] width 486 height 44
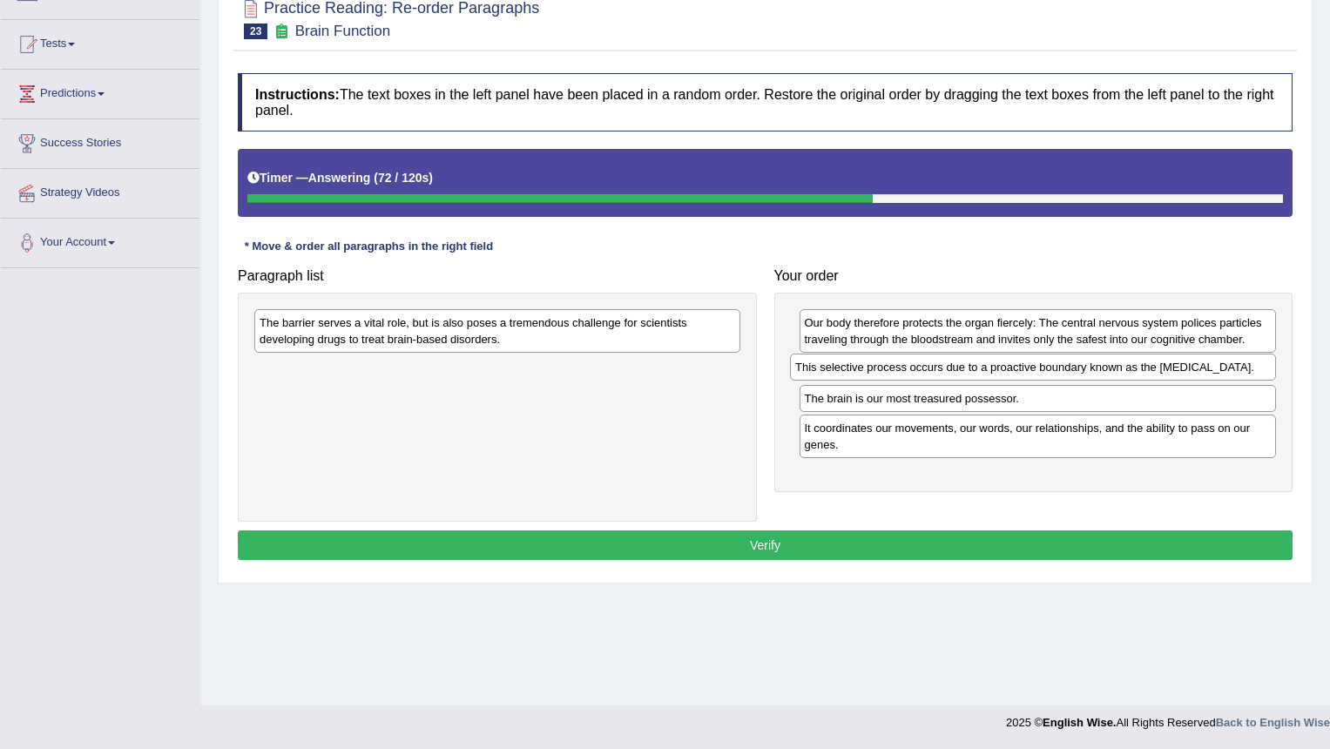
drag, startPoint x: 613, startPoint y: 376, endPoint x: 1149, endPoint y: 374, distance: 535.8
click at [1149, 374] on div "This selective process occurs due to a proactive boundary known as the [MEDICAL…" at bounding box center [1033, 367] width 486 height 27
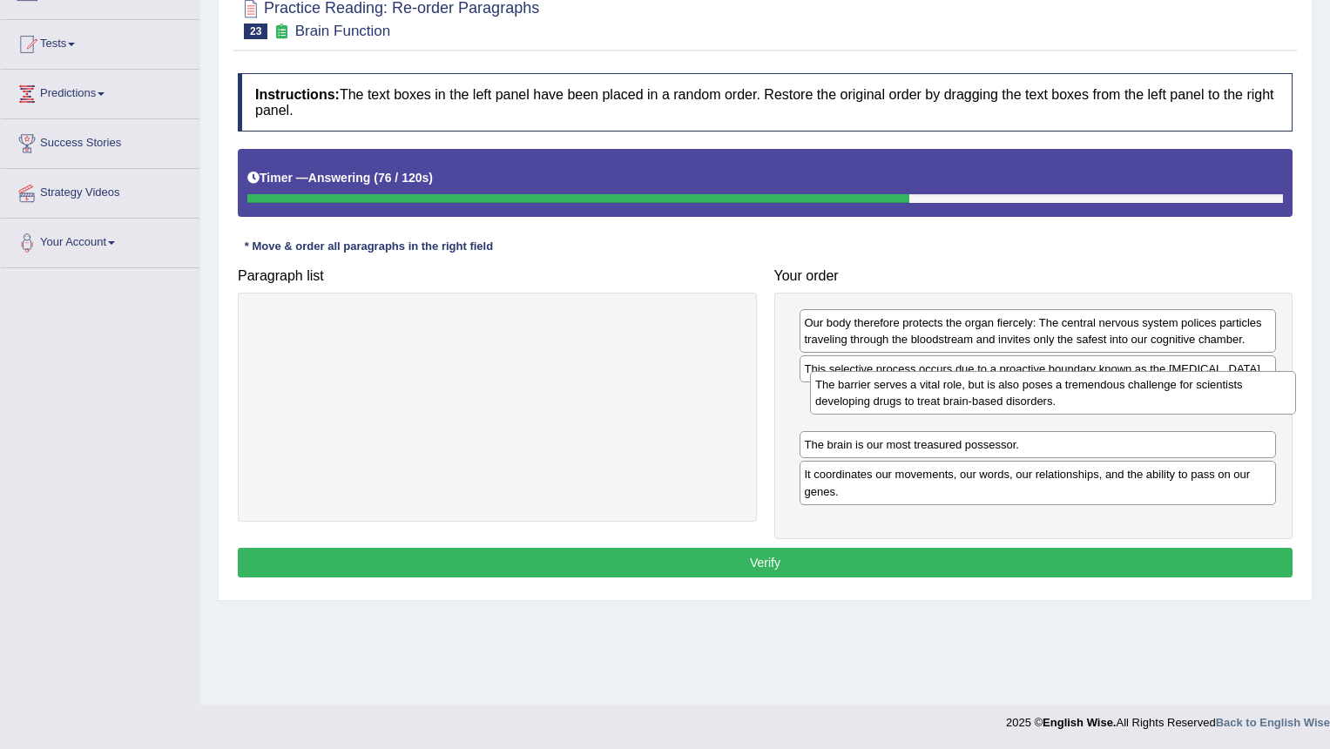
drag, startPoint x: 556, startPoint y: 351, endPoint x: 1033, endPoint y: 399, distance: 479.8
click at [1033, 399] on div "The barrier serves a vital role, but is also poses a tremendous challenge for s…" at bounding box center [1053, 393] width 486 height 44
click at [850, 553] on button "Verify" at bounding box center [765, 563] width 1055 height 30
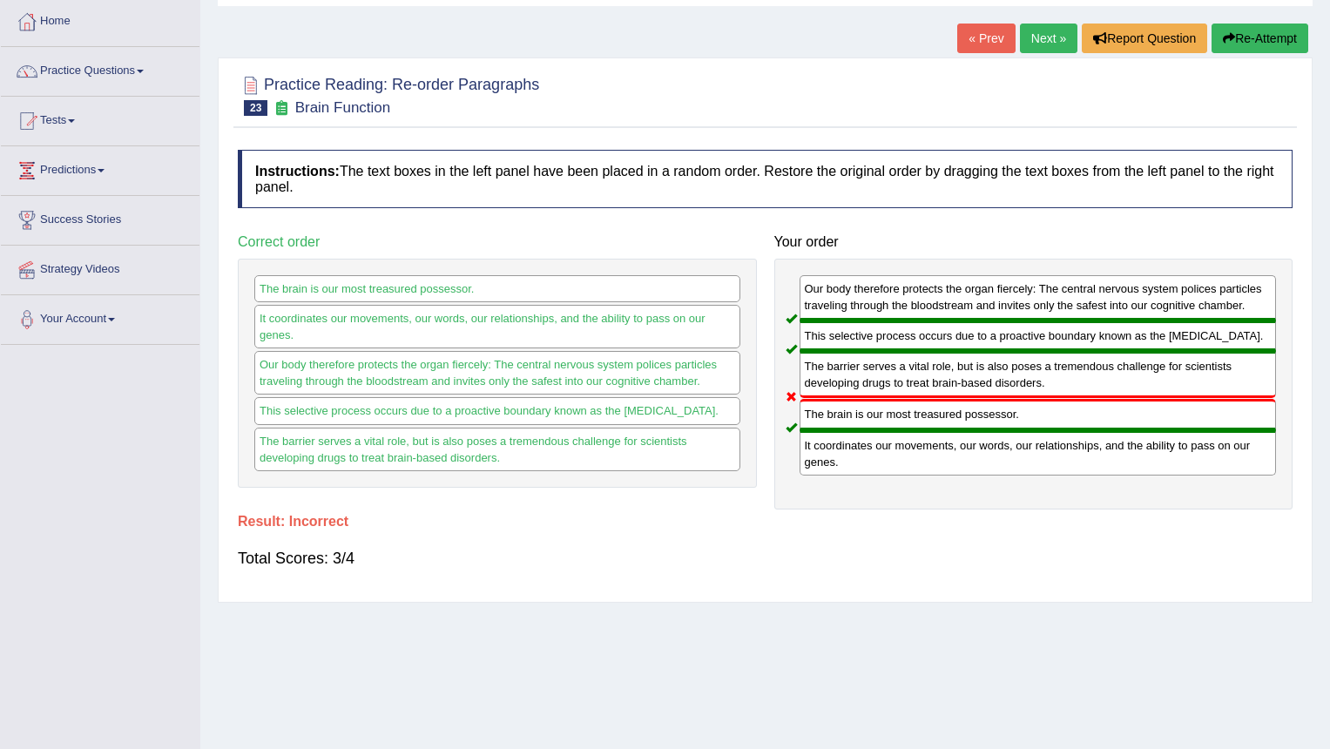
scroll to position [0, 0]
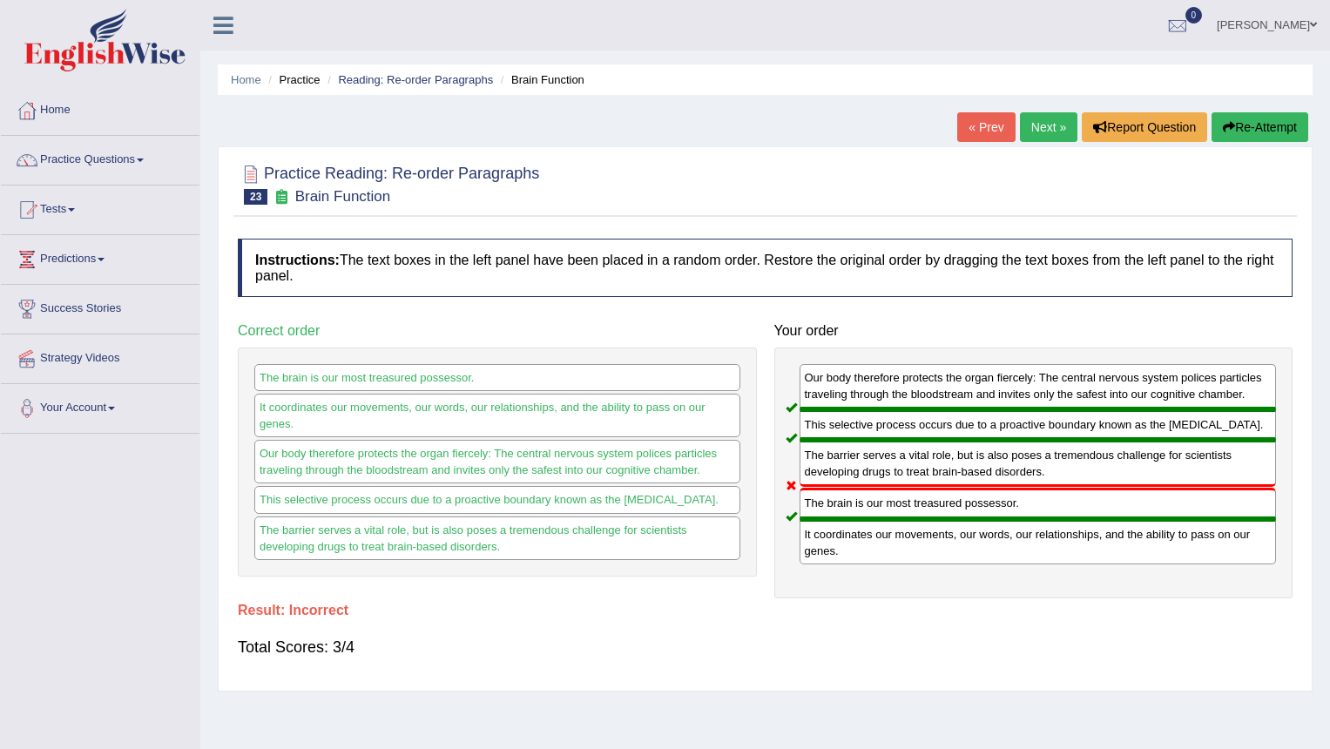
click at [1039, 131] on link "Next »" at bounding box center [1049, 127] width 58 height 30
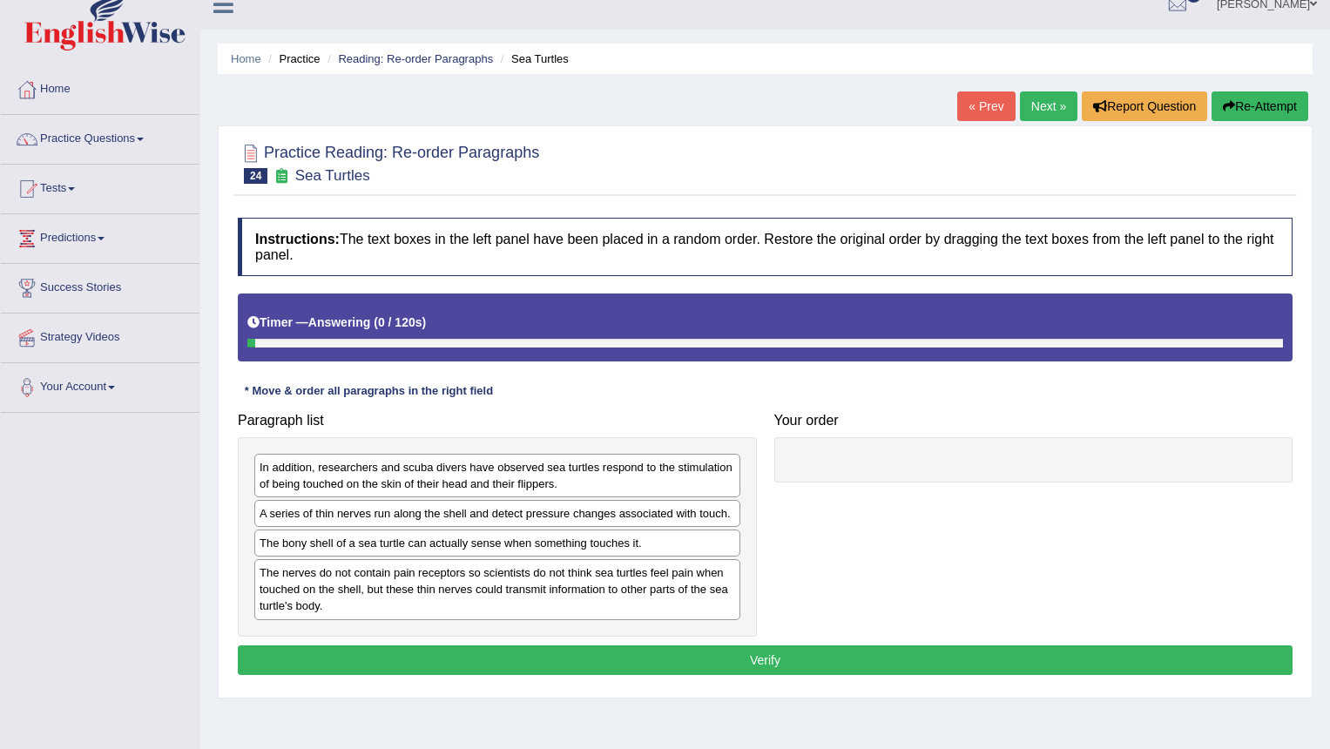
scroll to position [166, 0]
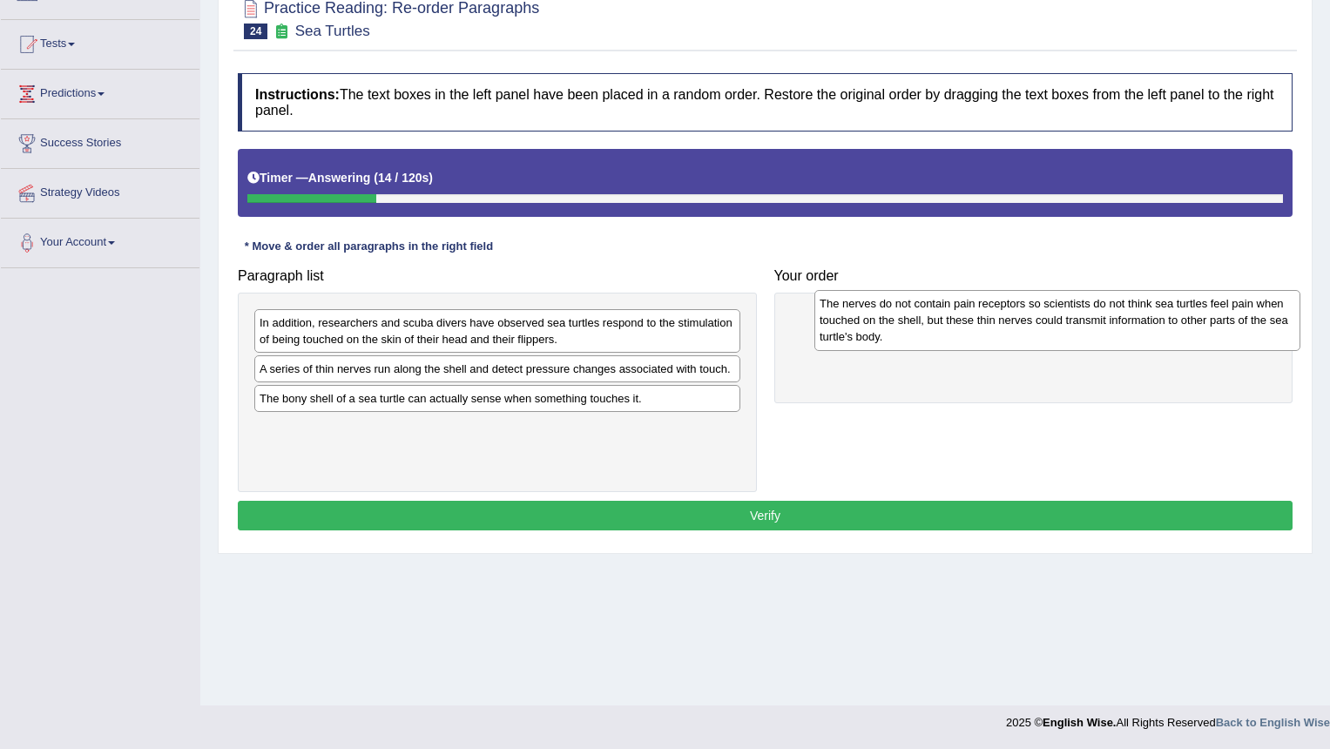
drag, startPoint x: 558, startPoint y: 420, endPoint x: 902, endPoint y: 342, distance: 351.9
click at [902, 342] on div "The nerves do not contain pain receptors so scientists do not think sea turtles…" at bounding box center [1058, 320] width 486 height 60
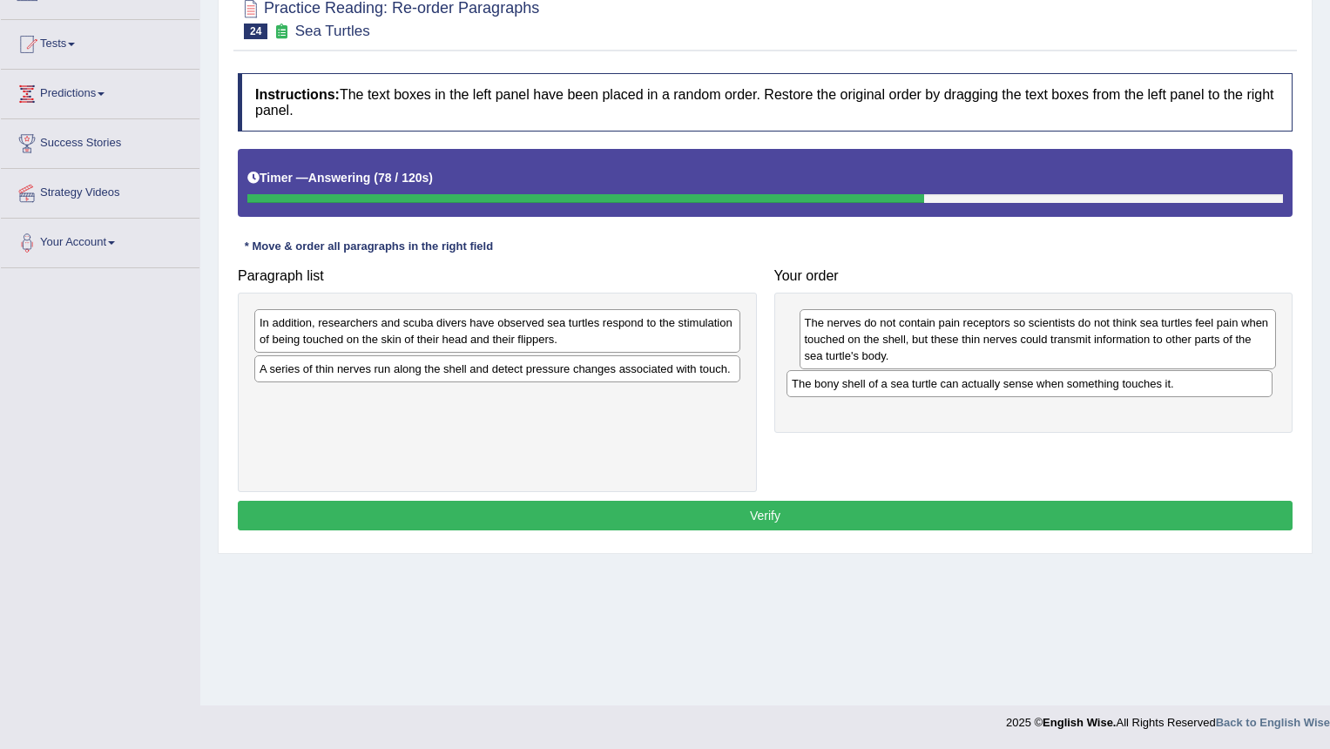
drag, startPoint x: 438, startPoint y: 400, endPoint x: 971, endPoint y: 385, distance: 532.5
click at [971, 385] on div "The bony shell of a sea turtle can actually sense when something touches it." at bounding box center [1030, 383] width 486 height 27
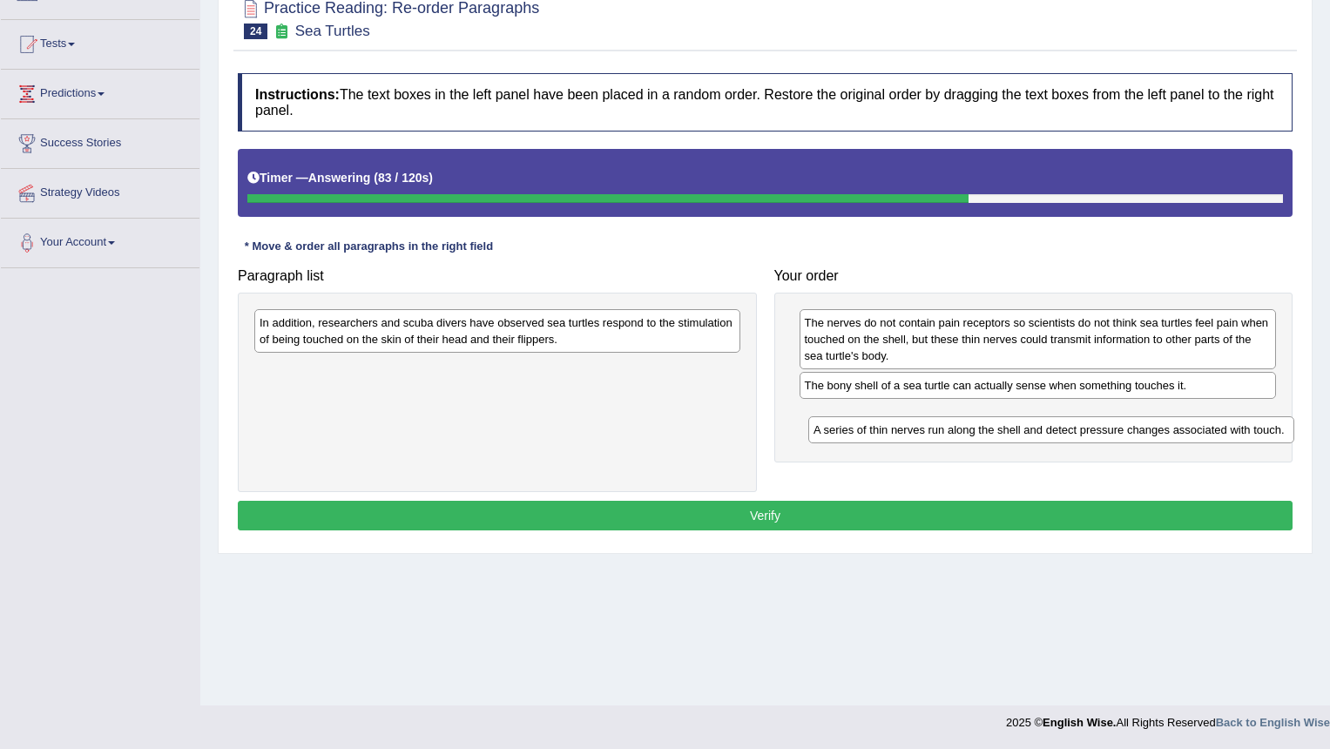
drag, startPoint x: 505, startPoint y: 369, endPoint x: 1059, endPoint y: 430, distance: 557.5
click at [1059, 430] on div "A series of thin nerves run along the shell and detect pressure changes associa…" at bounding box center [1052, 429] width 486 height 27
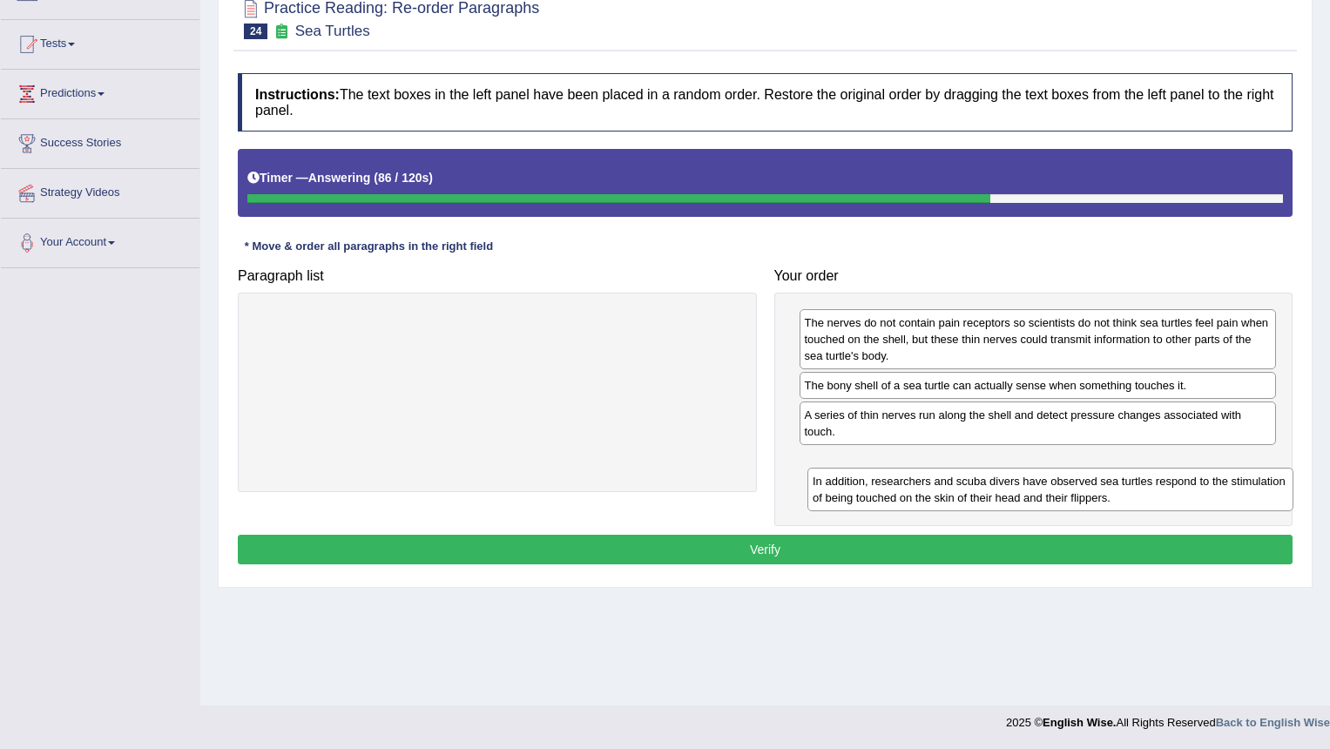
drag, startPoint x: 662, startPoint y: 348, endPoint x: 1185, endPoint y: 494, distance: 542.9
click at [1185, 494] on div "In addition, researchers and scuba divers have observed sea turtles respond to …" at bounding box center [1051, 490] width 486 height 44
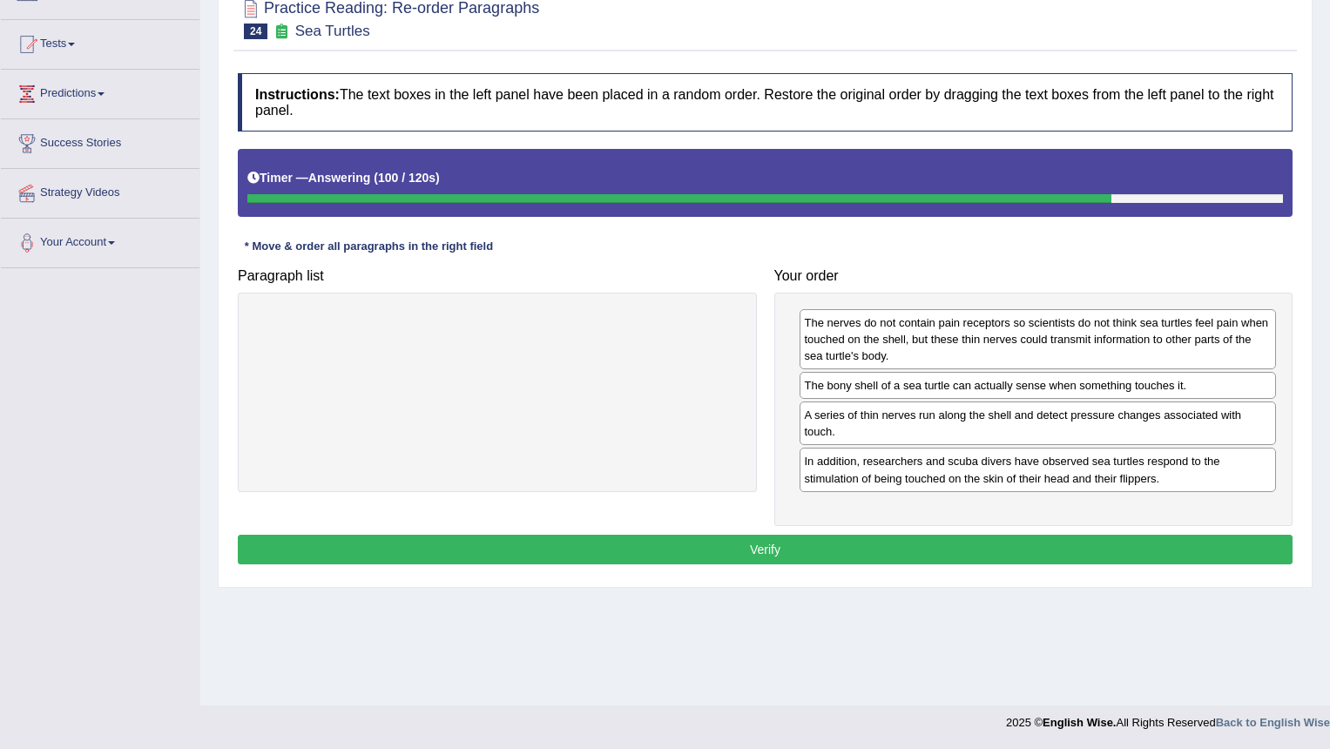
click at [917, 483] on div "In addition, researchers and scuba divers have observed sea turtles respond to …" at bounding box center [1038, 470] width 477 height 44
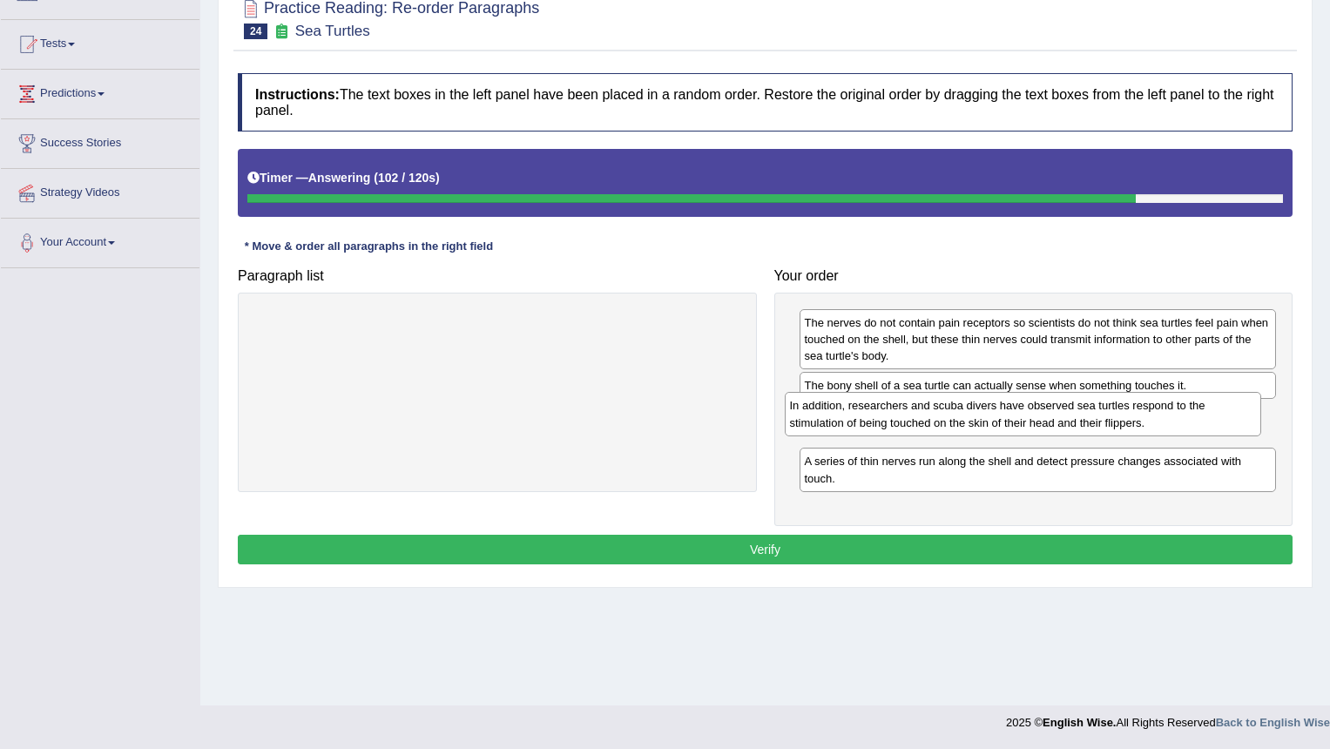
drag, startPoint x: 917, startPoint y: 483, endPoint x: 902, endPoint y: 427, distance: 57.7
click at [902, 427] on div "In addition, researchers and scuba divers have observed sea turtles respond to …" at bounding box center [1023, 414] width 477 height 44
click at [783, 546] on button "Verify" at bounding box center [765, 550] width 1055 height 30
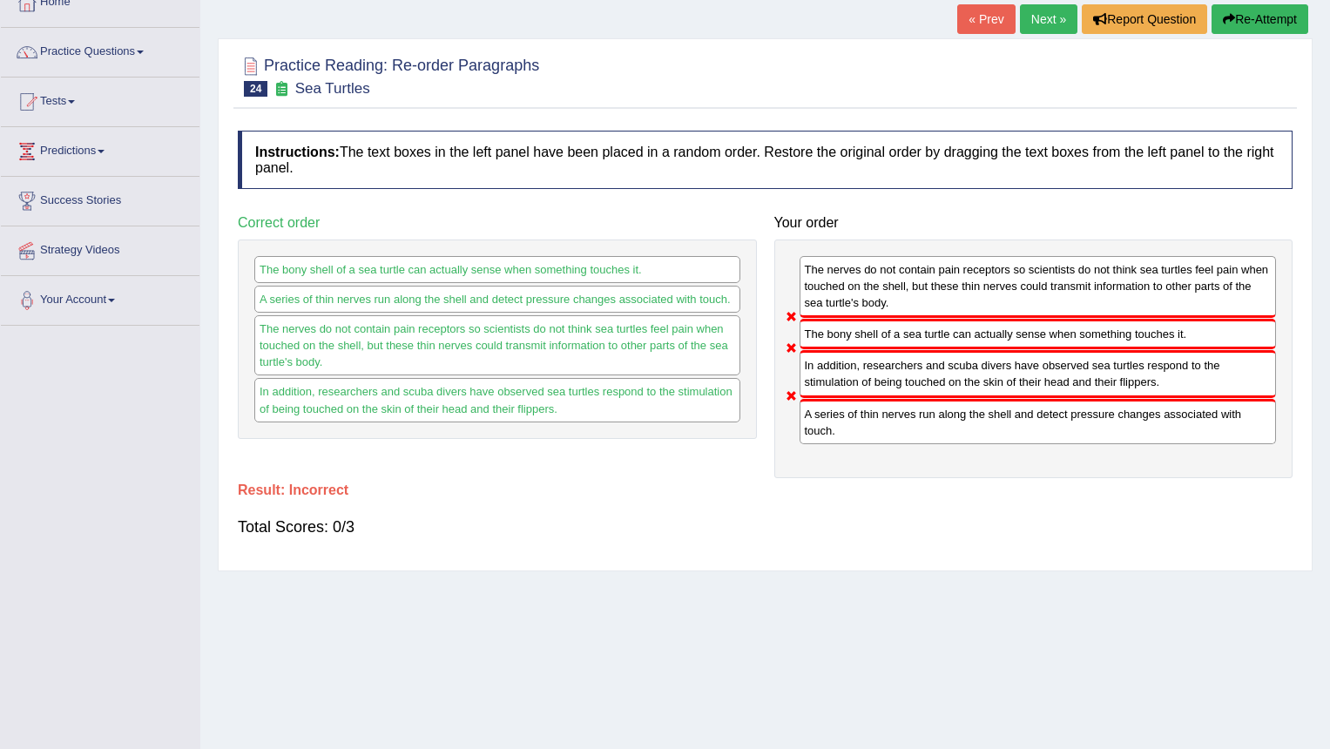
scroll to position [78, 0]
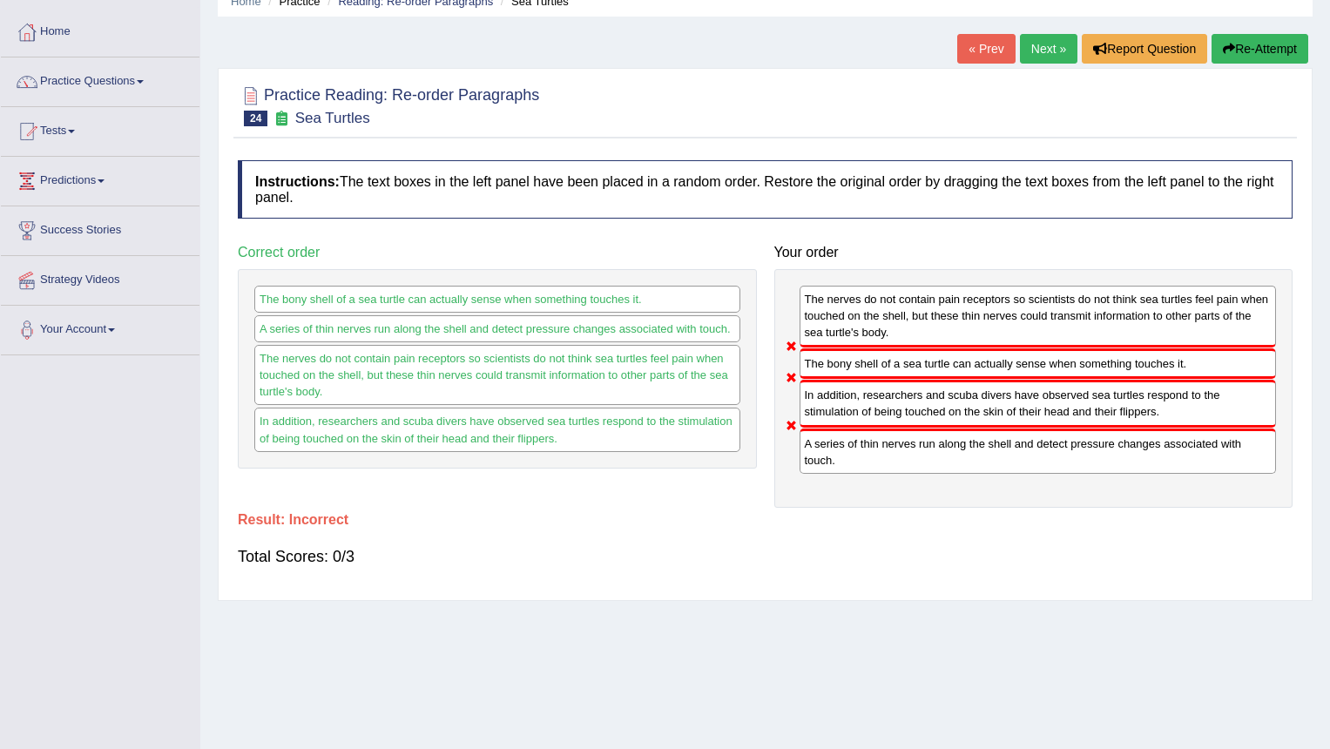
click at [1052, 51] on link "Next »" at bounding box center [1049, 49] width 58 height 30
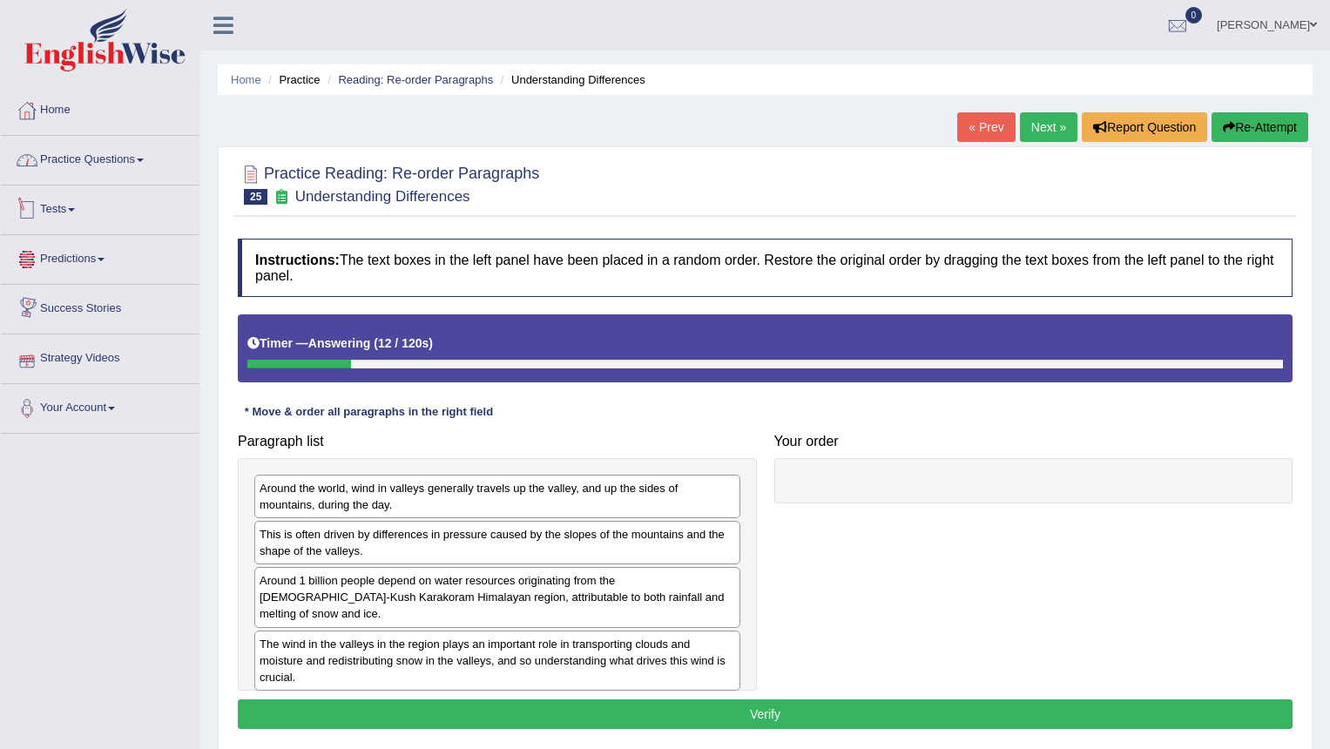
click at [106, 166] on link "Practice Questions" at bounding box center [100, 158] width 199 height 44
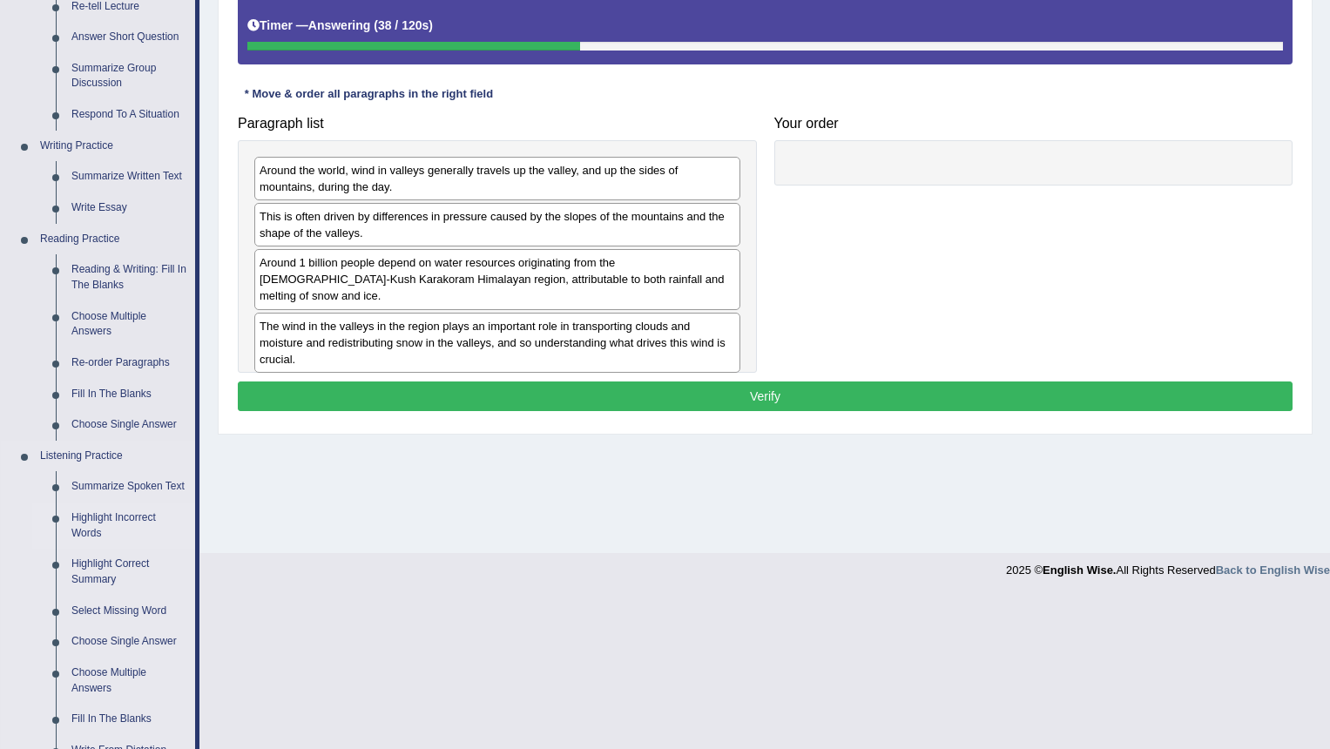
scroll to position [349, 0]
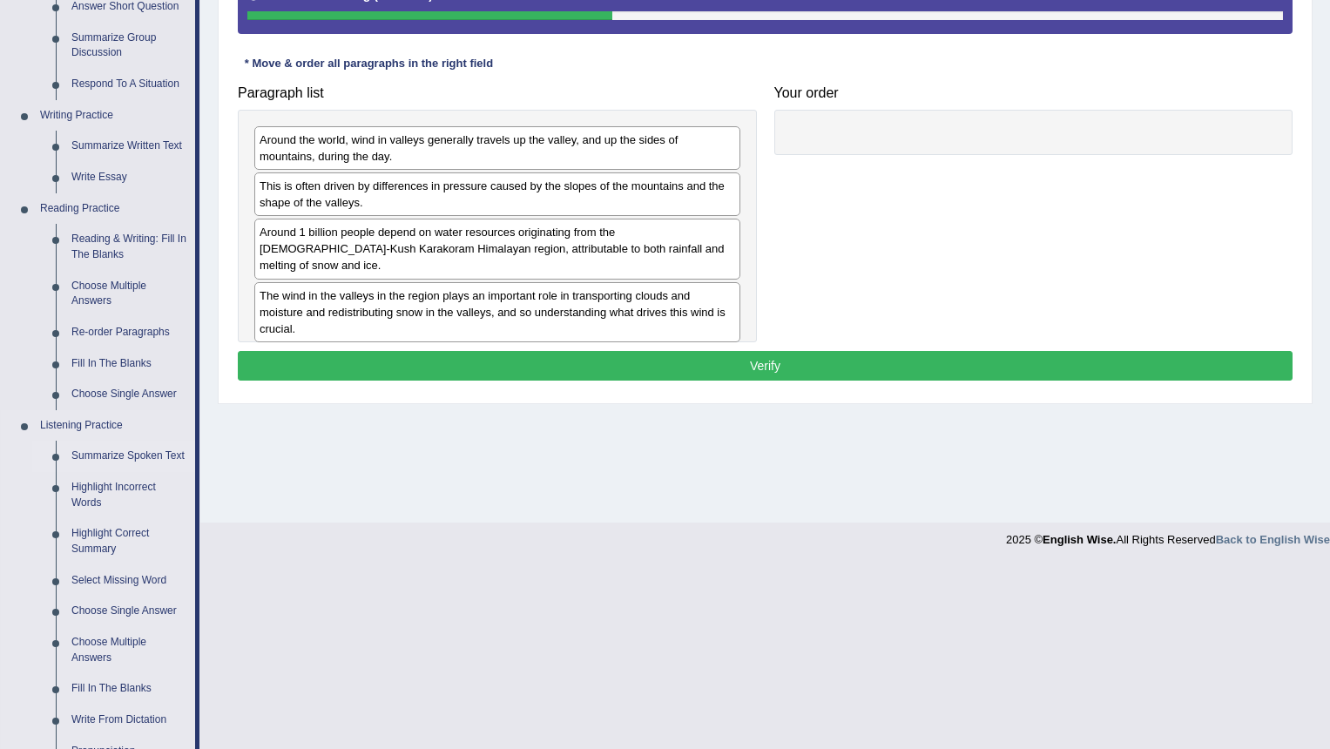
click at [157, 453] on link "Summarize Spoken Text" at bounding box center [130, 456] width 132 height 31
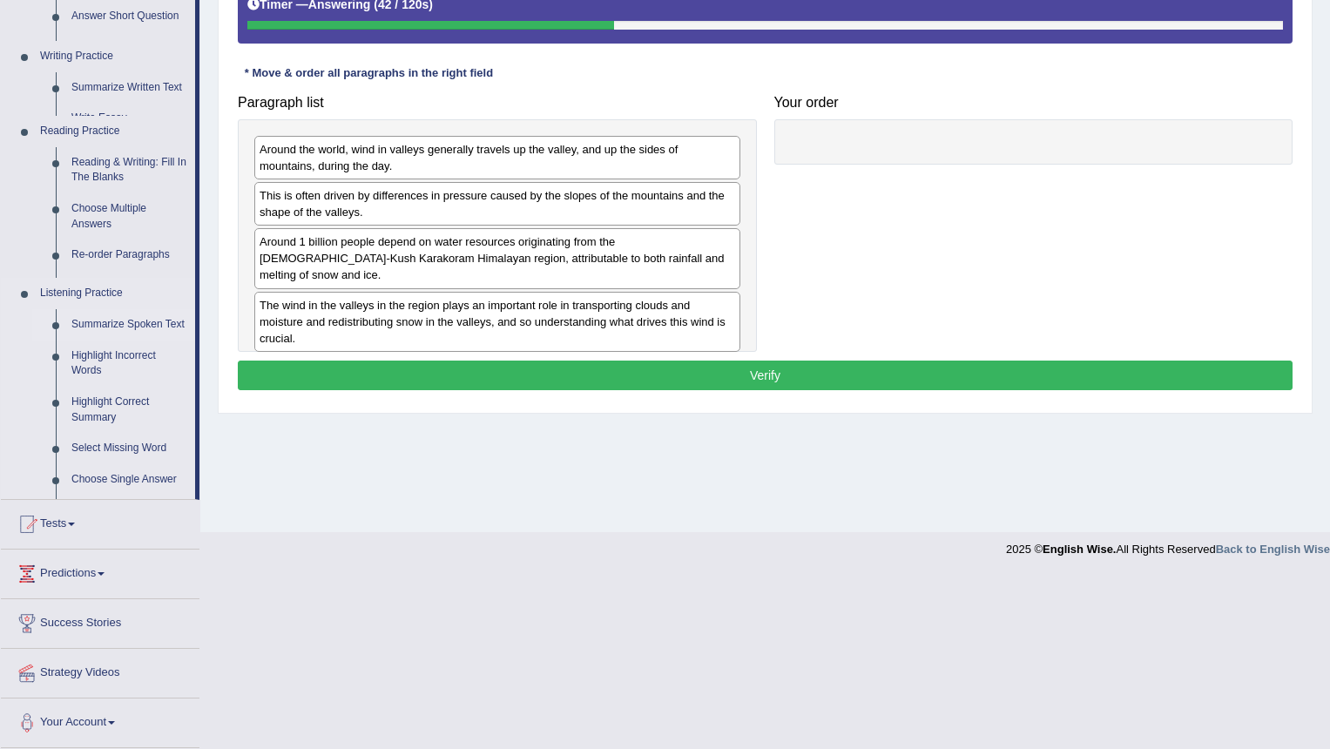
scroll to position [166, 0]
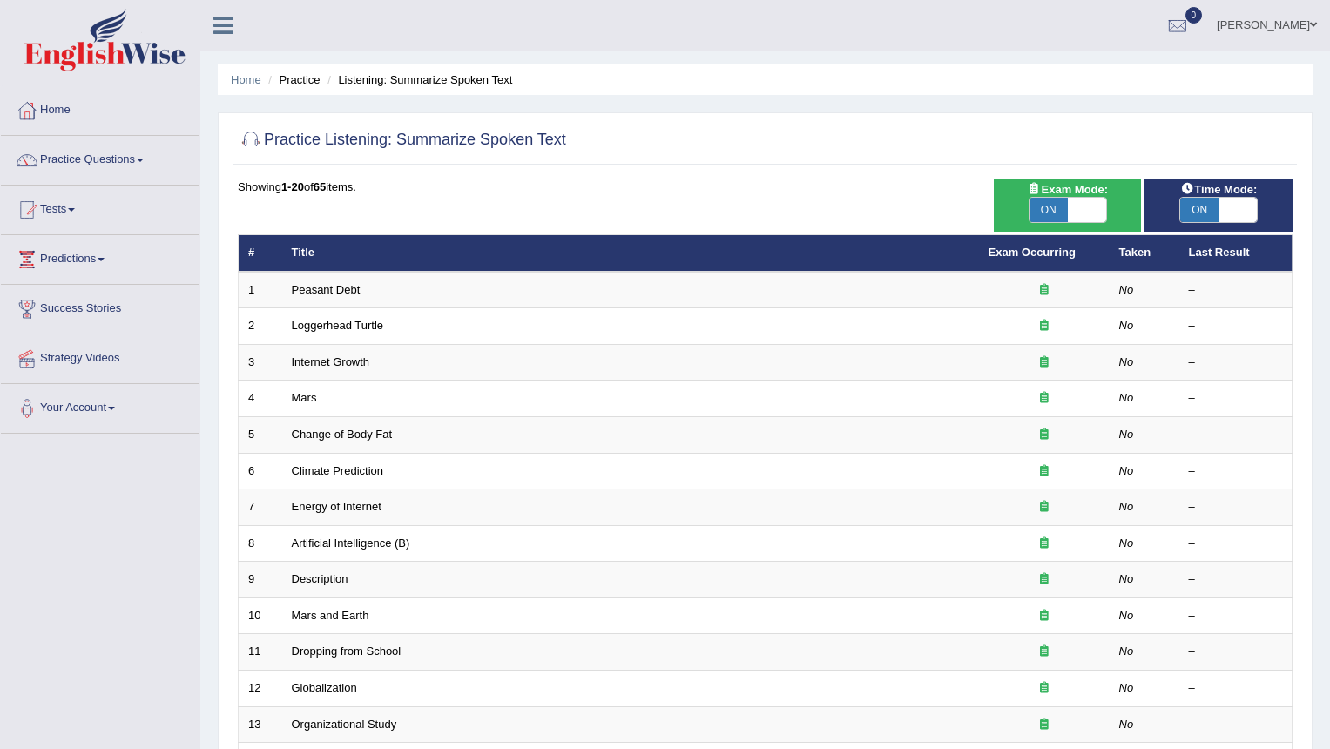
click at [98, 158] on link "Practice Questions" at bounding box center [100, 158] width 199 height 44
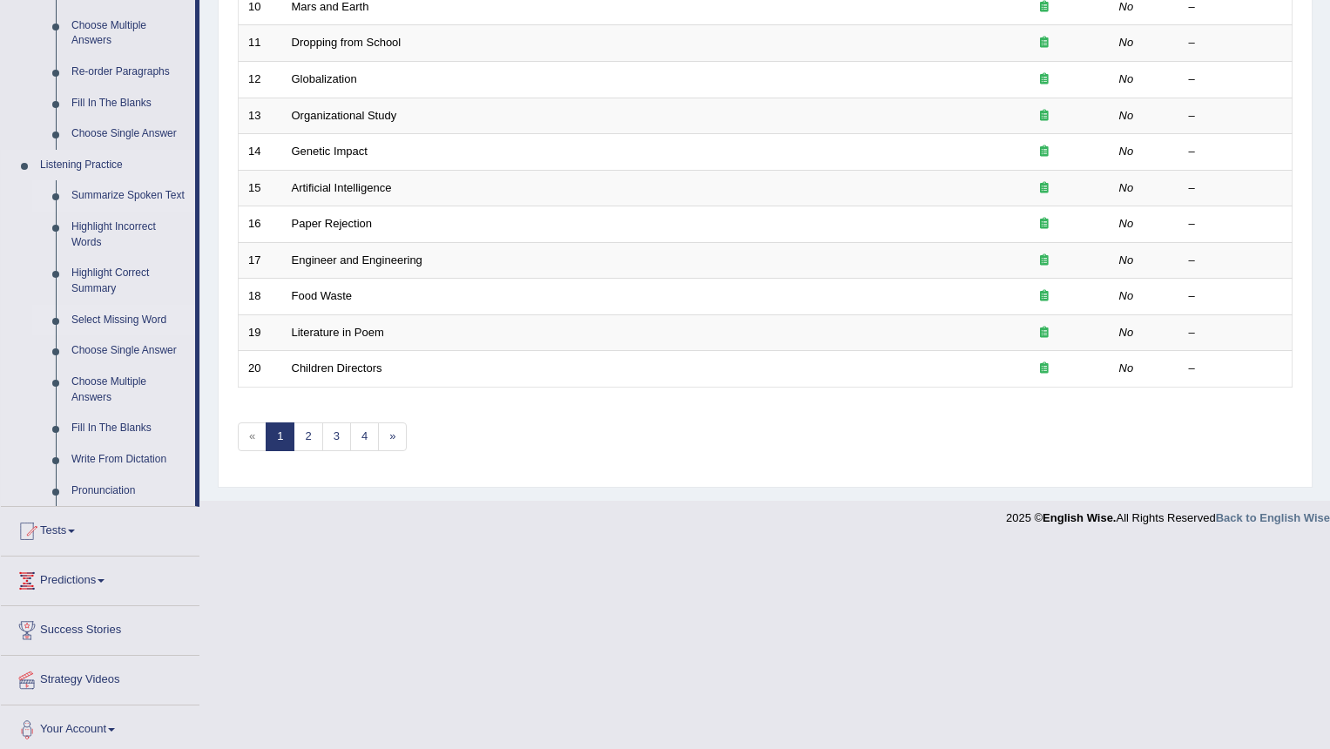
scroll to position [610, 0]
click at [116, 492] on link "Pronunciation" at bounding box center [130, 490] width 132 height 31
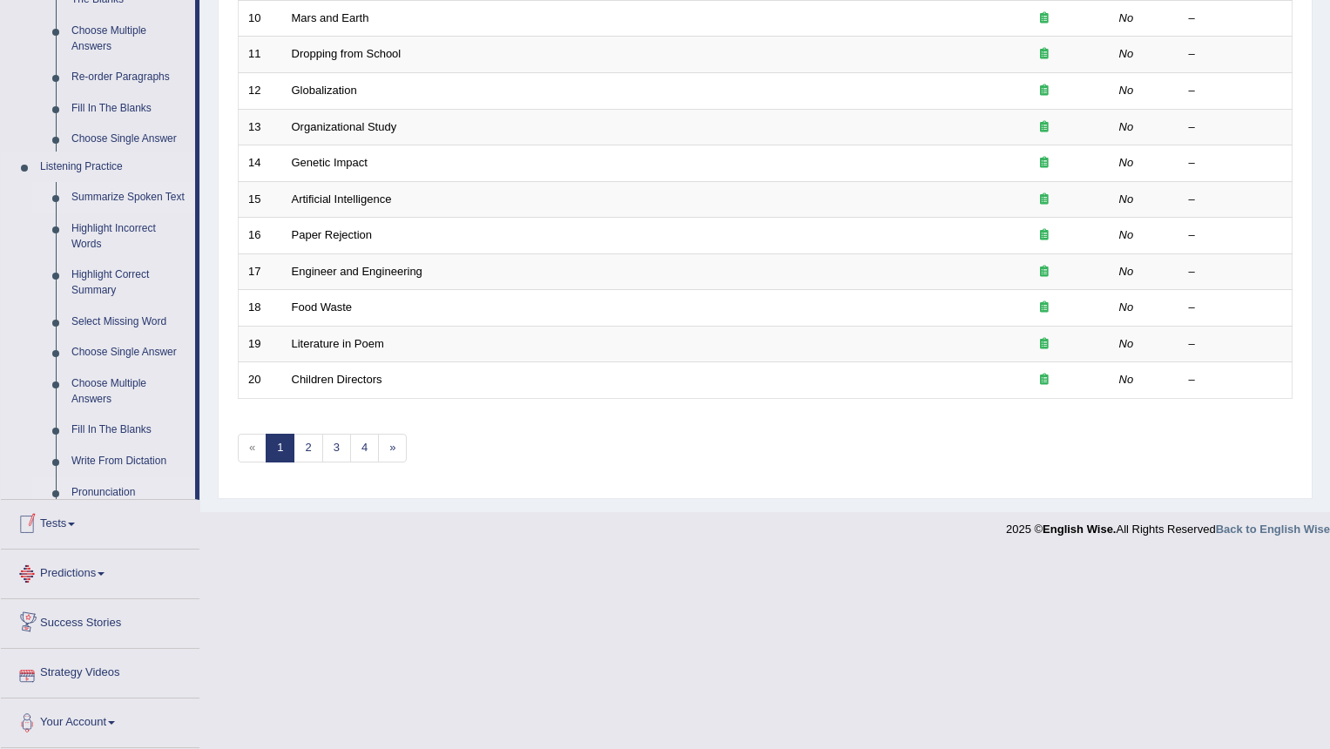
scroll to position [404, 0]
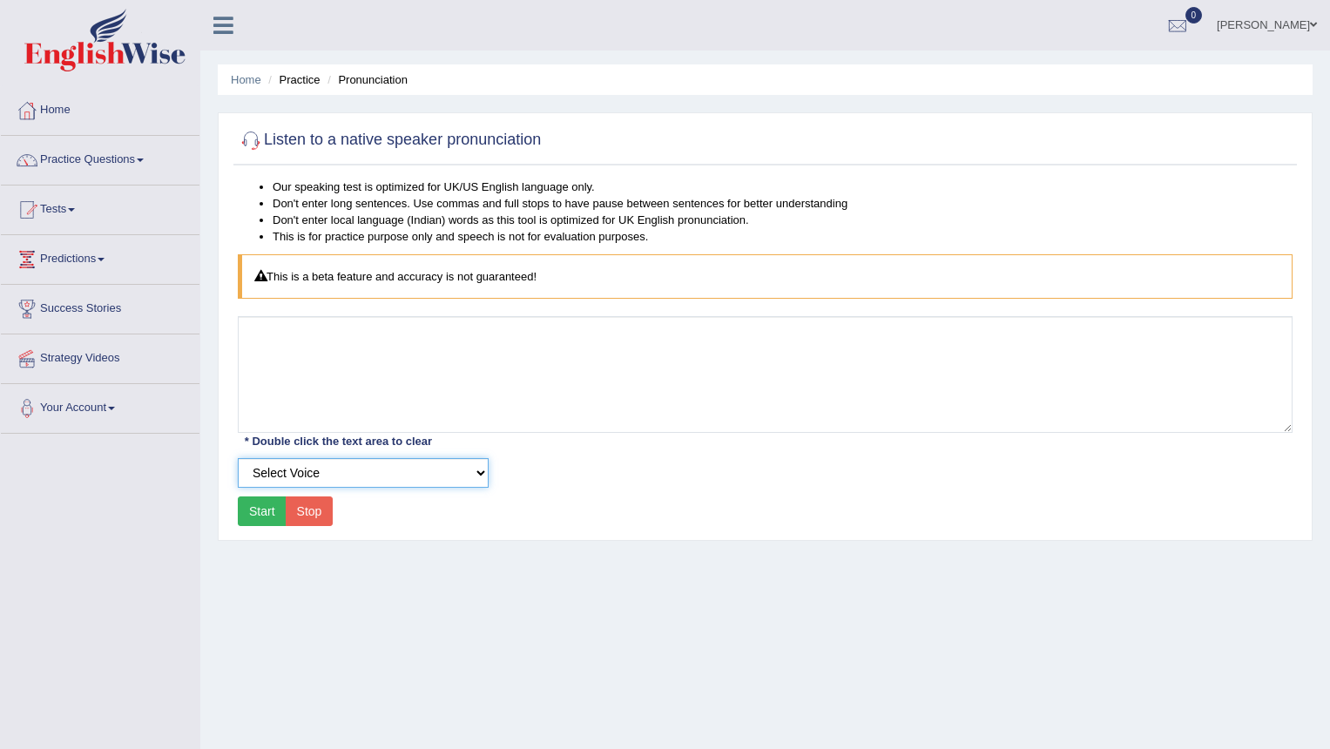
click at [342, 476] on select "Select Voice UK English Female UK English Male" at bounding box center [363, 473] width 251 height 30
select select "7"
click at [238, 458] on select "Select Voice UK English Female UK English Male" at bounding box center [363, 473] width 251 height 30
click at [148, 348] on link "Strategy Videos" at bounding box center [100, 357] width 199 height 44
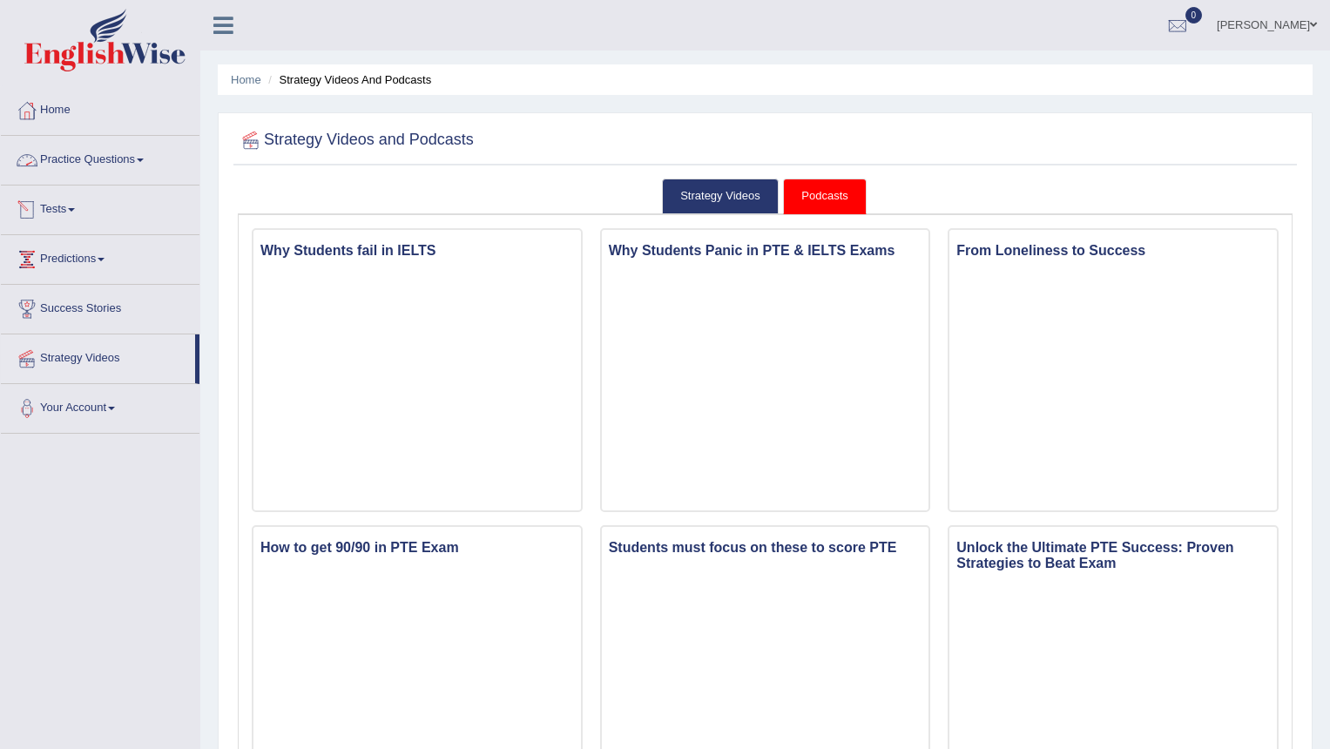
click at [111, 156] on link "Practice Questions" at bounding box center [100, 158] width 199 height 44
click at [132, 159] on link "Practice Questions" at bounding box center [100, 158] width 199 height 44
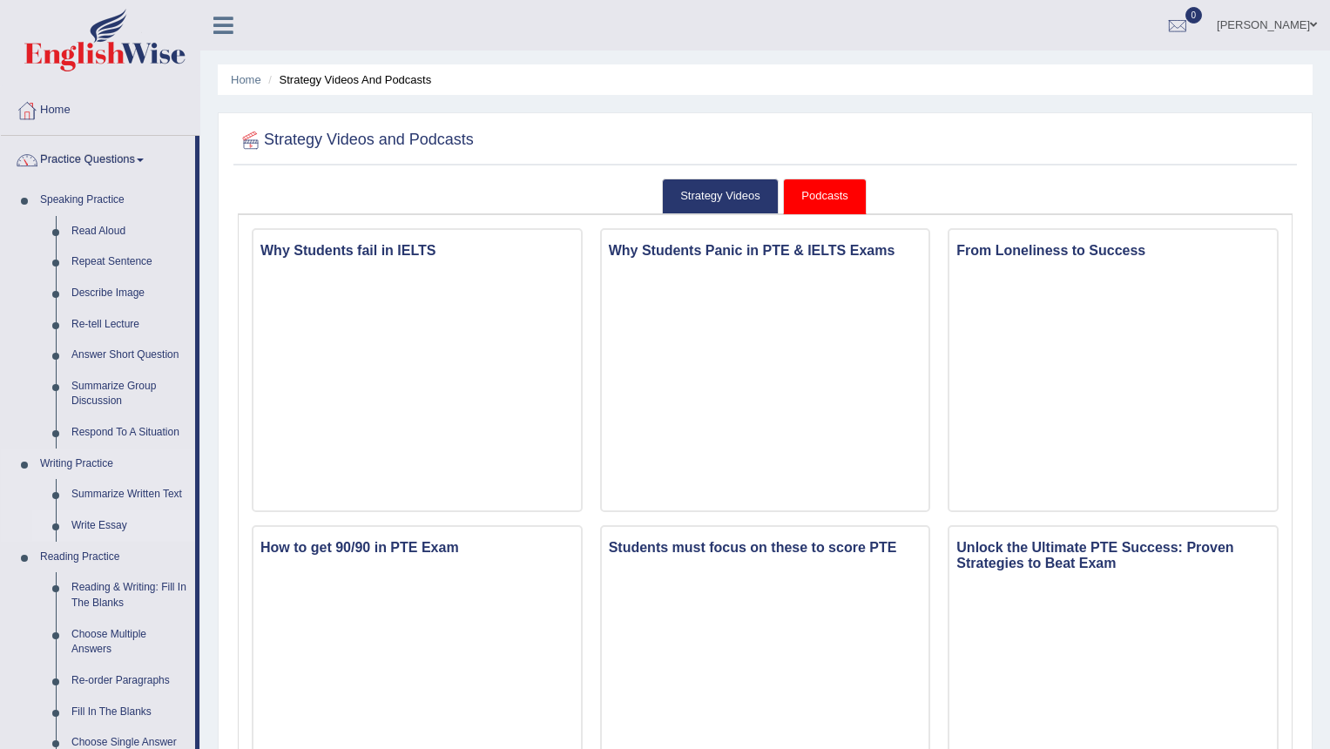
click at [113, 523] on link "Write Essay" at bounding box center [130, 526] width 132 height 31
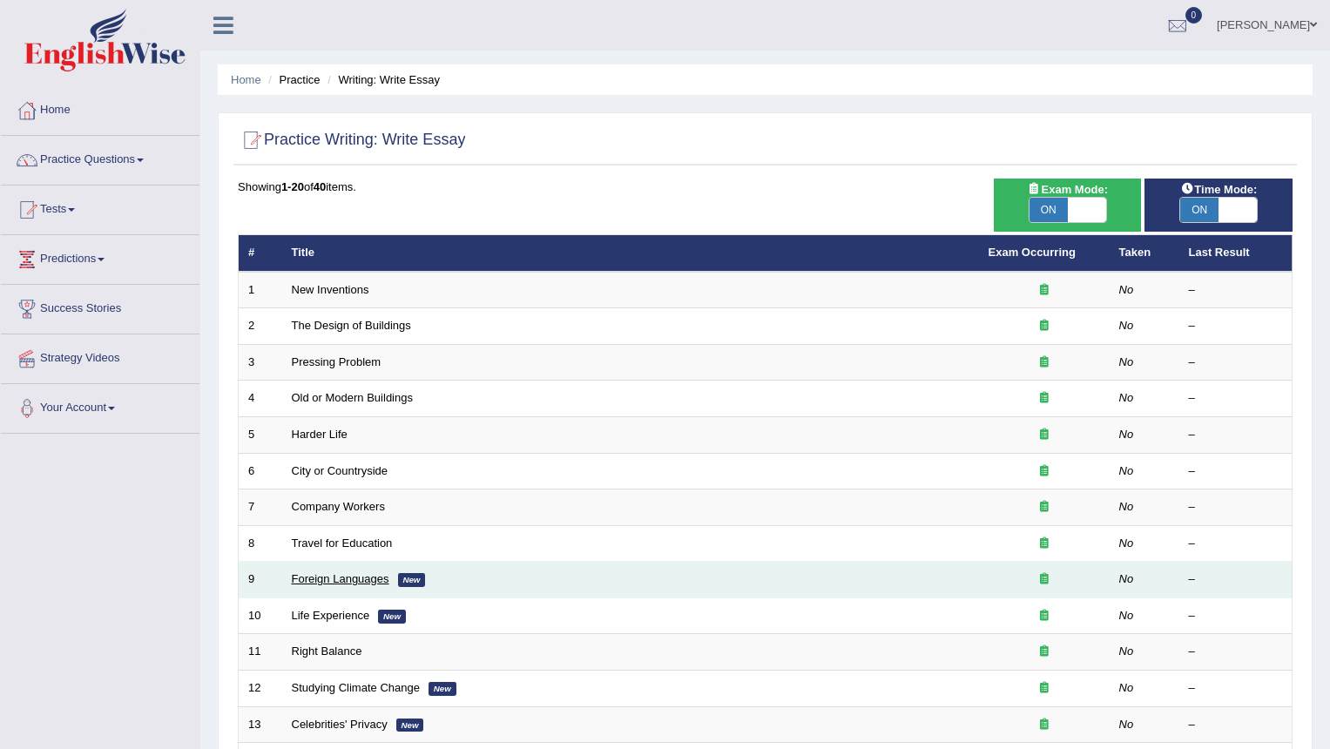
click at [367, 579] on link "Foreign Languages" at bounding box center [341, 578] width 98 height 13
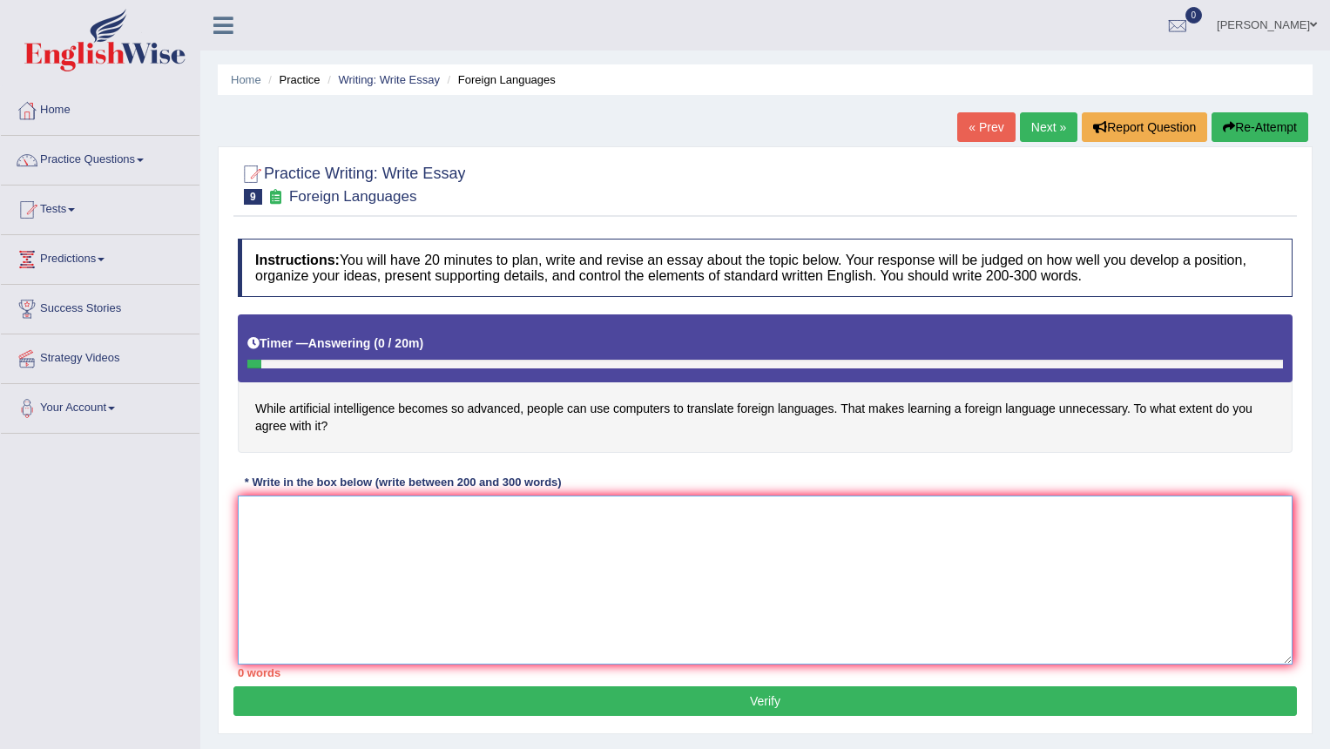
click at [367, 579] on textarea at bounding box center [765, 580] width 1055 height 169
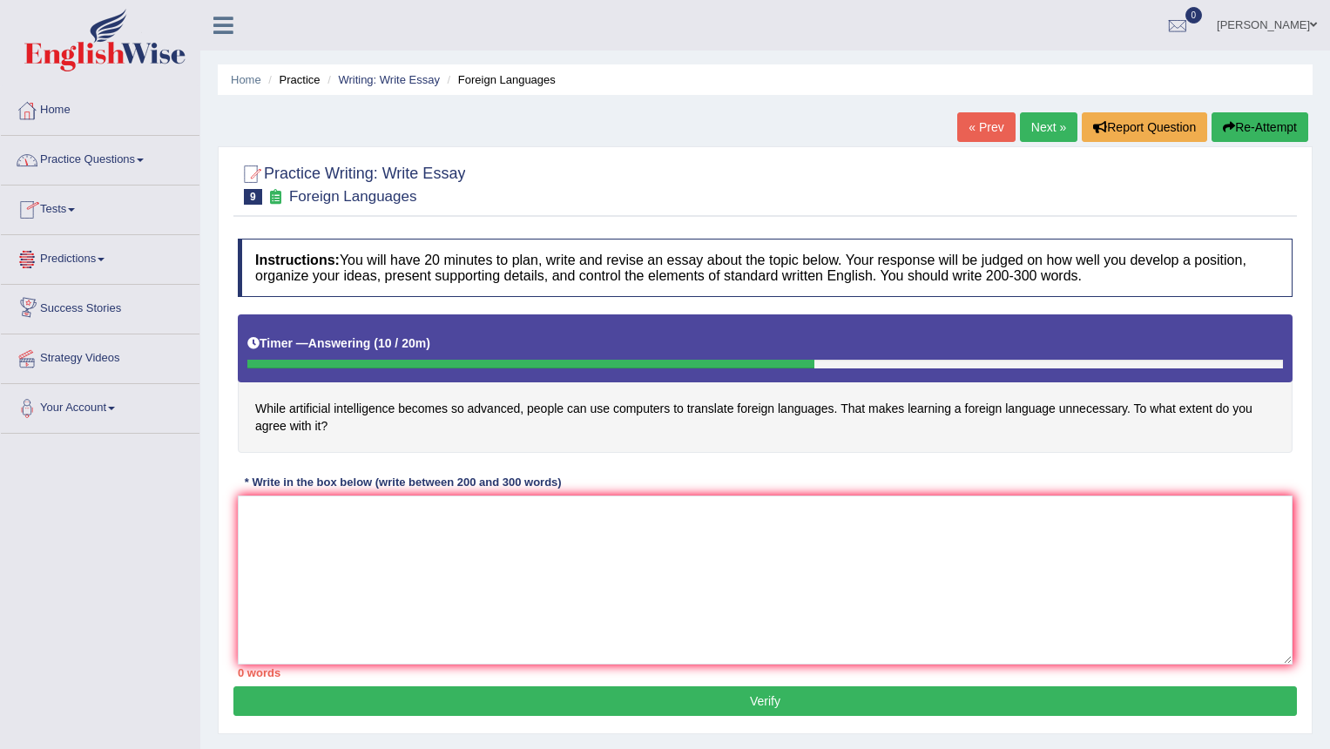
click at [69, 146] on link "Practice Questions" at bounding box center [100, 158] width 199 height 44
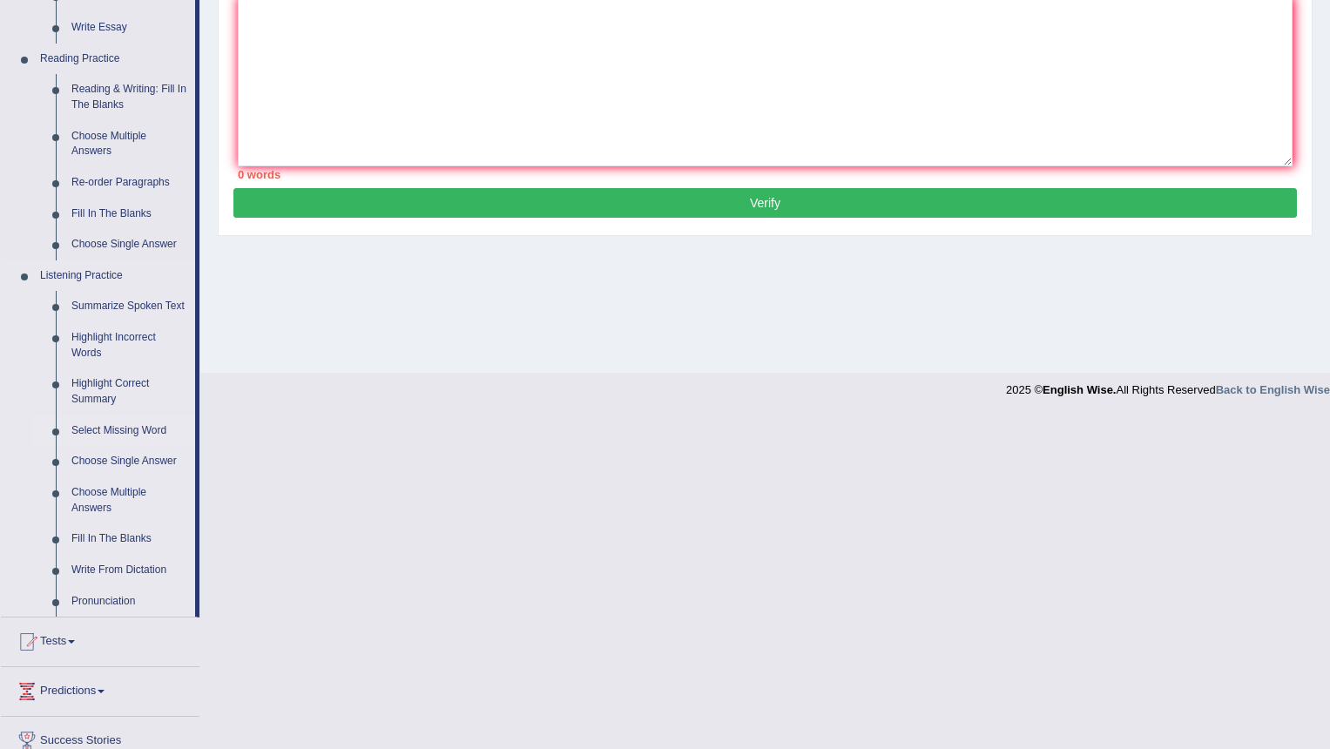
scroll to position [529, 0]
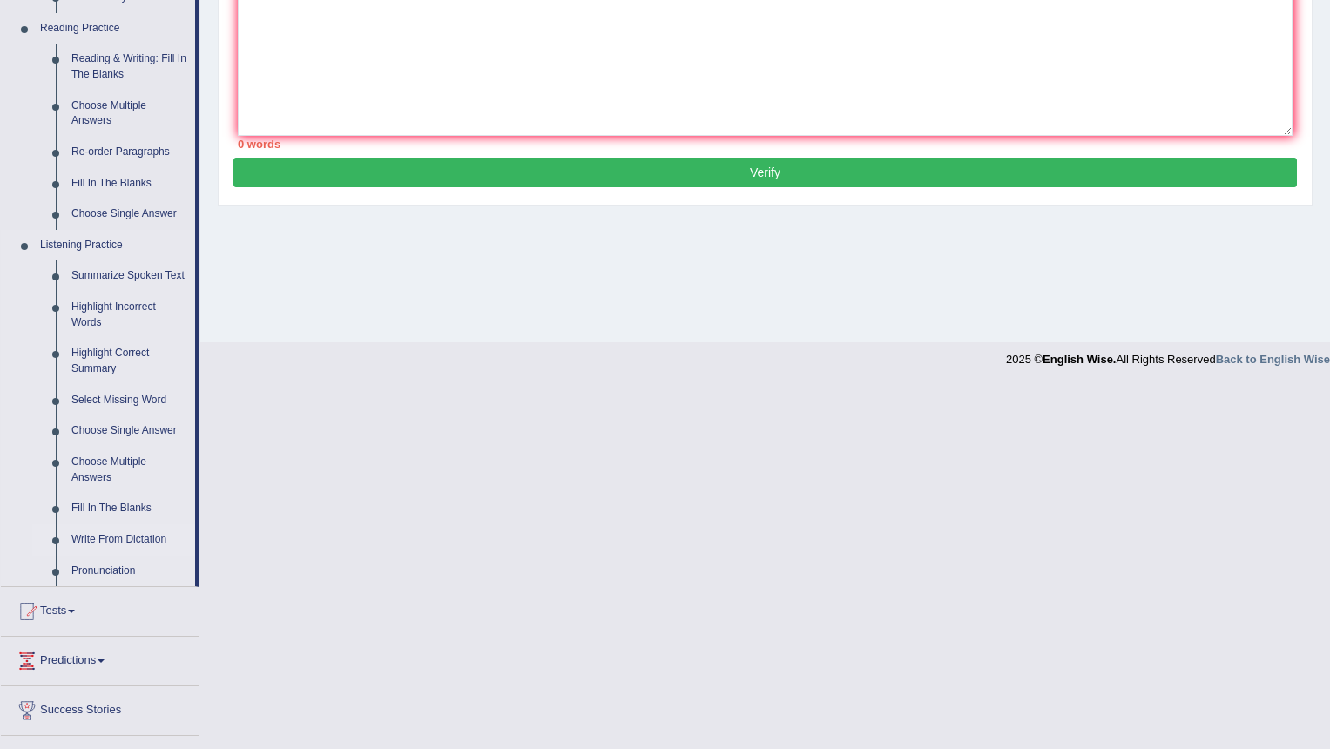
click at [139, 543] on link "Write From Dictation" at bounding box center [130, 539] width 132 height 31
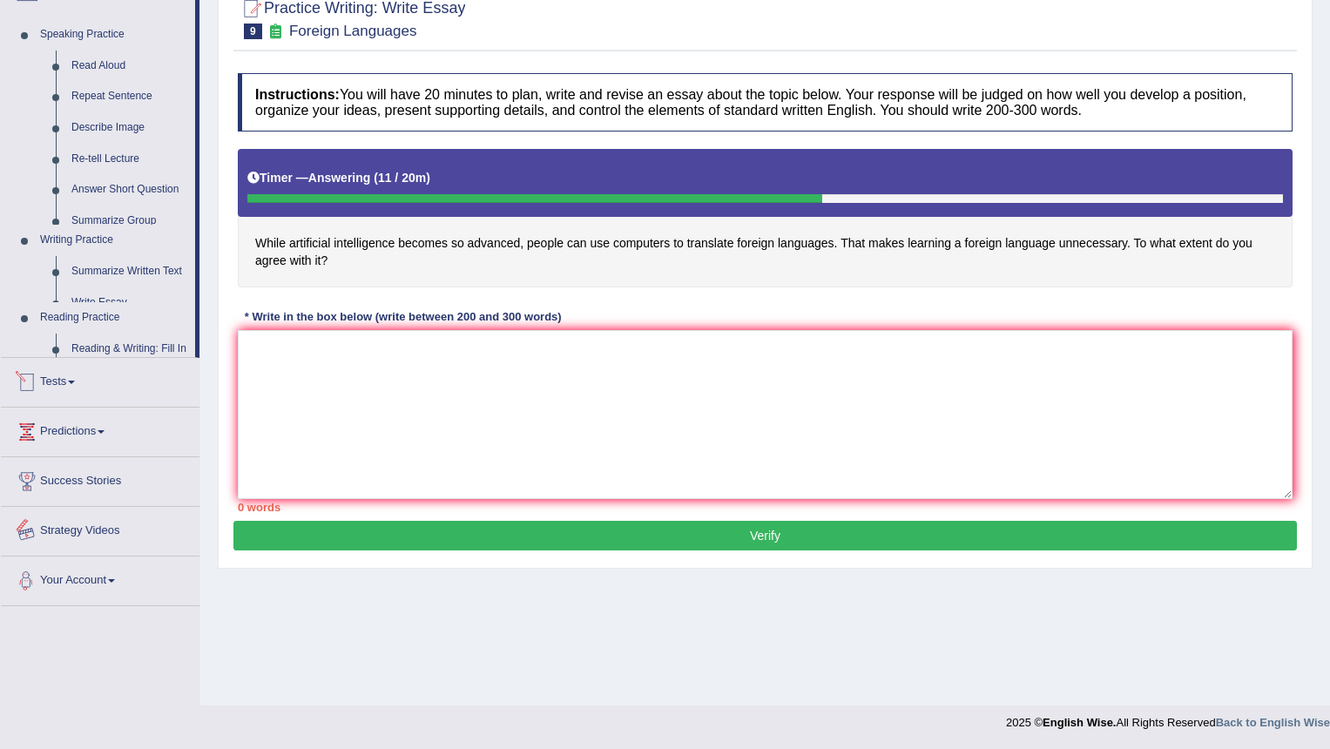
scroll to position [173, 0]
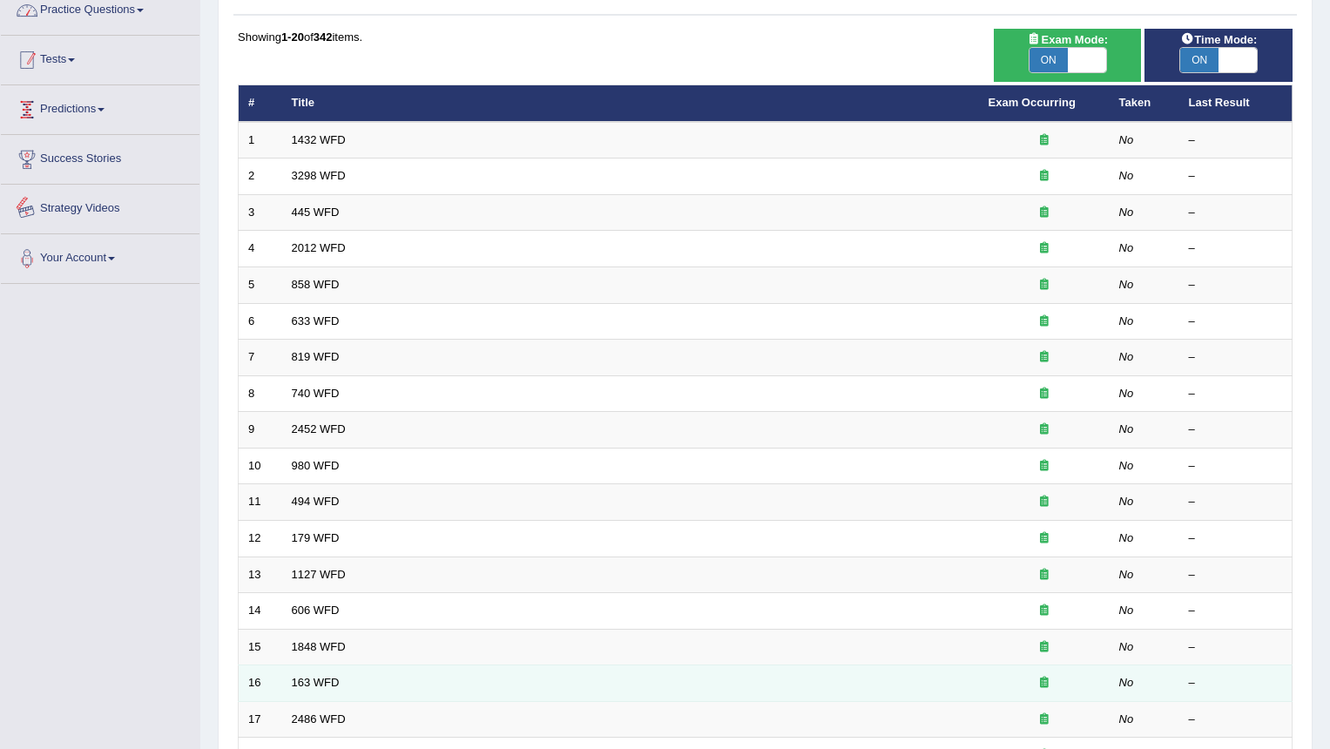
scroll to position [404, 0]
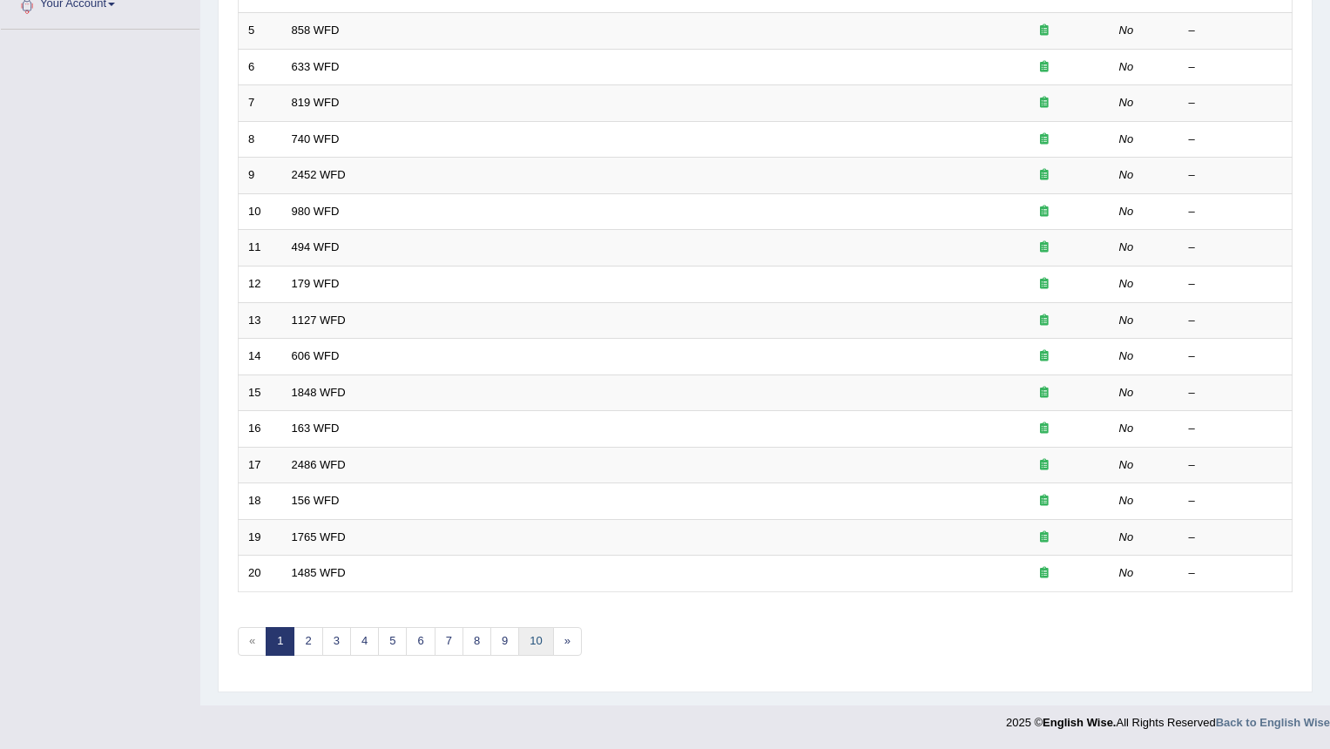
click at [532, 633] on link "10" at bounding box center [535, 641] width 35 height 29
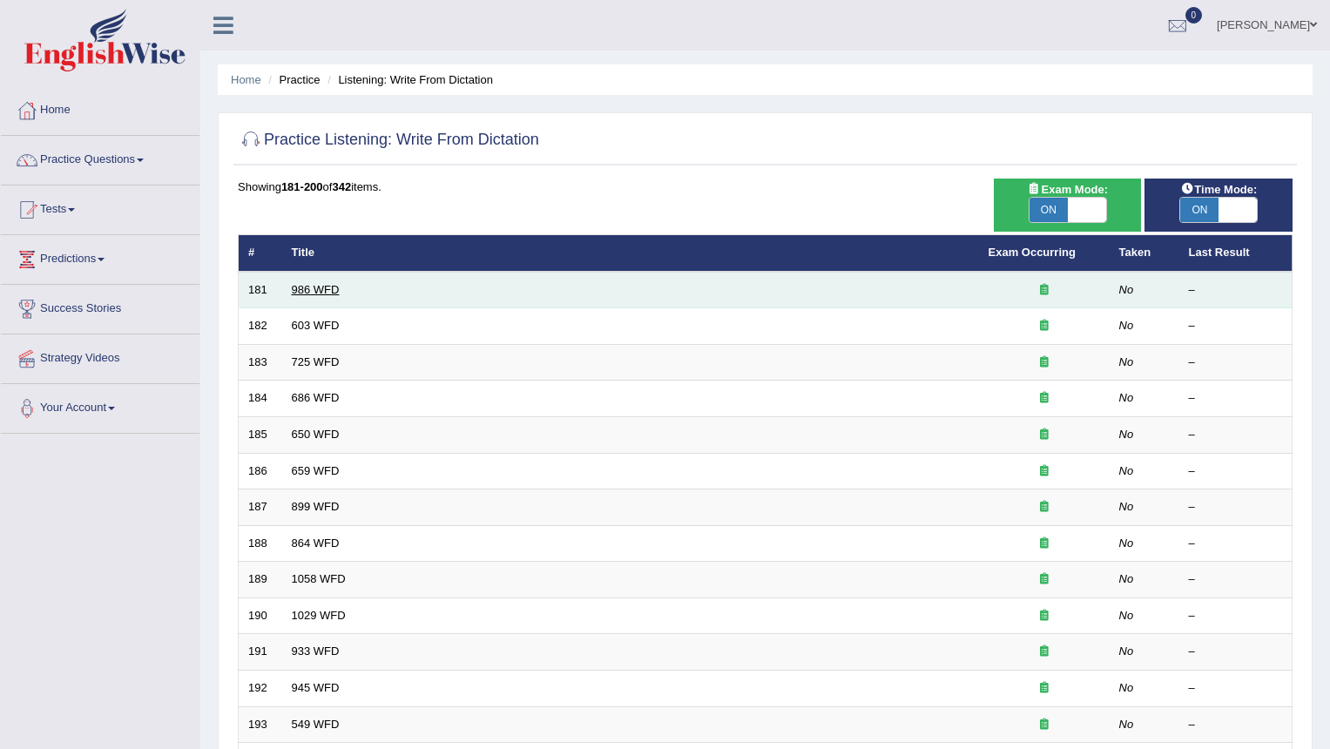
click at [327, 290] on link "986 WFD" at bounding box center [316, 289] width 48 height 13
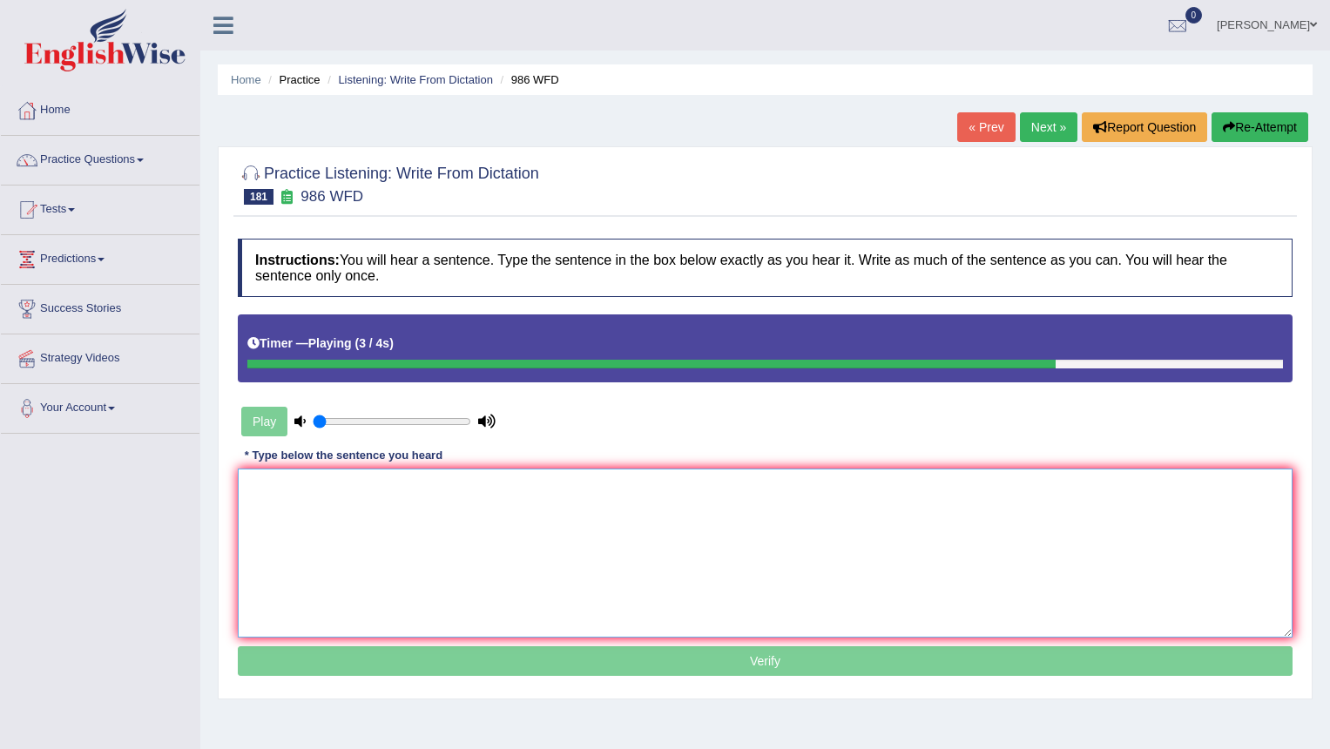
click at [574, 515] on textarea at bounding box center [765, 553] width 1055 height 169
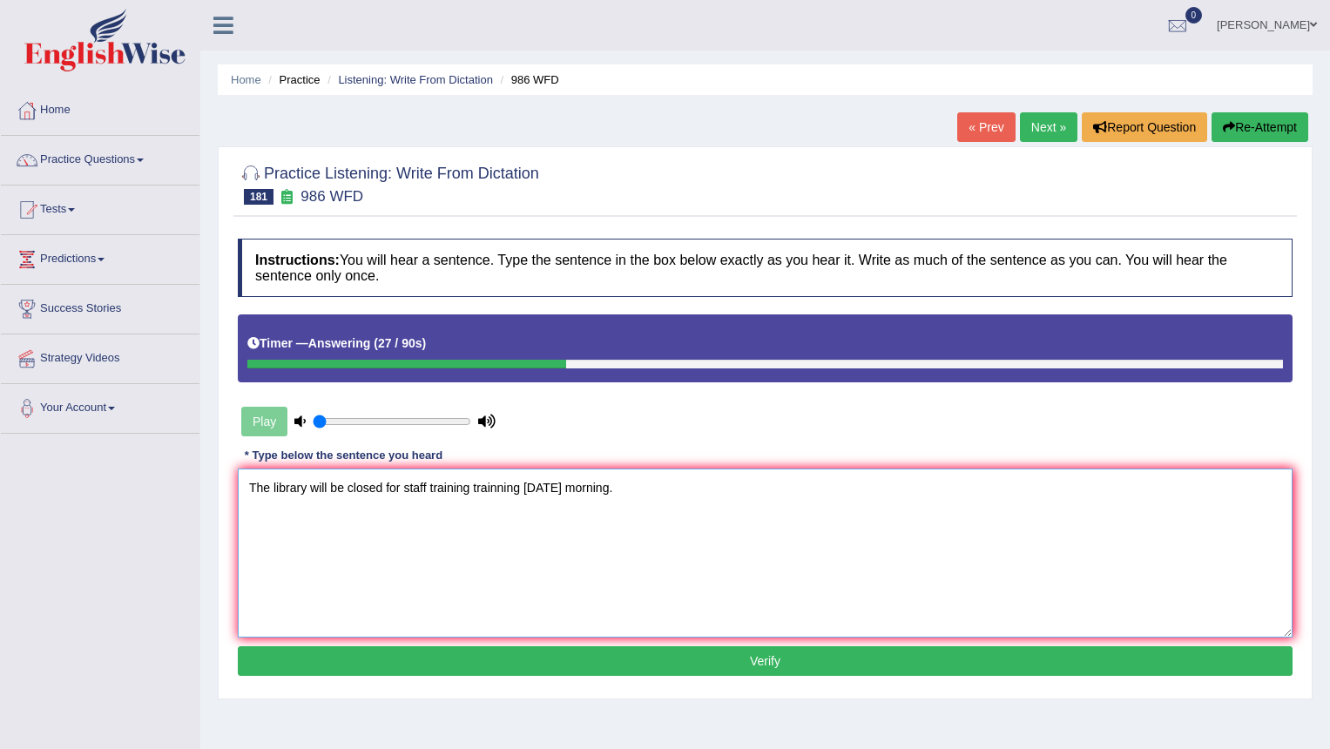
click at [345, 486] on textarea "The library will be closed for staff training trainning tomorrow morning." at bounding box center [765, 553] width 1055 height 169
type textarea "The library will be close closed for staff training trainning tomorrow morning."
click at [757, 663] on button "Verify" at bounding box center [765, 661] width 1055 height 30
click at [757, 663] on div "Home Practice Listening: Write From Dictation 986 WFD « Prev Next » Report Ques…" at bounding box center [765, 435] width 1130 height 871
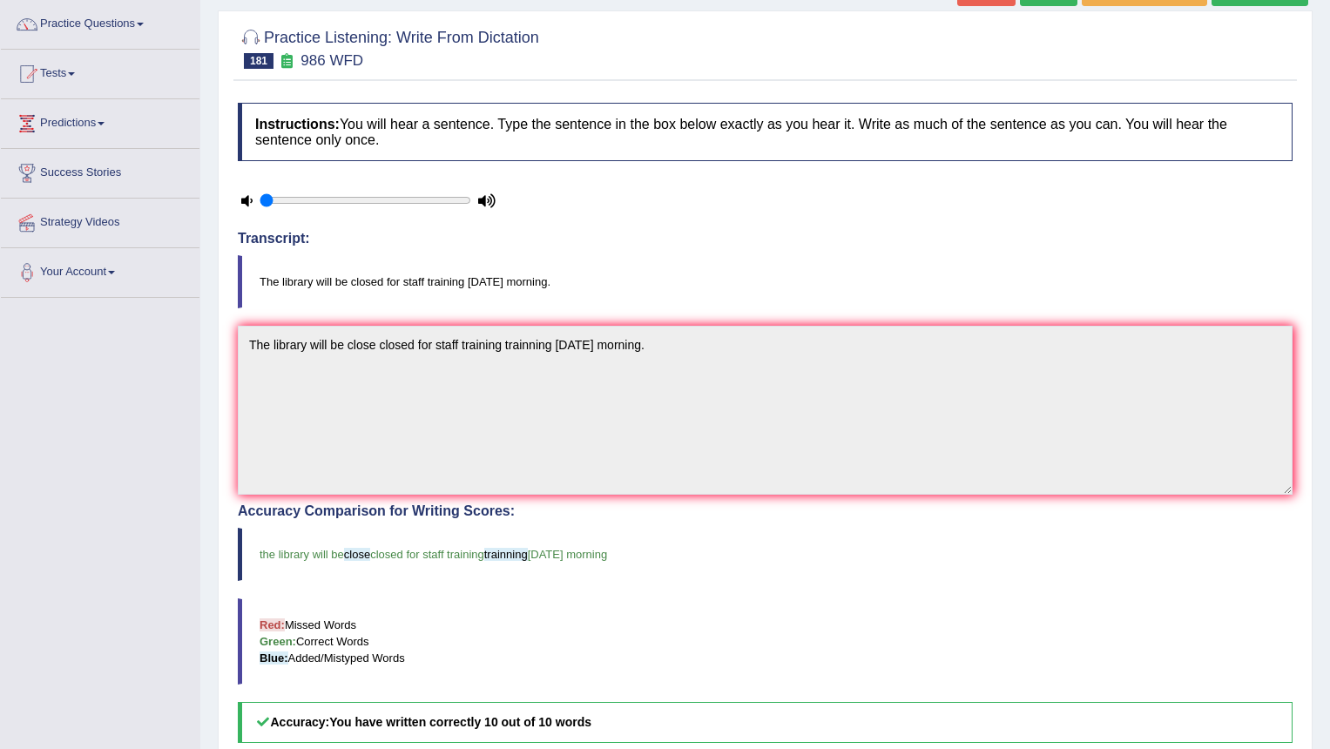
scroll to position [83, 0]
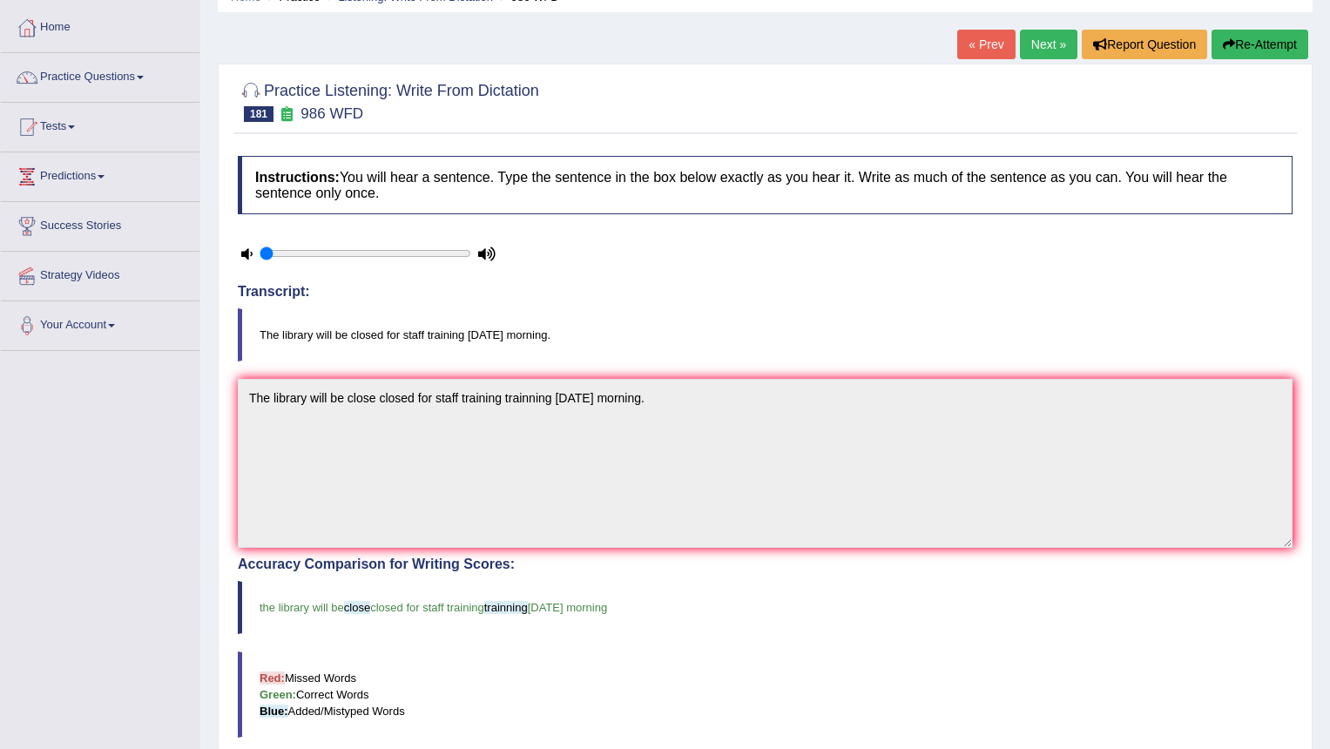
click at [1029, 47] on link "Next »" at bounding box center [1049, 45] width 58 height 30
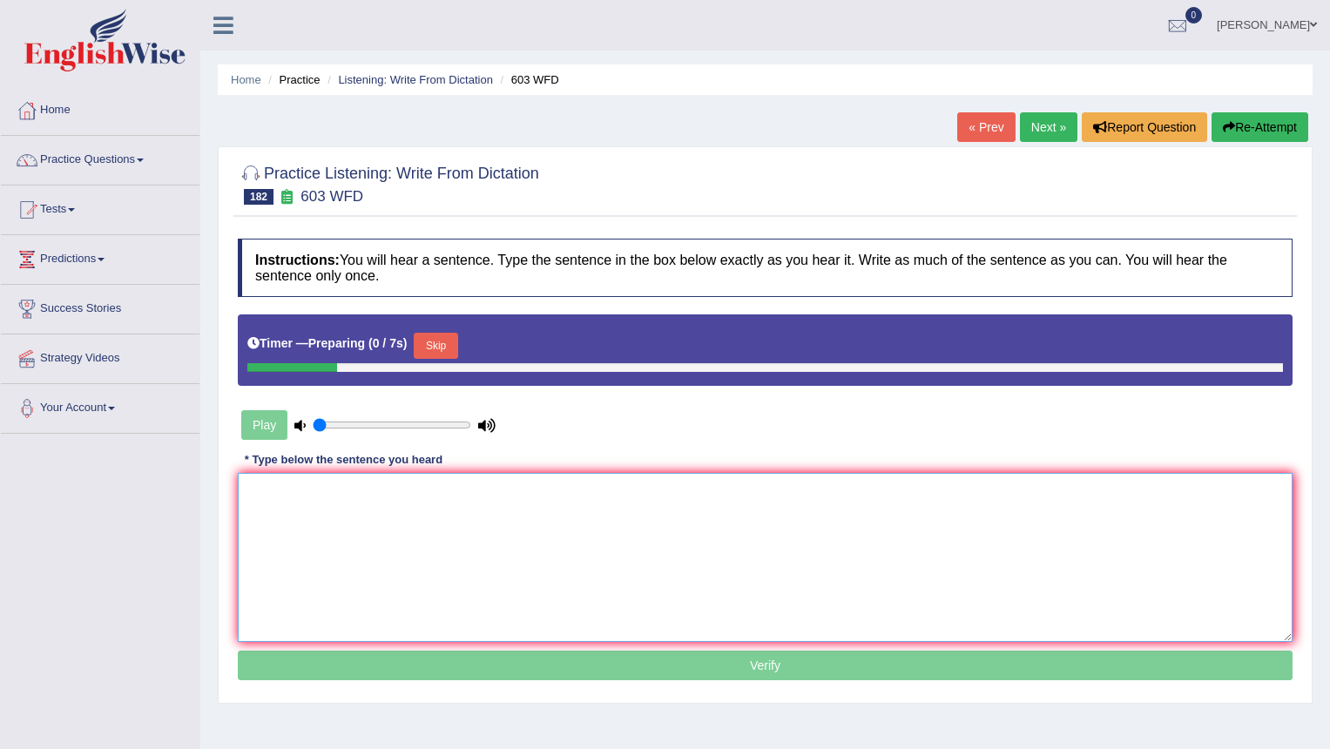
click at [444, 532] on textarea at bounding box center [765, 557] width 1055 height 169
click at [444, 531] on textarea at bounding box center [765, 557] width 1055 height 169
click at [266, 418] on div "Play" at bounding box center [368, 425] width 261 height 44
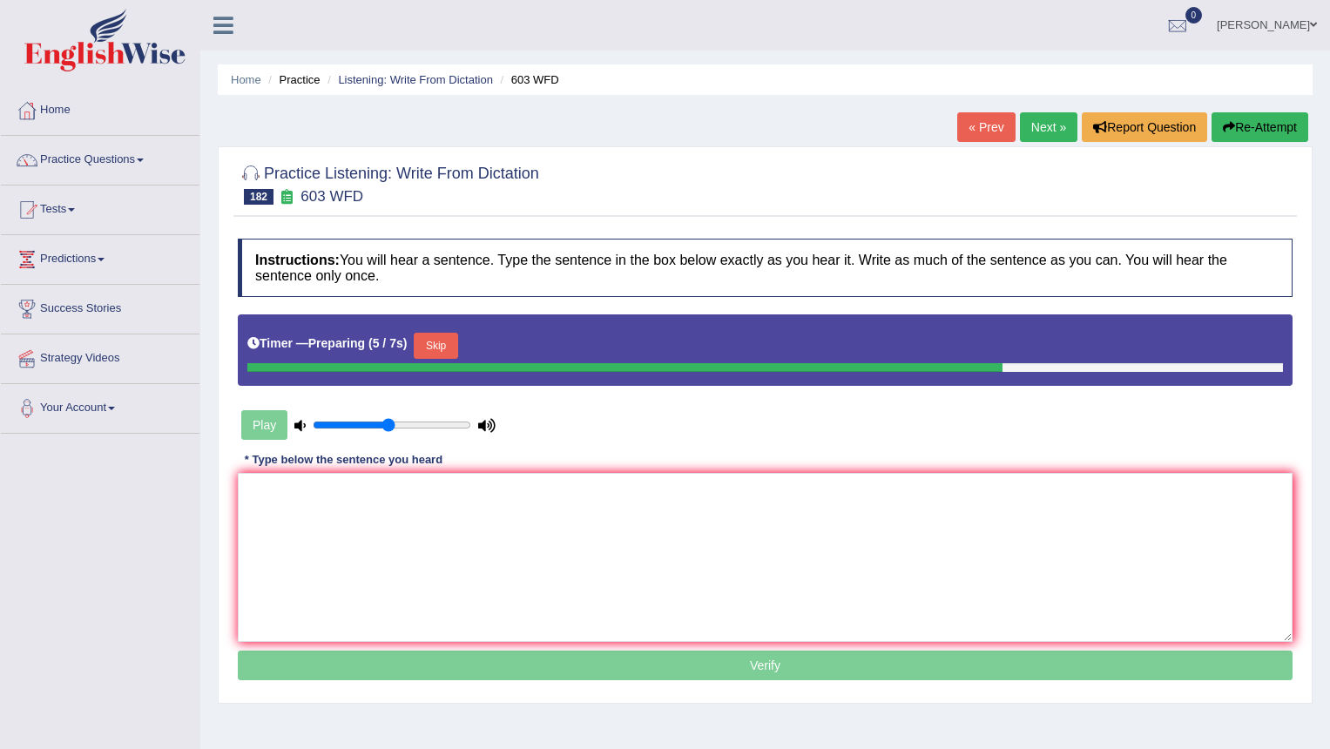
type input "0.5"
click at [391, 423] on input "range" at bounding box center [392, 425] width 159 height 14
click at [314, 522] on textarea at bounding box center [765, 557] width 1055 height 169
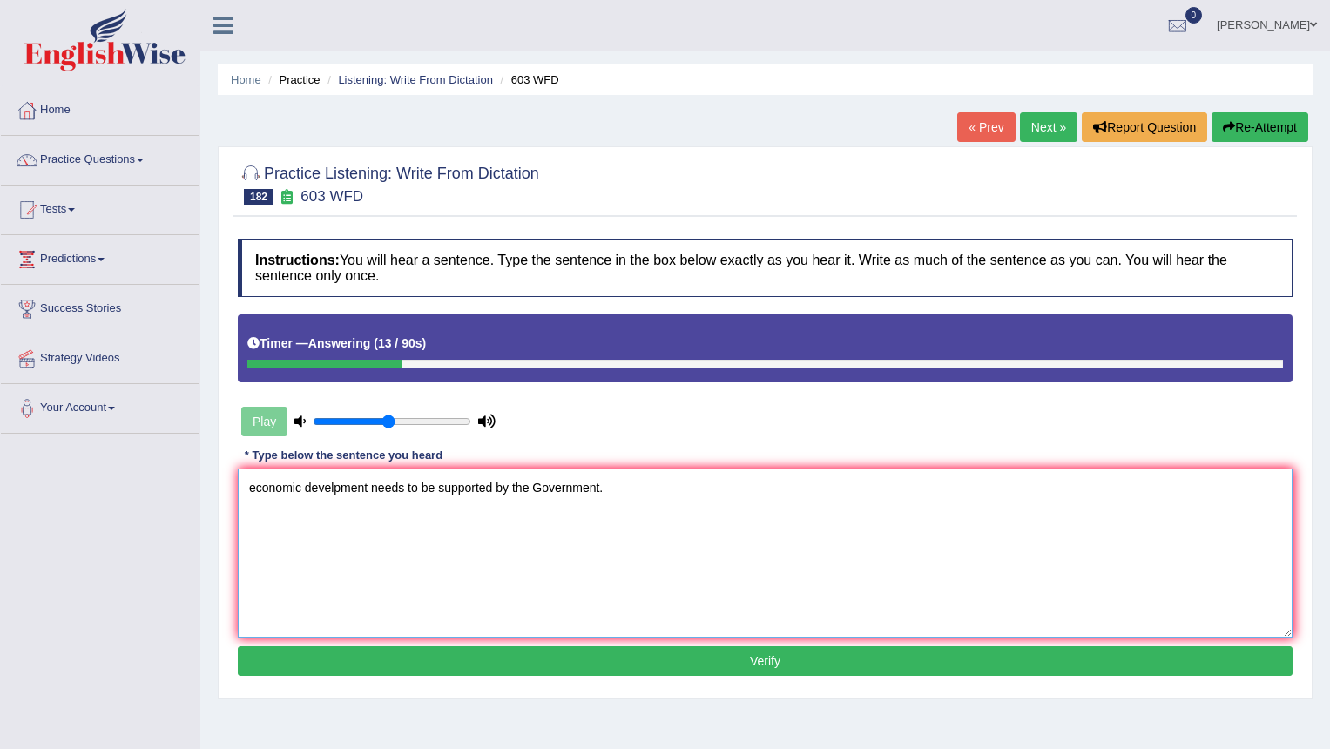
click at [255, 483] on textarea "economic develpment needs to be supported by the Government." at bounding box center [765, 553] width 1055 height 169
click at [308, 491] on textarea "Economic develpment needs to be supported by the Government." at bounding box center [765, 553] width 1055 height 169
click at [342, 488] on textarea "Economic develpment needs to be supported by the Government." at bounding box center [765, 553] width 1055 height 169
click at [334, 497] on textarea "Economic develpment needs to be supported by the Government." at bounding box center [765, 553] width 1055 height 169
click at [308, 487] on textarea "Economic development needs to be supported by the Government." at bounding box center [765, 553] width 1055 height 169
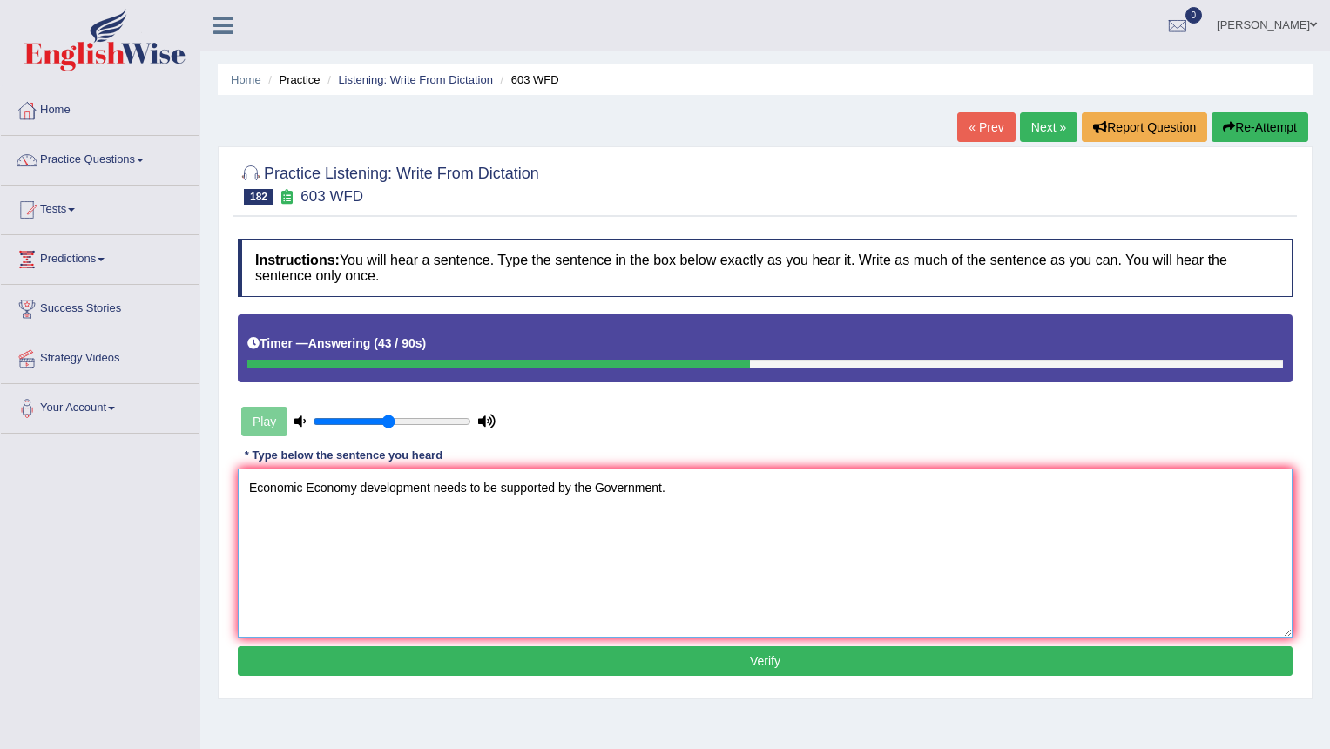
type textarea "Economic Economy development needs to be supported by the Government."
click at [579, 663] on button "Verify" at bounding box center [765, 661] width 1055 height 30
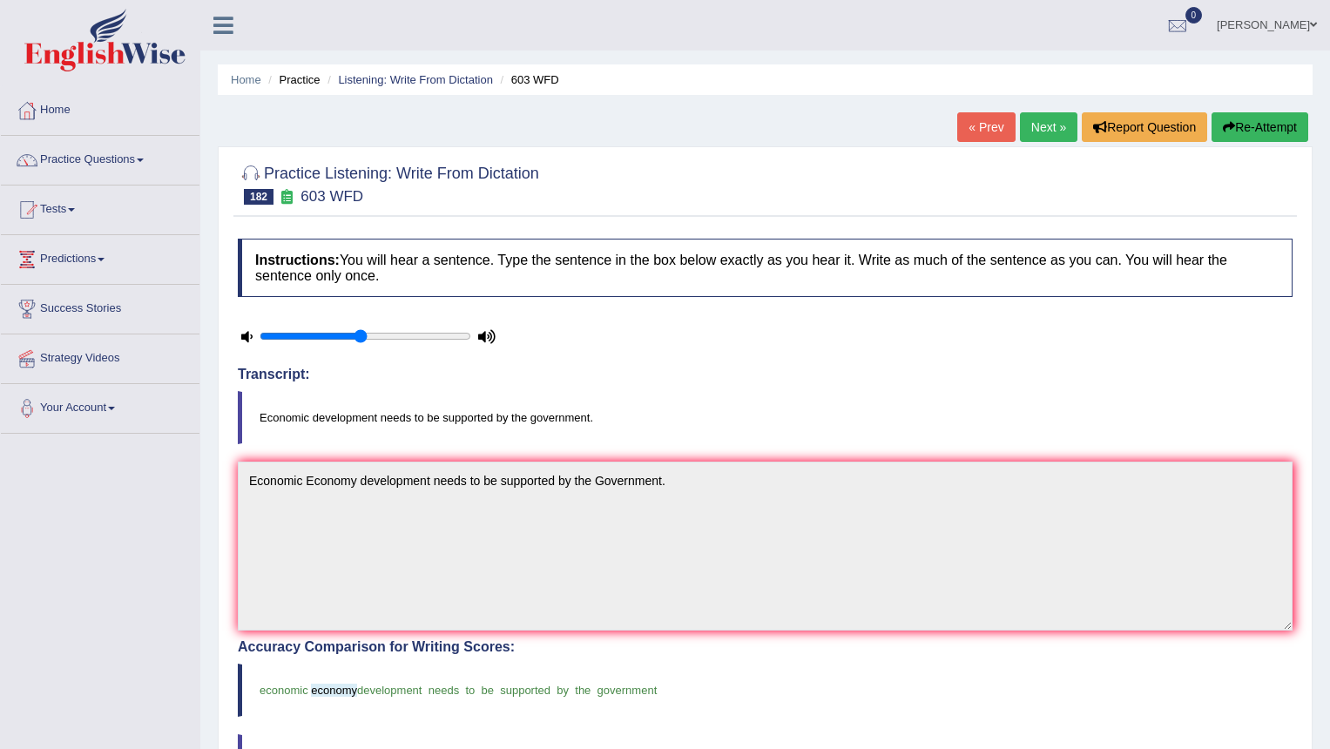
click at [1054, 126] on link "Next »" at bounding box center [1049, 127] width 58 height 30
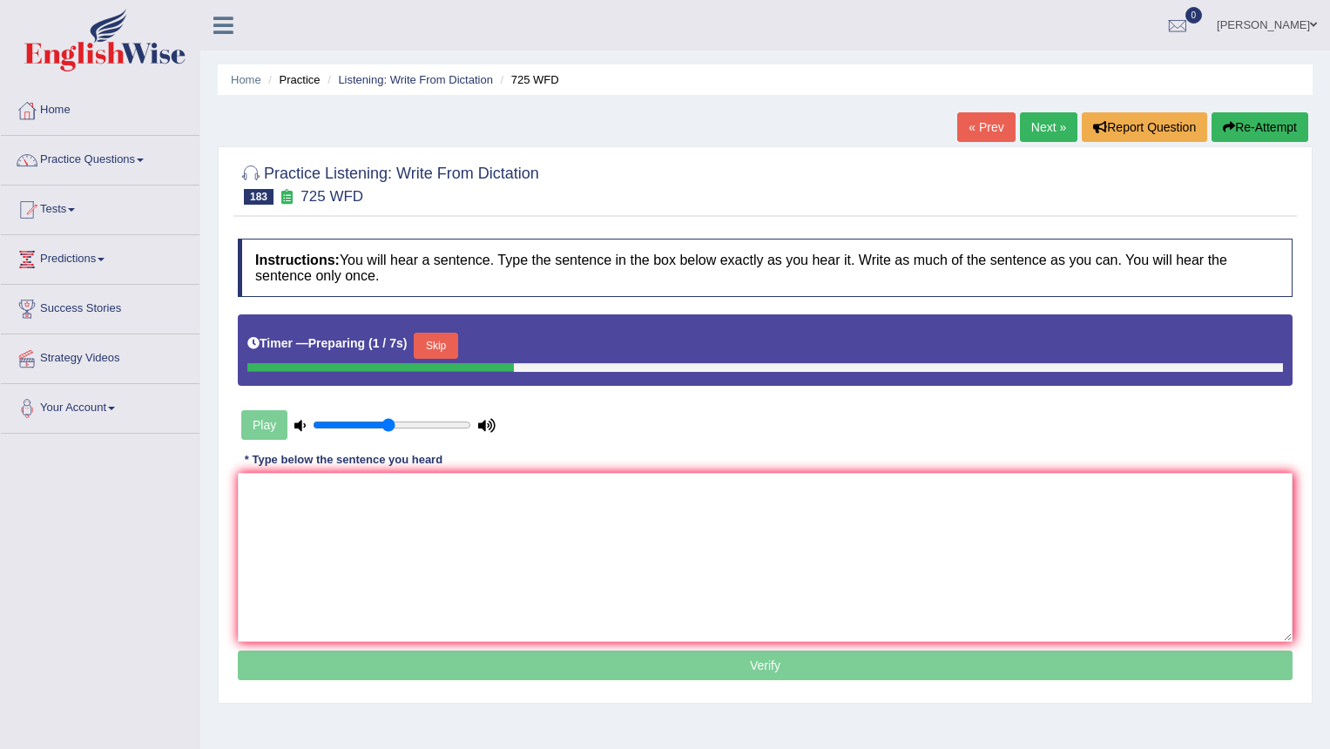
click at [450, 335] on button "Skip" at bounding box center [436, 346] width 44 height 26
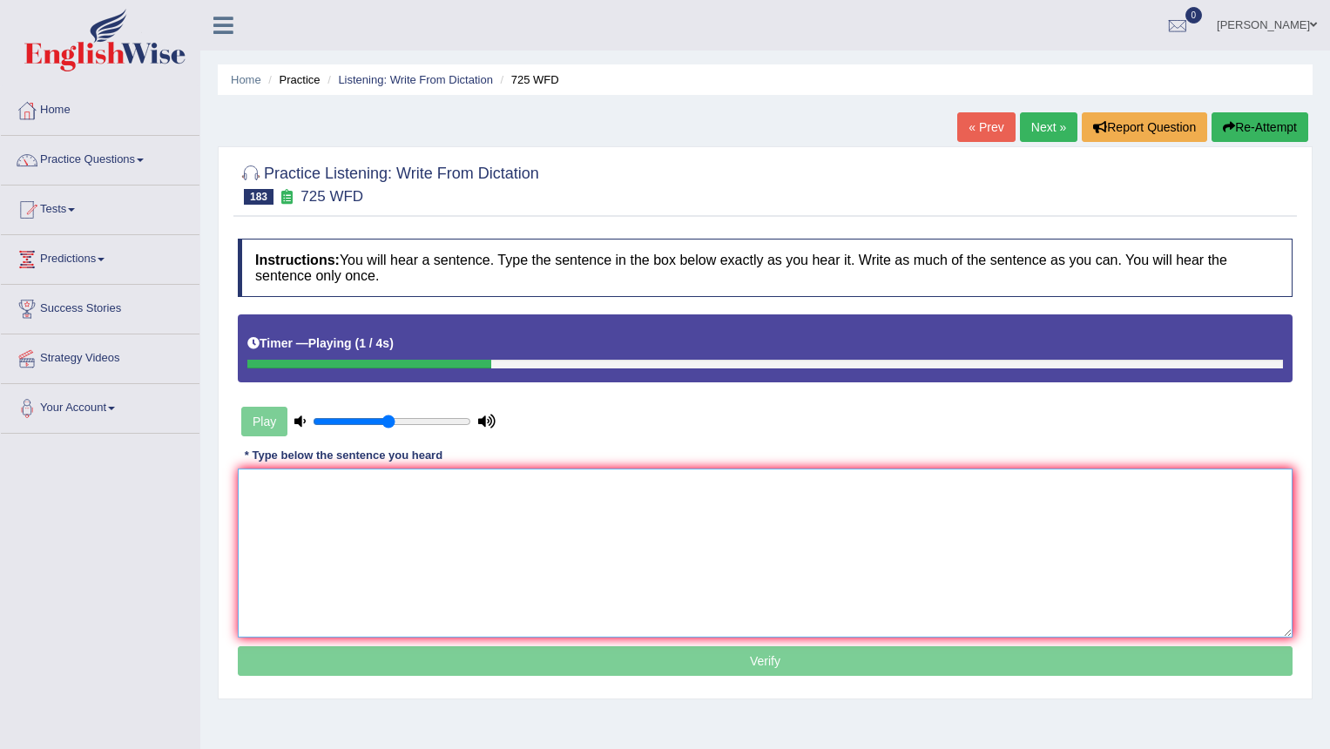
click at [305, 538] on textarea at bounding box center [765, 553] width 1055 height 169
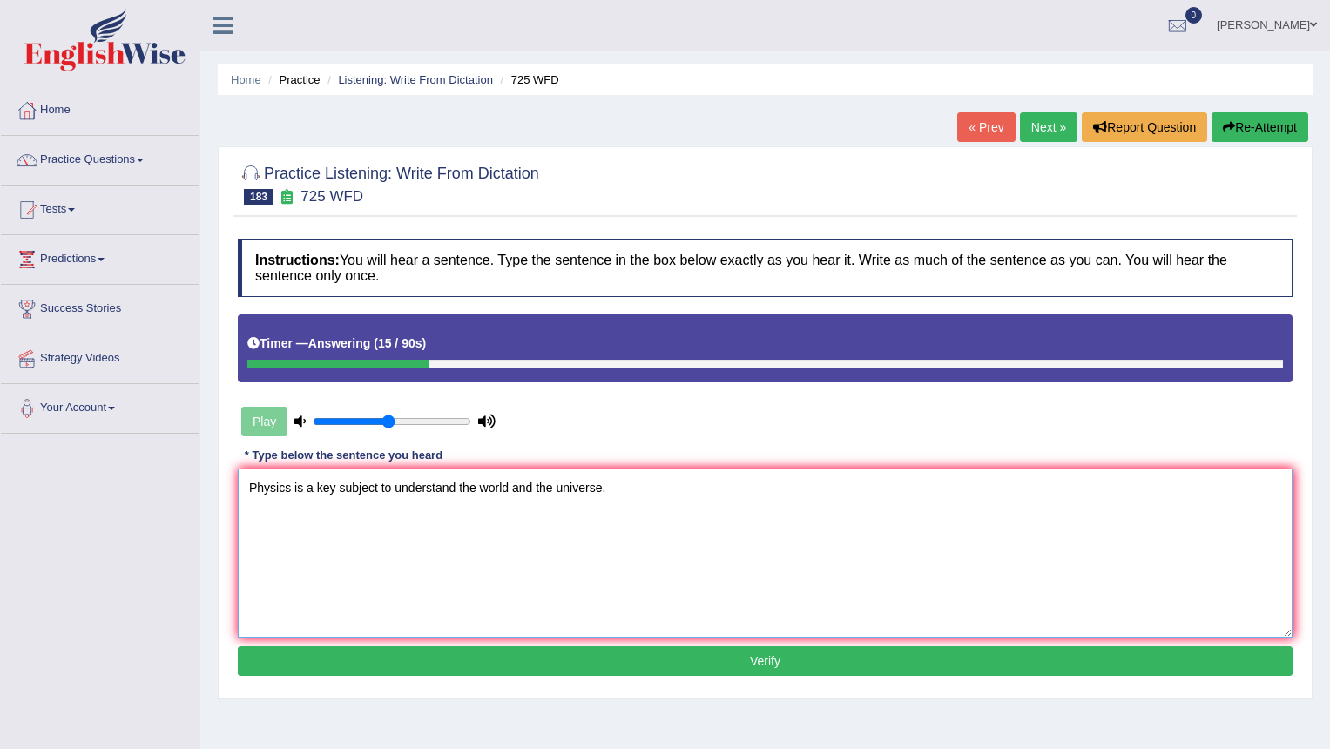
click at [290, 486] on textarea "Physics is a key subject to understand the world and the universe." at bounding box center [765, 553] width 1055 height 169
drag, startPoint x: 362, startPoint y: 486, endPoint x: 464, endPoint y: 485, distance: 101.9
click at [364, 485] on textarea "Physics is the a key subject to understand the world and the universe." at bounding box center [765, 553] width 1055 height 169
click at [292, 488] on textarea "Physics is the a key of subject to understand the world and the universe." at bounding box center [765, 553] width 1055 height 169
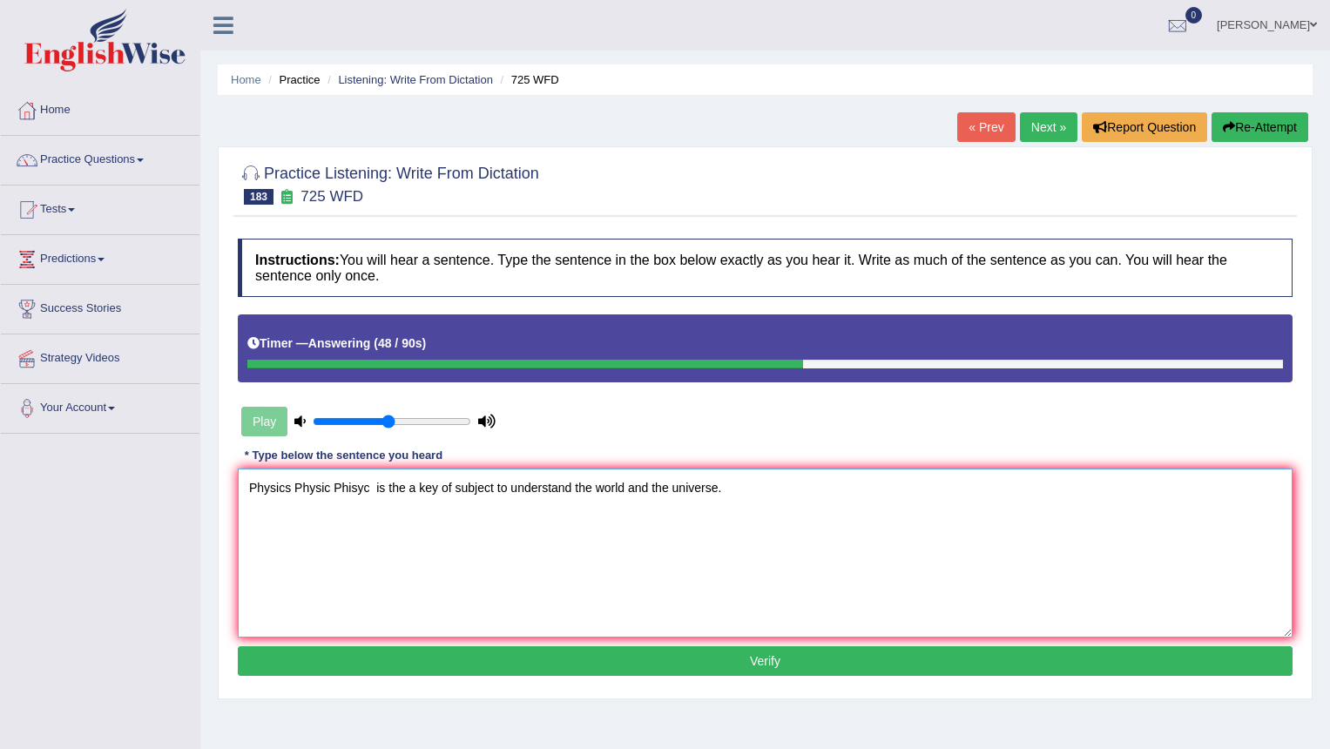
type textarea "Physics Physic Phisyc is the a key of subject to understand the world and the u…"
click at [325, 659] on button "Verify" at bounding box center [765, 661] width 1055 height 30
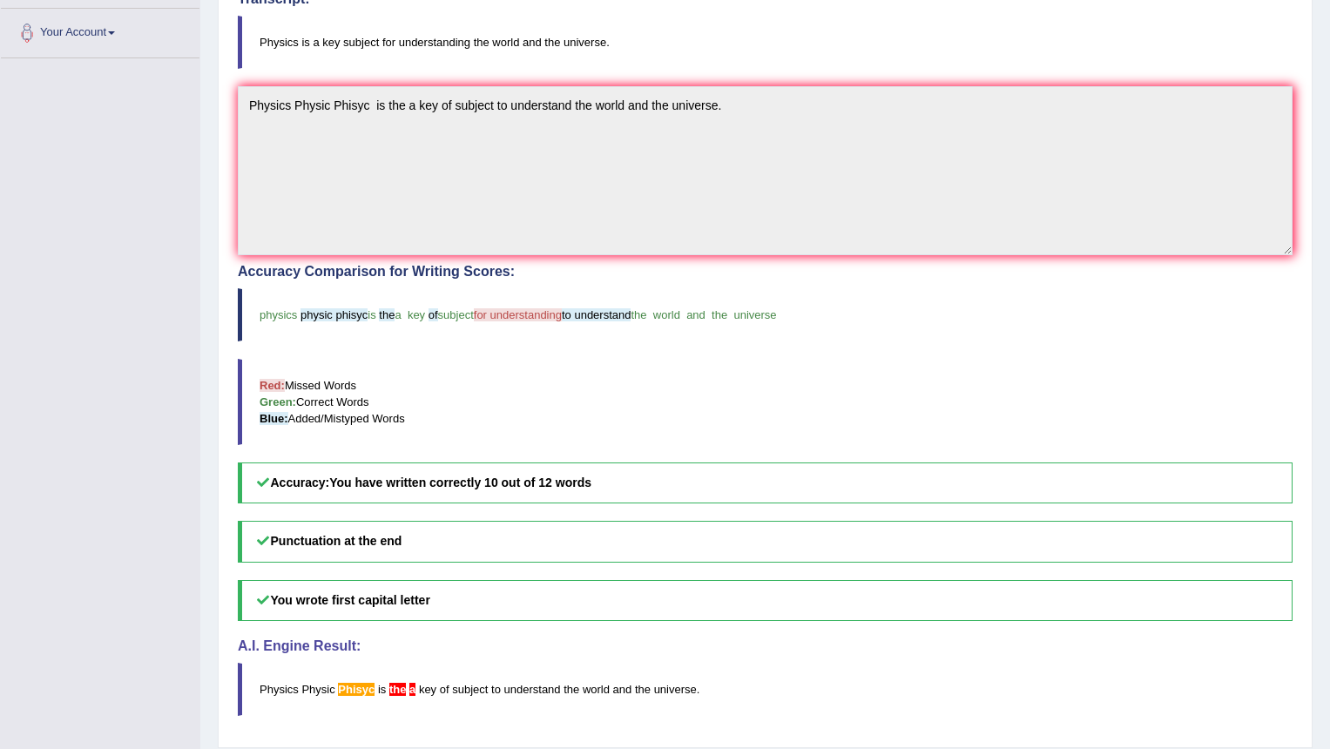
scroll to position [431, 0]
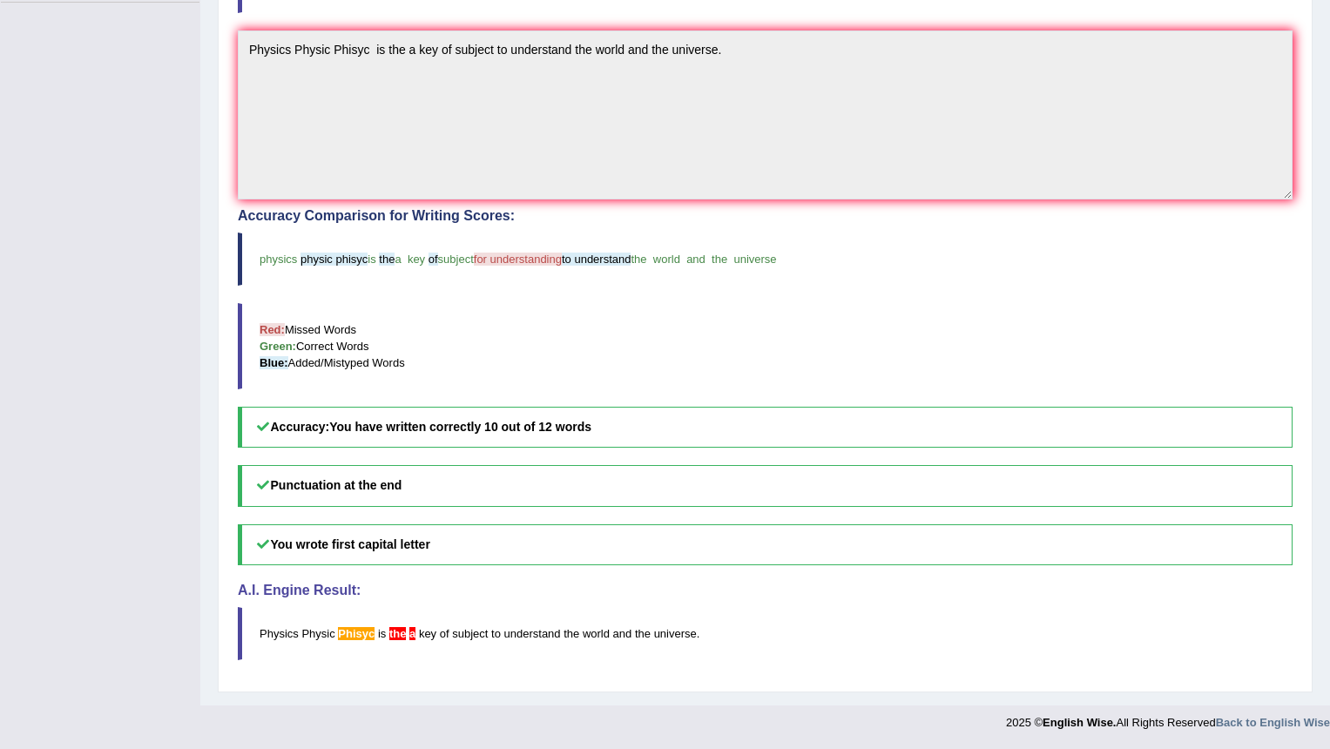
drag, startPoint x: 336, startPoint y: 422, endPoint x: 761, endPoint y: 510, distance: 434.2
click at [698, 503] on div "Instructions: You will hear a sentence. Type the sentence in the box below exac…" at bounding box center [765, 241] width 1064 height 884
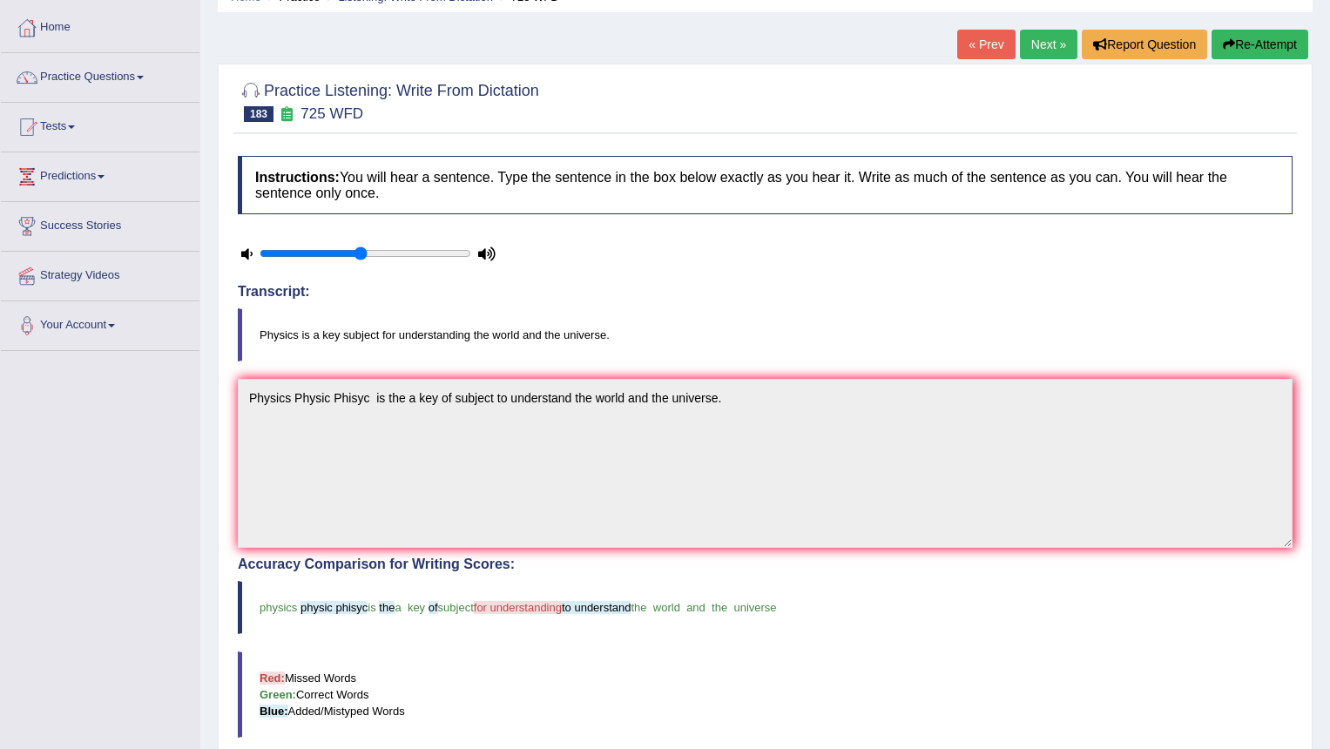
click at [1038, 44] on link "Next »" at bounding box center [1049, 45] width 58 height 30
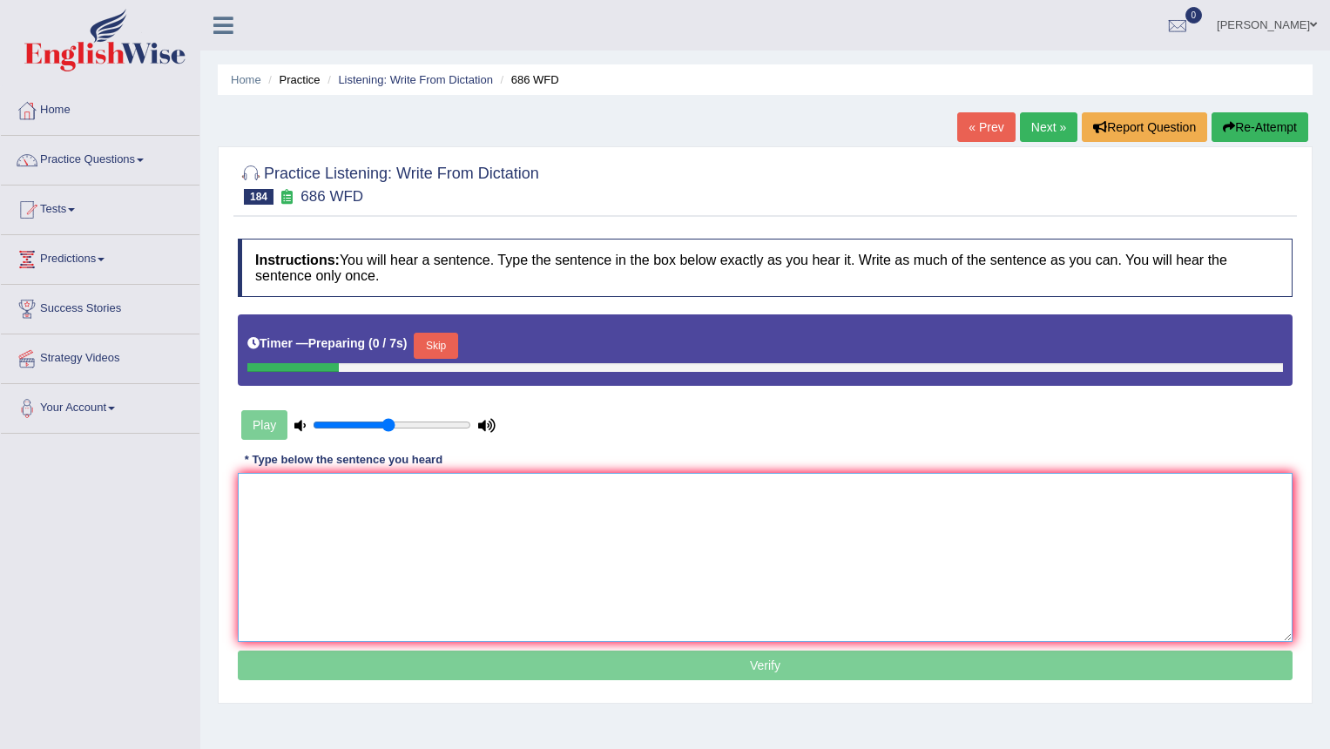
click at [443, 531] on textarea at bounding box center [765, 557] width 1055 height 169
click at [453, 341] on button "Skip" at bounding box center [436, 346] width 44 height 26
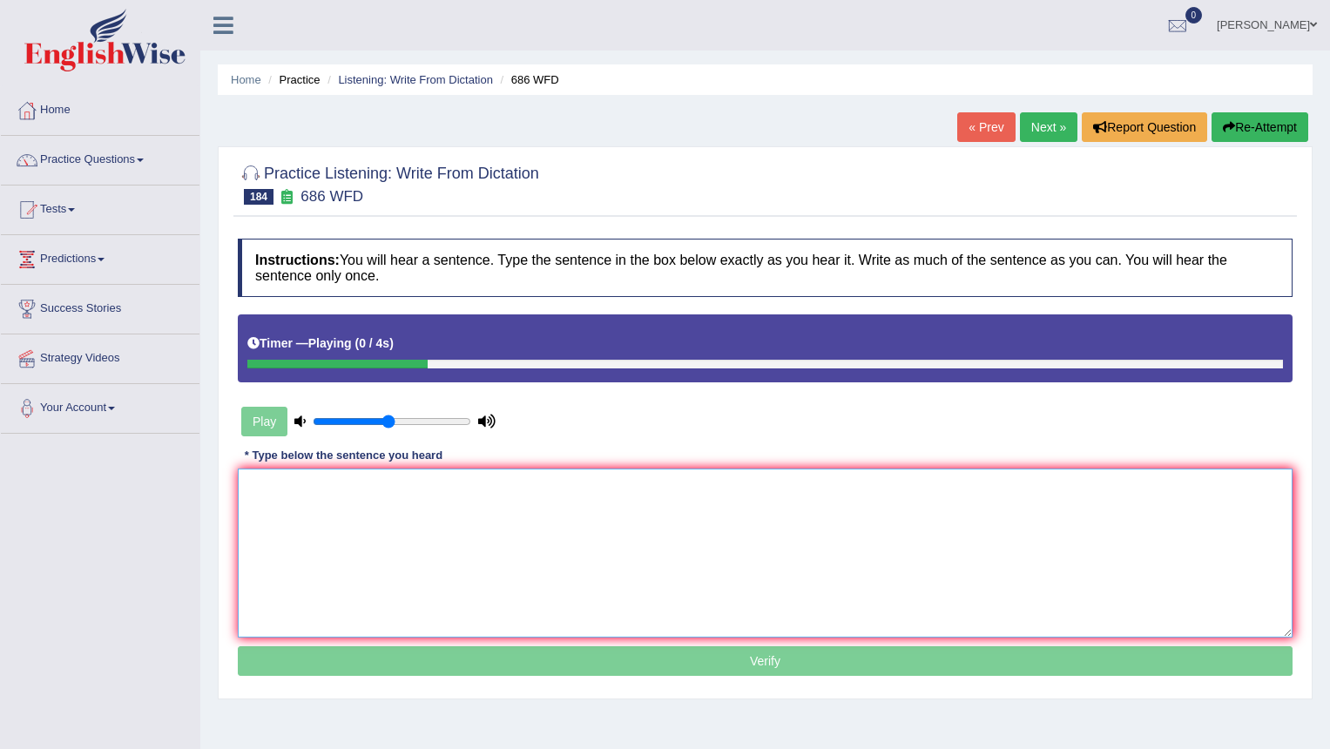
click at [328, 538] on textarea at bounding box center [765, 553] width 1055 height 169
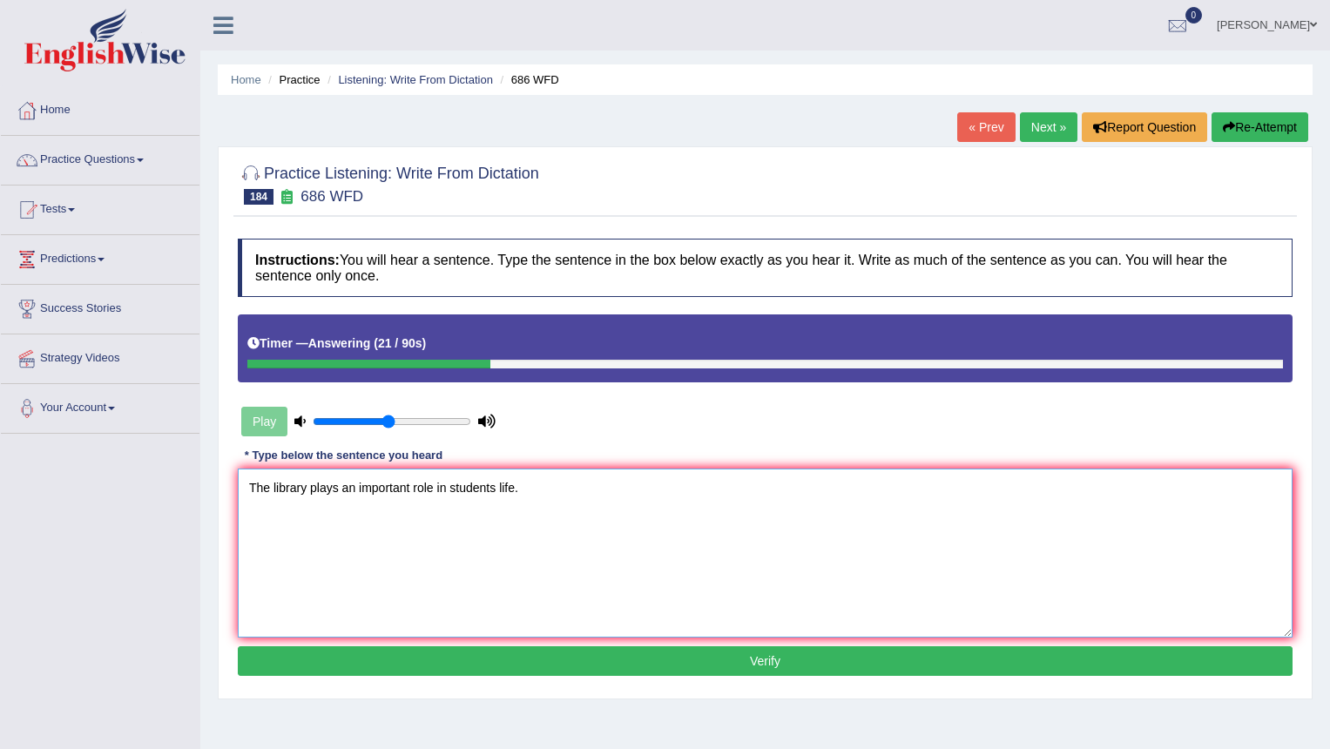
click at [450, 486] on textarea "The library plays an important role in students life." at bounding box center [765, 553] width 1055 height 169
click at [452, 490] on textarea "The library plays an important role in students life." at bounding box center [765, 553] width 1055 height 169
click at [452, 491] on textarea "The library plays an important role in students life." at bounding box center [765, 553] width 1055 height 169
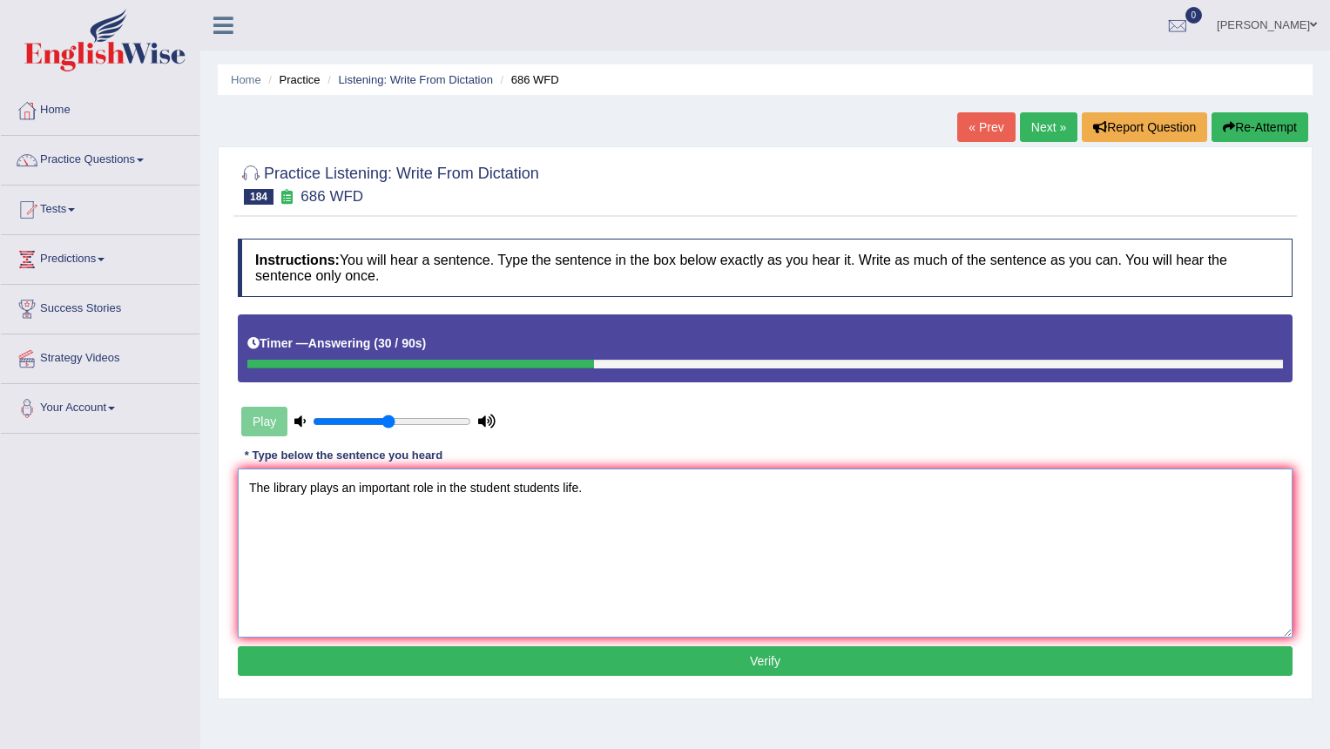
type textarea "The library plays an important role in the student students life."
click at [438, 662] on button "Verify" at bounding box center [765, 661] width 1055 height 30
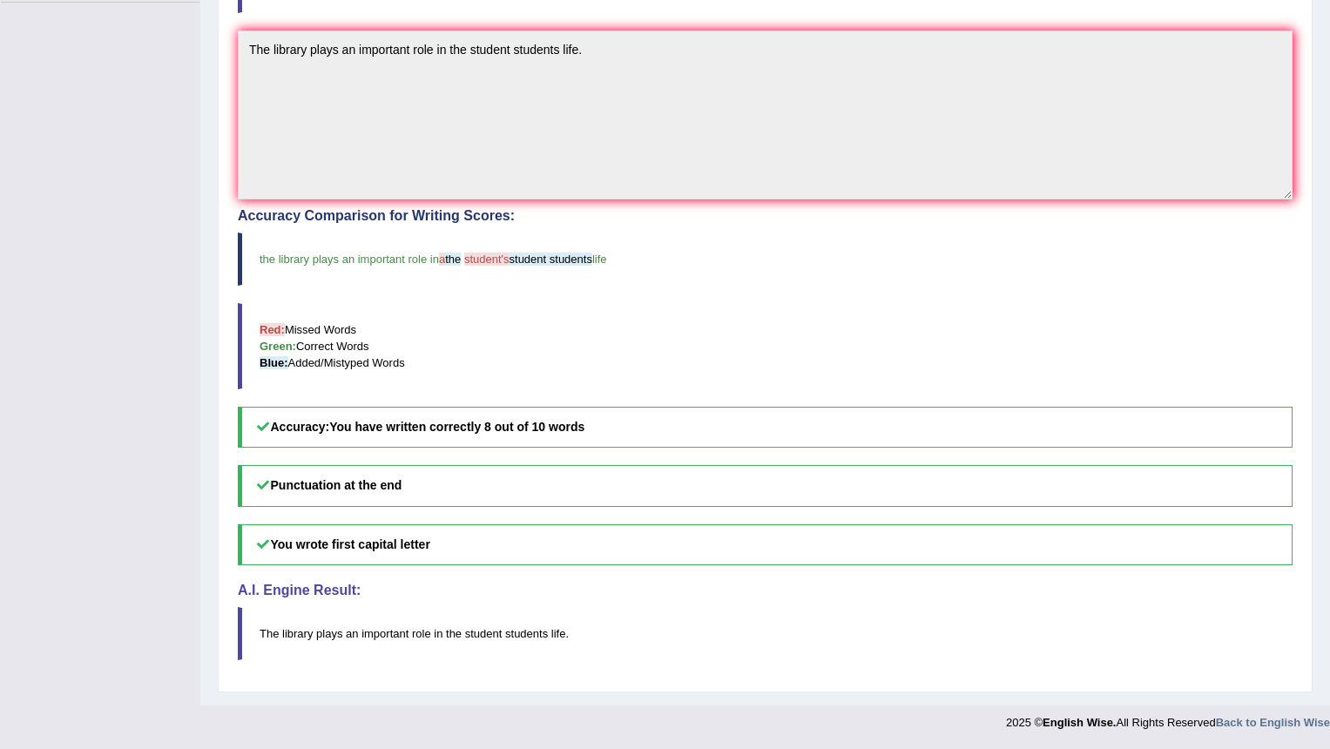
scroll to position [83, 0]
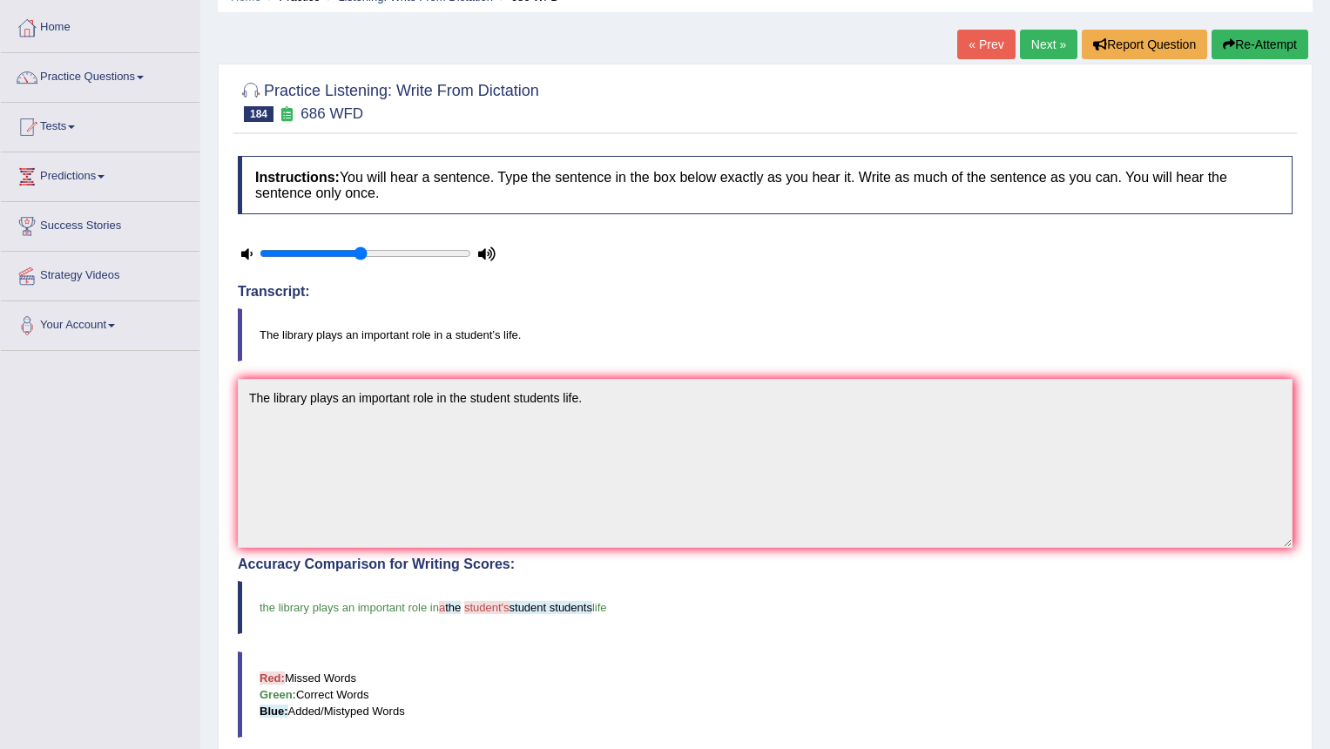
click at [1035, 40] on link "Next »" at bounding box center [1049, 45] width 58 height 30
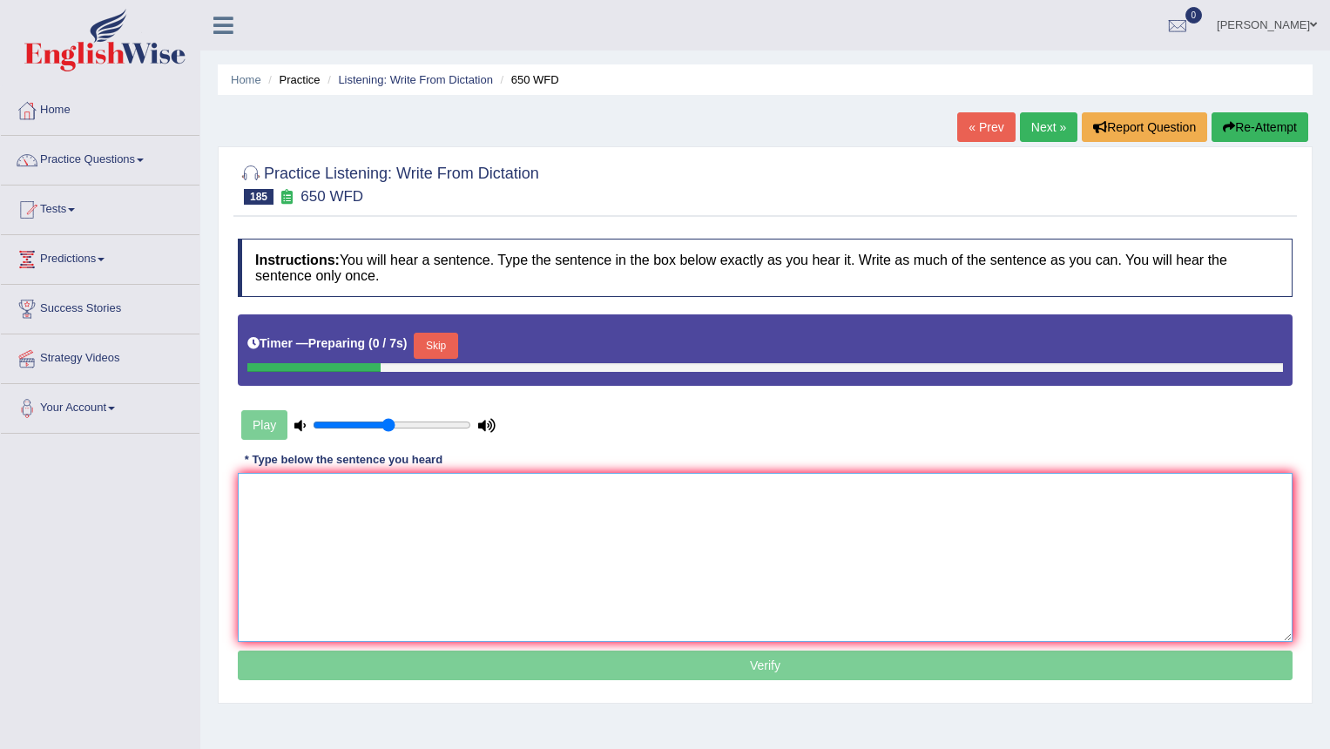
click at [401, 550] on textarea at bounding box center [765, 557] width 1055 height 169
click at [436, 341] on button "Skip" at bounding box center [436, 346] width 44 height 26
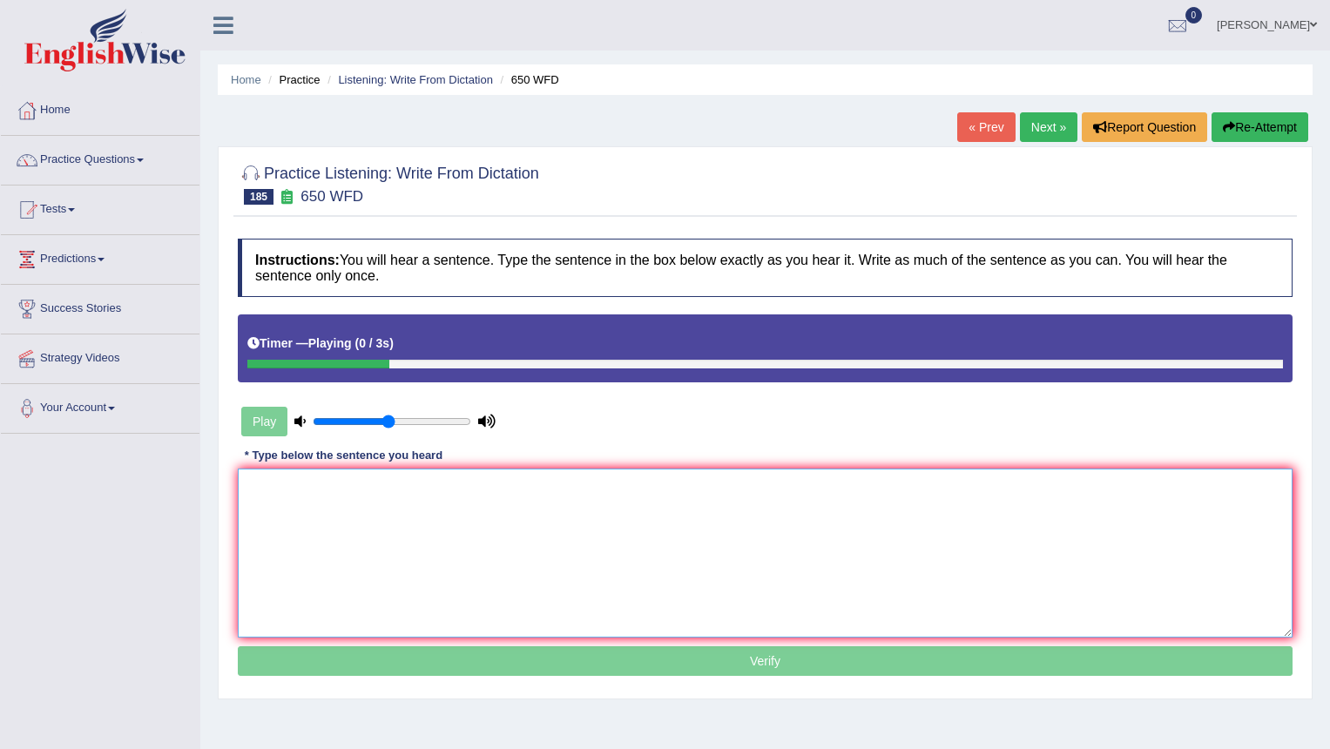
click at [293, 528] on textarea at bounding box center [765, 553] width 1055 height 169
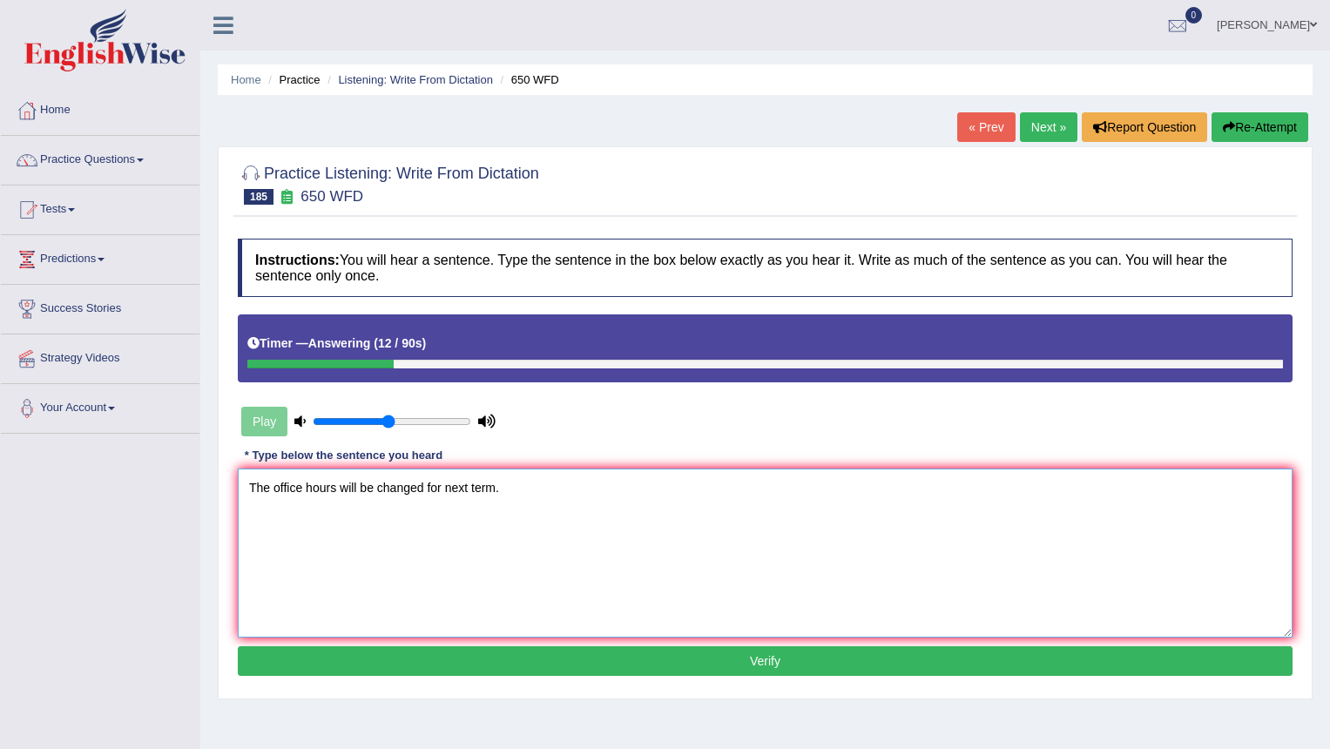
drag, startPoint x: 441, startPoint y: 487, endPoint x: 457, endPoint y: 484, distance: 16.1
click at [446, 486] on textarea "The office hours will be changed for next term." at bounding box center [765, 553] width 1055 height 169
click at [442, 487] on textarea "The office hours will be changed forthe next term." at bounding box center [765, 553] width 1055 height 169
type textarea "The office hours will be changed for the next term."
click at [416, 652] on button "Verify" at bounding box center [765, 661] width 1055 height 30
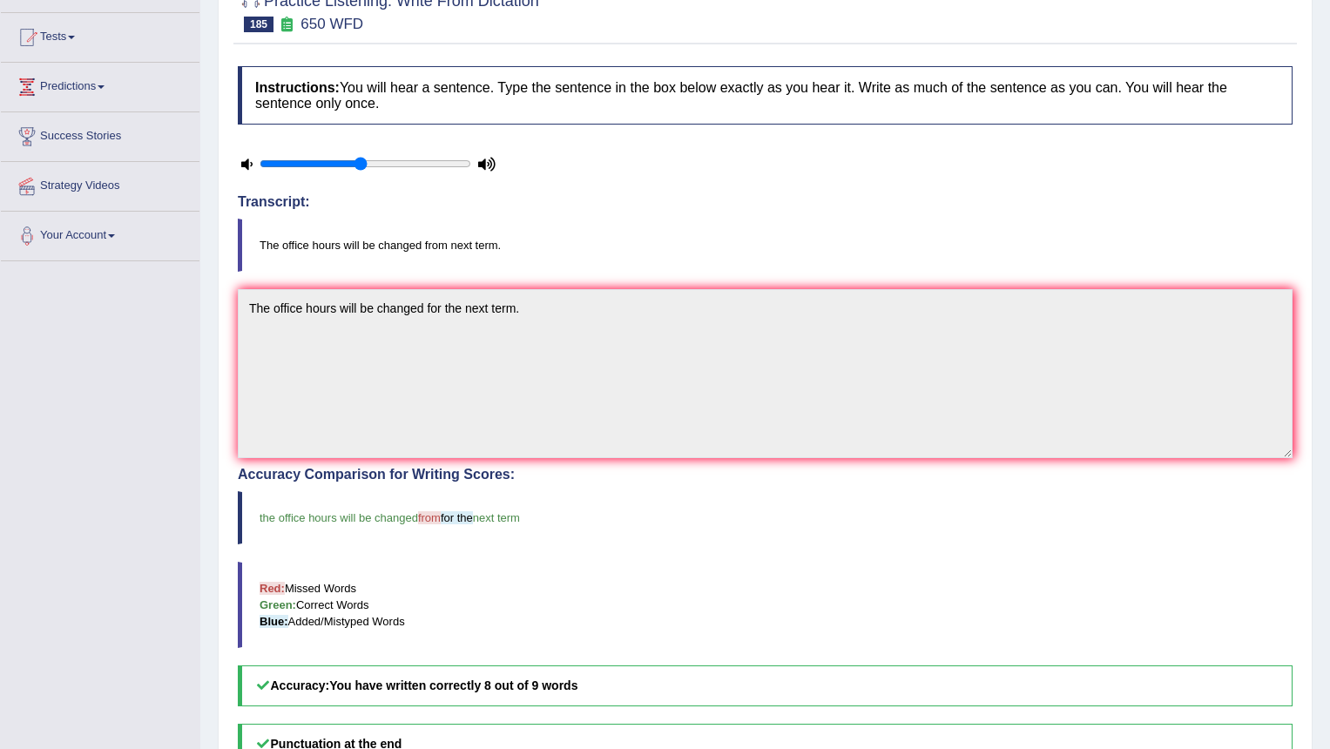
scroll to position [87, 0]
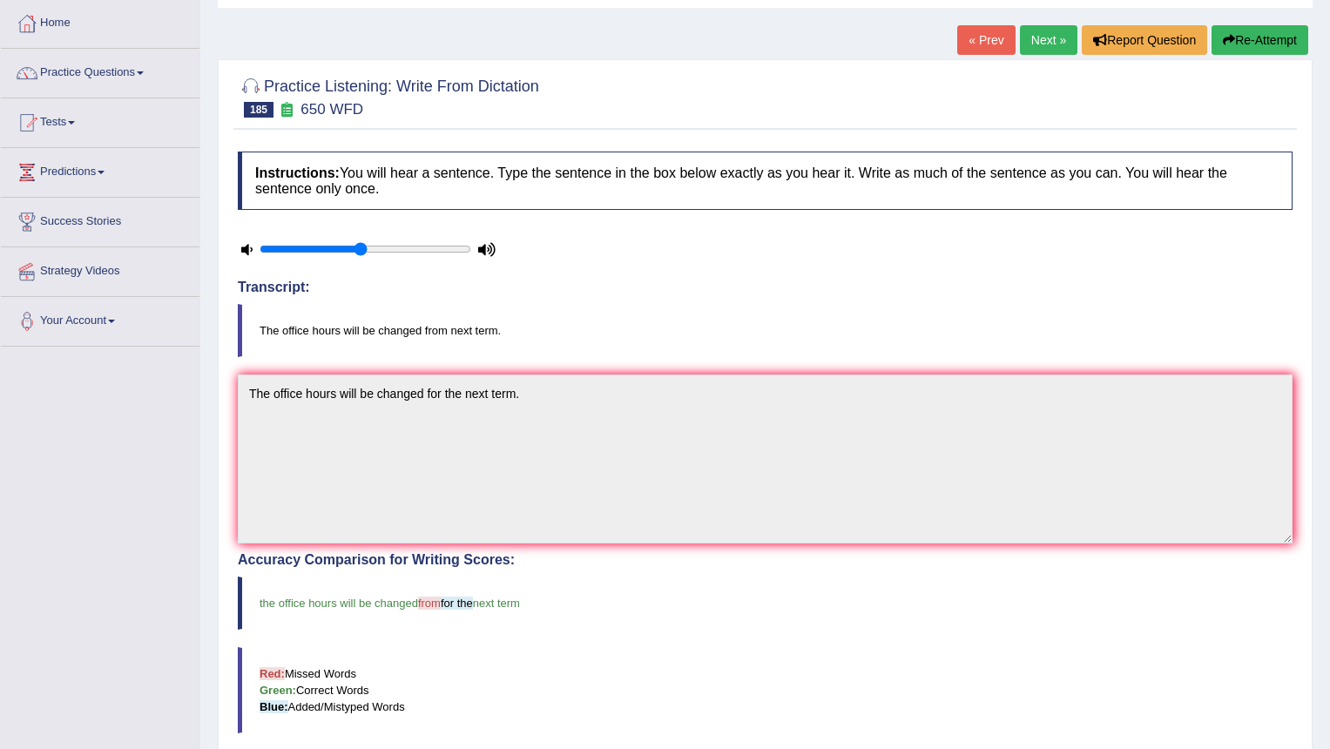
click at [249, 249] on icon at bounding box center [246, 249] width 11 height 11
click at [248, 249] on icon at bounding box center [246, 249] width 11 height 11
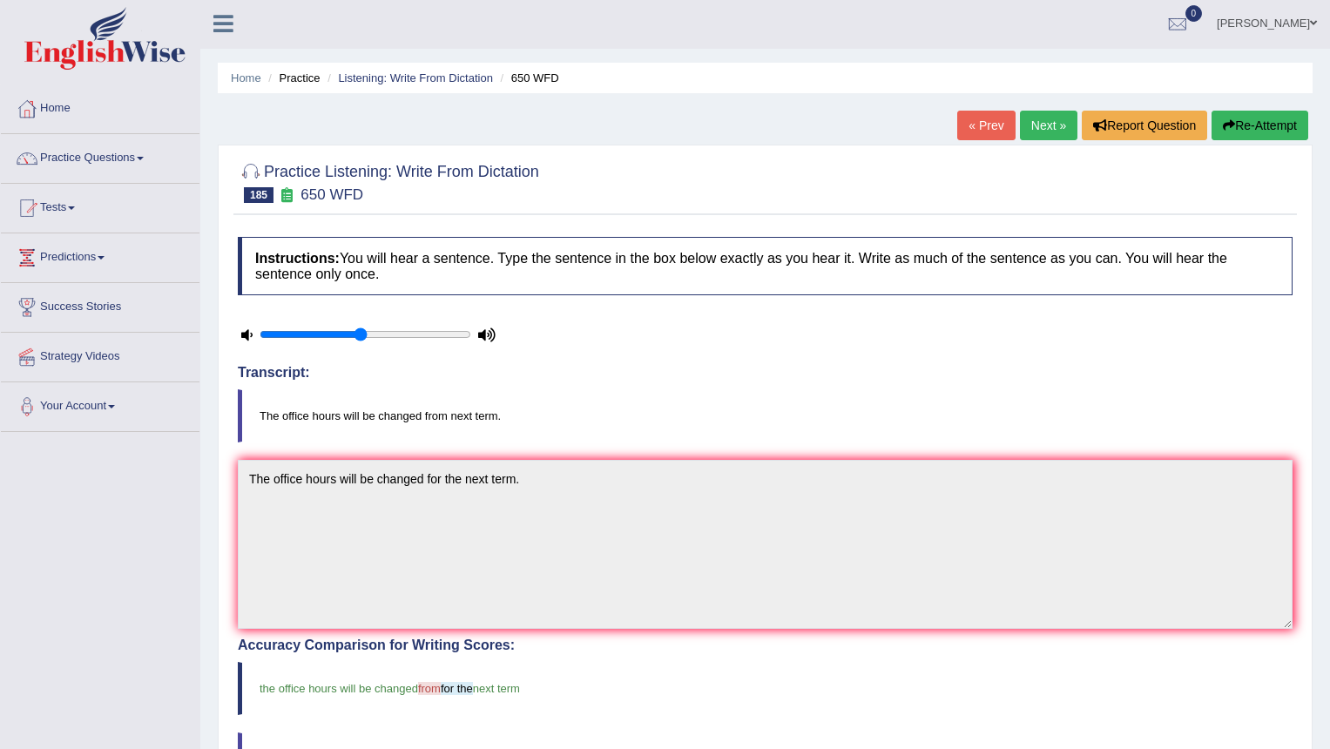
scroll to position [0, 0]
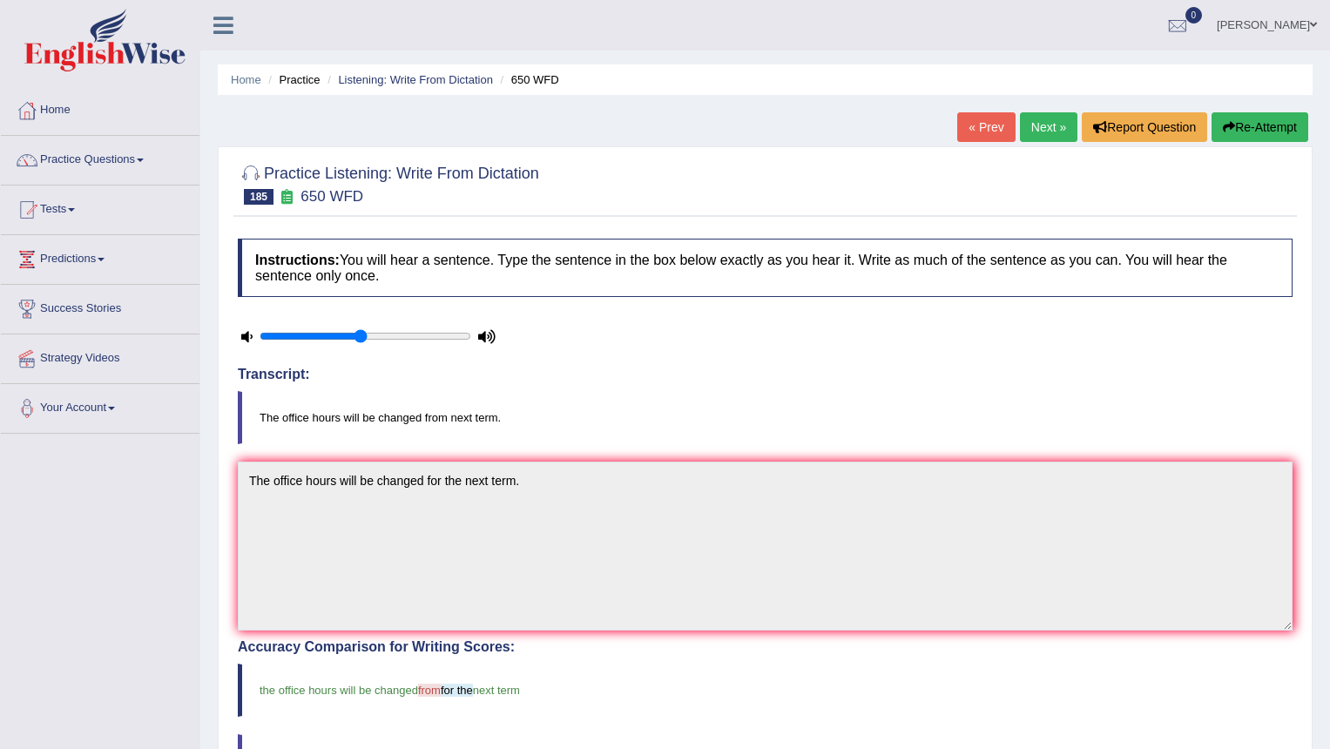
click at [1246, 132] on button "Re-Attempt" at bounding box center [1260, 127] width 97 height 30
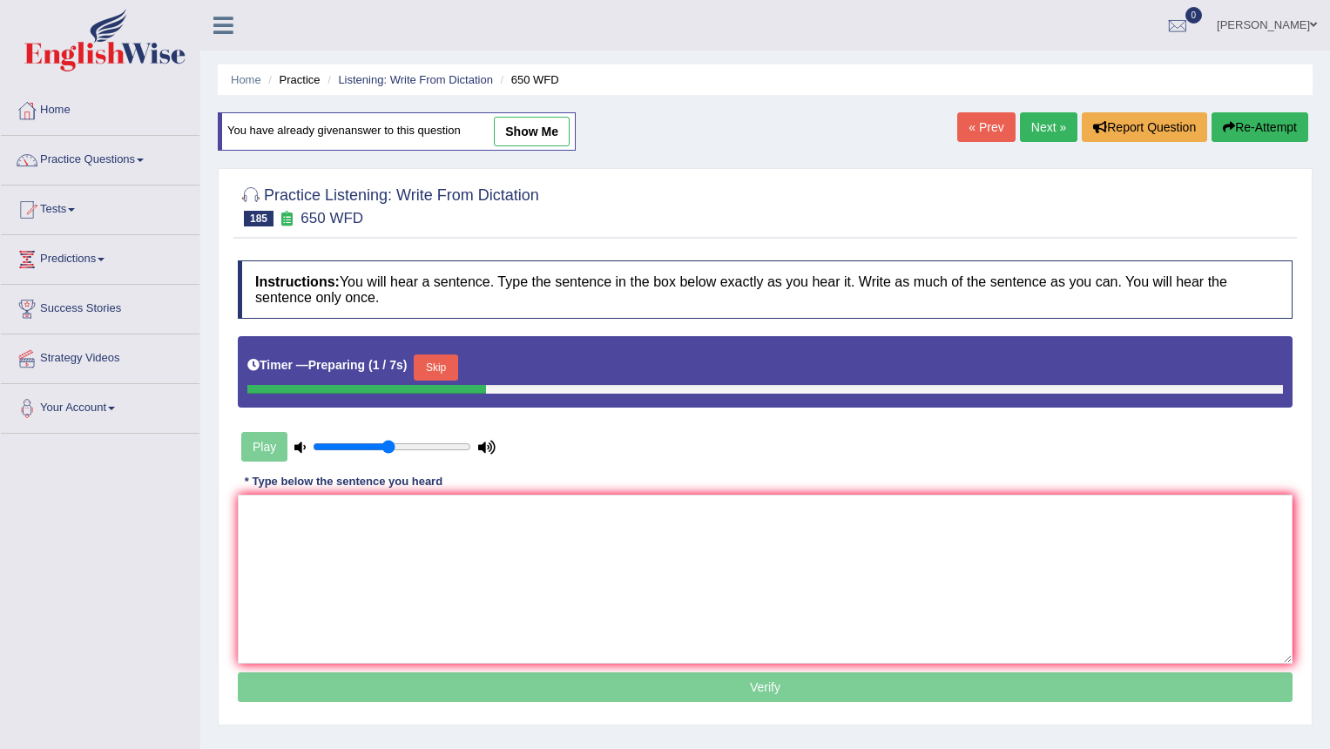
click at [448, 361] on button "Skip" at bounding box center [436, 368] width 44 height 26
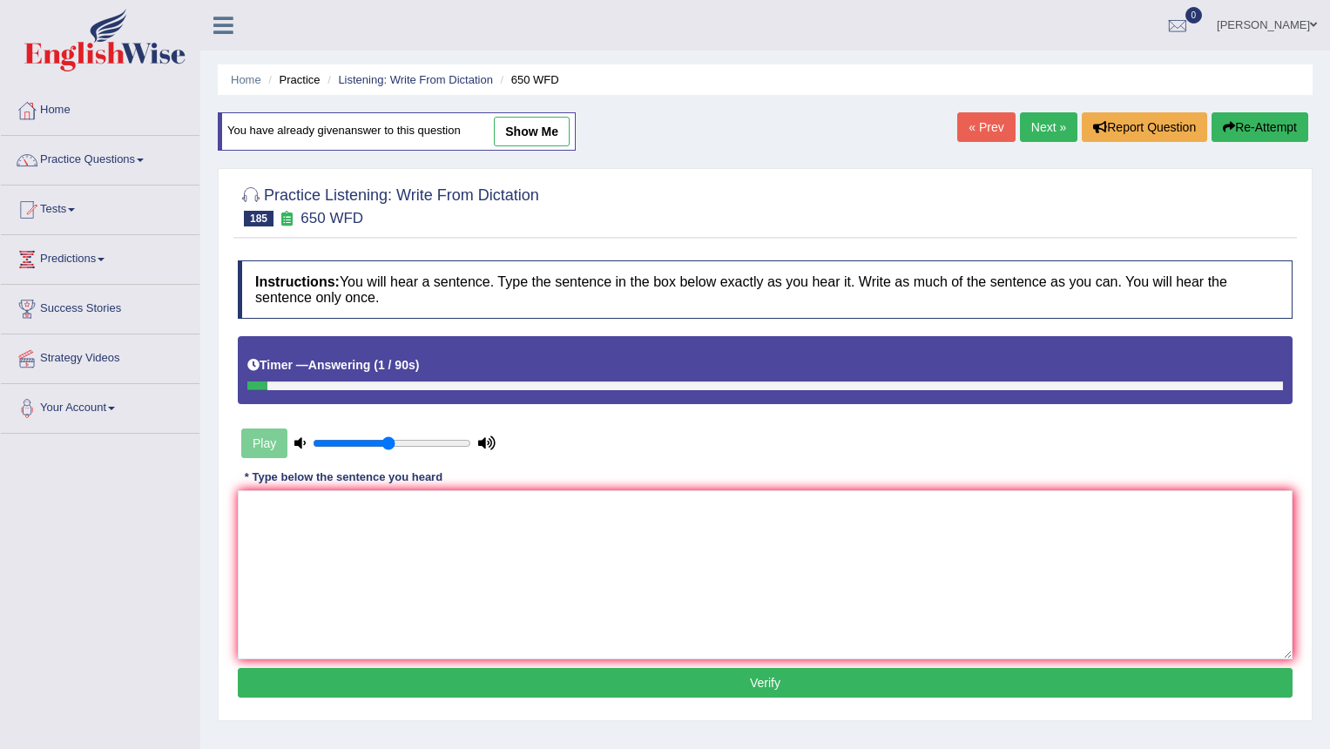
click at [879, 685] on button "Verify" at bounding box center [765, 683] width 1055 height 30
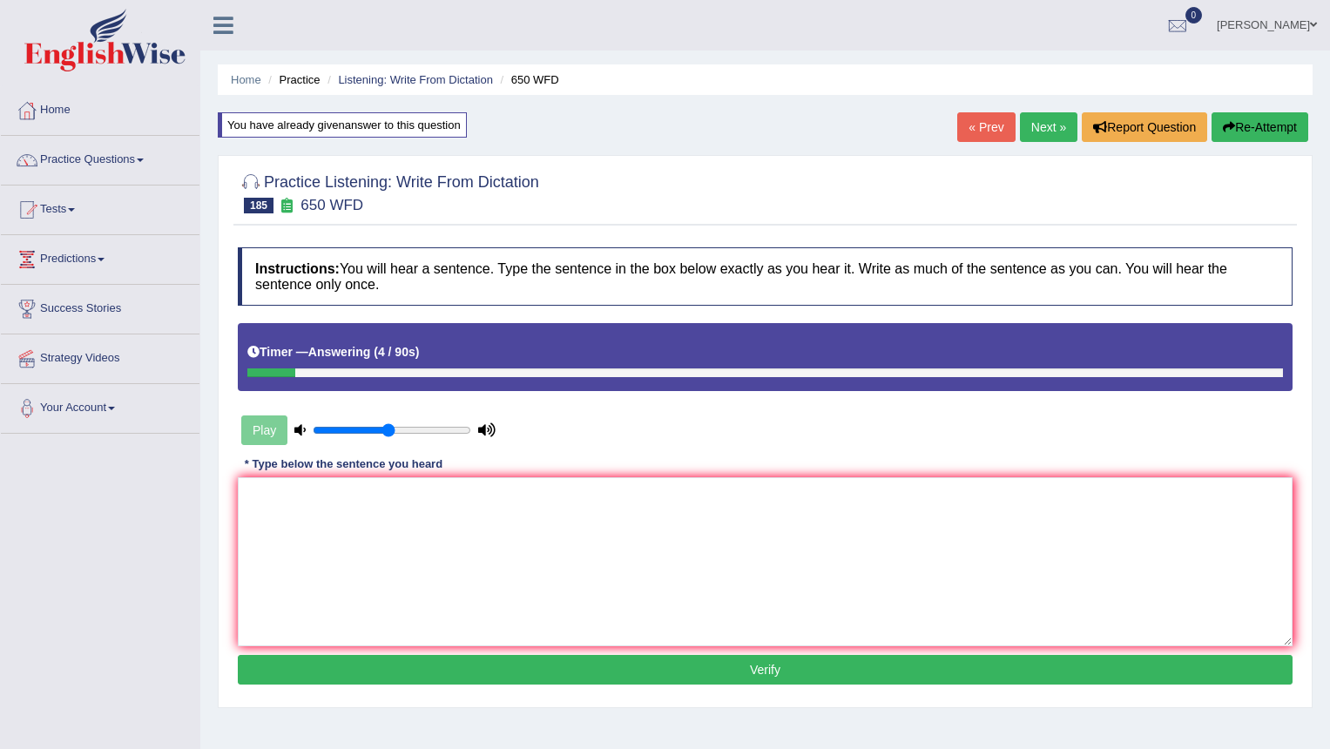
drag, startPoint x: 1033, startPoint y: 128, endPoint x: 1036, endPoint y: 148, distance: 20.2
click at [1033, 128] on link "Next »" at bounding box center [1049, 127] width 58 height 30
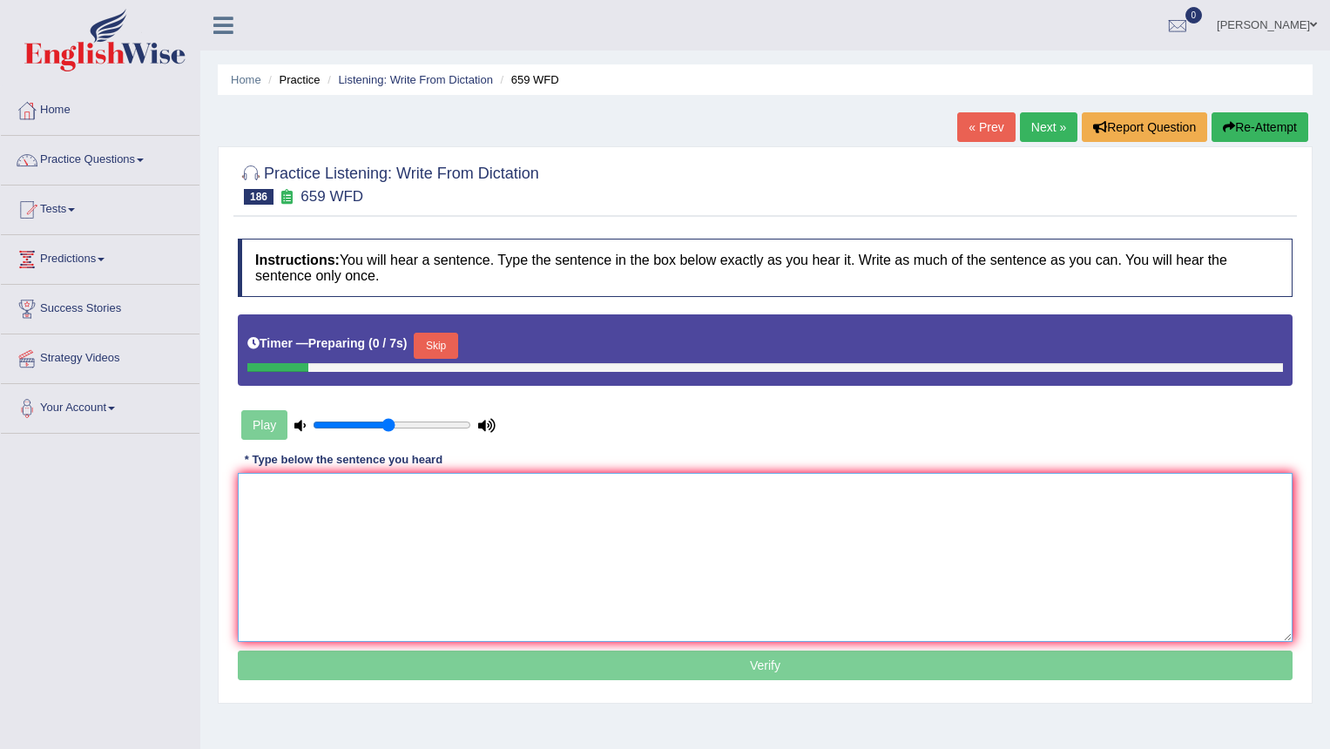
click at [398, 552] on textarea at bounding box center [765, 557] width 1055 height 169
click at [450, 350] on button "Skip" at bounding box center [436, 346] width 44 height 26
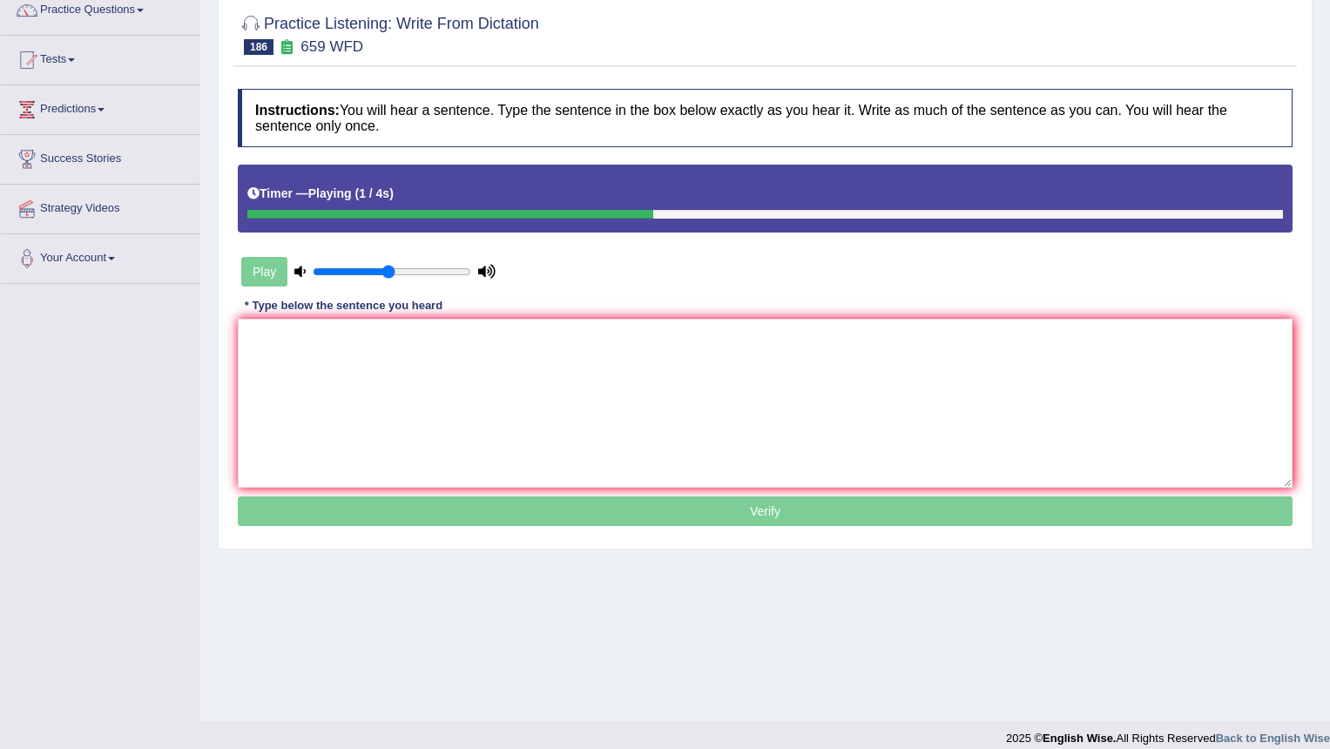
scroll to position [166, 0]
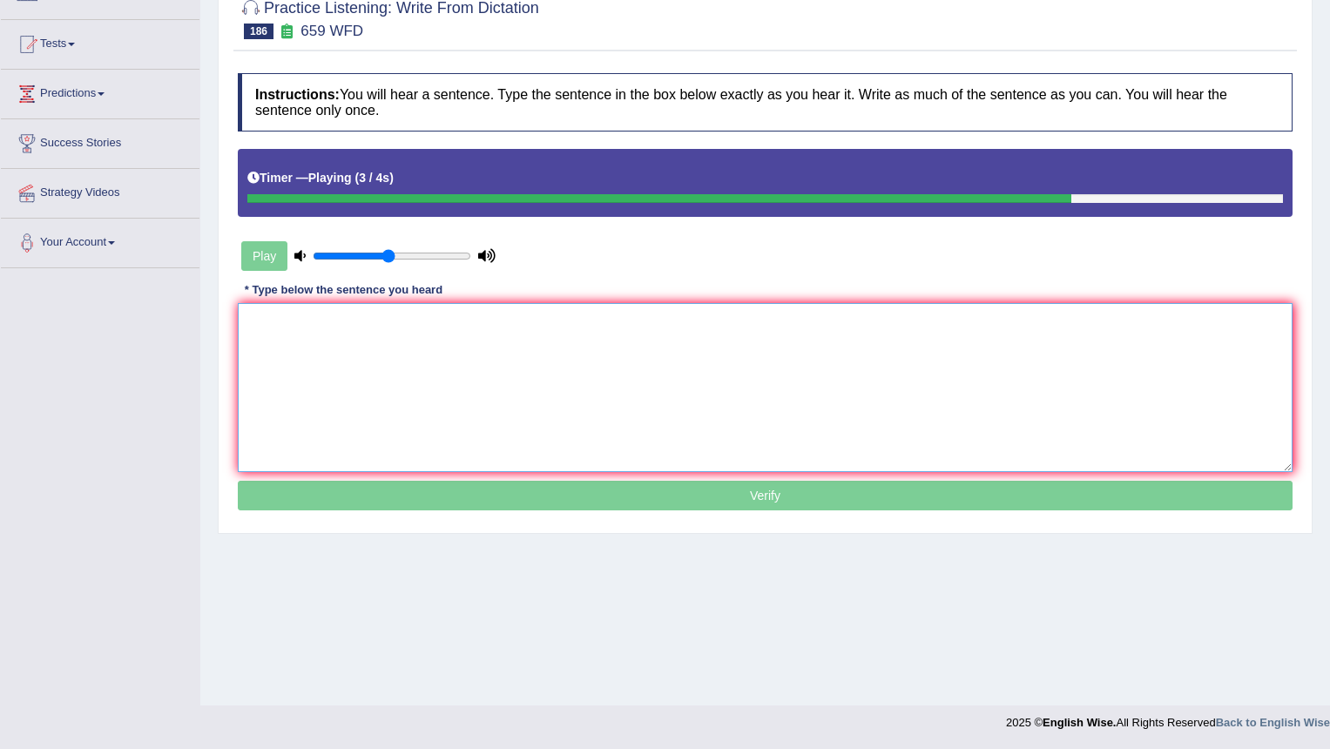
click at [389, 359] on textarea at bounding box center [765, 387] width 1055 height 169
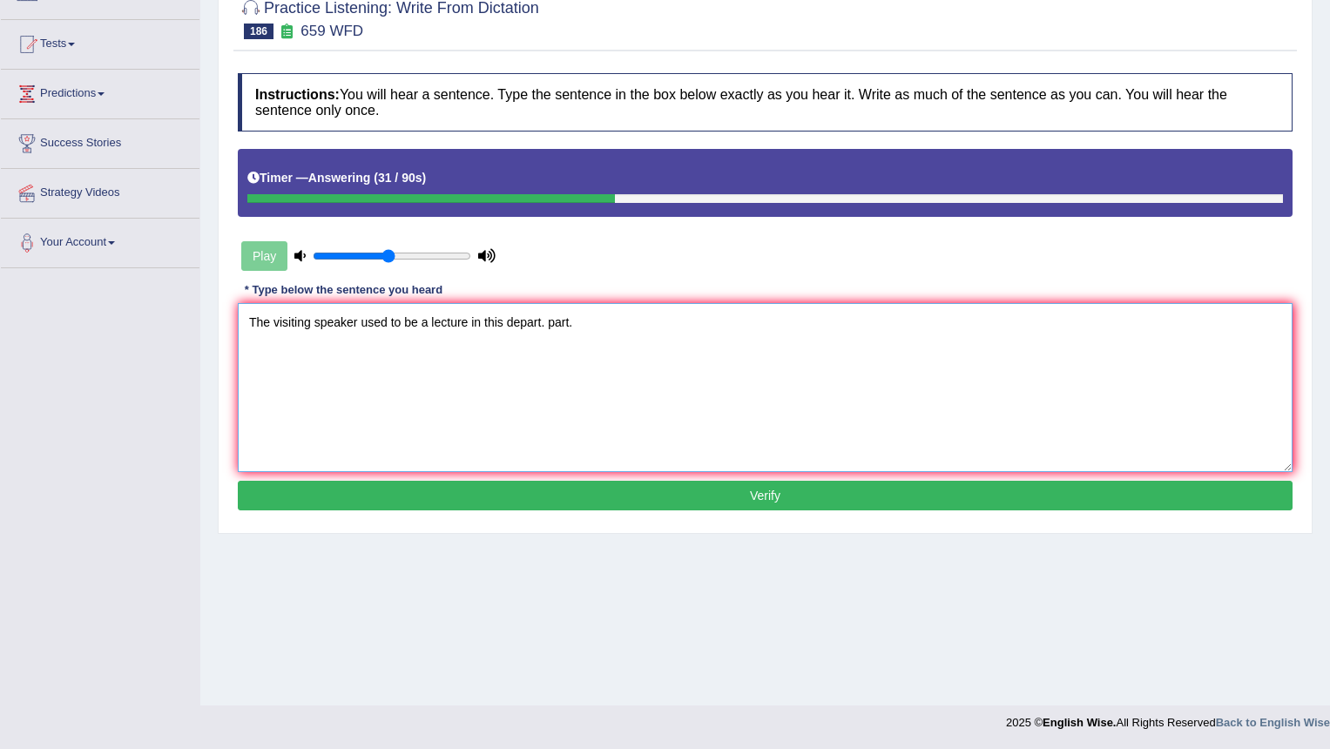
type textarea "The visiting speaker used to be a lecture in this depart. part."
click at [265, 257] on div "Play" at bounding box center [368, 256] width 261 height 44
click at [610, 491] on button "Verify" at bounding box center [765, 496] width 1055 height 30
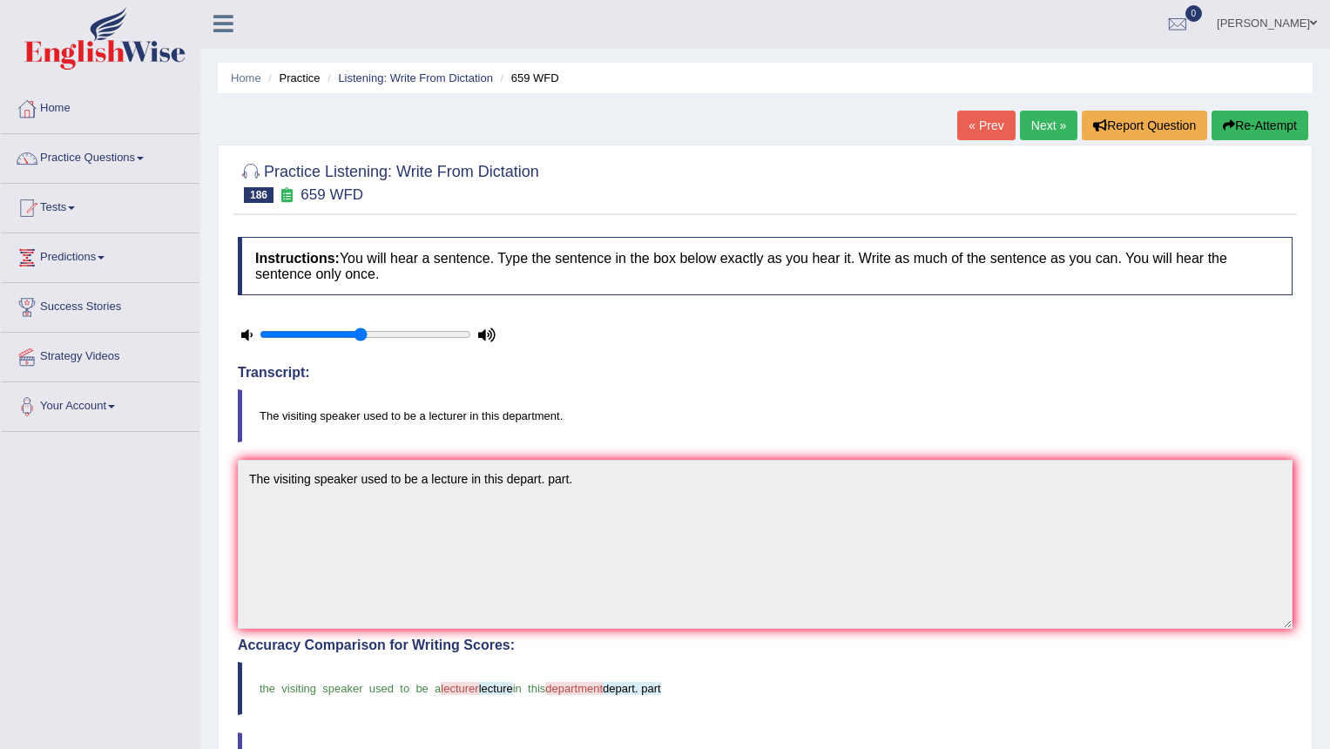
scroll to position [0, 0]
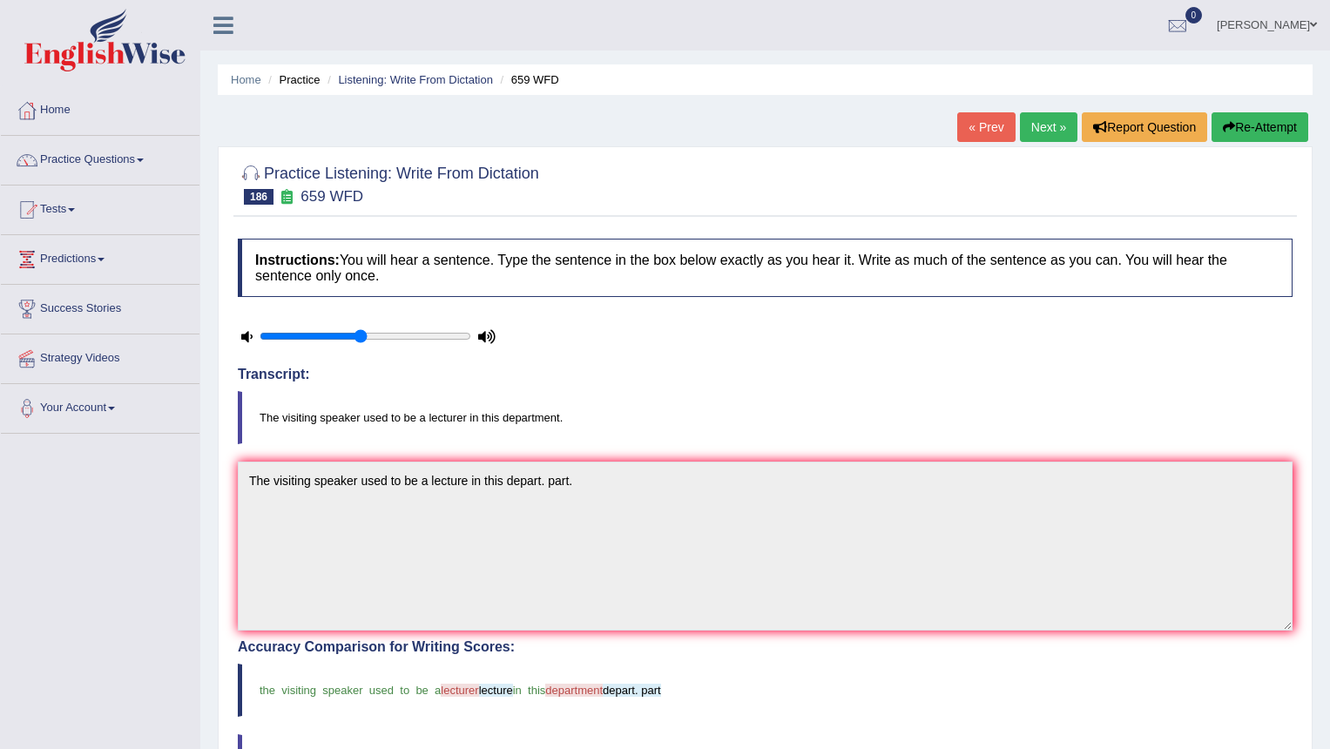
click at [1235, 128] on button "Re-Attempt" at bounding box center [1260, 127] width 97 height 30
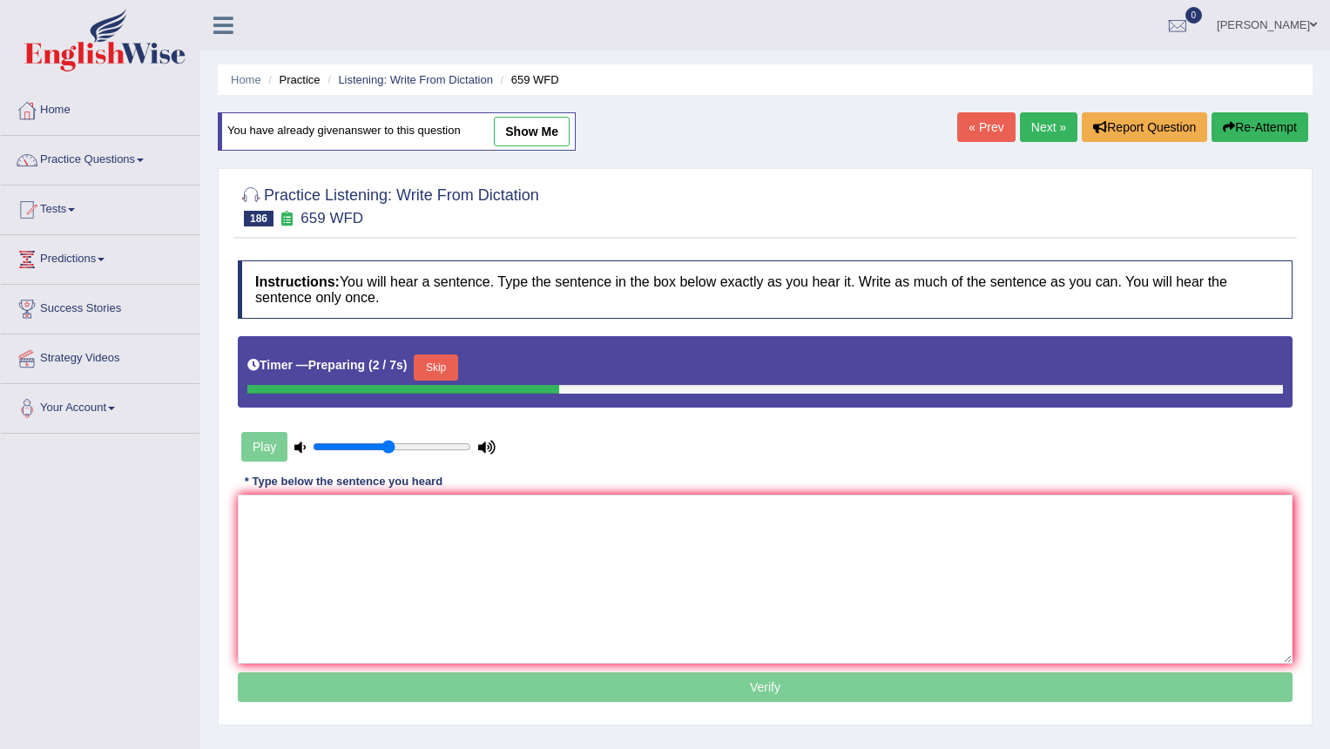
click at [447, 369] on button "Skip" at bounding box center [436, 368] width 44 height 26
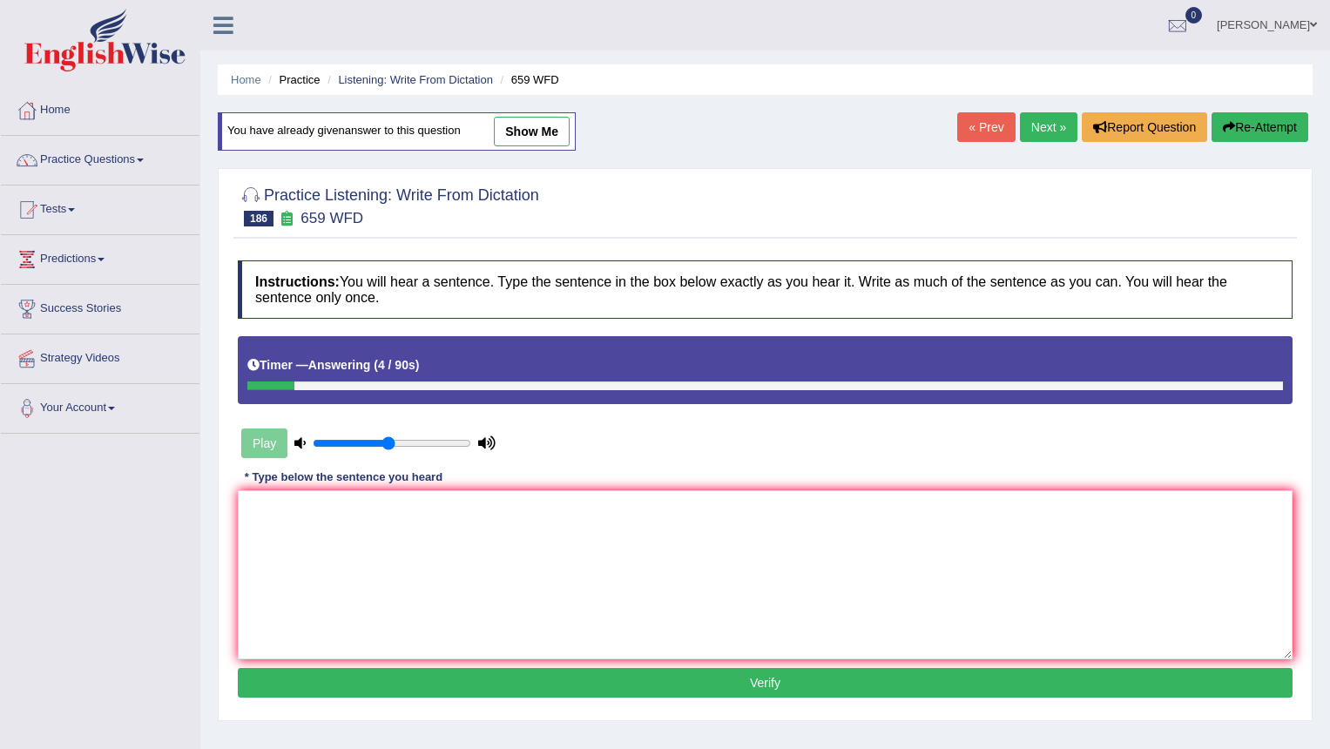
drag, startPoint x: 1052, startPoint y: 121, endPoint x: 968, endPoint y: 199, distance: 114.1
click at [1052, 121] on link "Next »" at bounding box center [1049, 127] width 58 height 30
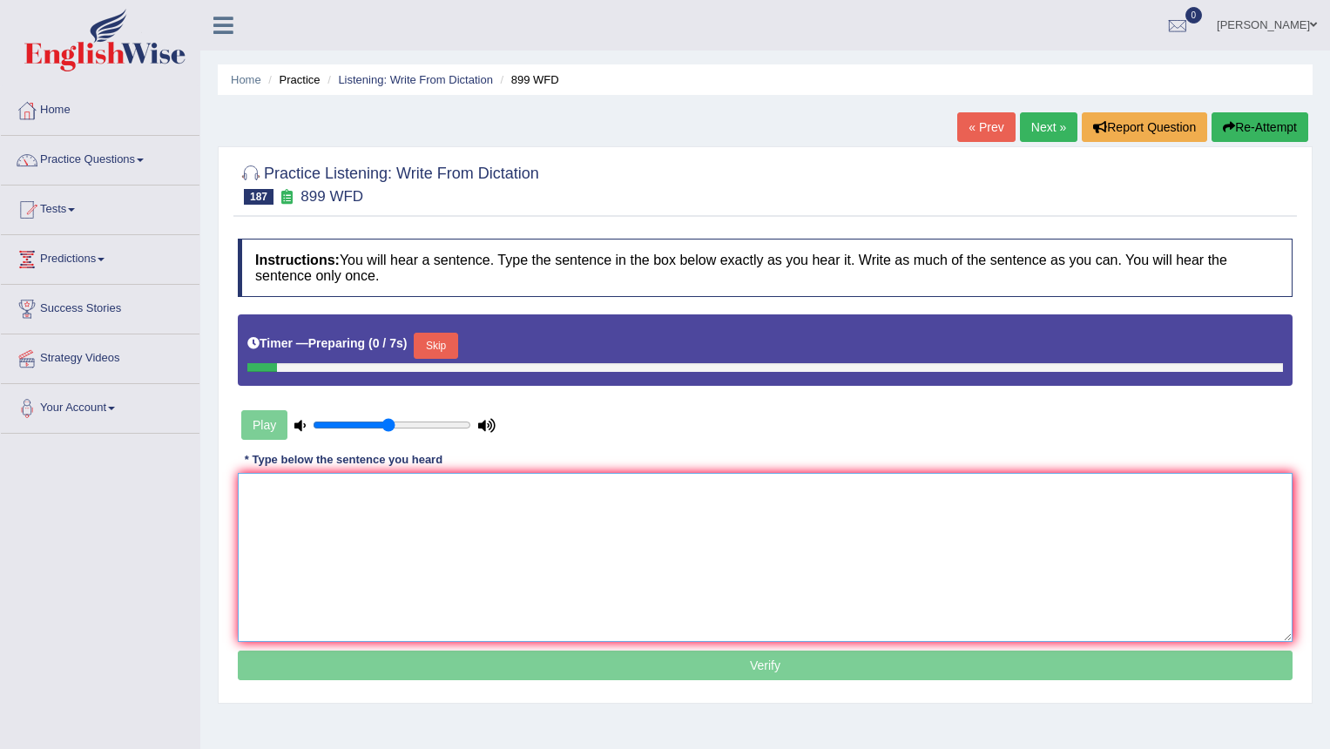
click at [442, 534] on textarea at bounding box center [765, 557] width 1055 height 169
click at [433, 345] on button "Skip" at bounding box center [436, 346] width 44 height 26
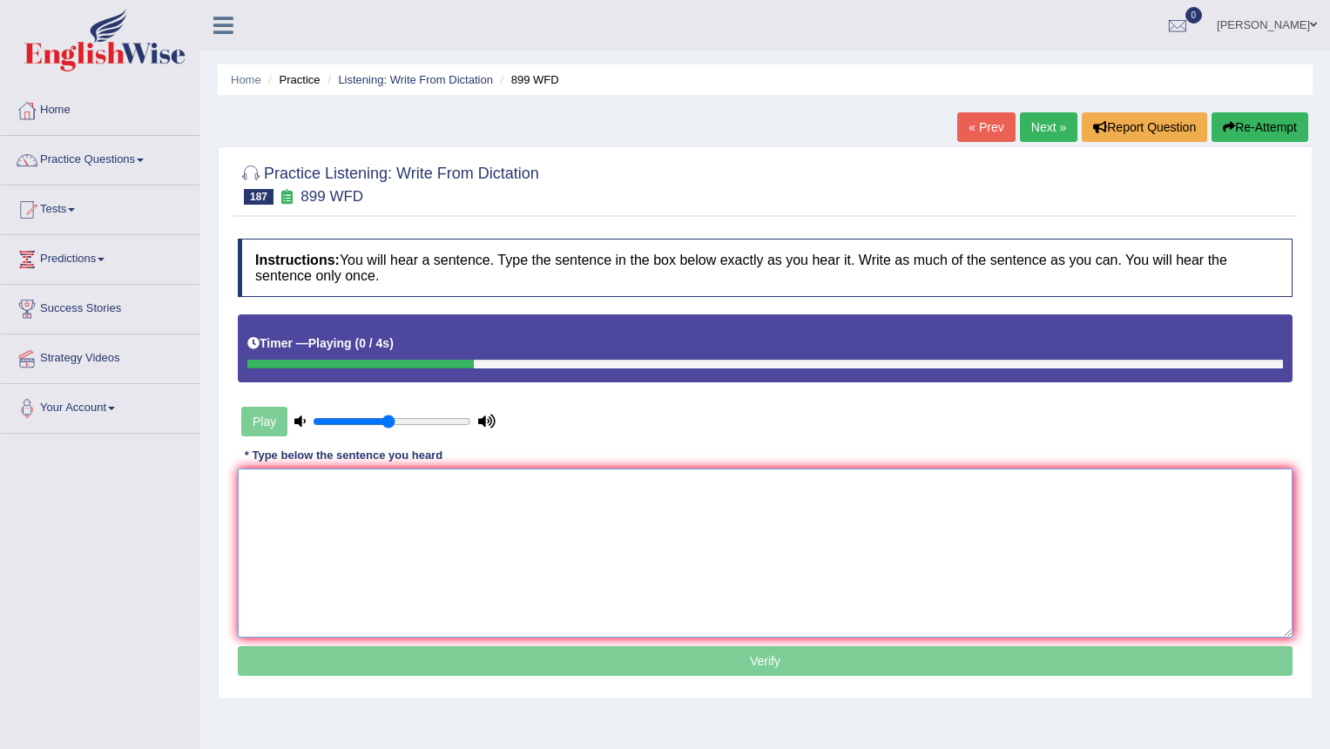
click at [362, 551] on textarea at bounding box center [765, 553] width 1055 height 169
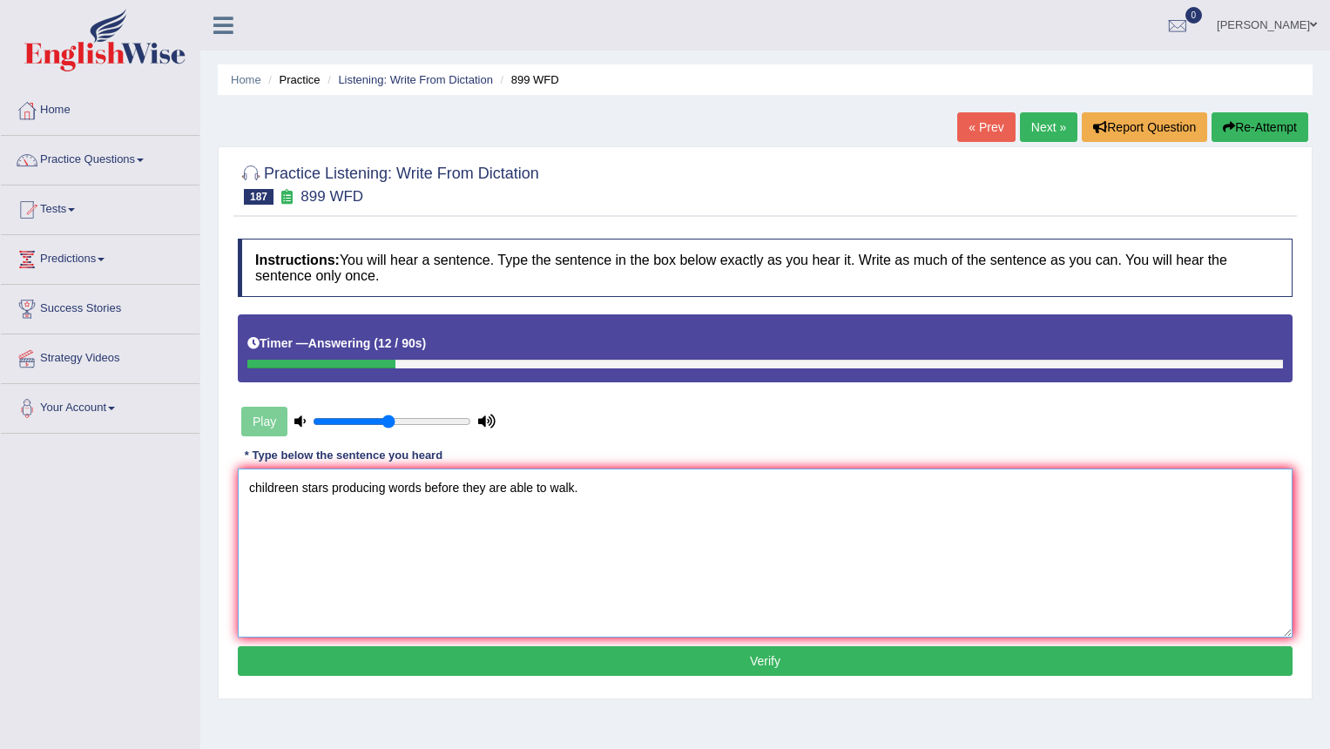
click at [255, 489] on textarea "childreen stars producing words before they are able to walk." at bounding box center [765, 553] width 1055 height 169
click at [293, 486] on textarea "Childreen stars producing words before they are able to walk." at bounding box center [765, 553] width 1055 height 169
click at [318, 484] on textarea "Children stars producing words before they are able to walk." at bounding box center [765, 553] width 1055 height 169
type textarea "Children starts producing words before they are able to walk."
click at [535, 666] on button "Verify" at bounding box center [765, 661] width 1055 height 30
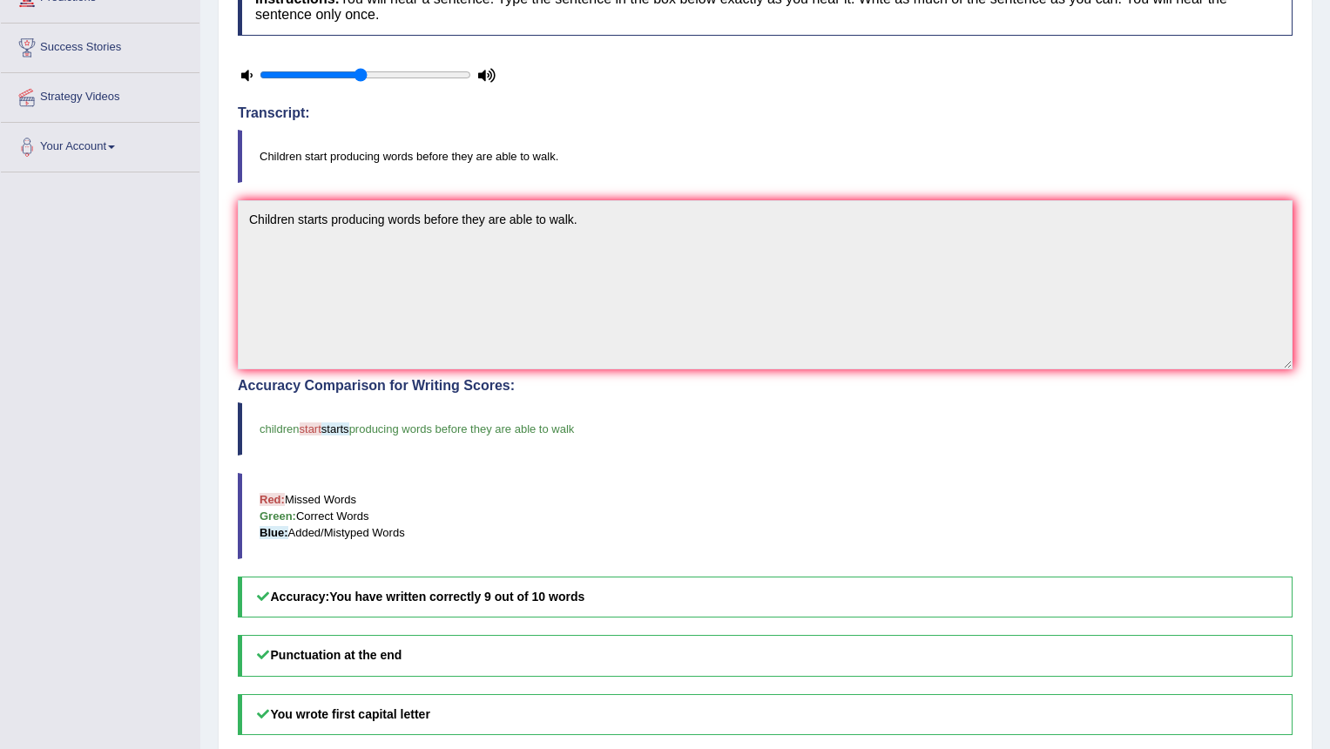
scroll to position [87, 0]
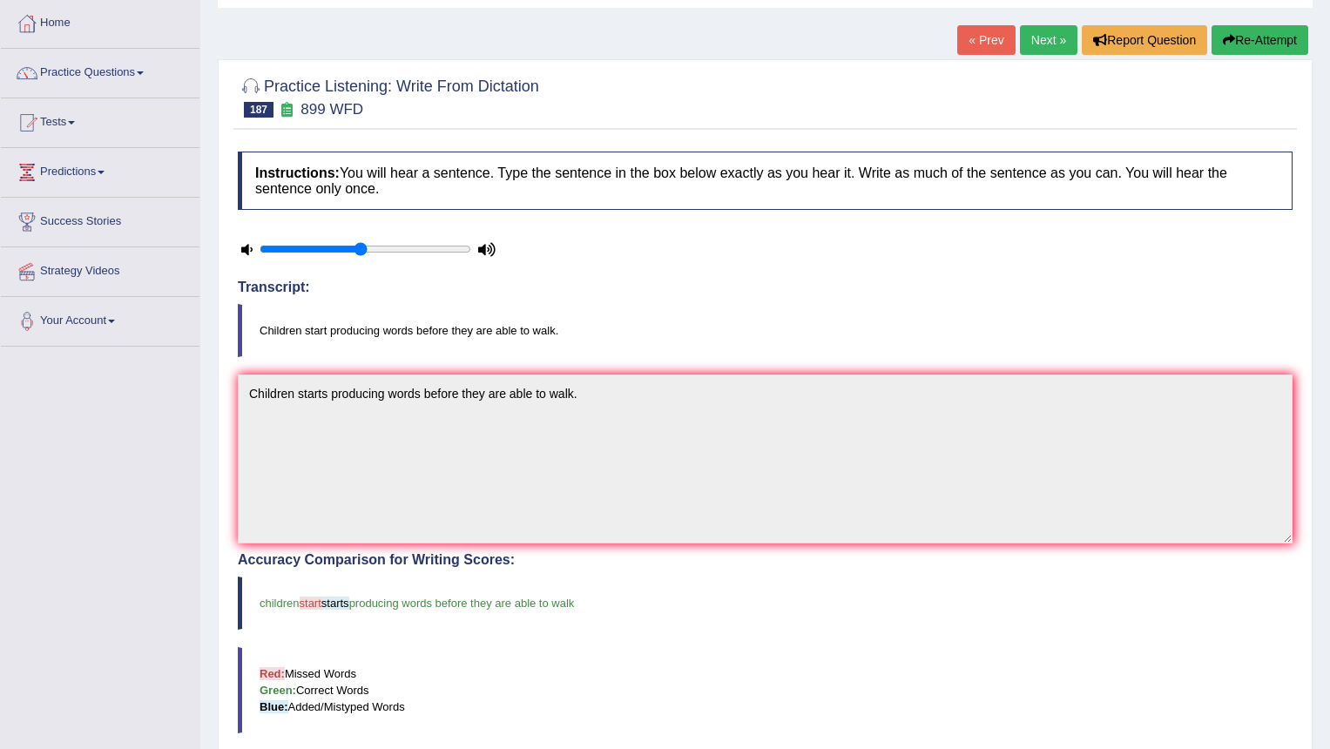
click at [1038, 42] on link "Next »" at bounding box center [1049, 40] width 58 height 30
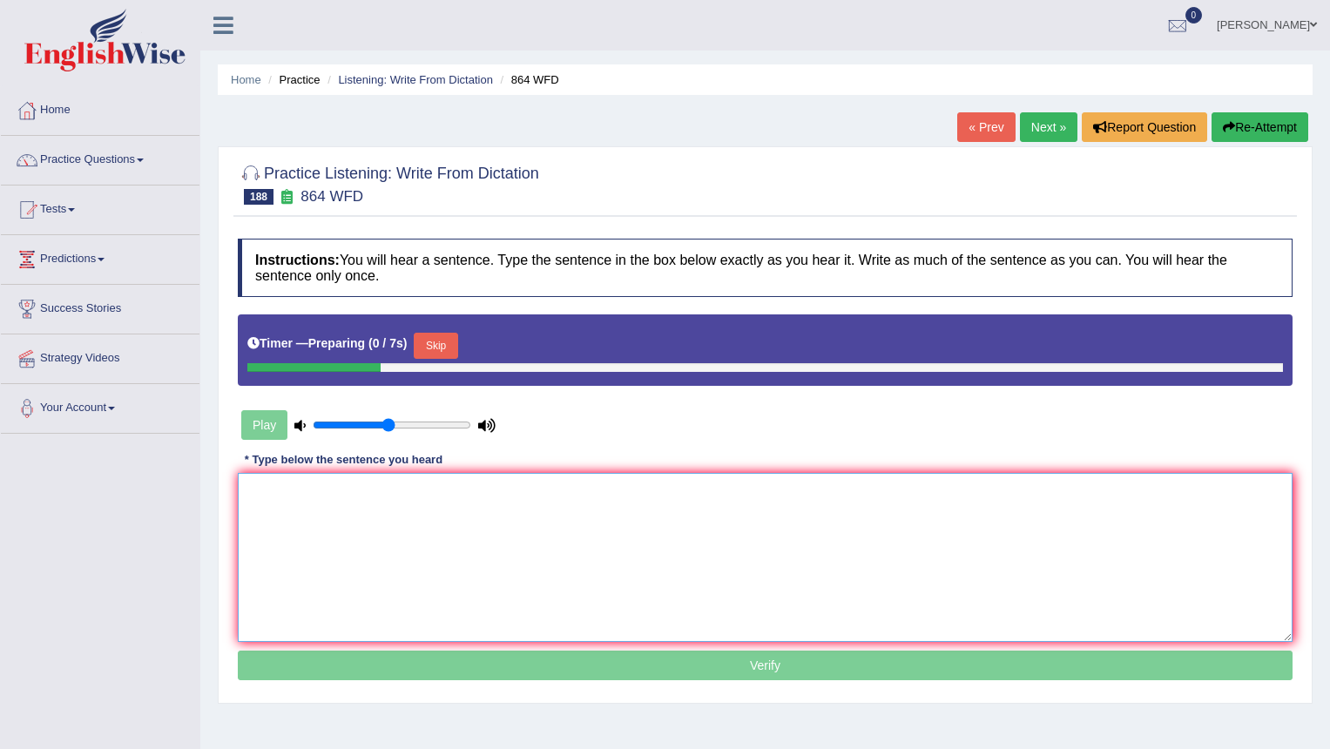
click at [435, 518] on textarea at bounding box center [765, 557] width 1055 height 169
click at [434, 343] on button "Skip" at bounding box center [436, 346] width 44 height 26
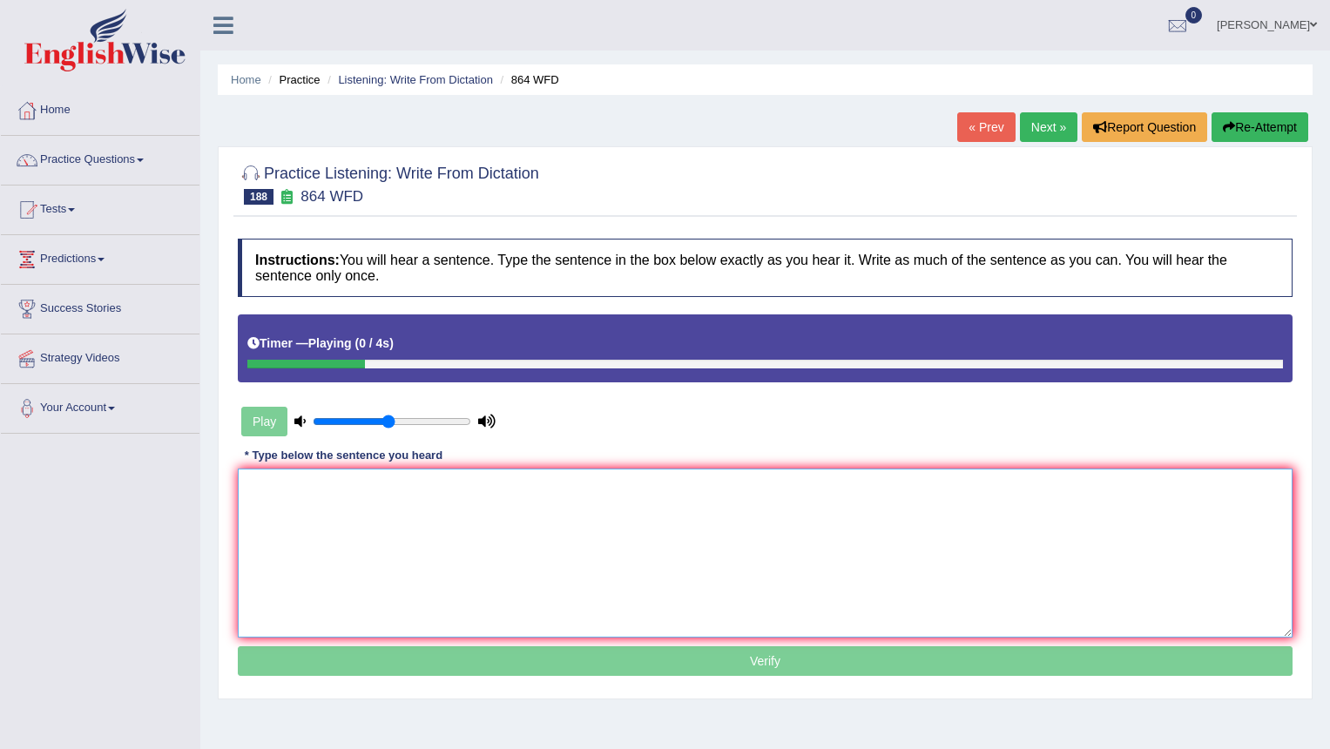
click at [416, 571] on textarea at bounding box center [765, 553] width 1055 height 169
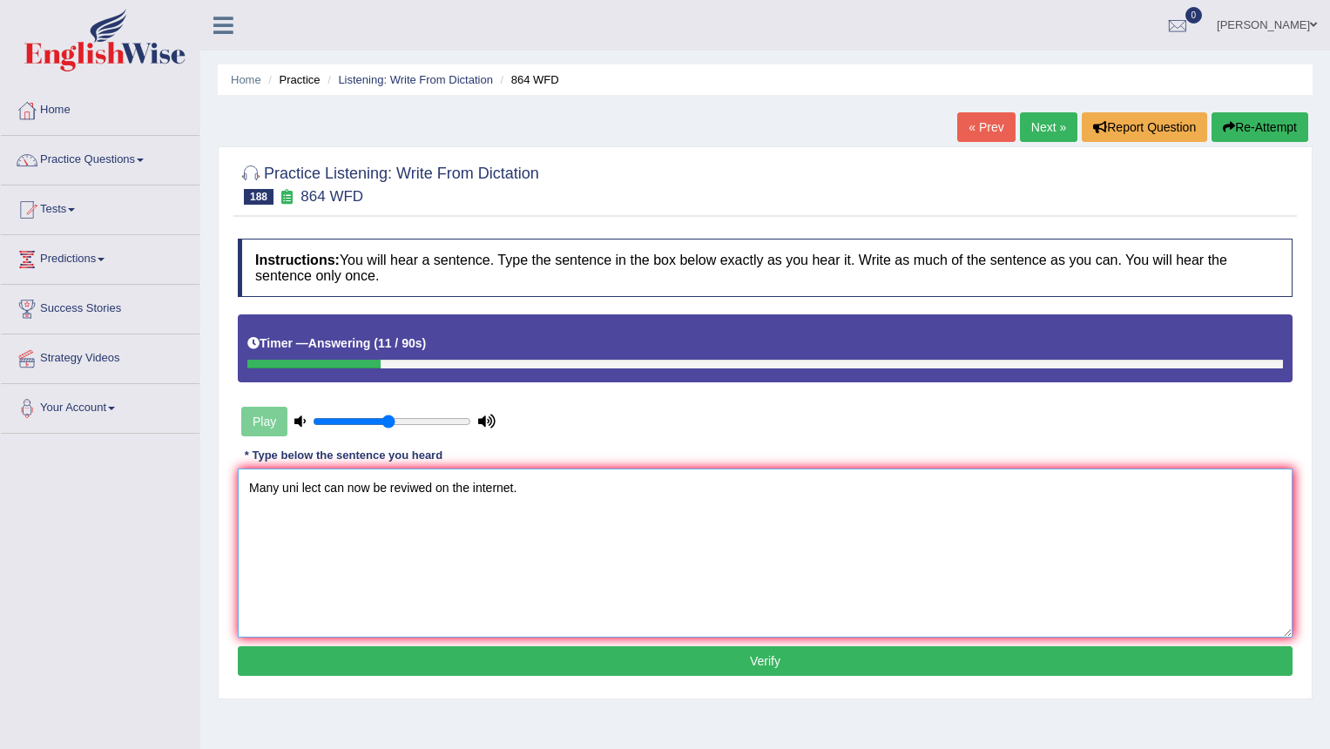
click at [300, 485] on textarea "Many uni lect can now be reviwed on the internet." at bounding box center [765, 553] width 1055 height 169
click at [544, 492] on textarea "Many university lecturers lecturer can now be reviwed on the internet." at bounding box center [765, 553] width 1055 height 169
type textarea "Many university lecturers lecturer can now be reviwed in on the internet."
click at [503, 650] on button "Verify" at bounding box center [765, 661] width 1055 height 30
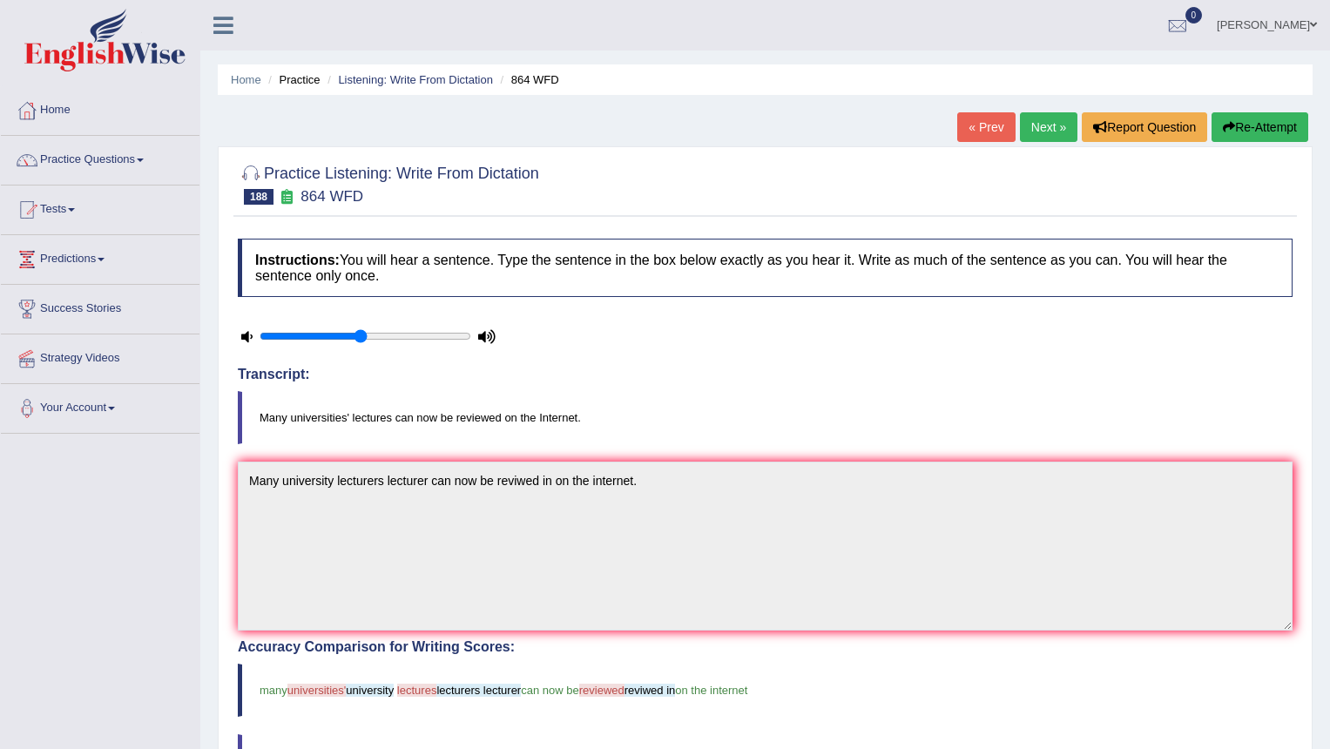
click at [1038, 130] on link "Next »" at bounding box center [1049, 127] width 58 height 30
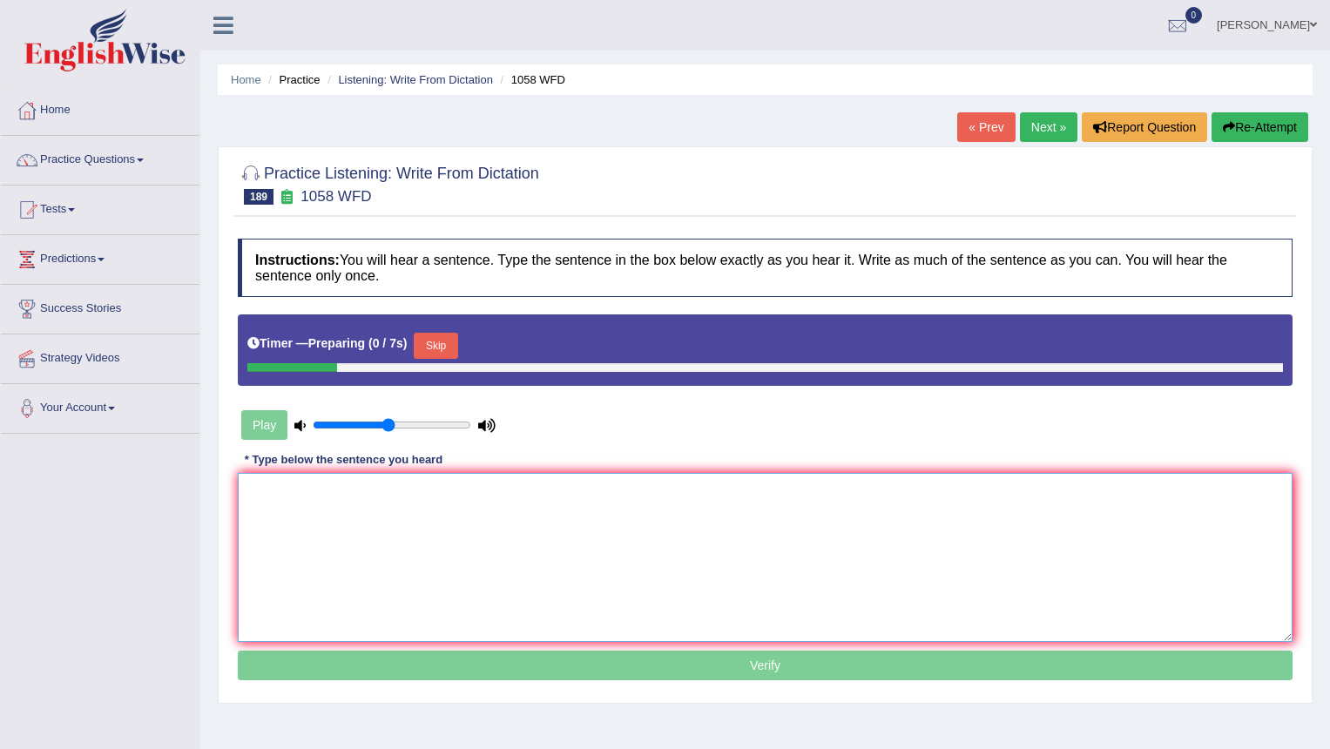
click at [430, 509] on textarea at bounding box center [765, 557] width 1055 height 169
click at [444, 349] on button "Skip" at bounding box center [436, 346] width 44 height 26
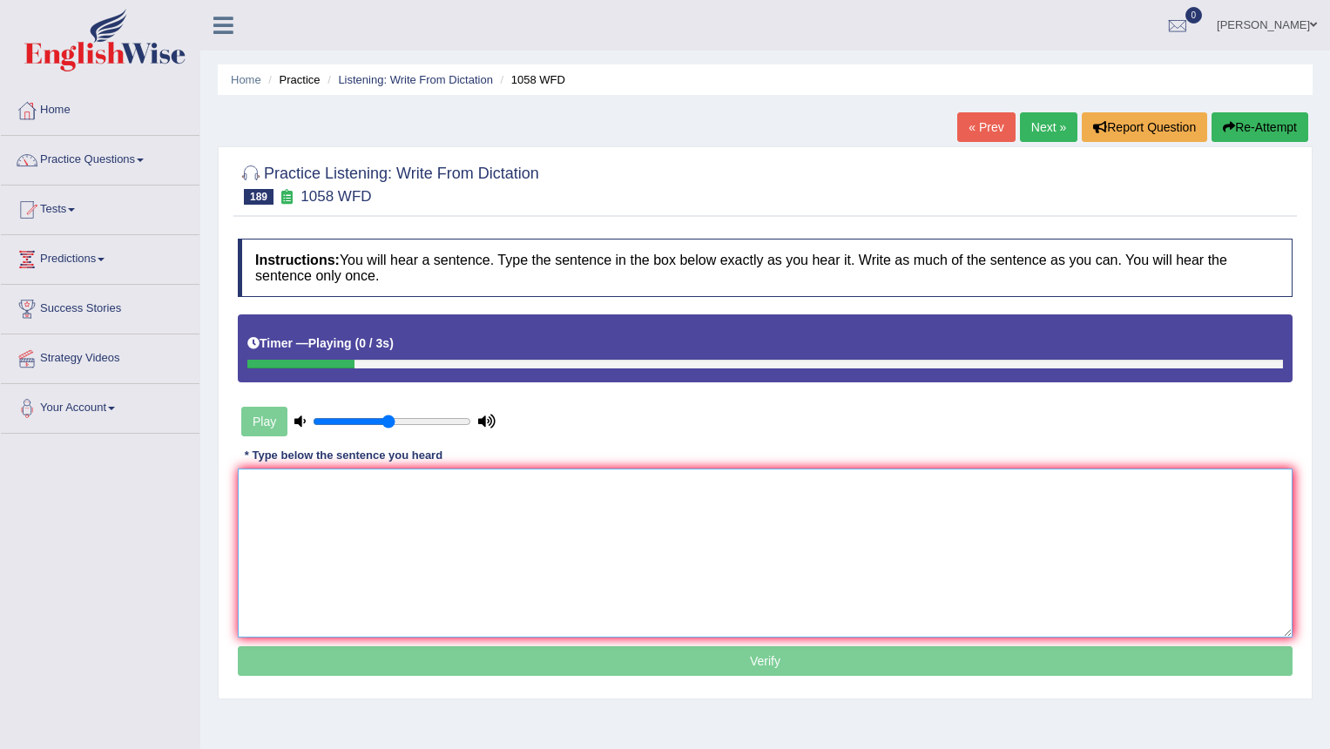
click at [296, 546] on textarea at bounding box center [765, 553] width 1055 height 169
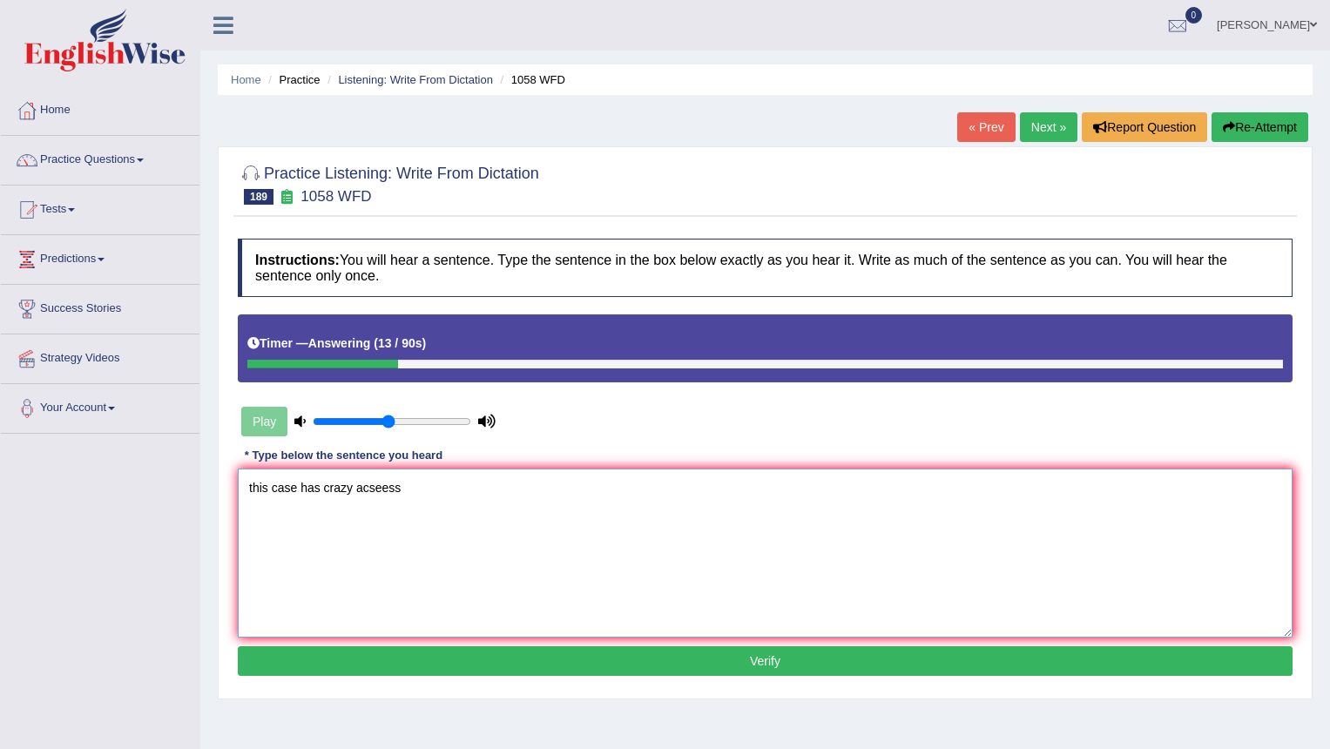
type textarea "this case has crazy acseess"
click at [1257, 124] on button "Re-Attempt" at bounding box center [1260, 127] width 97 height 30
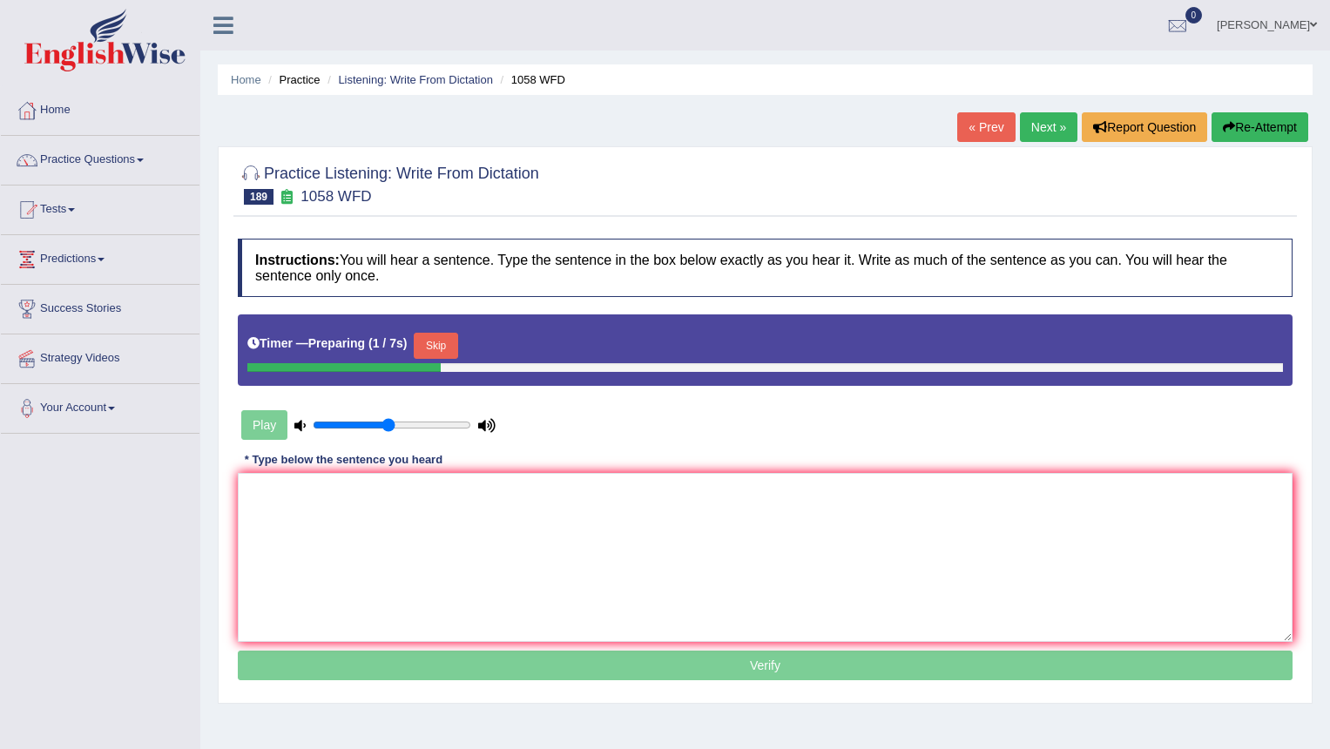
click at [443, 343] on button "Skip" at bounding box center [436, 346] width 44 height 26
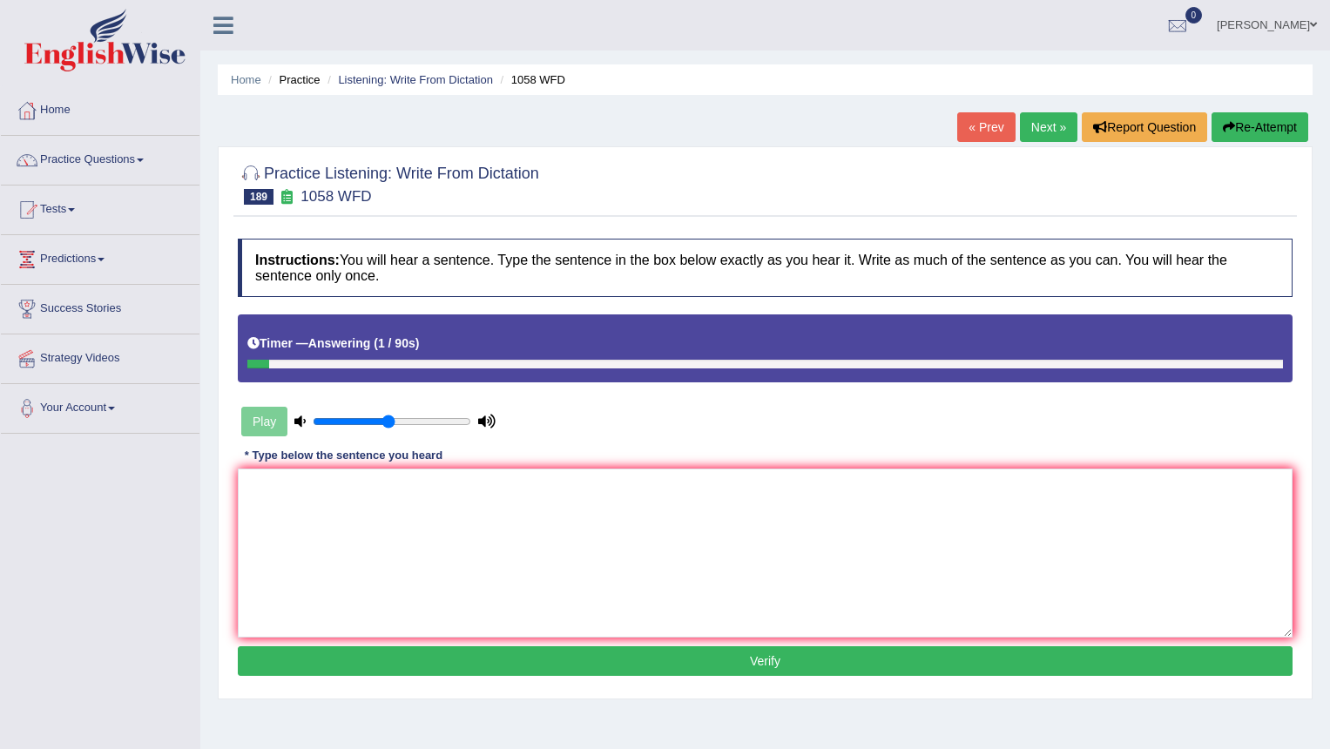
click at [254, 425] on div "Play" at bounding box center [368, 422] width 261 height 44
click at [1237, 124] on button "Re-Attempt" at bounding box center [1260, 127] width 97 height 30
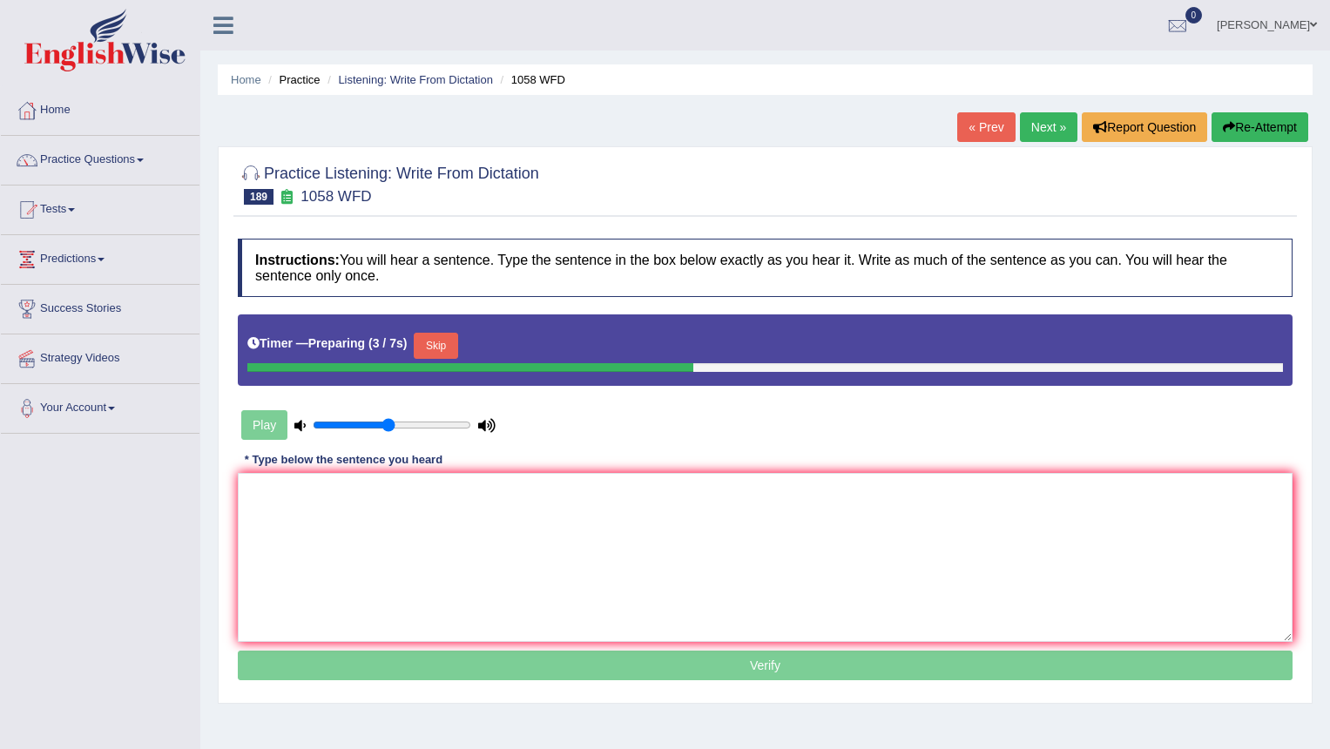
click at [443, 346] on button "Skip" at bounding box center [436, 346] width 44 height 26
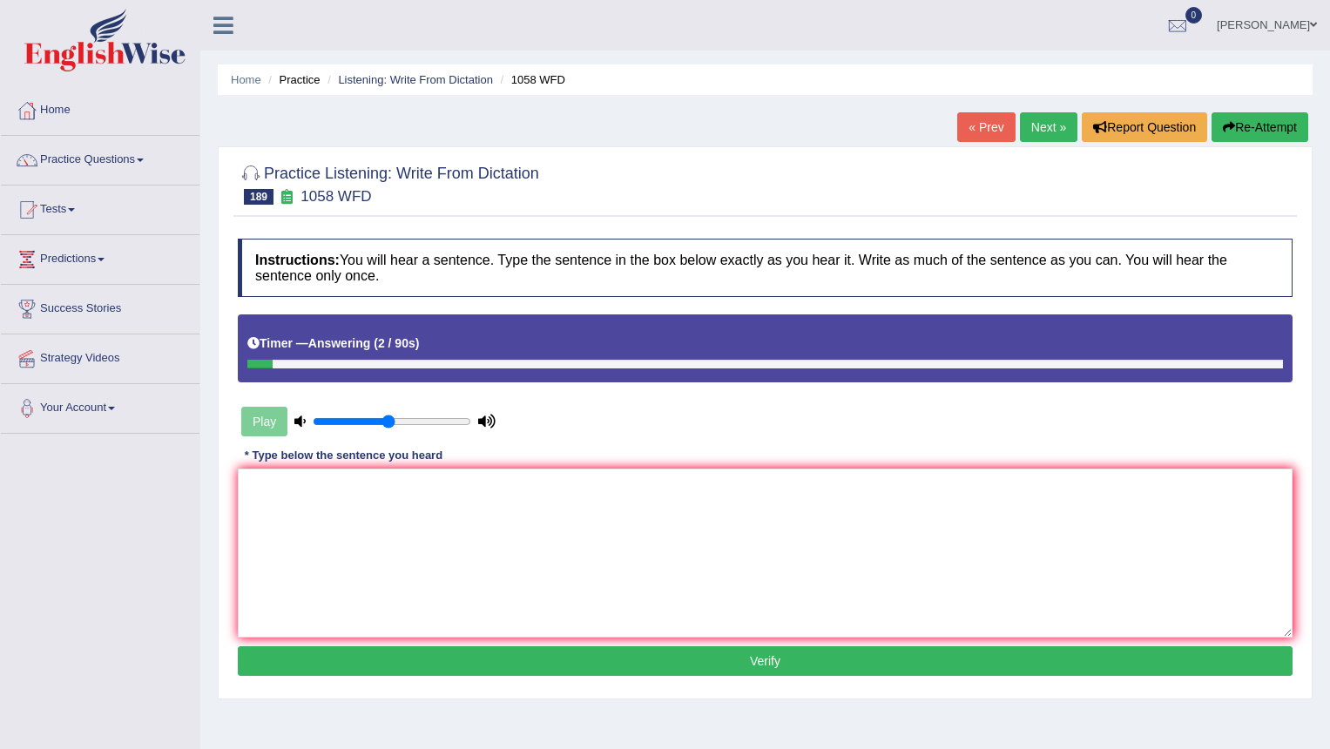
click at [1032, 131] on link "Next »" at bounding box center [1049, 127] width 58 height 30
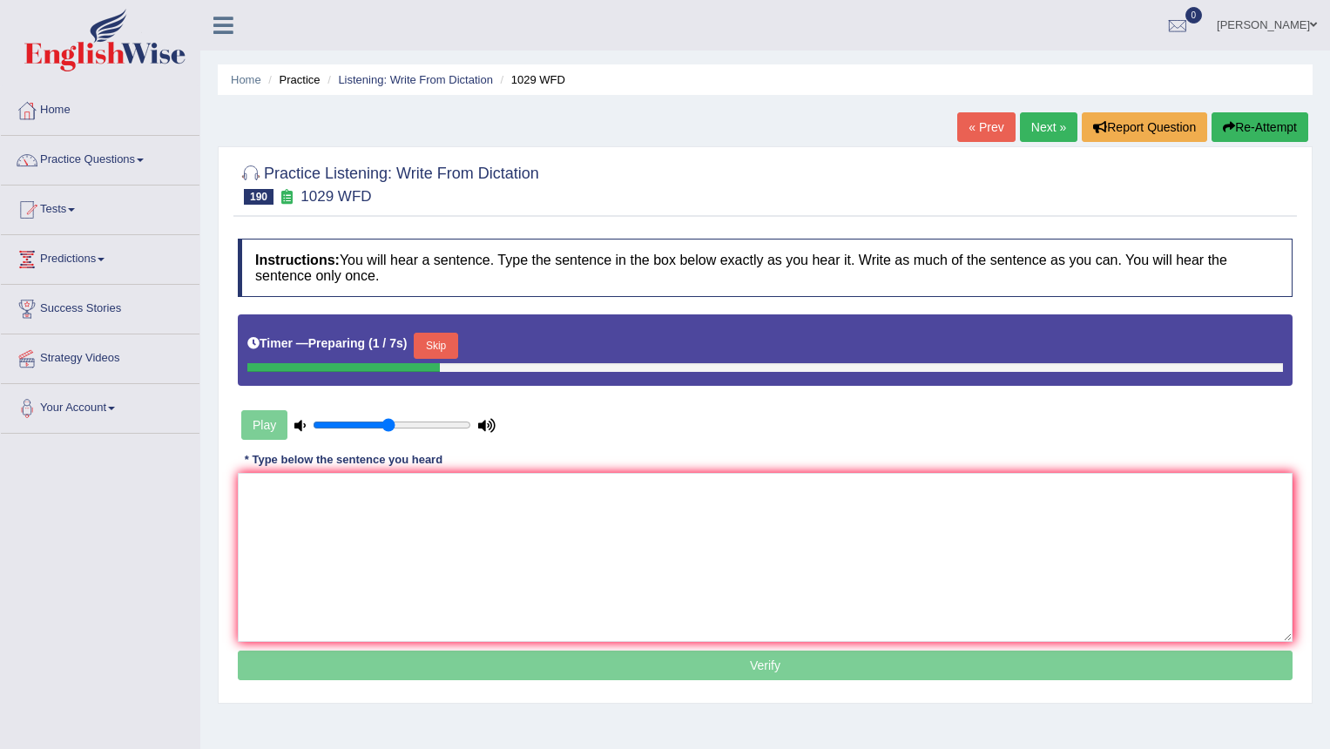
click at [440, 349] on button "Skip" at bounding box center [436, 346] width 44 height 26
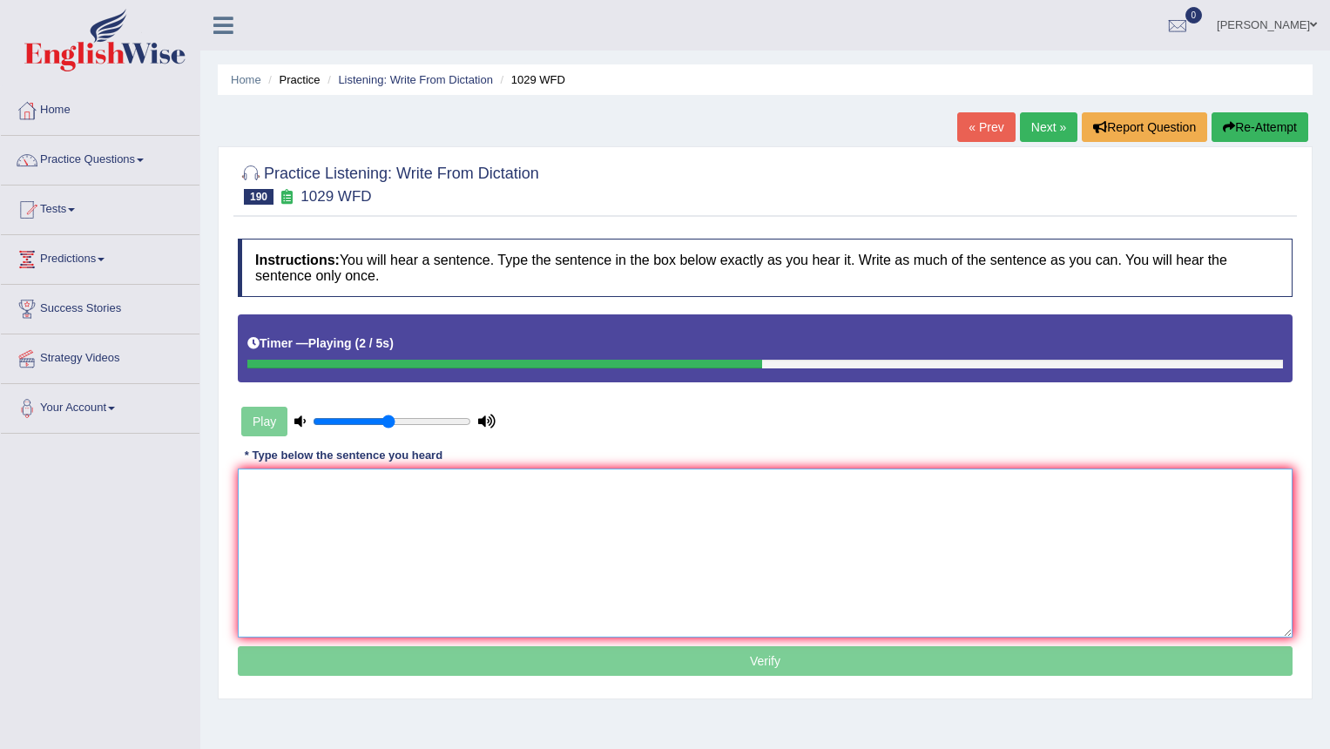
click at [412, 528] on textarea at bounding box center [765, 553] width 1055 height 169
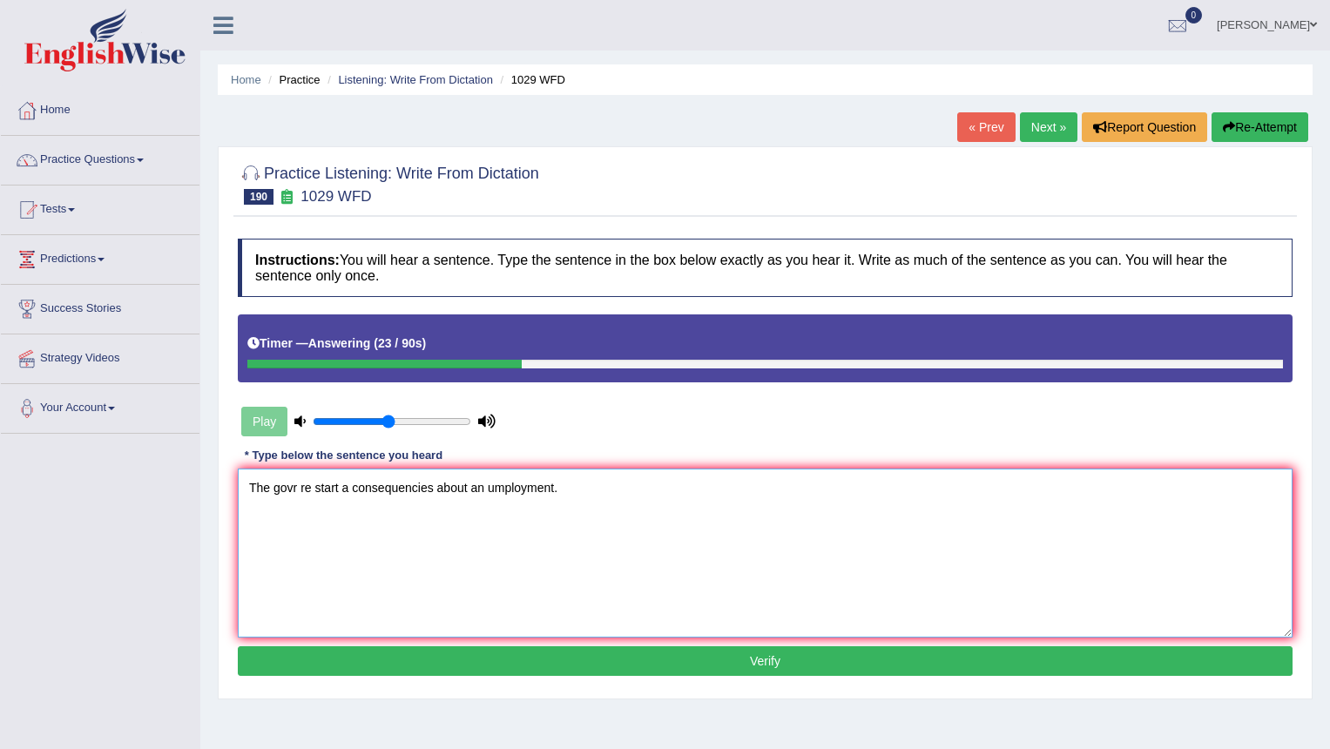
click at [277, 485] on textarea "The govr re start a consequencies about an umployment." at bounding box center [765, 553] width 1055 height 169
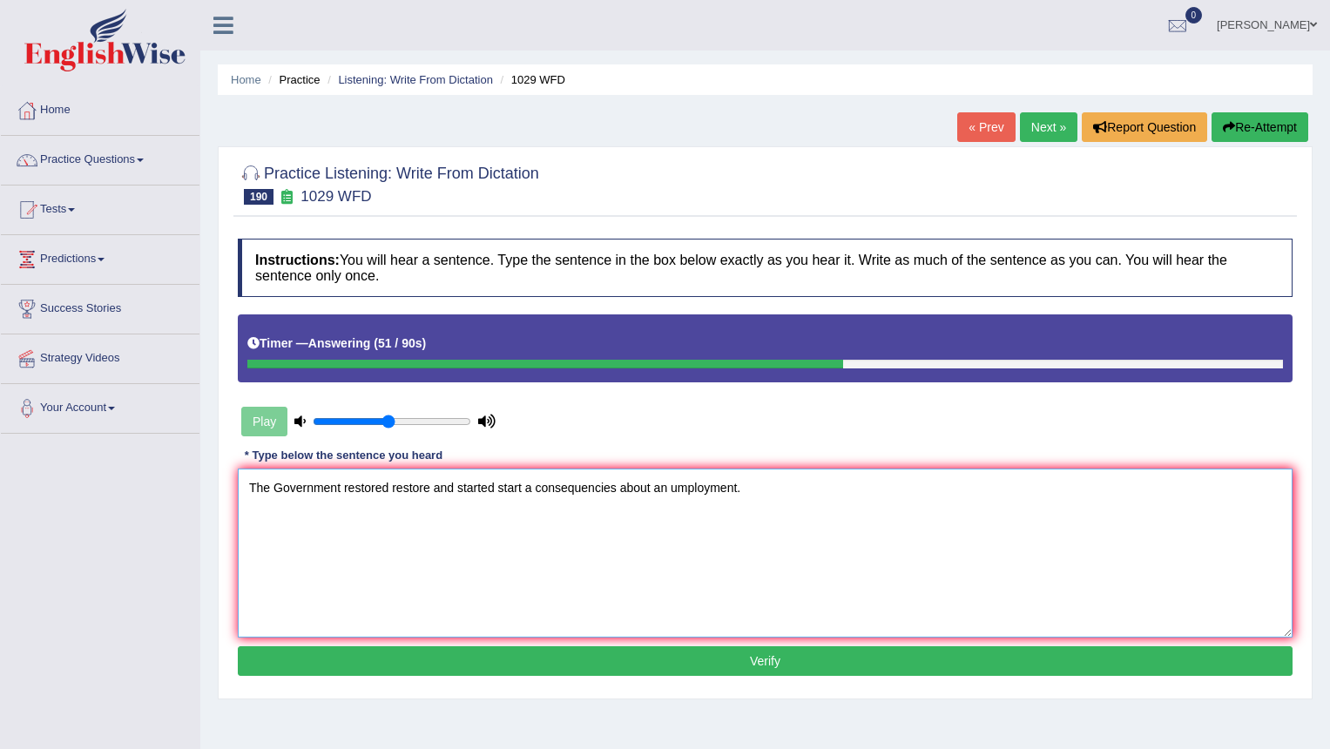
type textarea "The Government restored restore and started start a consequencies about an umpl…"
click at [660, 657] on button "Verify" at bounding box center [765, 661] width 1055 height 30
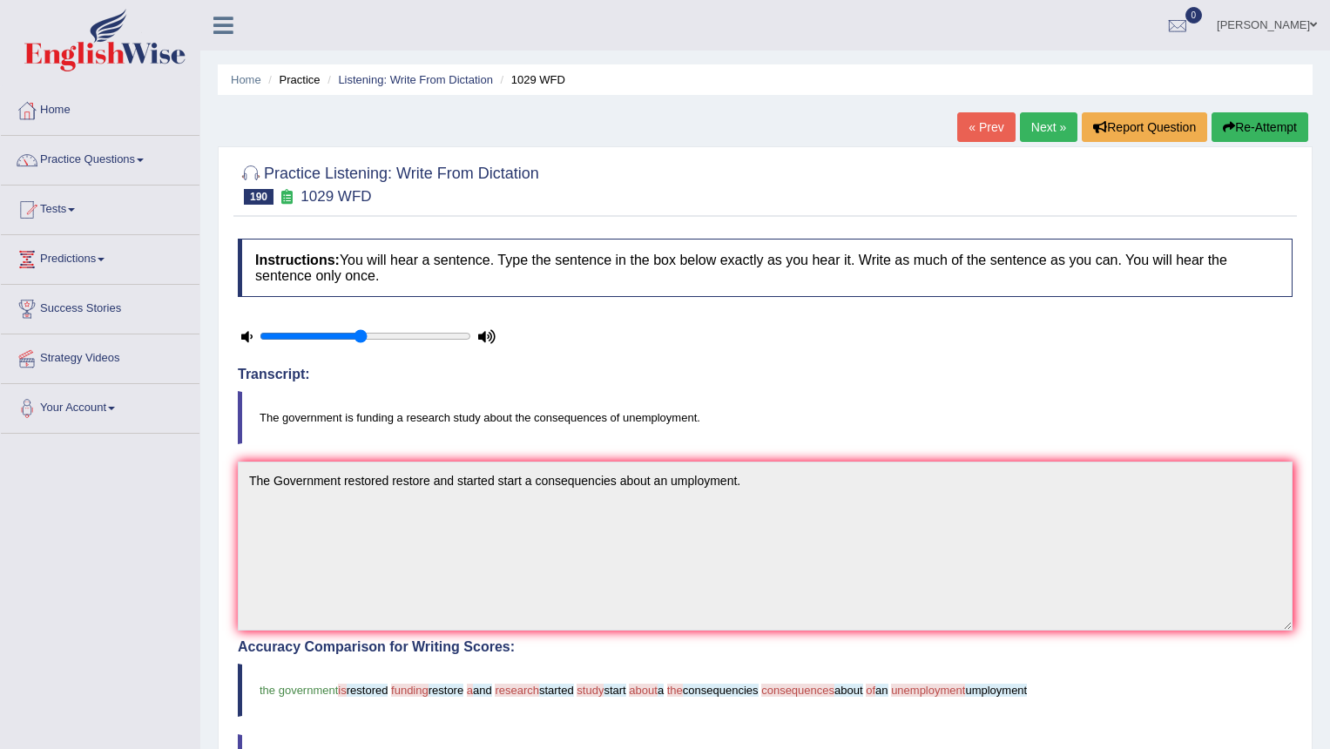
click at [1034, 130] on link "Next »" at bounding box center [1049, 127] width 58 height 30
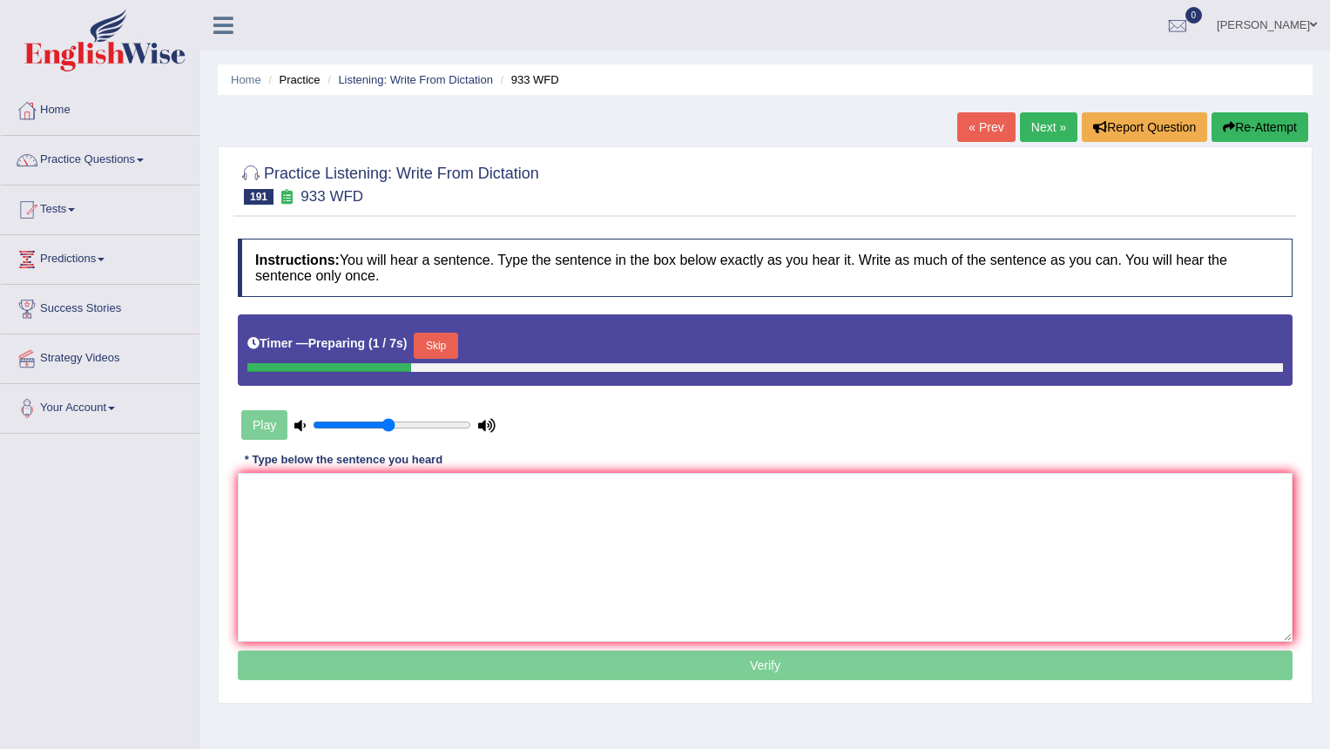
click at [433, 343] on button "Skip" at bounding box center [436, 346] width 44 height 26
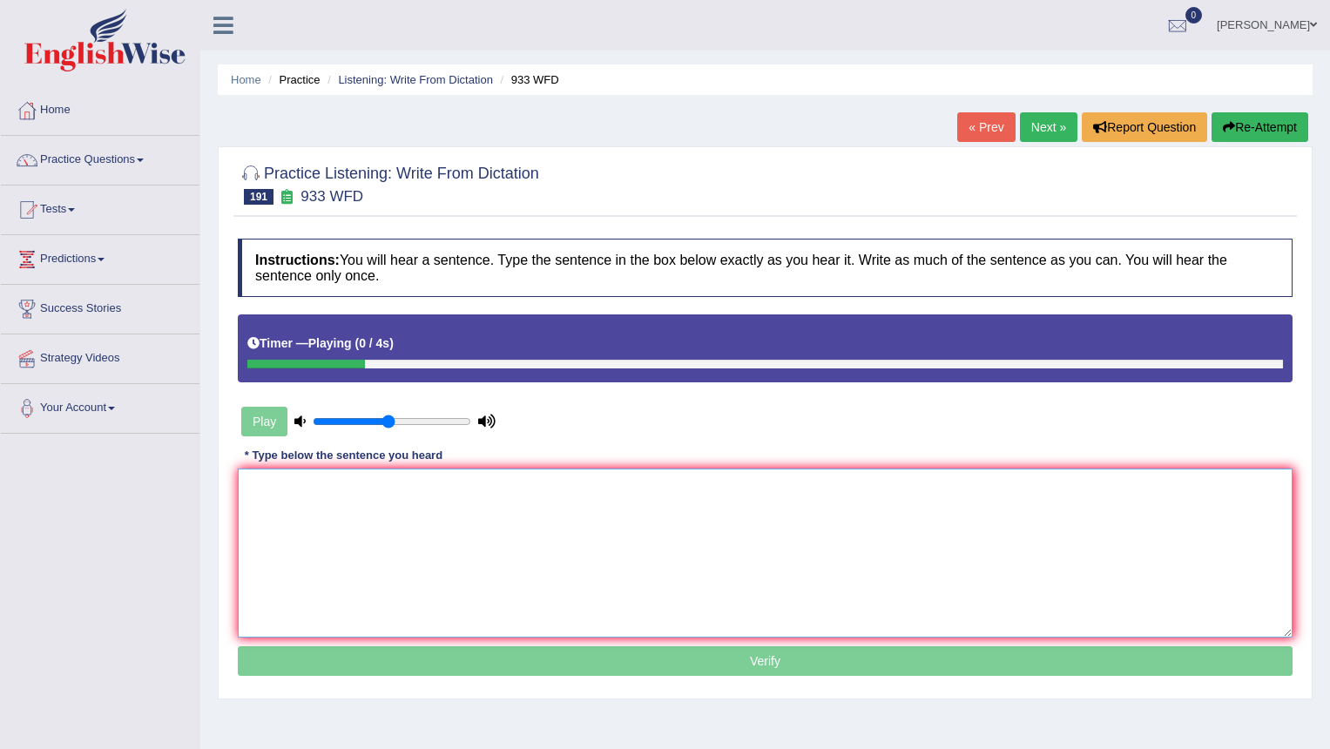
drag, startPoint x: 297, startPoint y: 545, endPoint x: 301, endPoint y: 526, distance: 18.6
click at [299, 538] on textarea at bounding box center [765, 553] width 1055 height 169
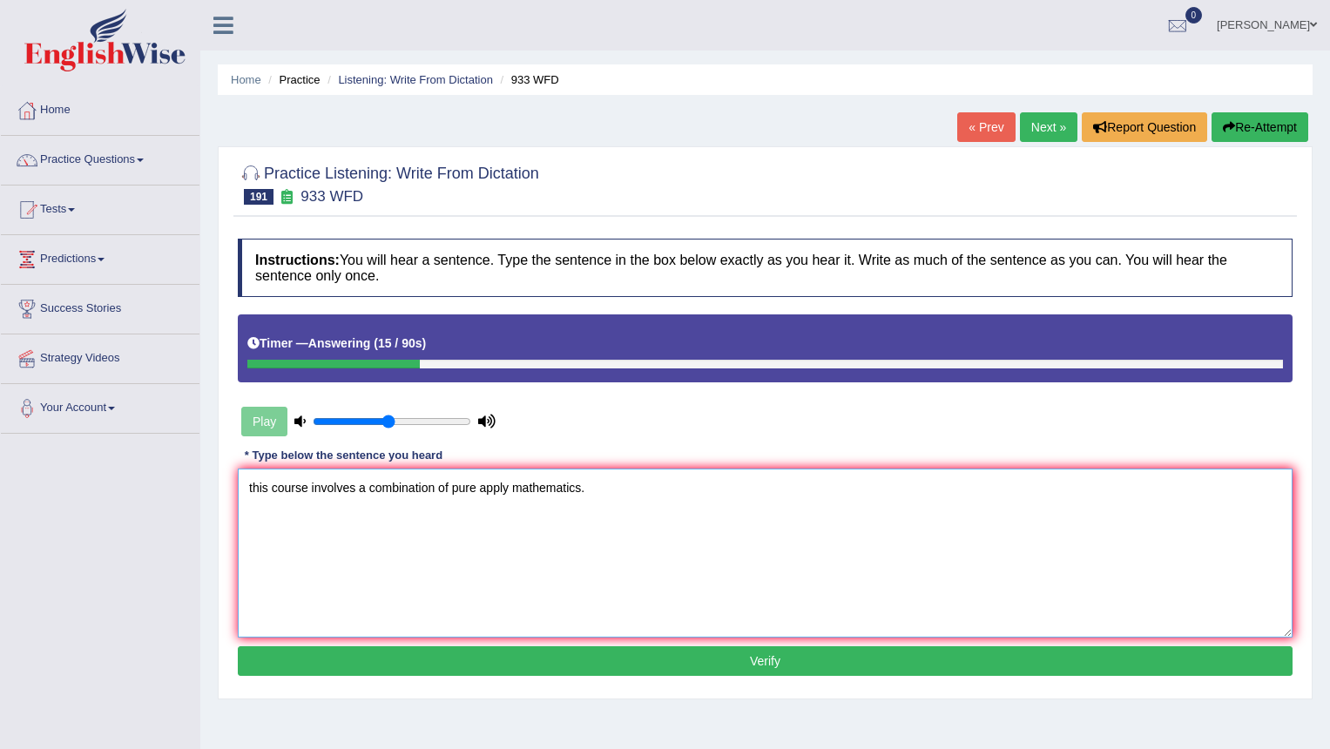
click at [253, 484] on textarea "this course involves a combination of pure apply mathematics." at bounding box center [765, 553] width 1055 height 169
click at [457, 487] on textarea "This course involves a combination of pure apply mathematics." at bounding box center [765, 553] width 1055 height 169
type textarea "This course involves a combination of nature pure apply mathematics."
click at [612, 659] on button "Verify" at bounding box center [765, 661] width 1055 height 30
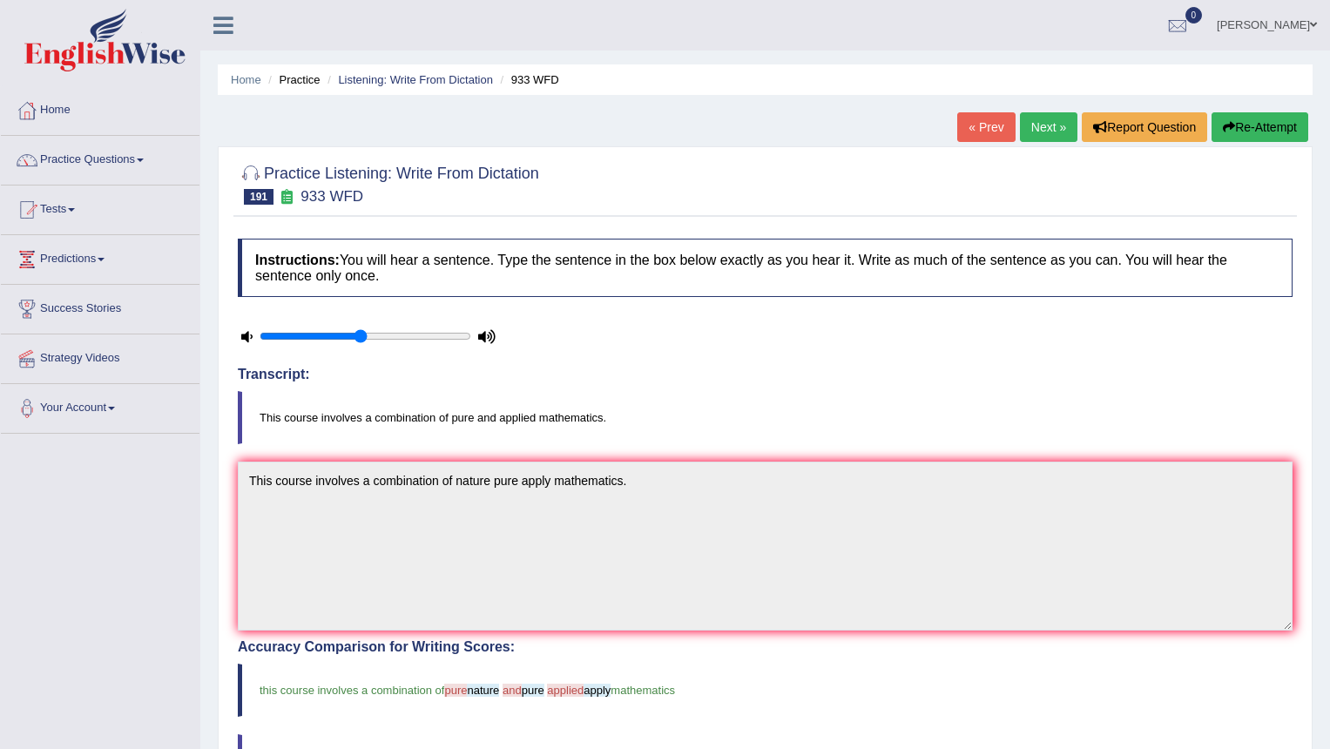
click at [1058, 128] on link "Next »" at bounding box center [1049, 127] width 58 height 30
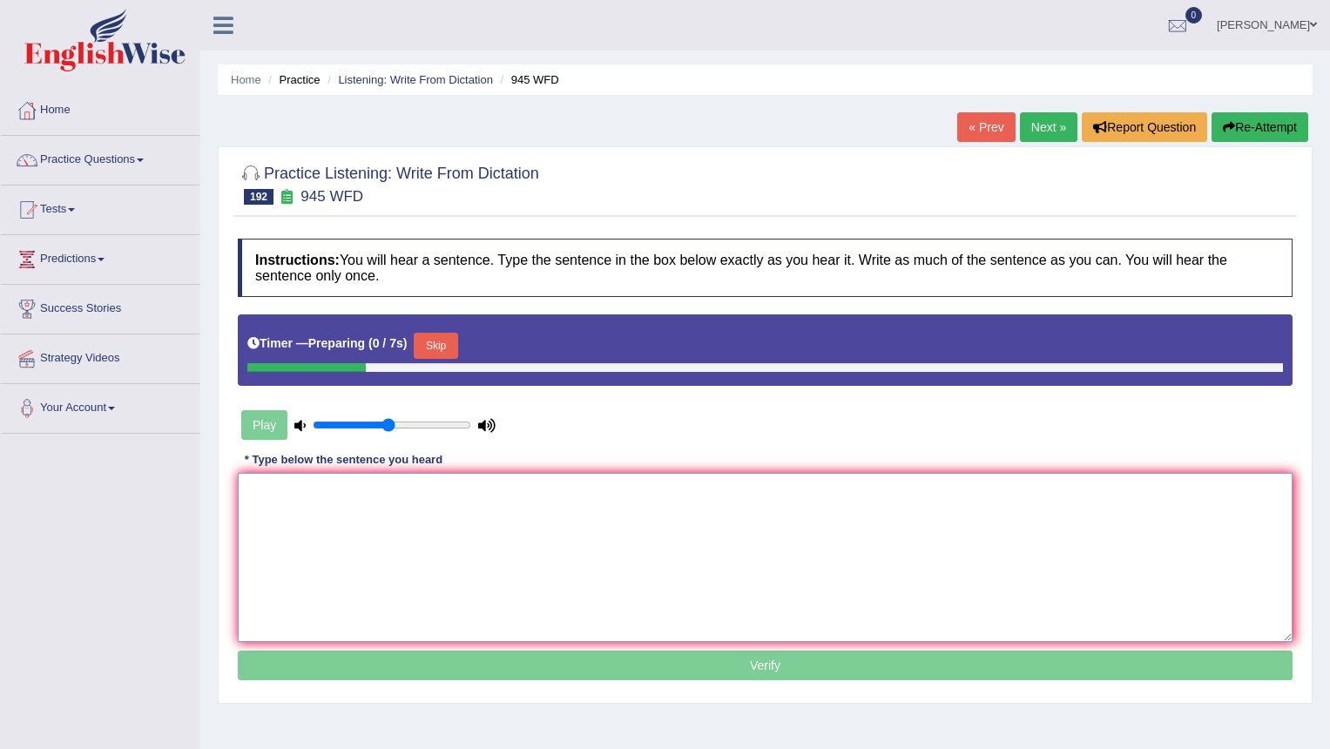
click at [423, 572] on textarea at bounding box center [765, 557] width 1055 height 169
drag, startPoint x: 448, startPoint y: 344, endPoint x: 421, endPoint y: 489, distance: 147.1
click at [447, 344] on button "Skip" at bounding box center [436, 346] width 44 height 26
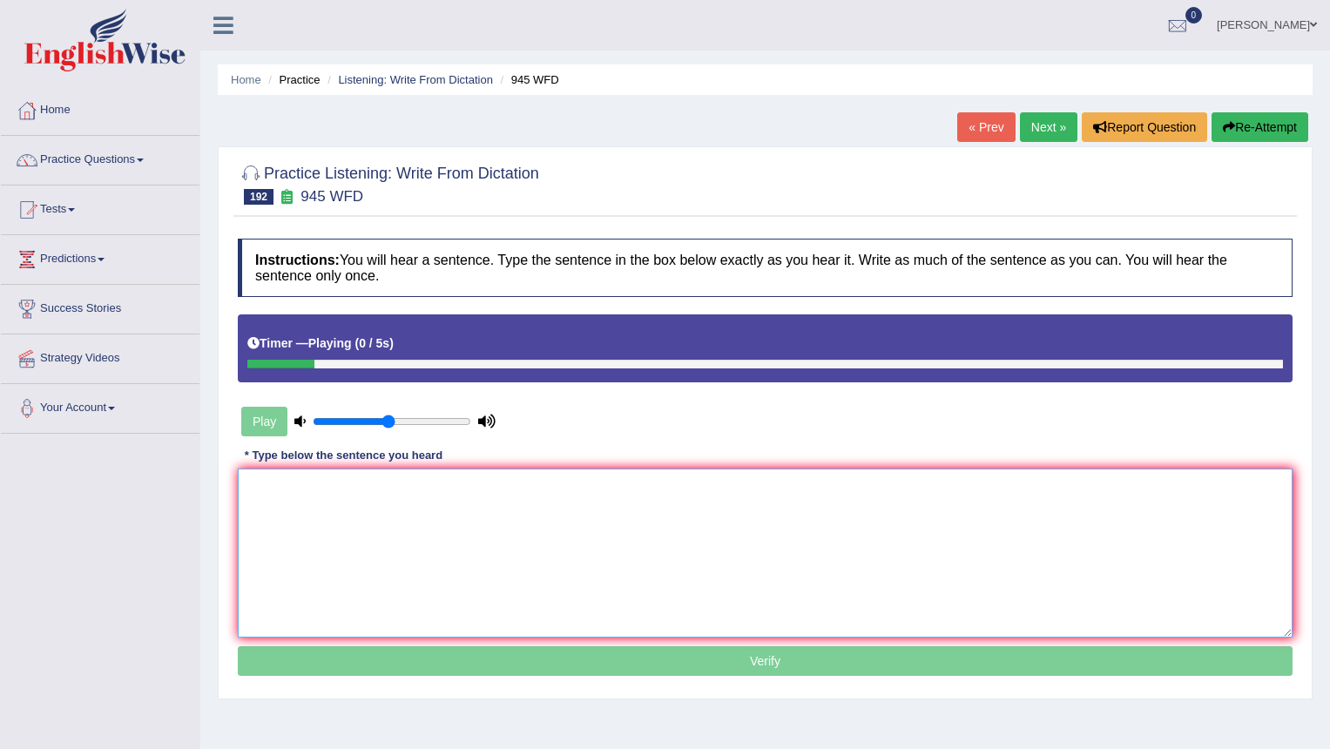
click at [407, 533] on textarea at bounding box center [765, 553] width 1055 height 169
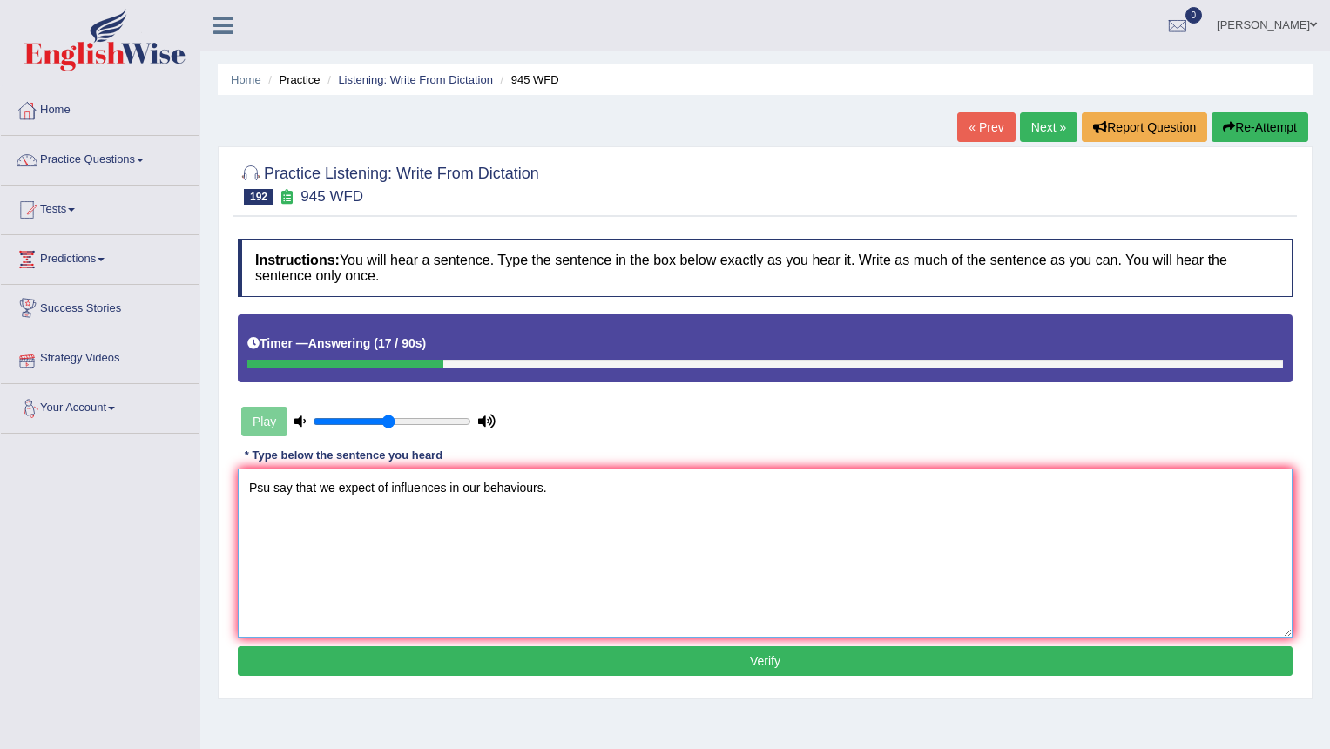
click at [261, 487] on textarea "Psu say that we expect of influences in our behaviours." at bounding box center [765, 553] width 1055 height 169
click at [327, 486] on textarea "Psychologist u say that we expect of influences in our behaviours." at bounding box center [765, 553] width 1055 height 169
click at [384, 489] on textarea "Psychologist usually say that we expect of influences in our behaviours." at bounding box center [765, 553] width 1055 height 169
click at [490, 486] on textarea "Psychologist usually says say that we expect of influences in our behaviours." at bounding box center [765, 553] width 1055 height 169
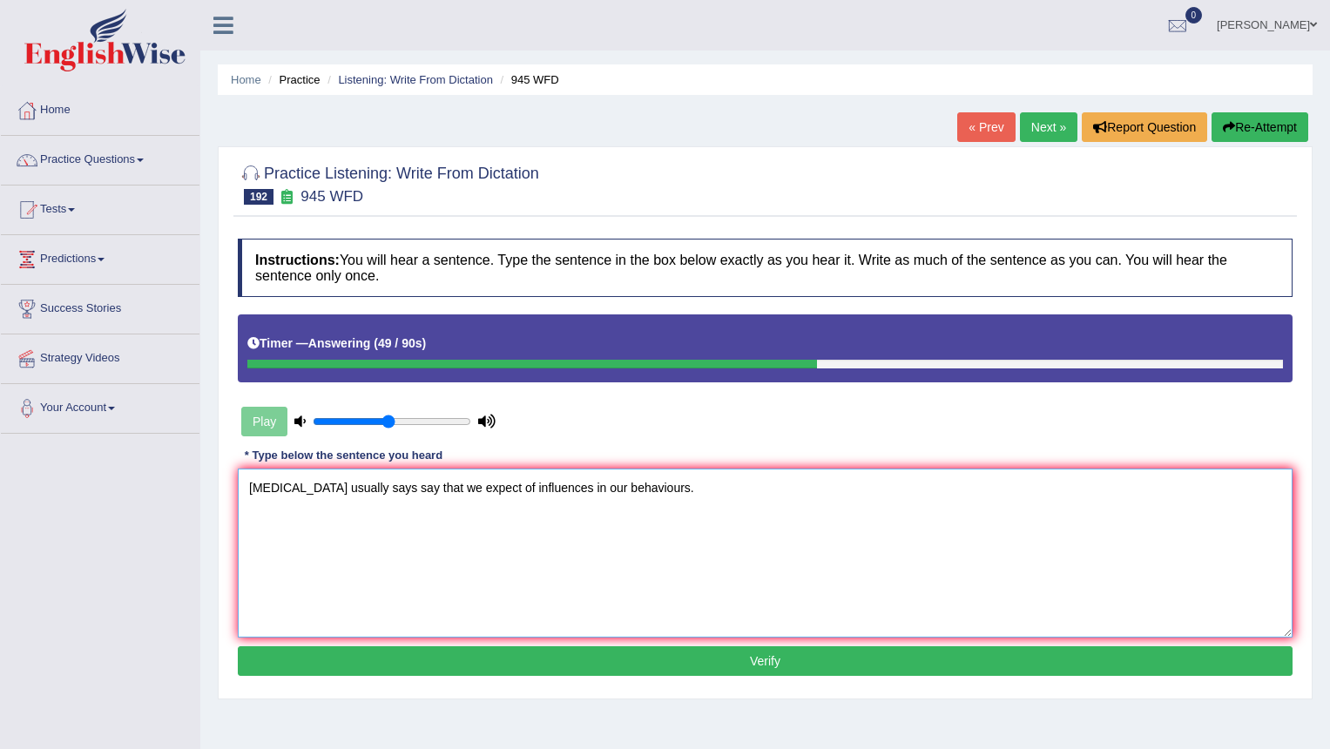
type textarea "Psychologist usually says say that we expect of influences in our behaviours."
click at [525, 653] on button "Verify" at bounding box center [765, 661] width 1055 height 30
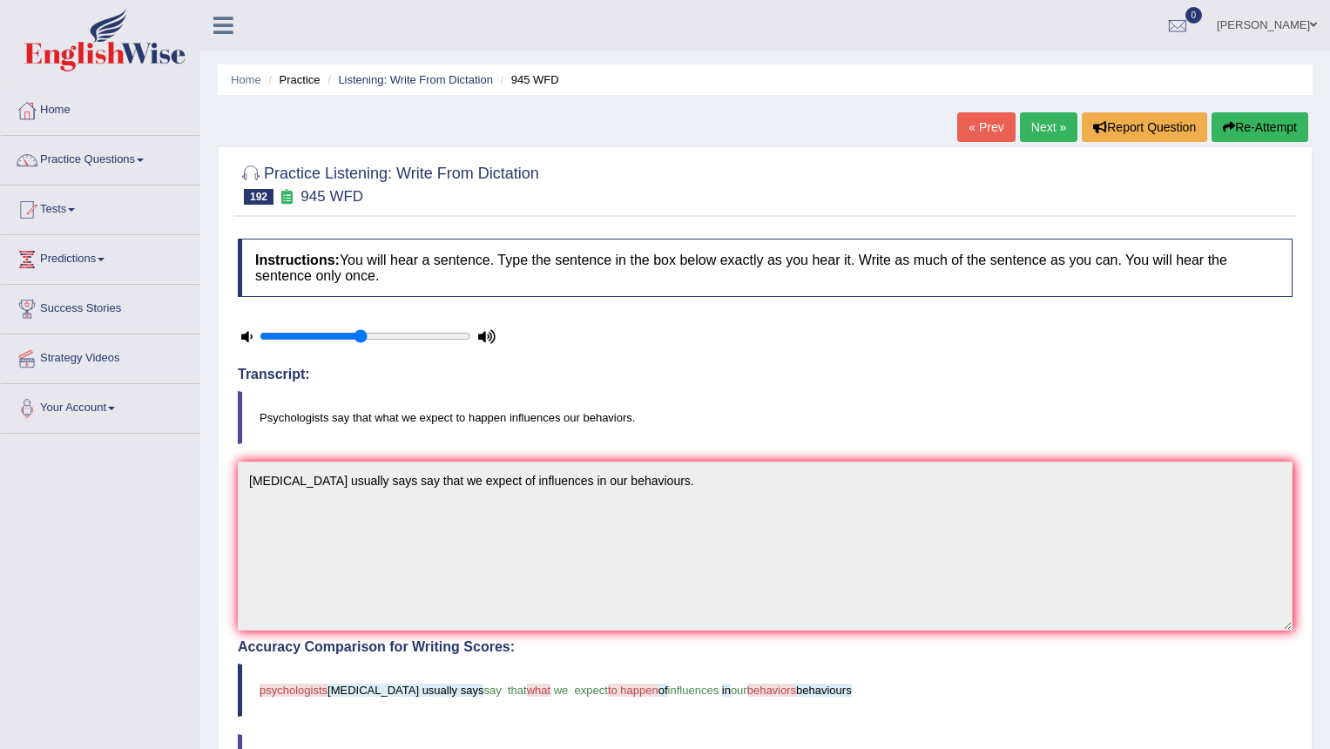
click at [1039, 121] on link "Next »" at bounding box center [1049, 127] width 58 height 30
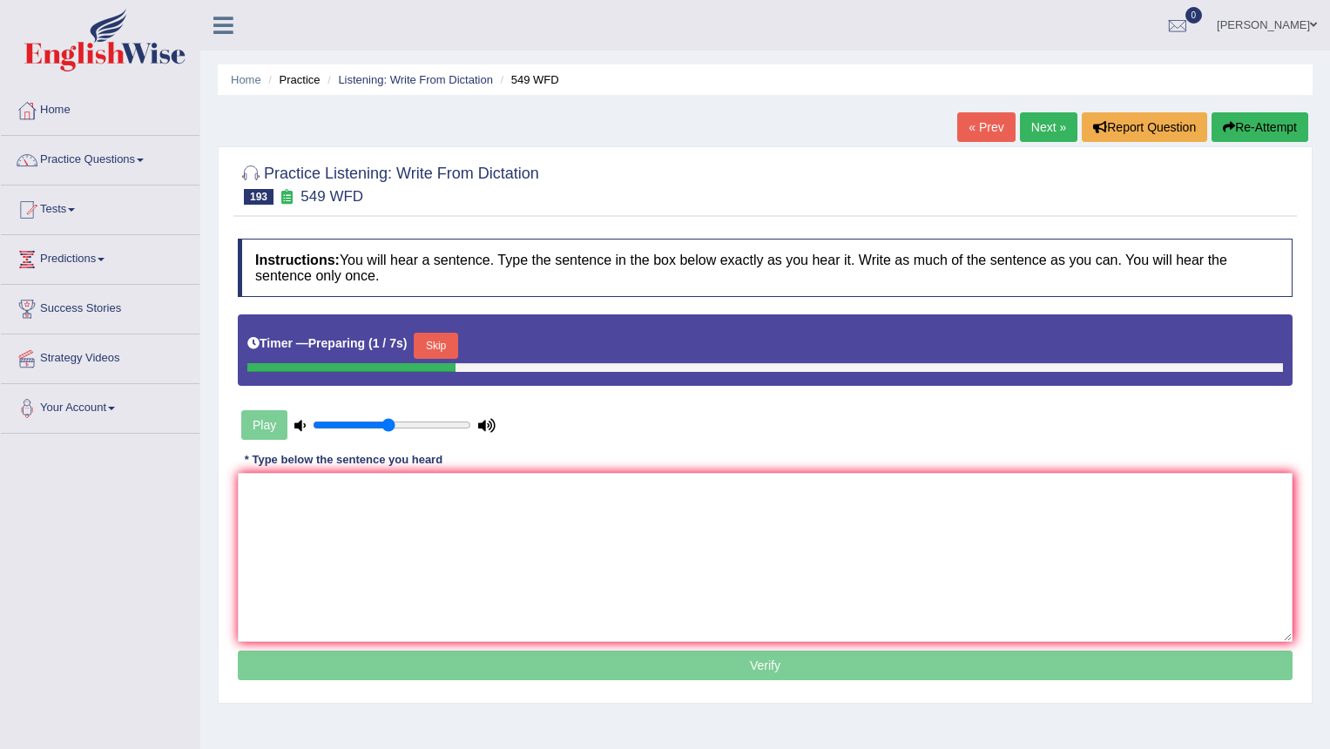
click at [457, 344] on button "Skip" at bounding box center [436, 346] width 44 height 26
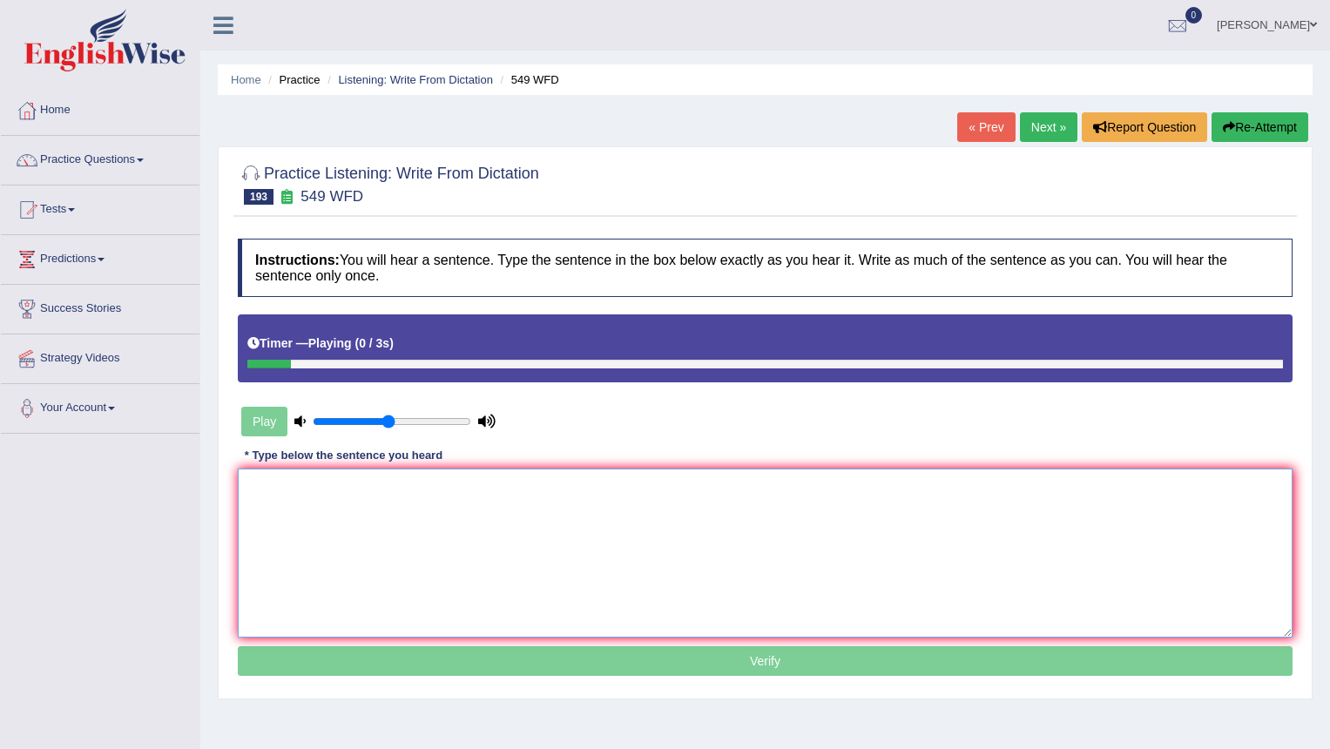
click at [416, 568] on textarea at bounding box center [765, 553] width 1055 height 169
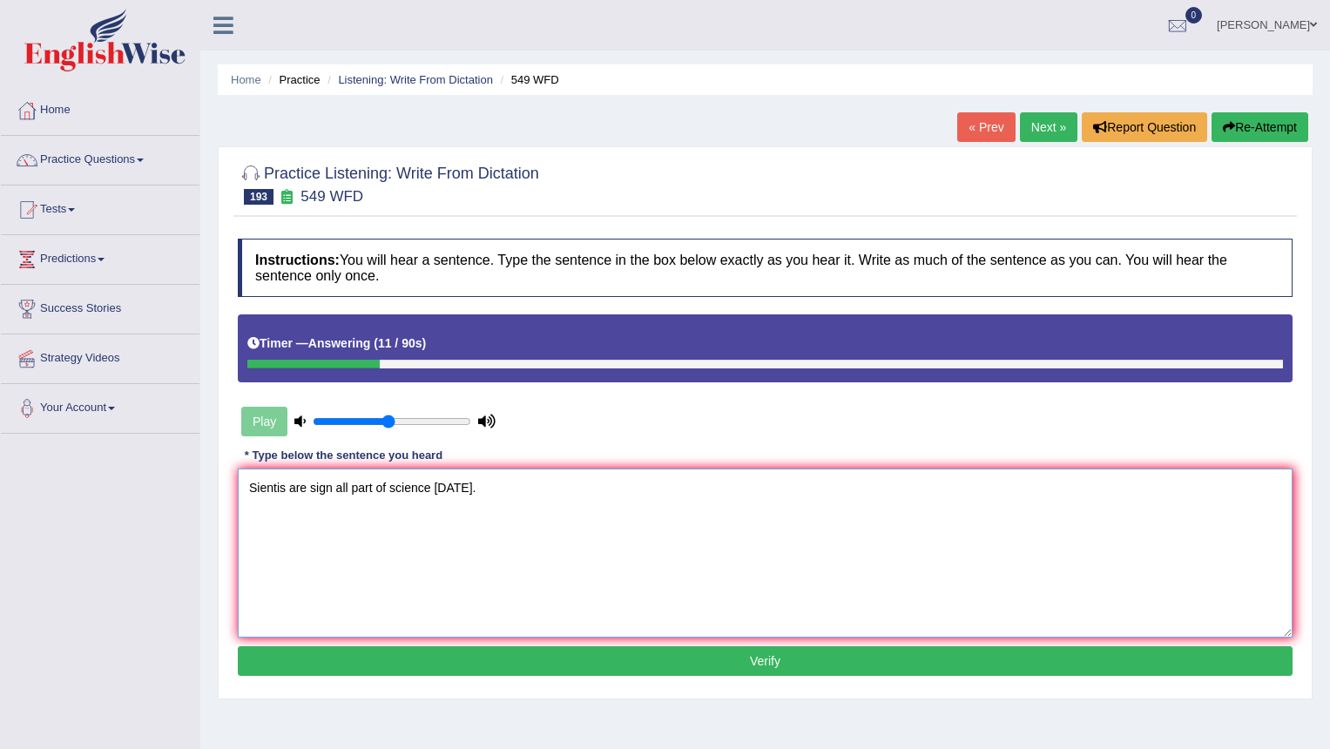
click at [286, 490] on textarea "Sientis are sign all part of science today." at bounding box center [765, 553] width 1055 height 169
click at [260, 492] on textarea "Sientist Scientists are sign all part of science today." at bounding box center [765, 553] width 1055 height 169
click at [402, 487] on textarea "Scientist Scientists are sign all part of science today." at bounding box center [765, 553] width 1055 height 169
click at [480, 484] on textarea "Scientist Scientists are sign signed all part of science today." at bounding box center [765, 553] width 1055 height 169
type textarea "Scientist Scientists are sign signed all part parts of science today."
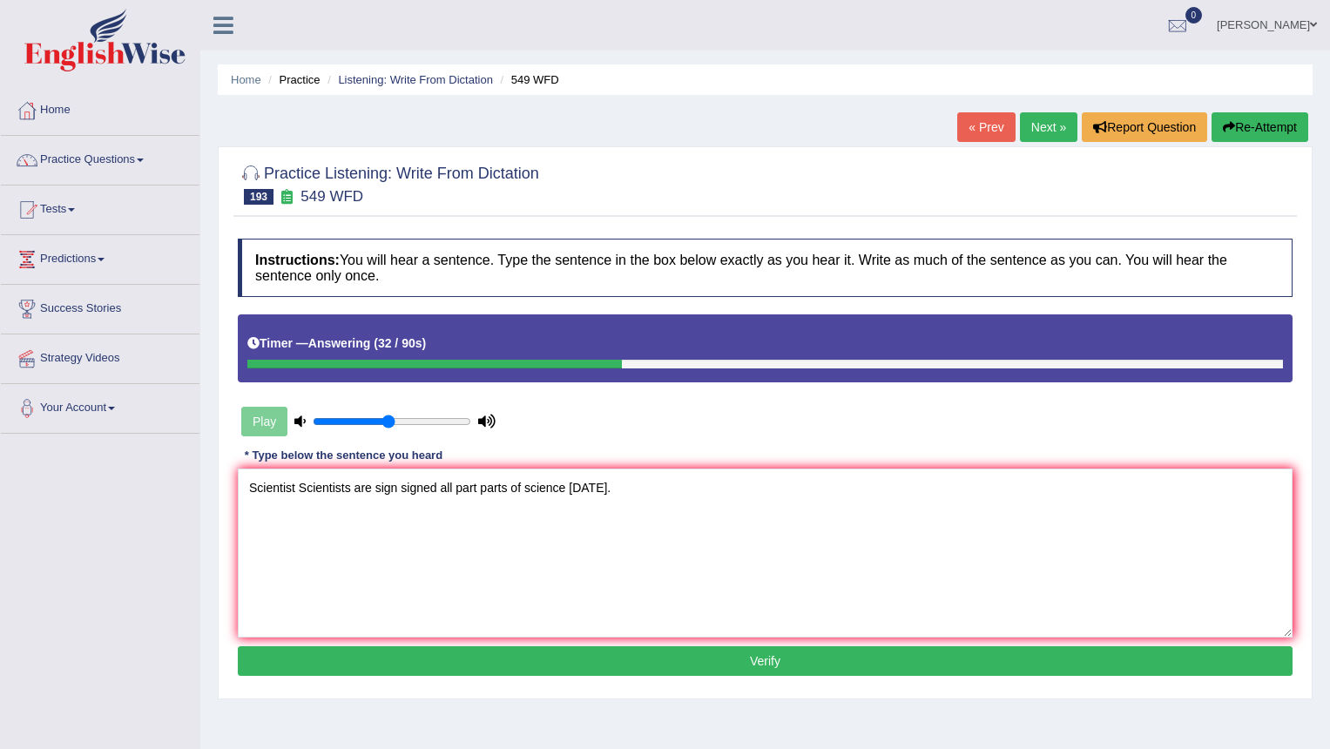
click at [585, 669] on button "Verify" at bounding box center [765, 661] width 1055 height 30
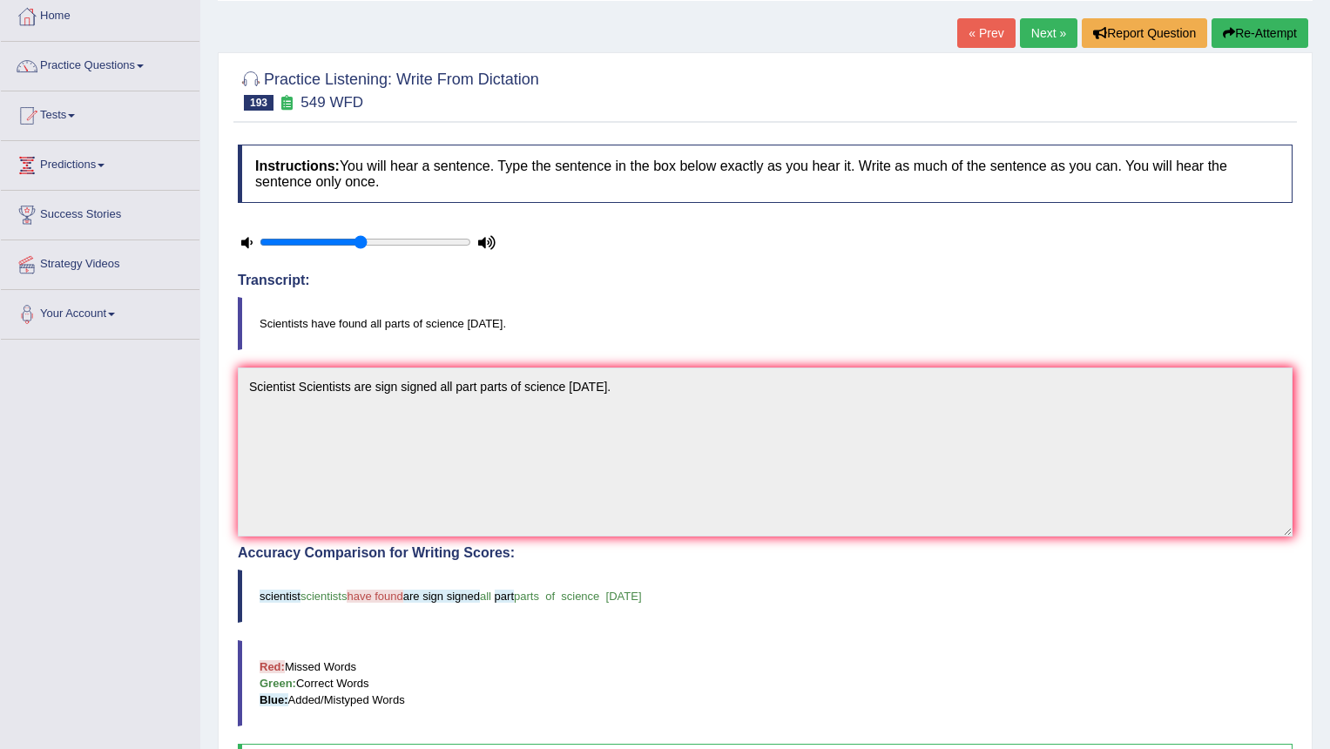
scroll to position [87, 0]
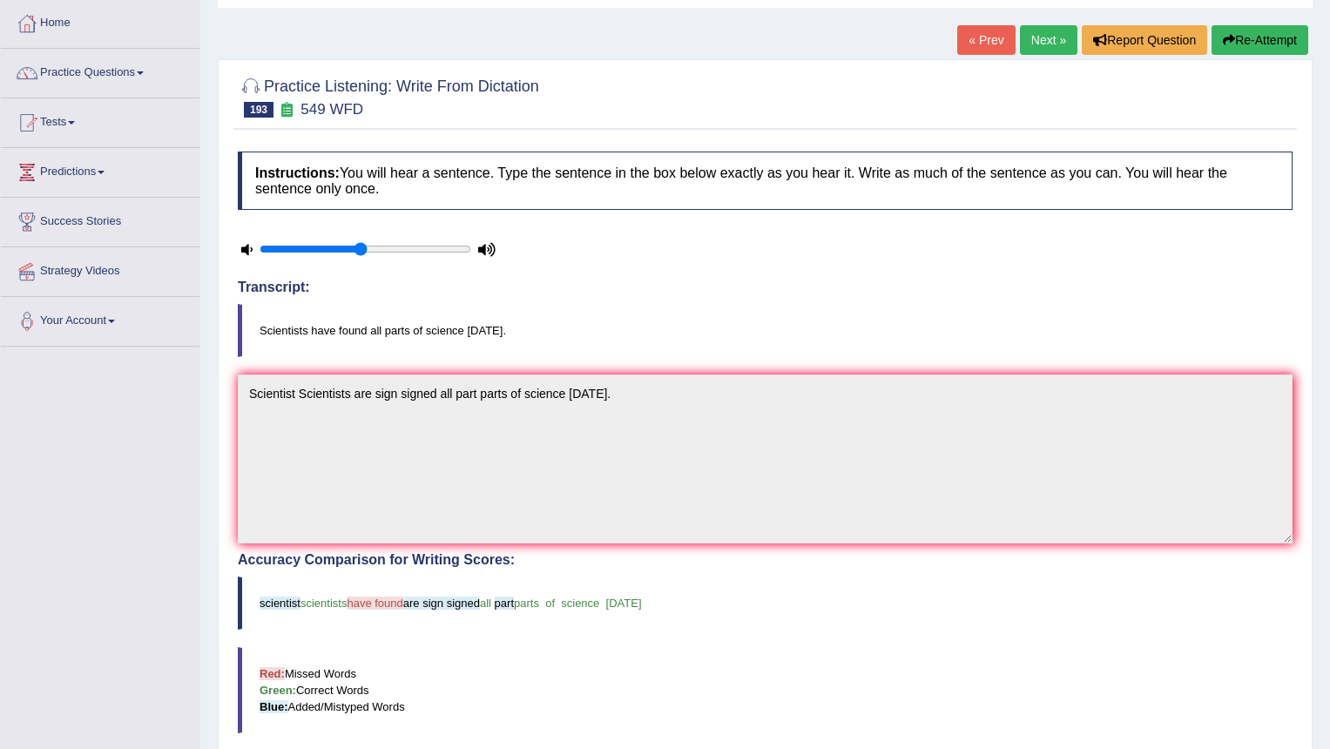
click at [1046, 31] on link "Next »" at bounding box center [1049, 40] width 58 height 30
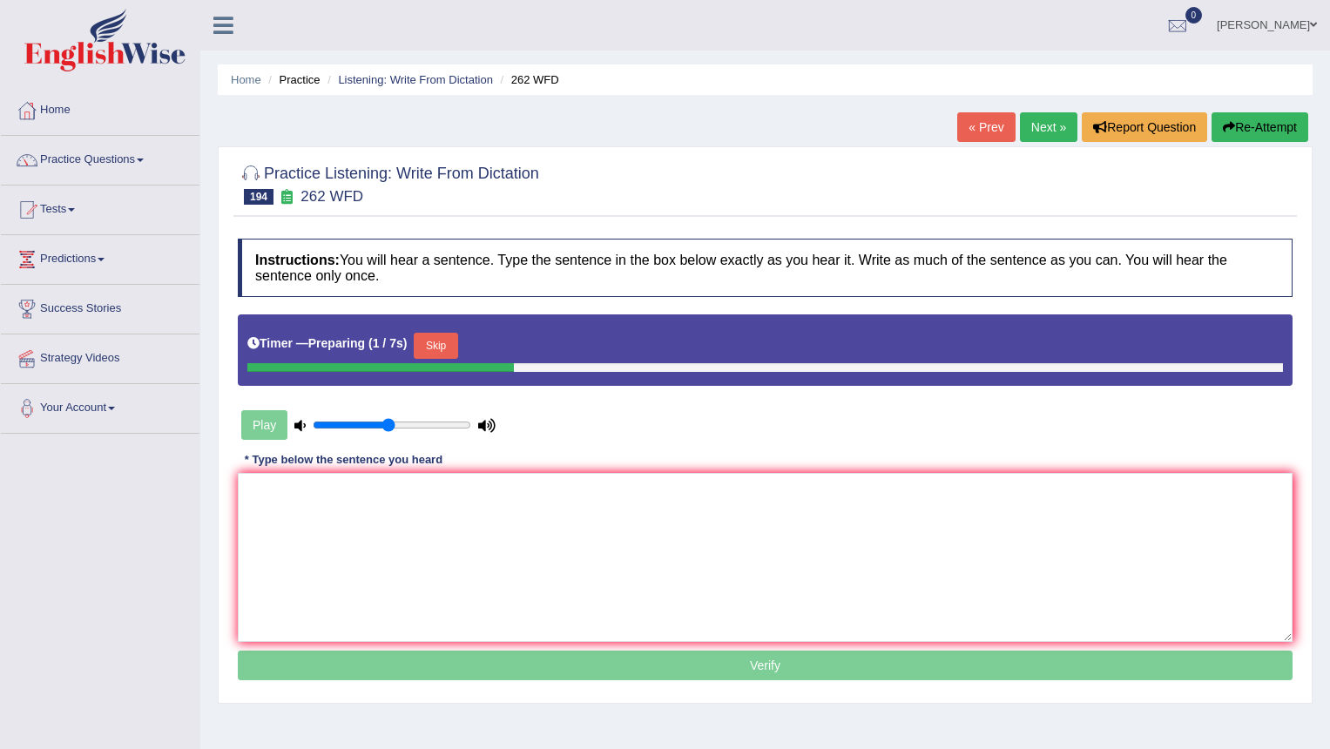
click at [445, 349] on button "Skip" at bounding box center [436, 346] width 44 height 26
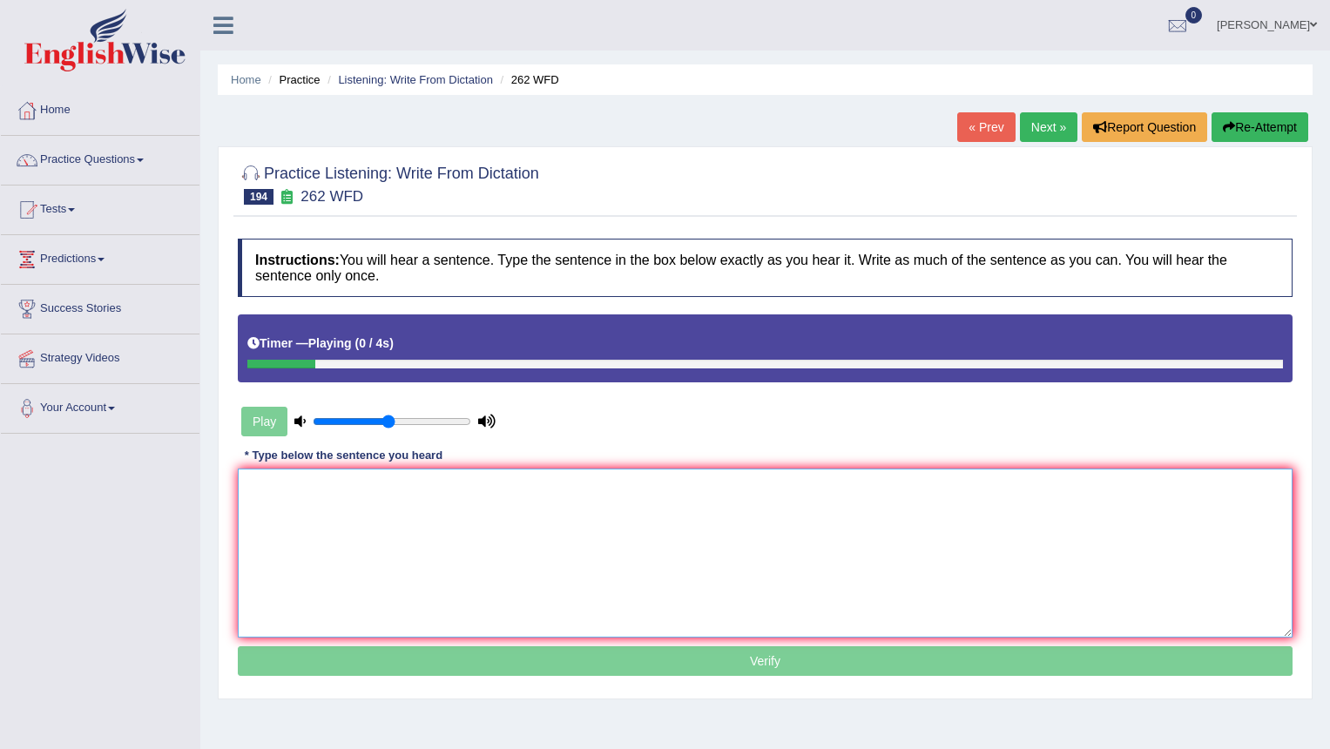
click at [380, 505] on textarea at bounding box center [765, 553] width 1055 height 169
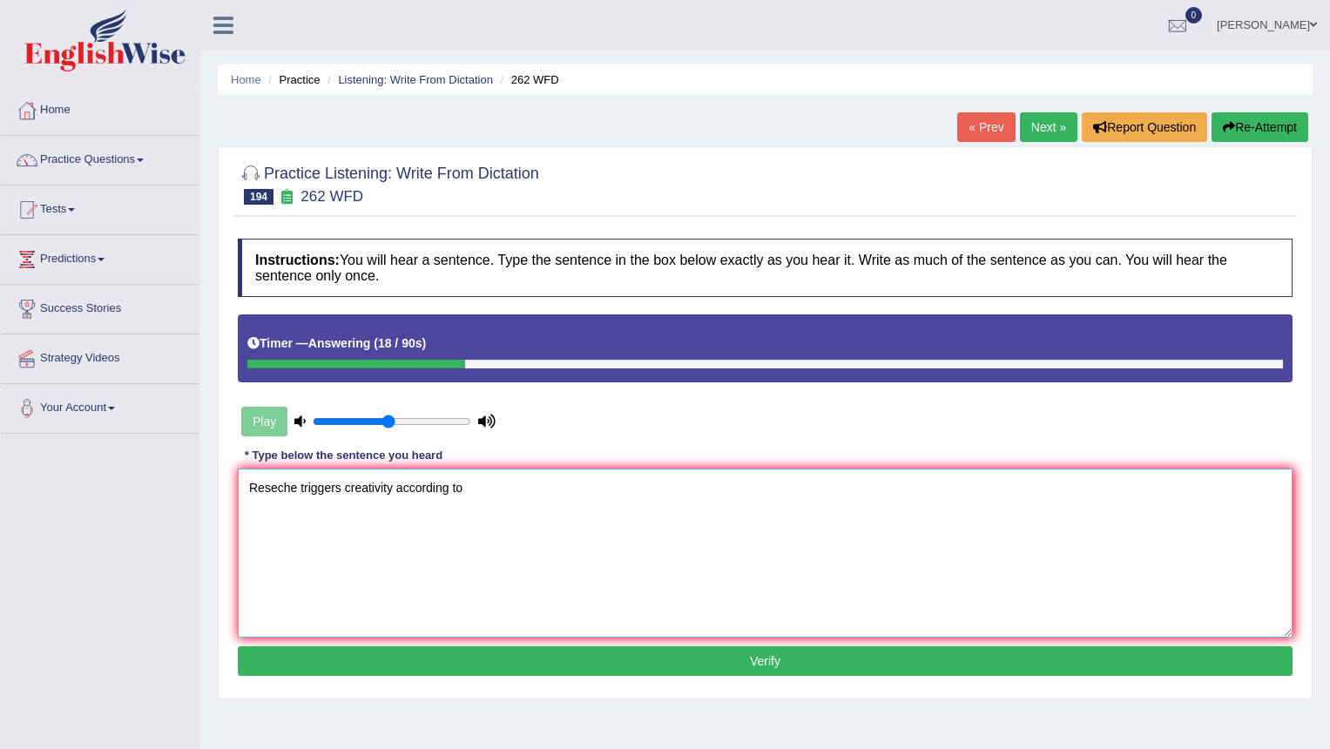
click at [278, 487] on textarea "Reseche triggers creativity according to" at bounding box center [765, 553] width 1055 height 169
click at [309, 486] on textarea "Researche triggers creativity according to" at bounding box center [765, 553] width 1055 height 169
click at [546, 483] on textarea "Researches Research triggers creativity according to" at bounding box center [765, 553] width 1055 height 169
type textarea "Researches Research triggers creativity according to"
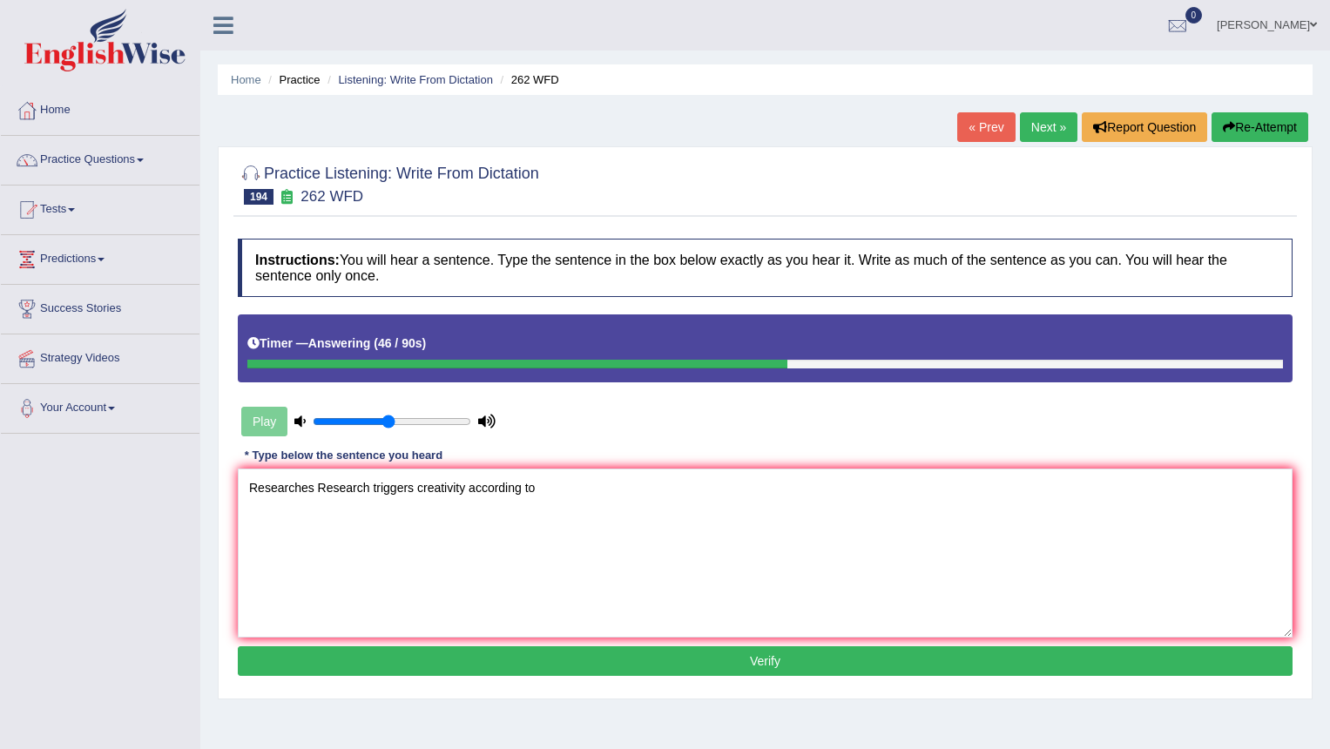
click at [565, 667] on button "Verify" at bounding box center [765, 661] width 1055 height 30
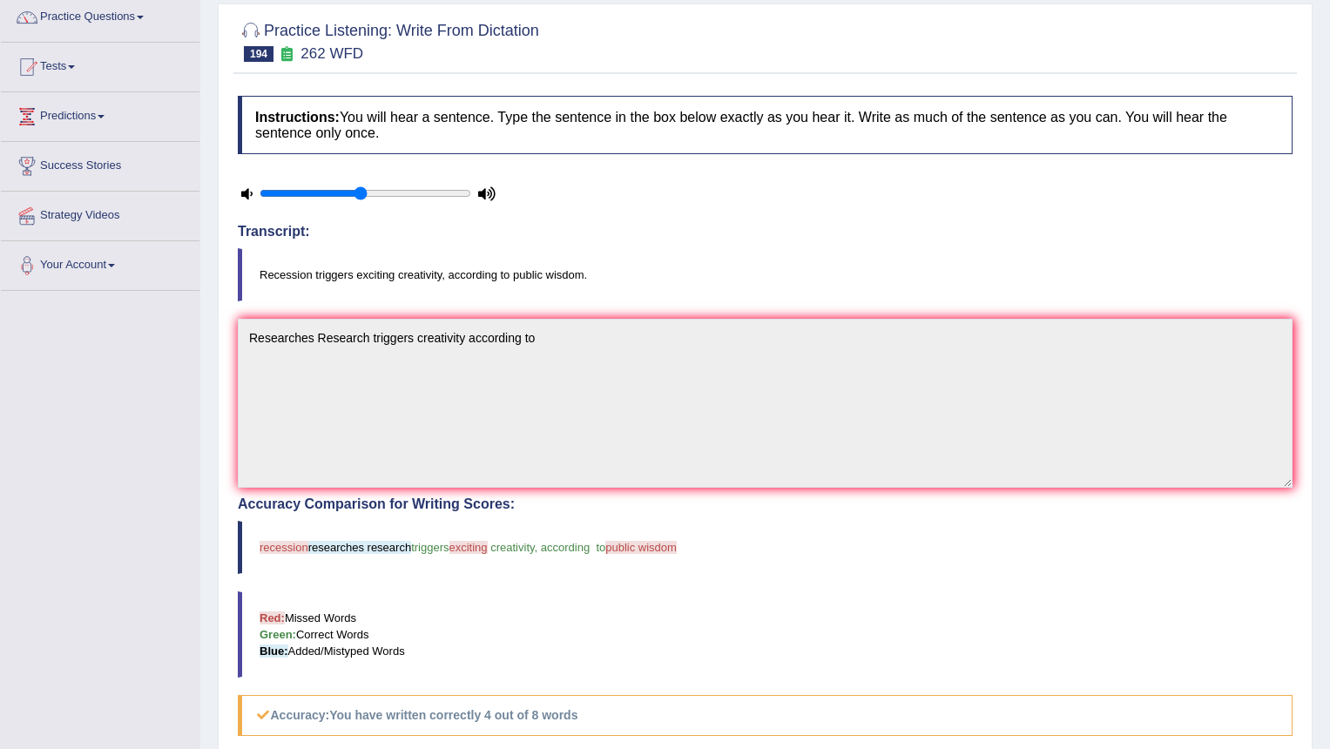
scroll to position [83, 0]
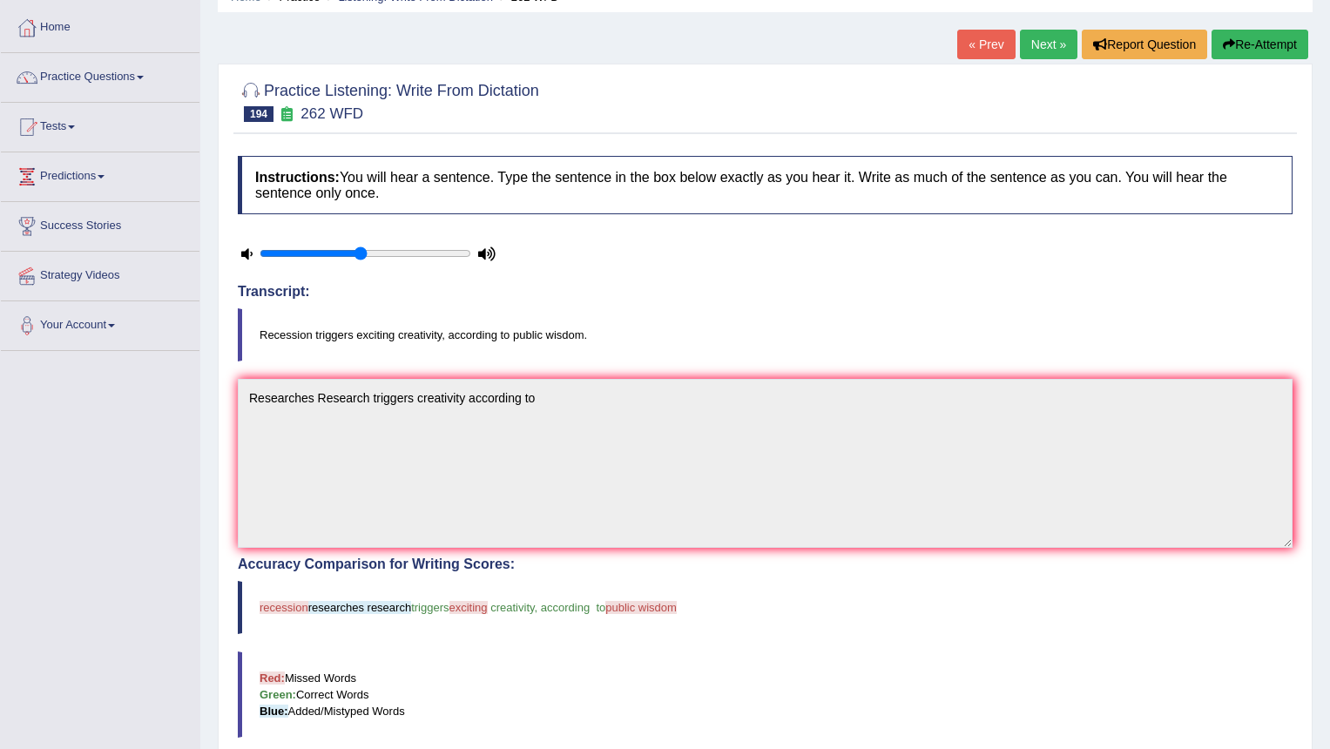
click at [1054, 35] on link "Next »" at bounding box center [1049, 45] width 58 height 30
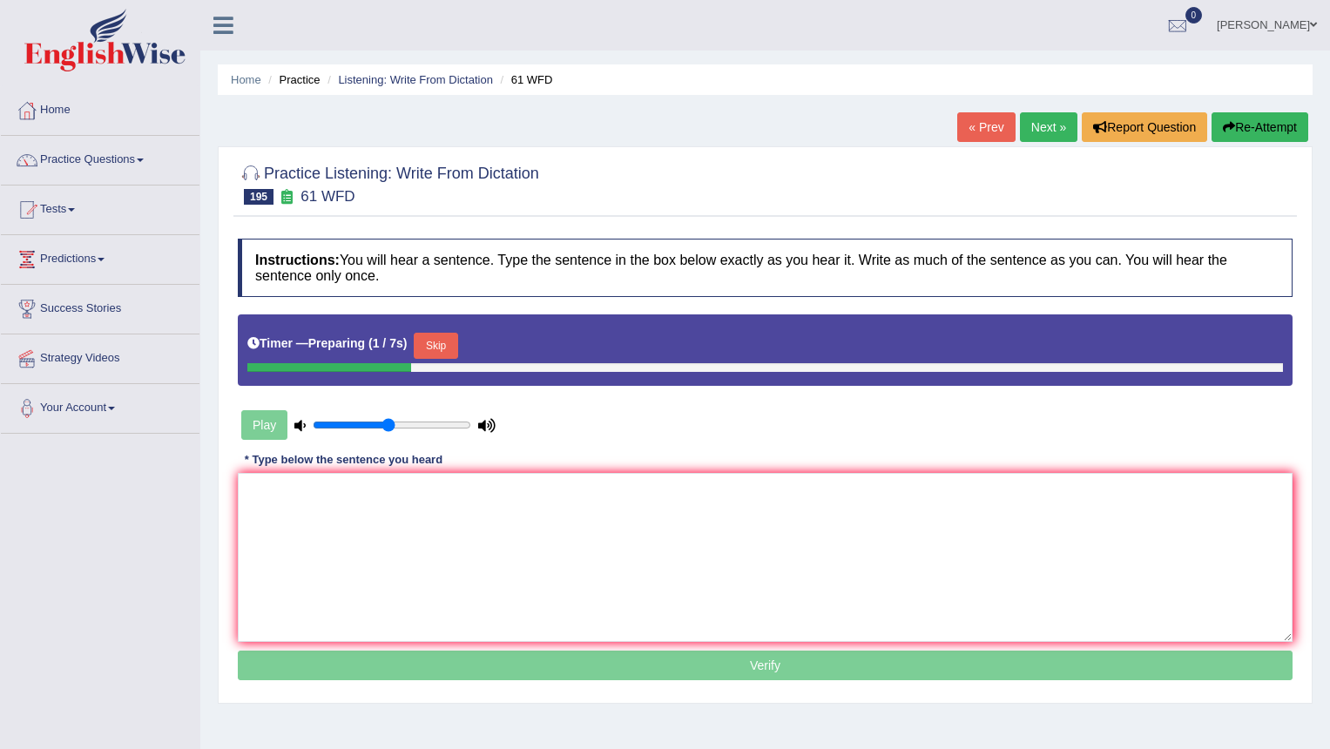
click at [426, 348] on button "Skip" at bounding box center [436, 346] width 44 height 26
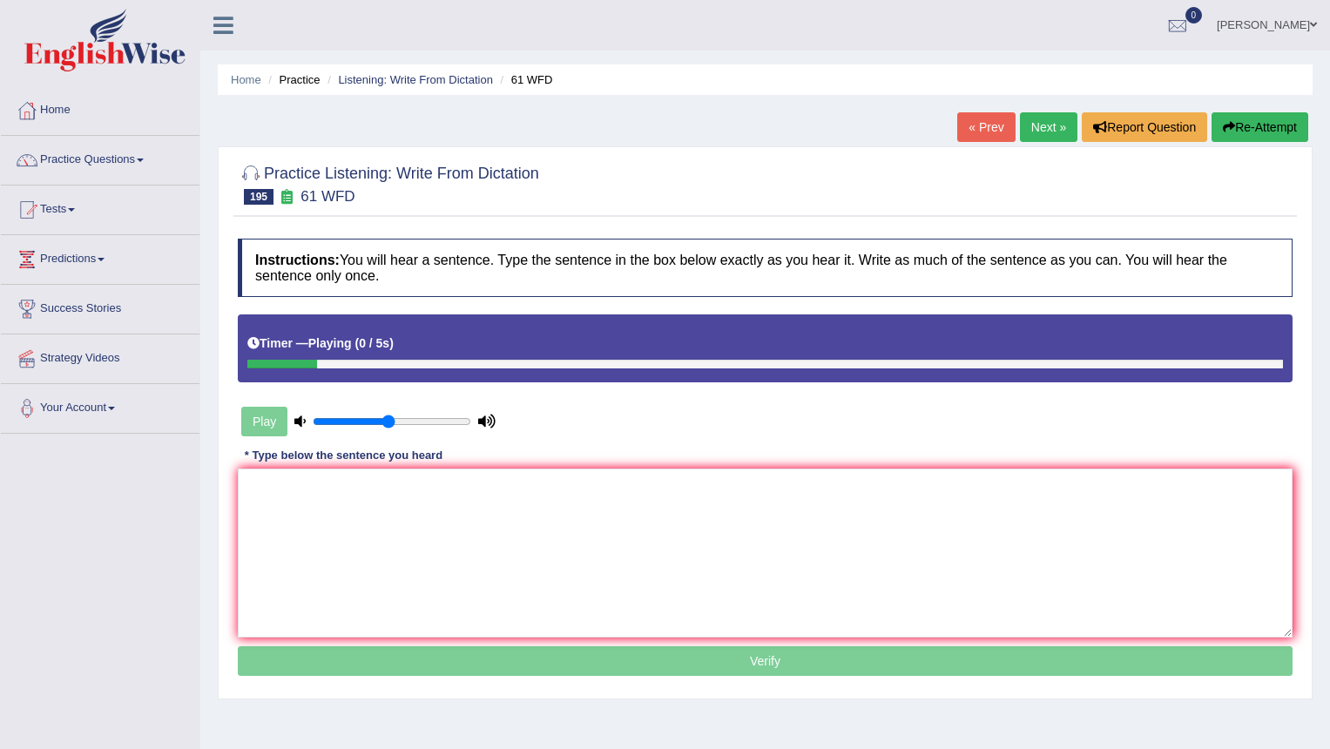
click at [268, 431] on div "Play" at bounding box center [368, 422] width 261 height 44
click at [310, 507] on textarea at bounding box center [765, 553] width 1055 height 169
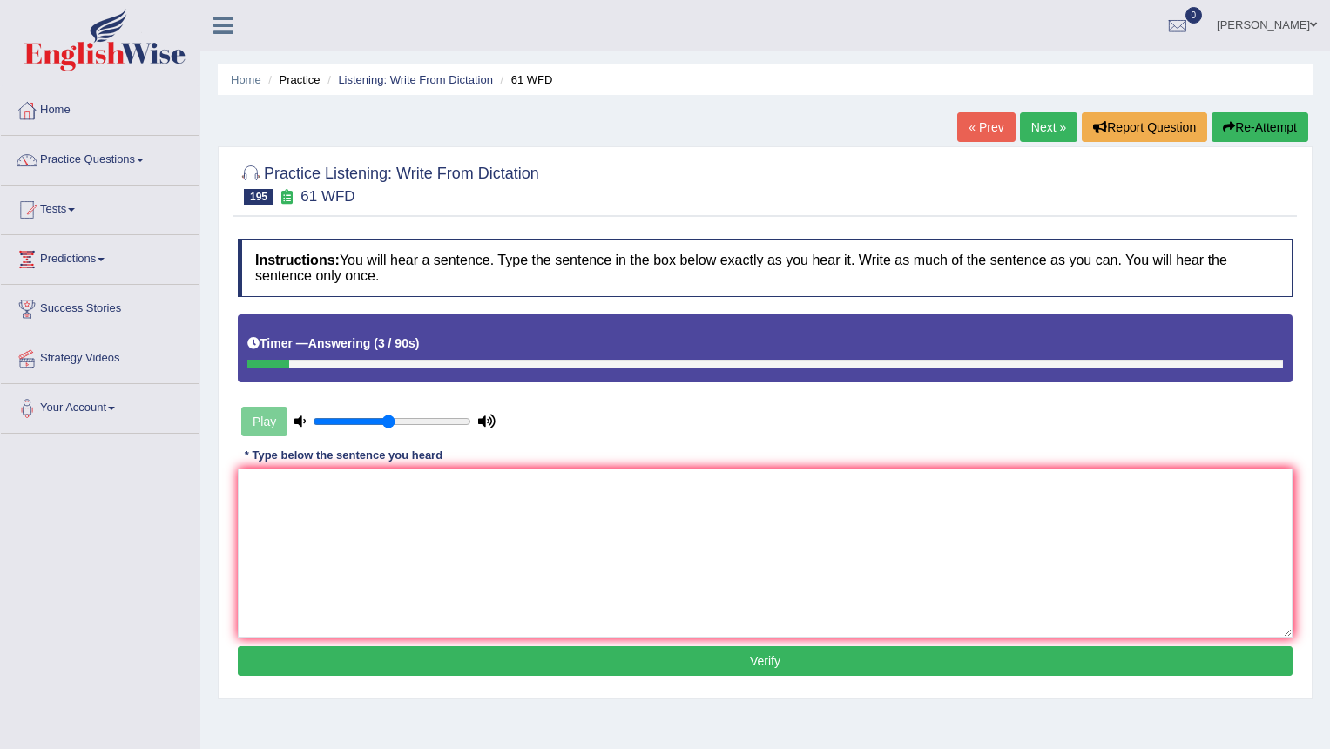
click at [1228, 125] on icon "button" at bounding box center [1229, 127] width 12 height 12
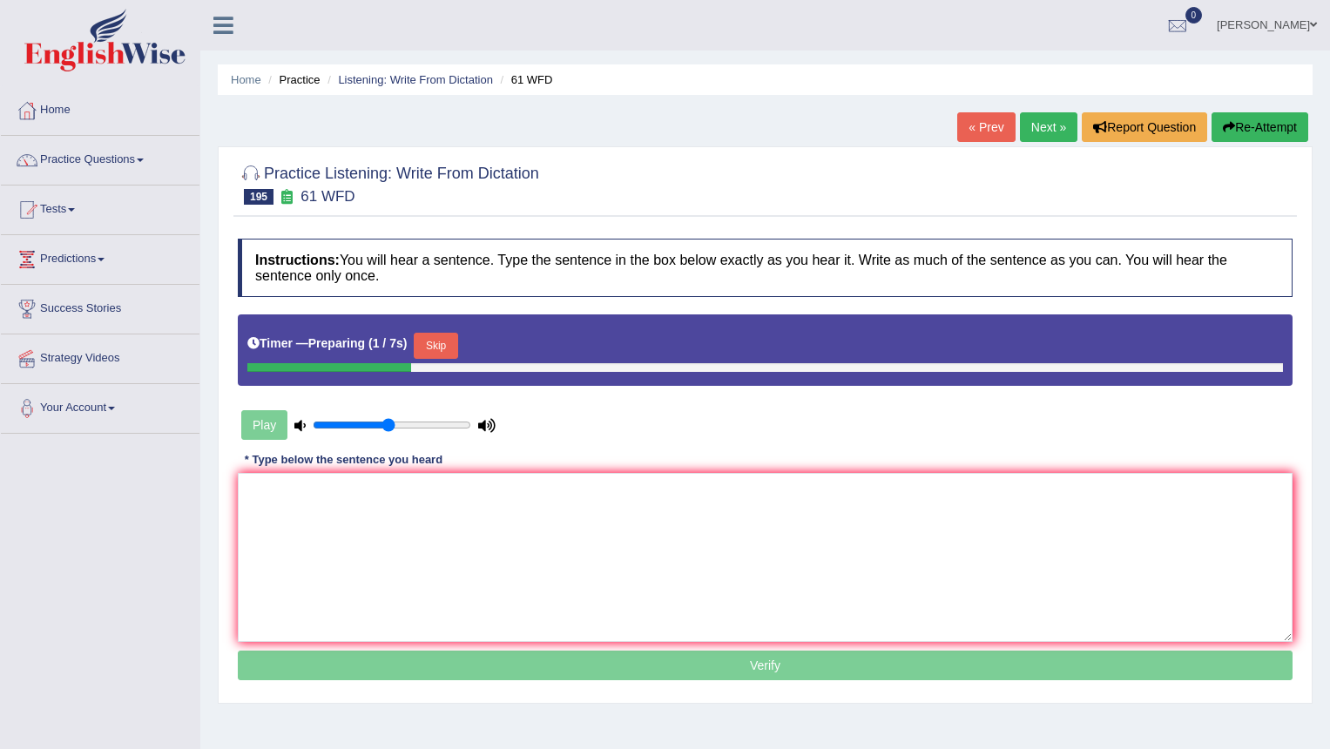
click at [449, 351] on button "Skip" at bounding box center [436, 346] width 44 height 26
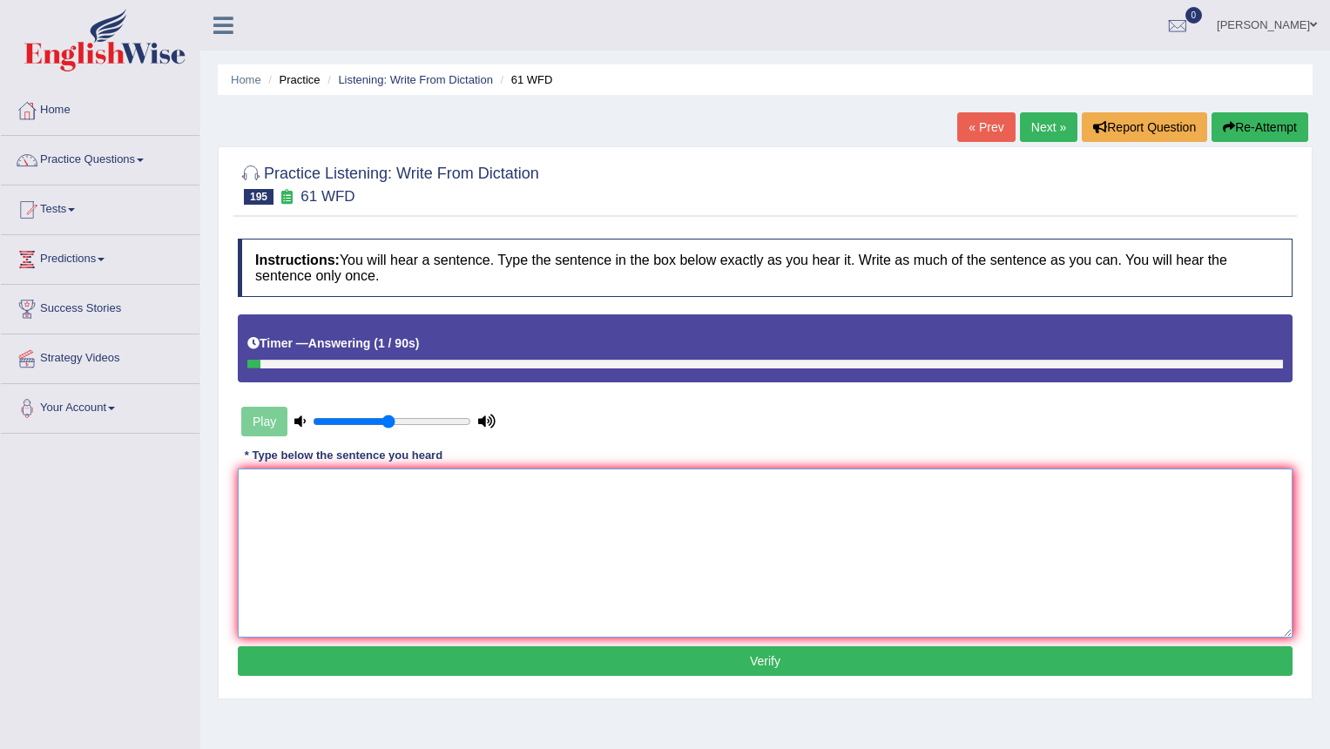
click at [897, 531] on textarea at bounding box center [765, 553] width 1055 height 169
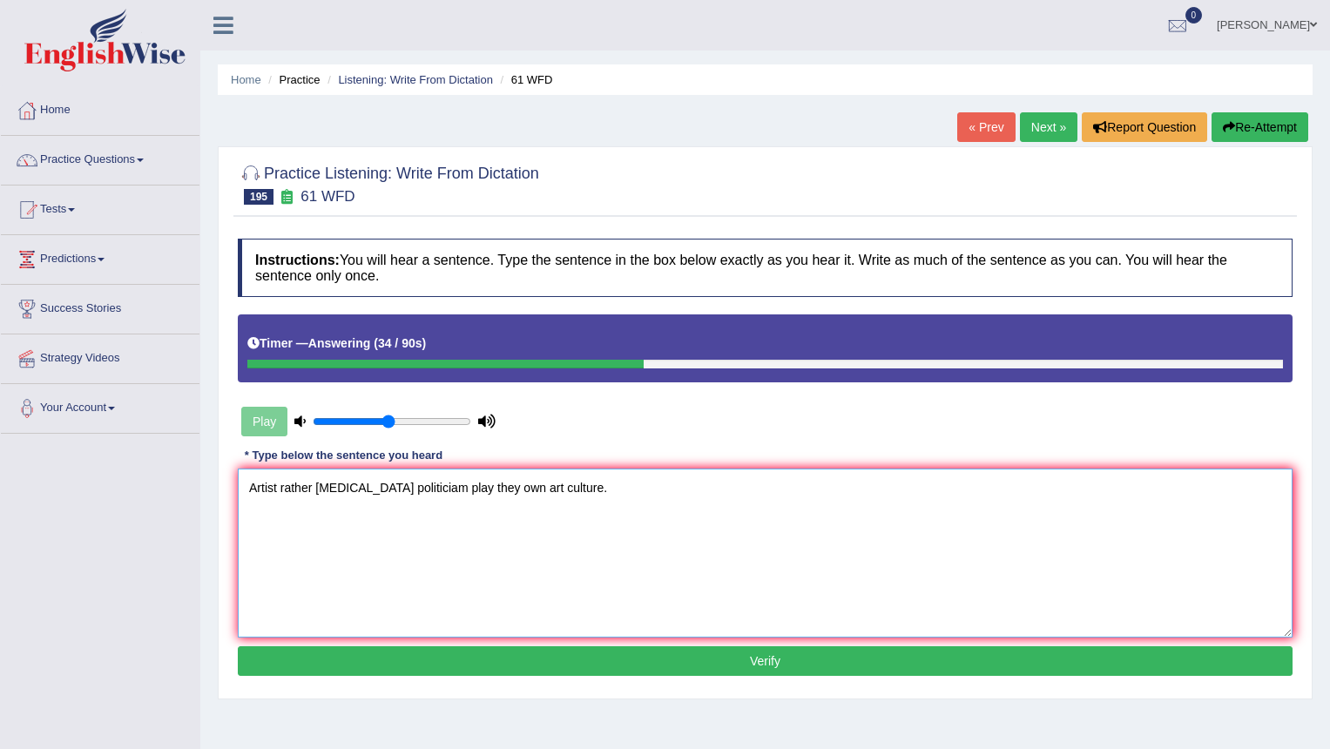
click at [342, 488] on textarea "Artist rather [MEDICAL_DATA] politiciam play they own art culture." at bounding box center [765, 553] width 1055 height 169
click at [603, 492] on textarea "Artist rather than politicians politician politiciam play they own art culture." at bounding box center [765, 553] width 1055 height 169
type textarea "Artist rather than politicians politician politiciam play they own art for of t…"
click at [668, 654] on button "Verify" at bounding box center [765, 661] width 1055 height 30
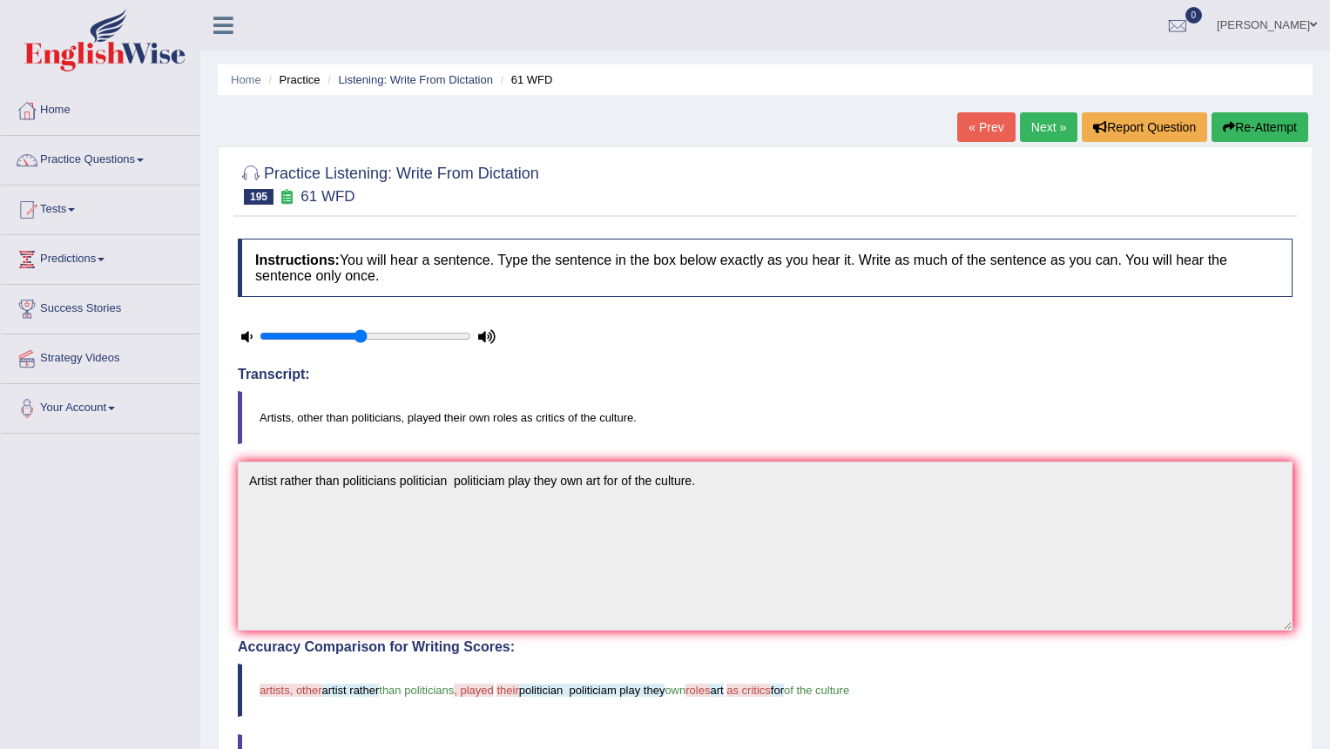
click at [1046, 124] on link "Next »" at bounding box center [1049, 127] width 58 height 30
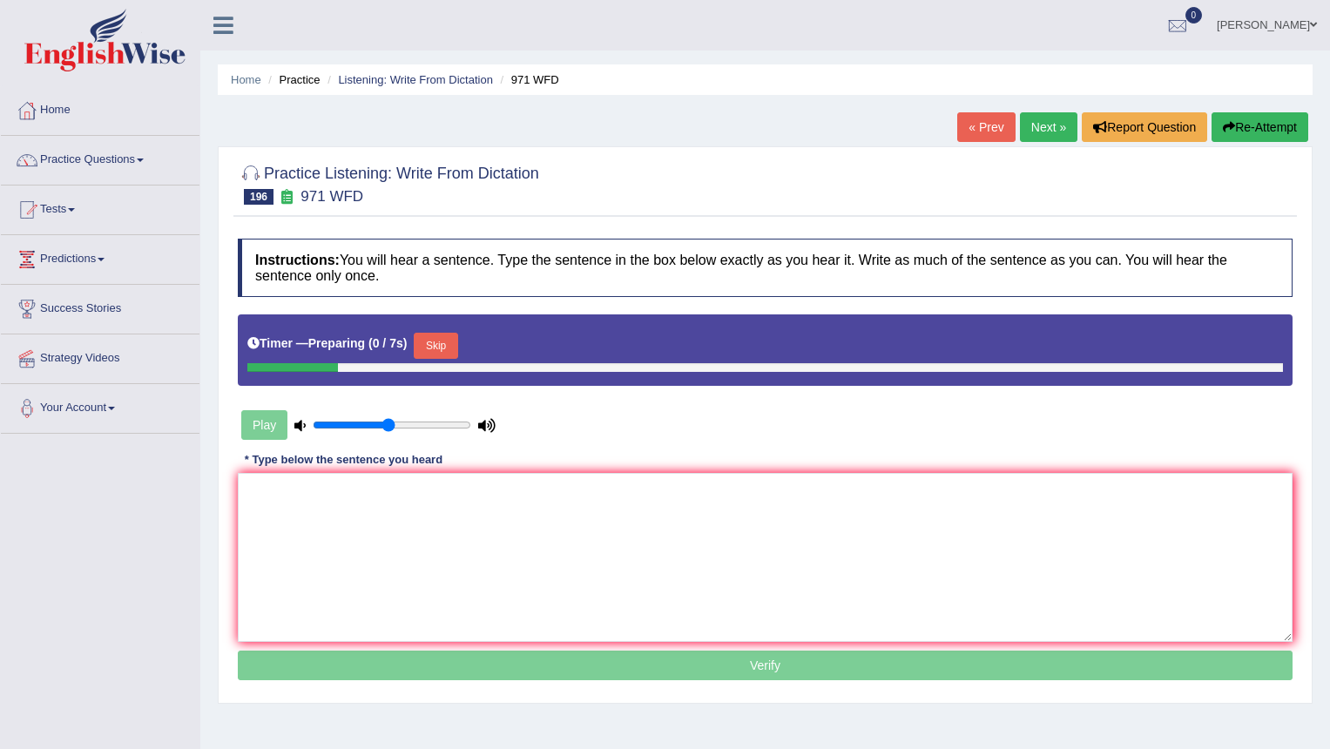
click at [448, 520] on textarea at bounding box center [765, 557] width 1055 height 169
click at [450, 345] on button "Skip" at bounding box center [436, 346] width 44 height 26
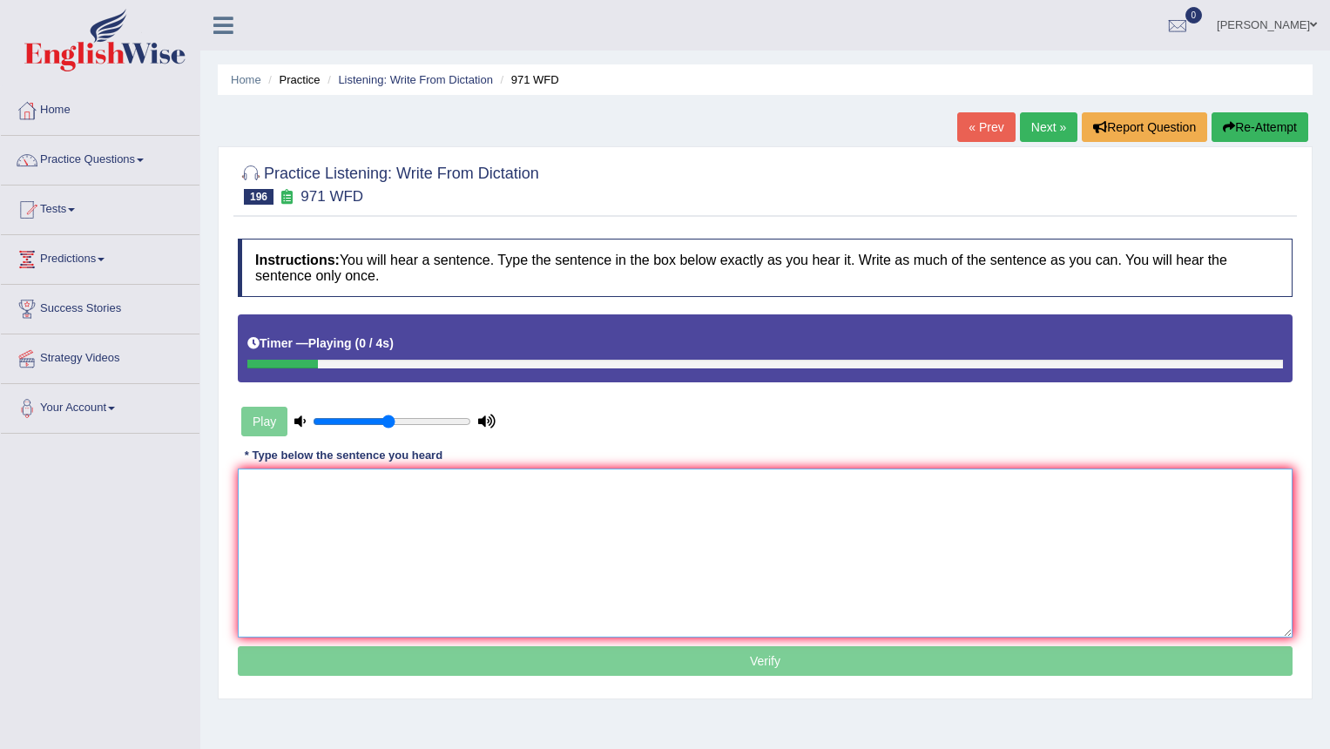
click at [365, 550] on textarea at bounding box center [765, 553] width 1055 height 169
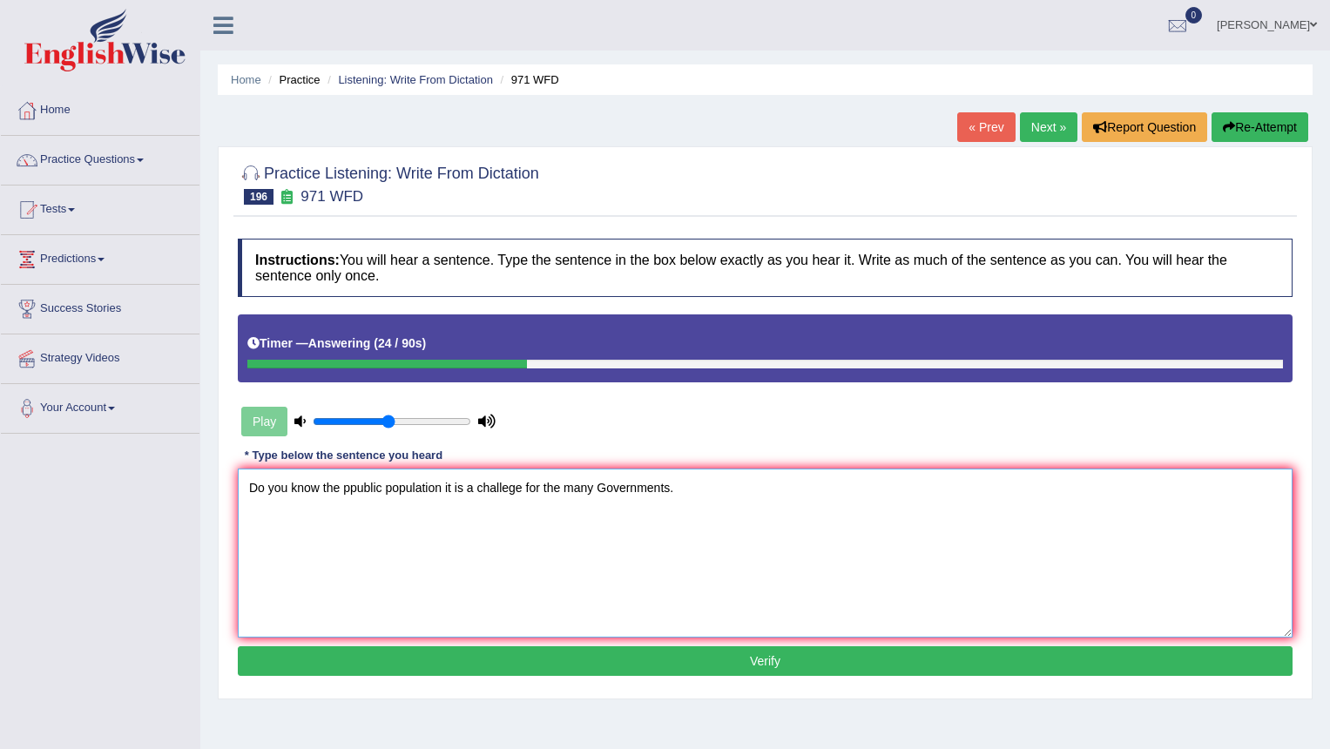
click at [354, 489] on textarea "Do you know the ppublic population it is a challege for the many Governments." at bounding box center [765, 553] width 1055 height 169
type textarea "Do you know the public population it is a challege for the many Governments."
click at [442, 660] on button "Verify" at bounding box center [765, 661] width 1055 height 30
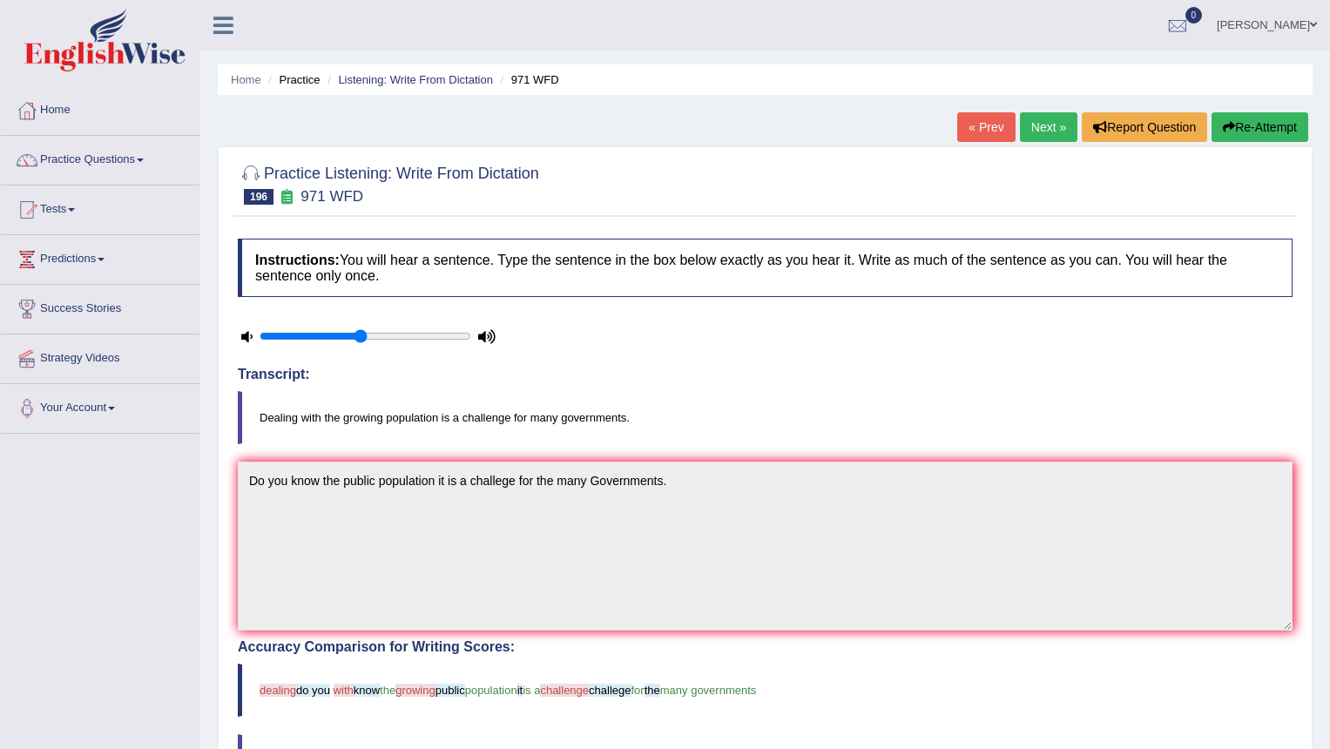
drag, startPoint x: 1068, startPoint y: 118, endPoint x: 1059, endPoint y: 117, distance: 8.9
click at [1067, 118] on link "Next »" at bounding box center [1049, 127] width 58 height 30
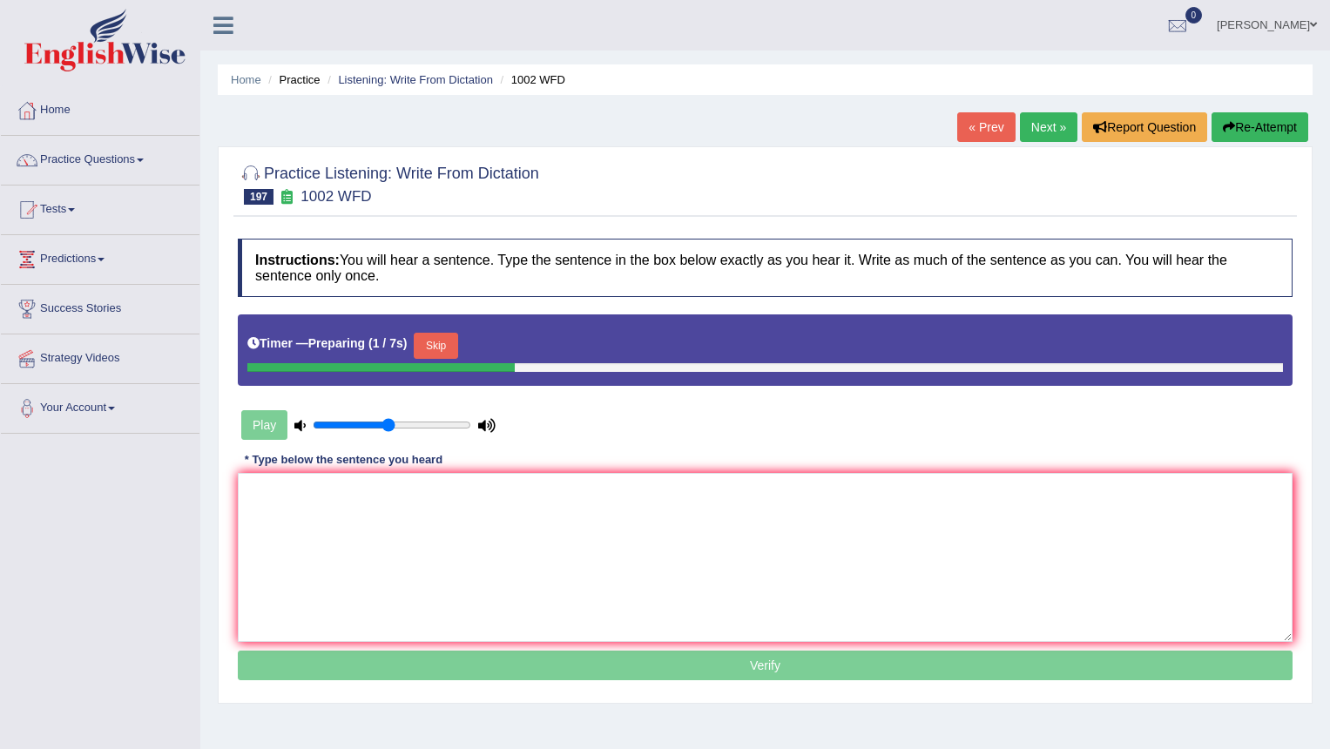
click at [447, 344] on button "Skip" at bounding box center [436, 346] width 44 height 26
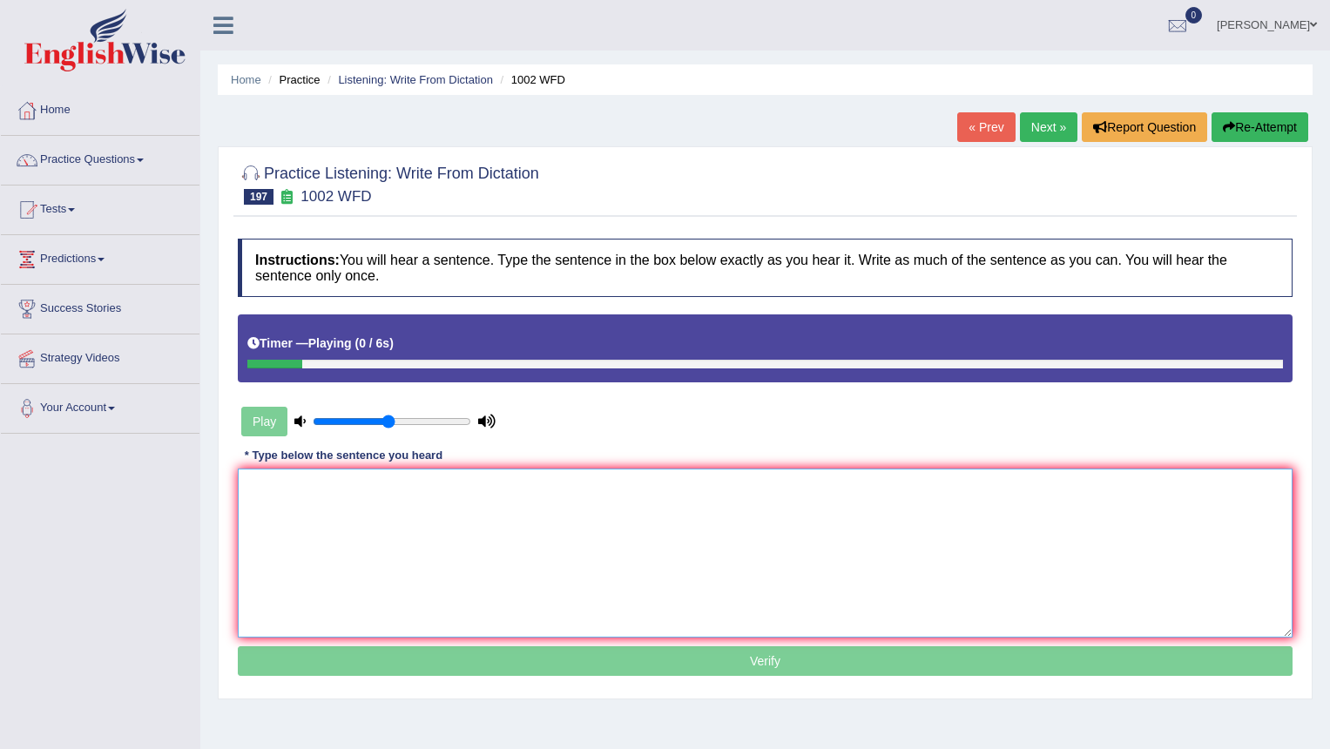
click at [373, 574] on textarea at bounding box center [765, 553] width 1055 height 169
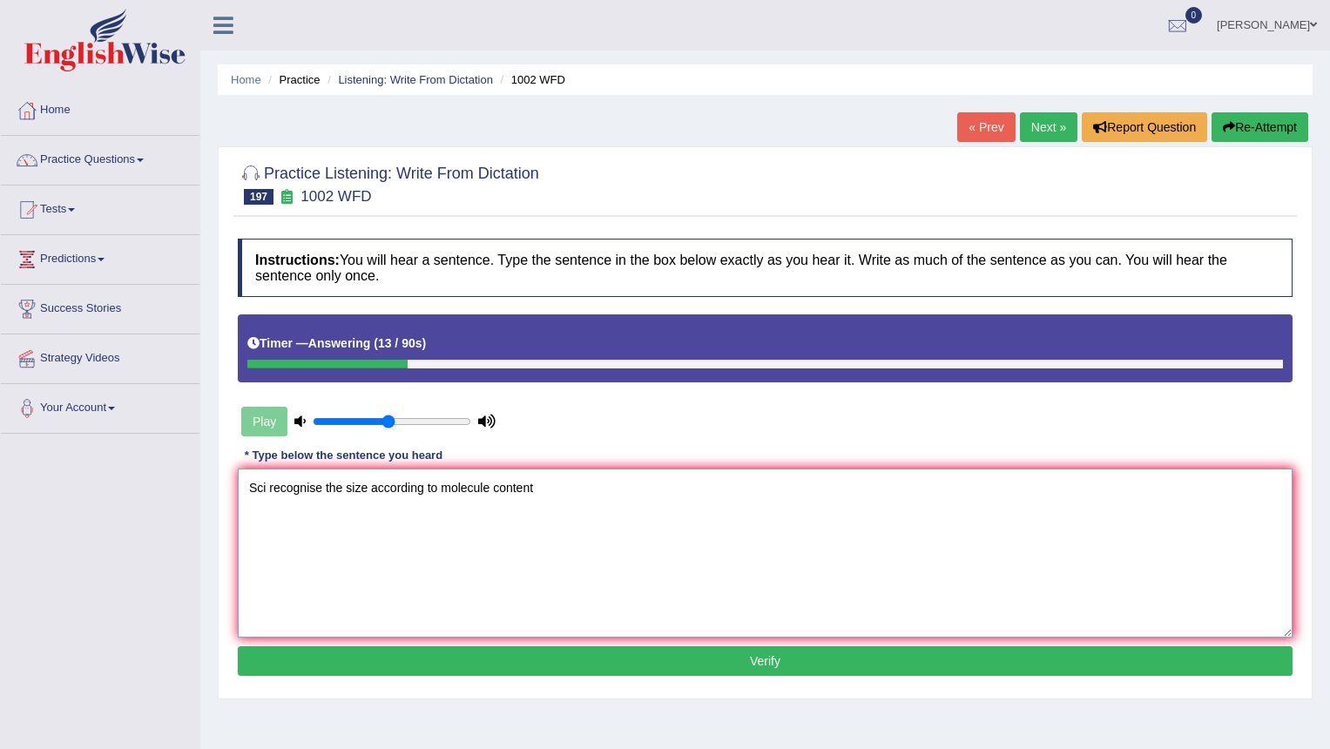
type textarea "Sci recognise the size according to molecule content"
click at [1244, 117] on button "Re-Attempt" at bounding box center [1260, 127] width 97 height 30
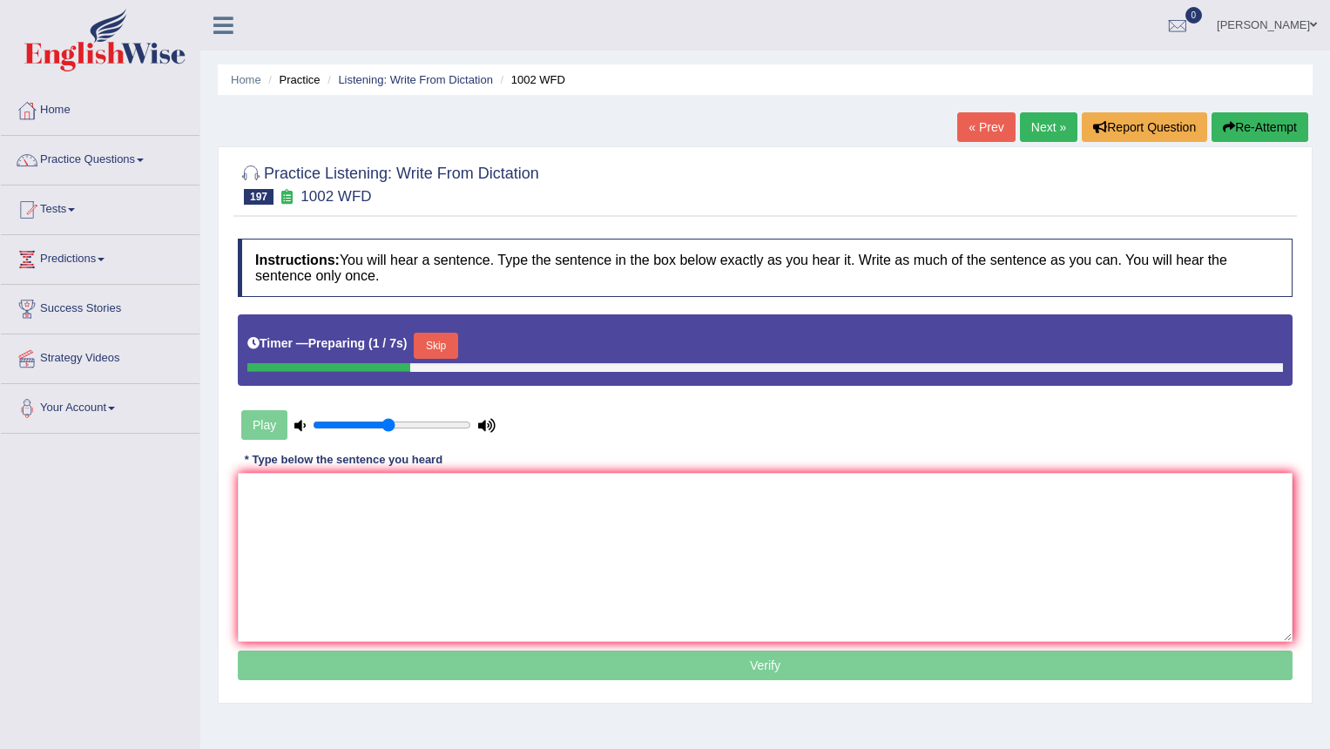
click at [424, 349] on button "Skip" at bounding box center [436, 346] width 44 height 26
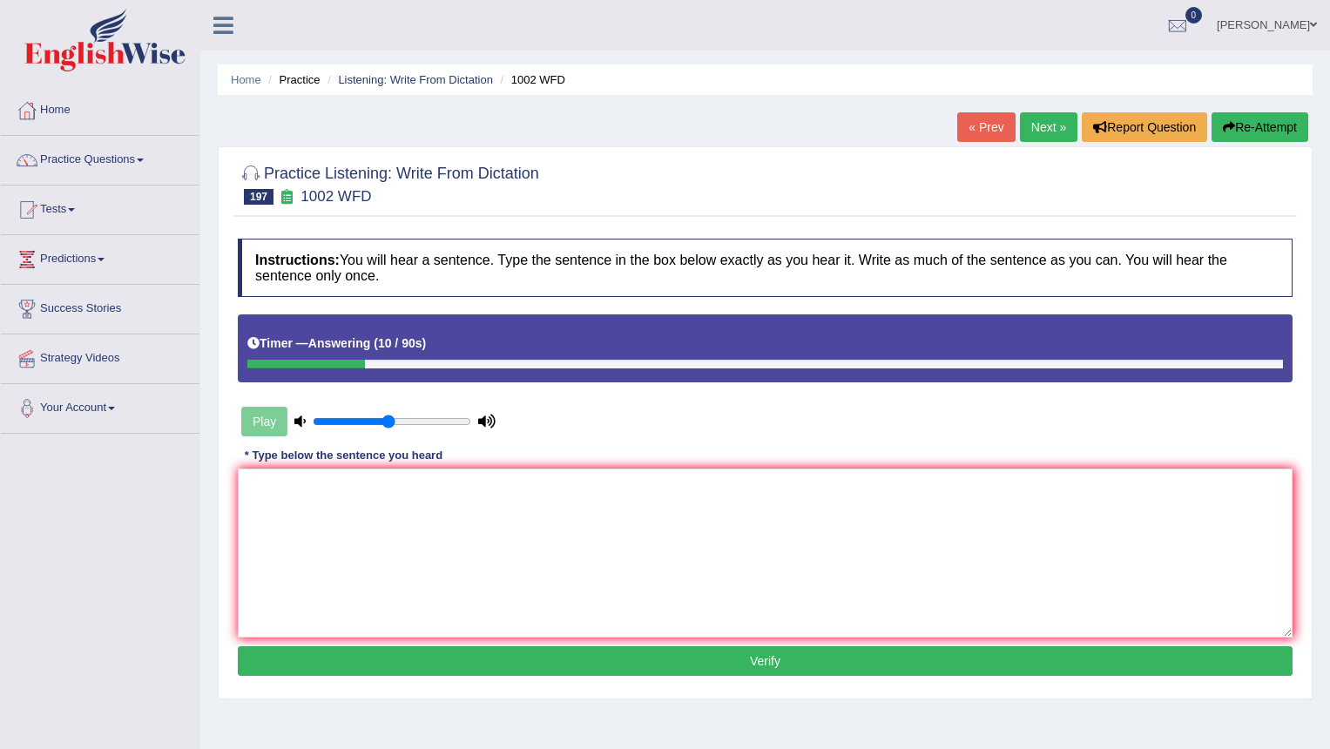
click at [1038, 127] on link "Next »" at bounding box center [1049, 127] width 58 height 30
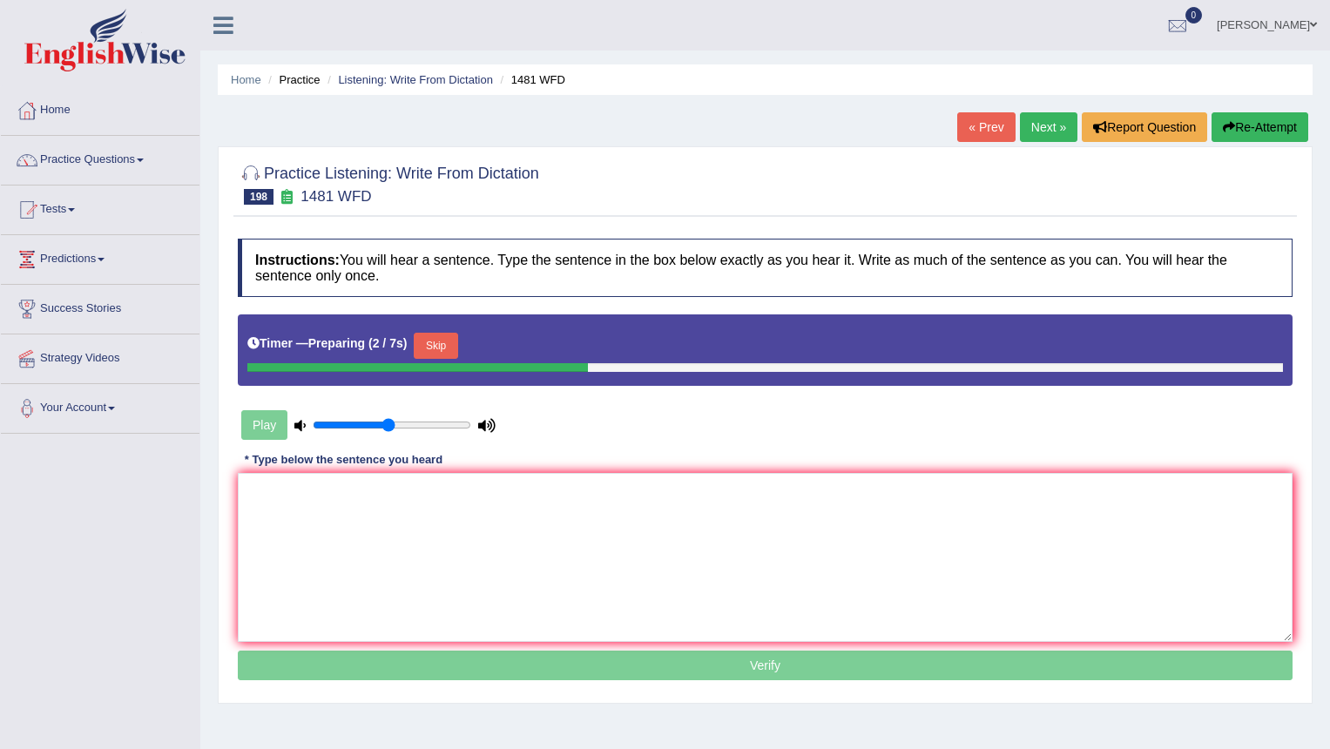
drag, startPoint x: 434, startPoint y: 342, endPoint x: 425, endPoint y: 349, distance: 11.7
click at [434, 345] on button "Skip" at bounding box center [436, 346] width 44 height 26
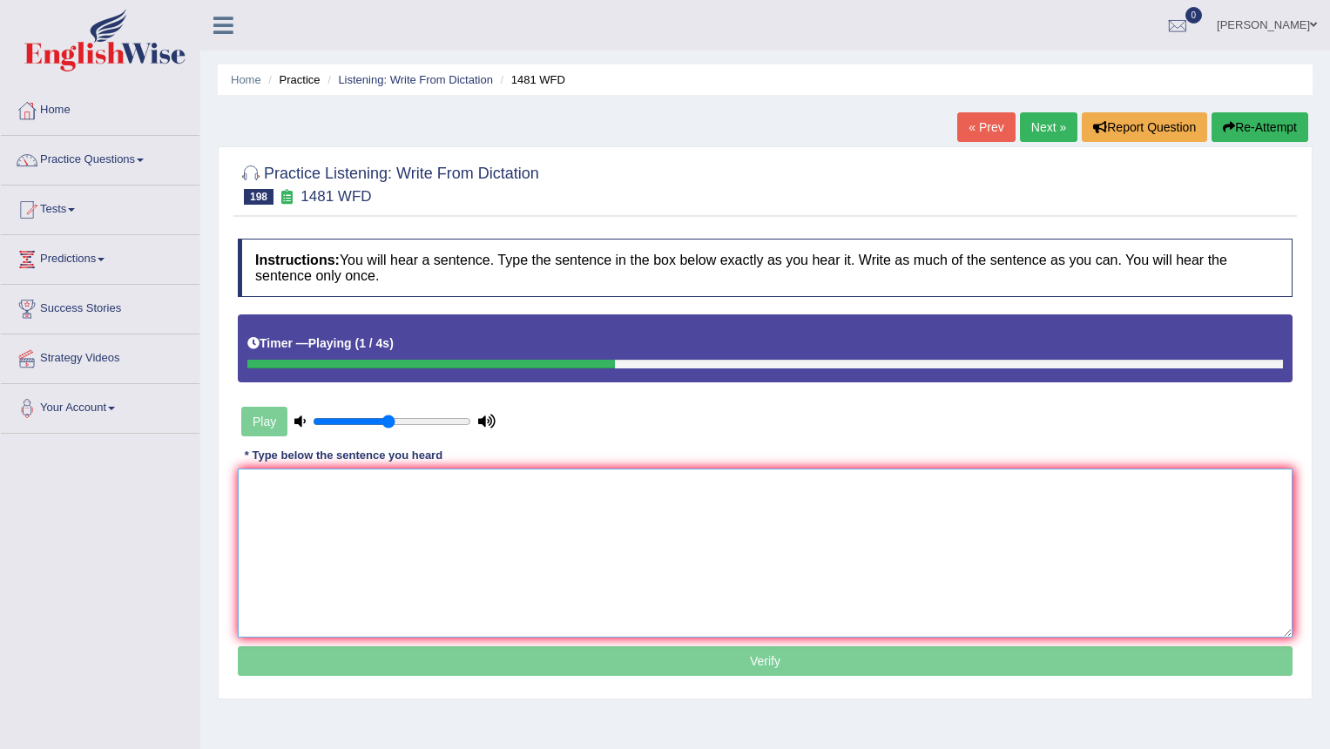
click at [329, 527] on textarea at bounding box center [765, 553] width 1055 height 169
